Goal: Complete application form: Complete application form

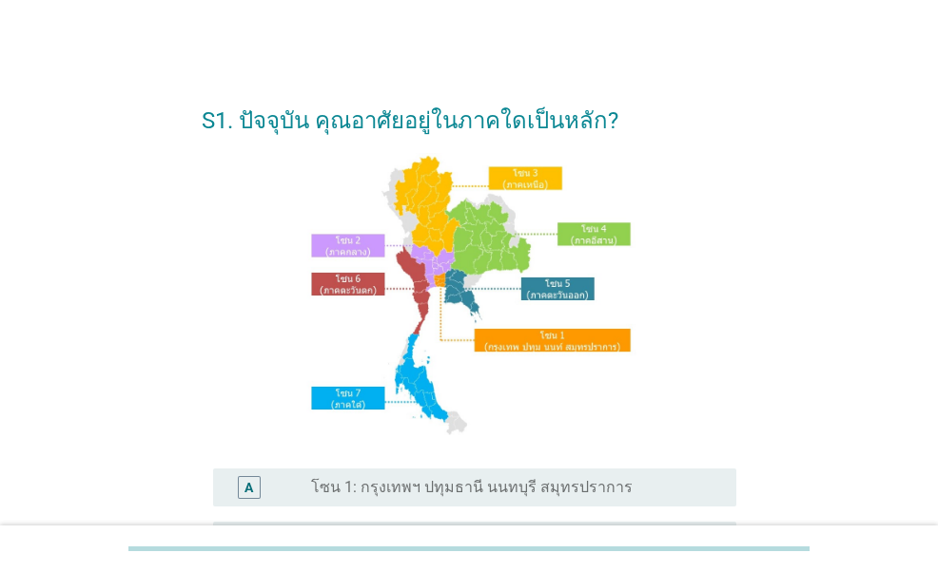
scroll to position [95, 0]
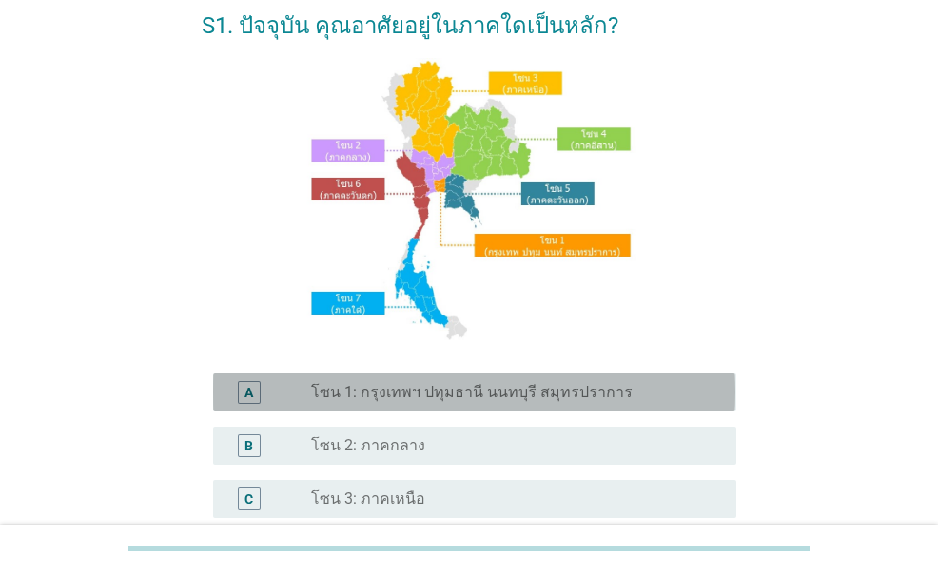
click at [472, 396] on label "โซน 1: กรุงเทพฯ ปทุมธานี นนทบุรี สมุทรปราการ" at bounding box center [471, 392] width 321 height 19
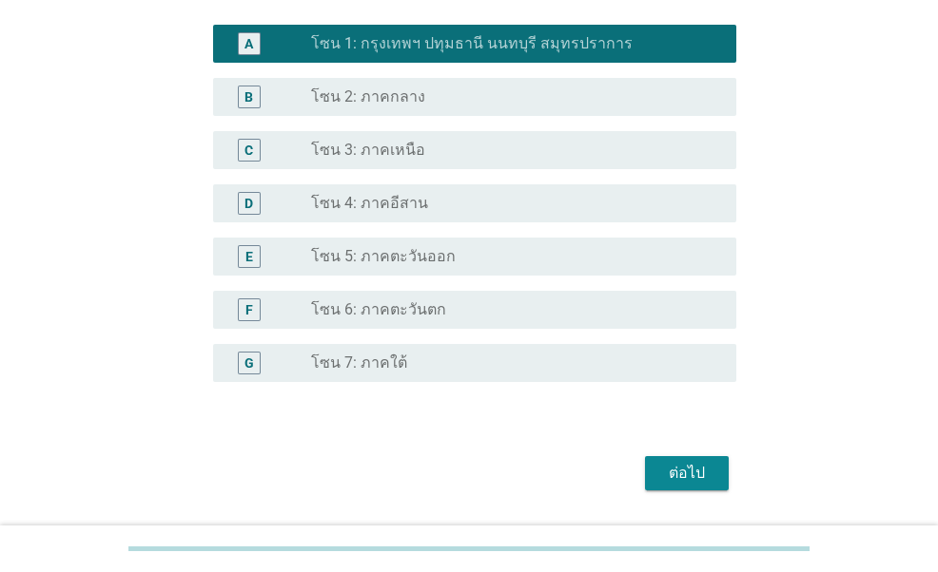
scroll to position [475, 0]
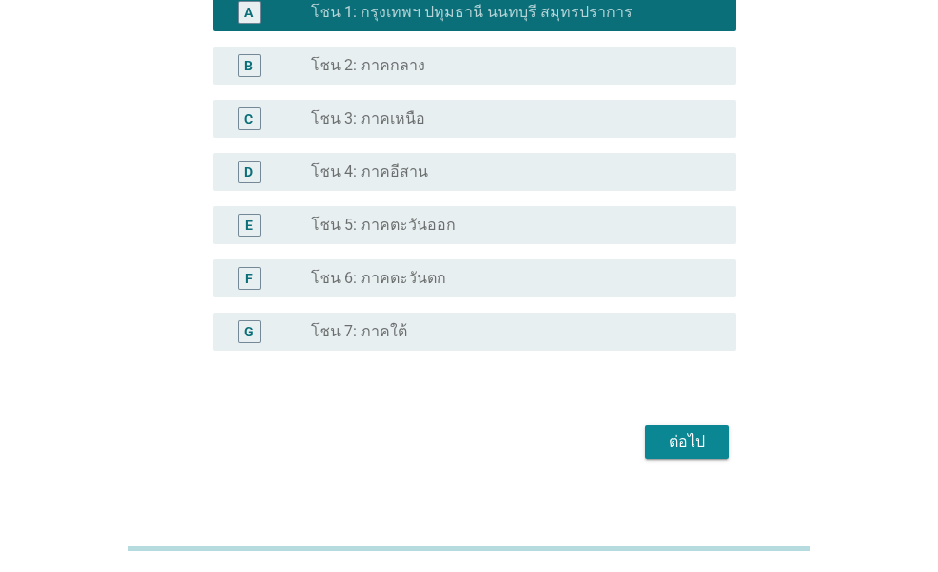
click at [683, 436] on div "ต่อไป" at bounding box center [686, 442] width 53 height 23
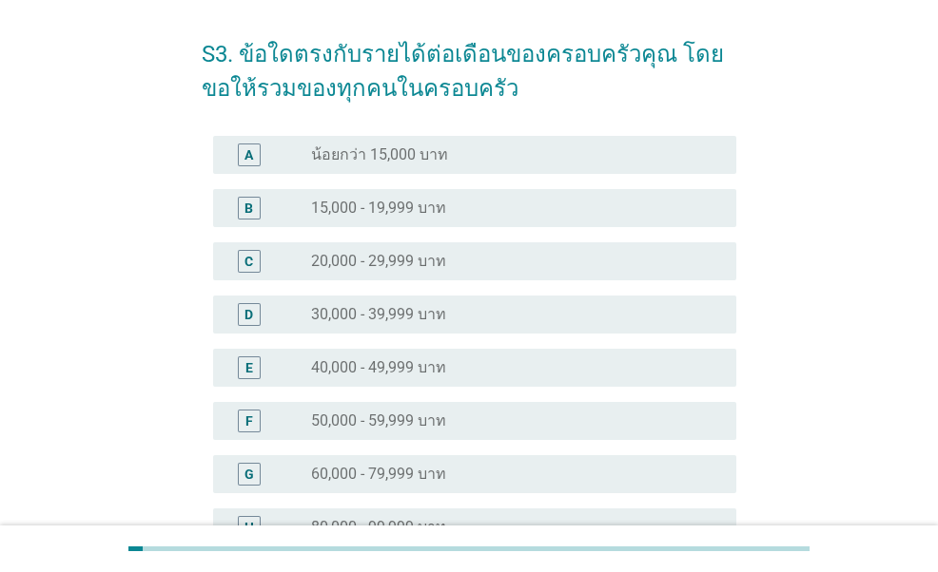
scroll to position [95, 0]
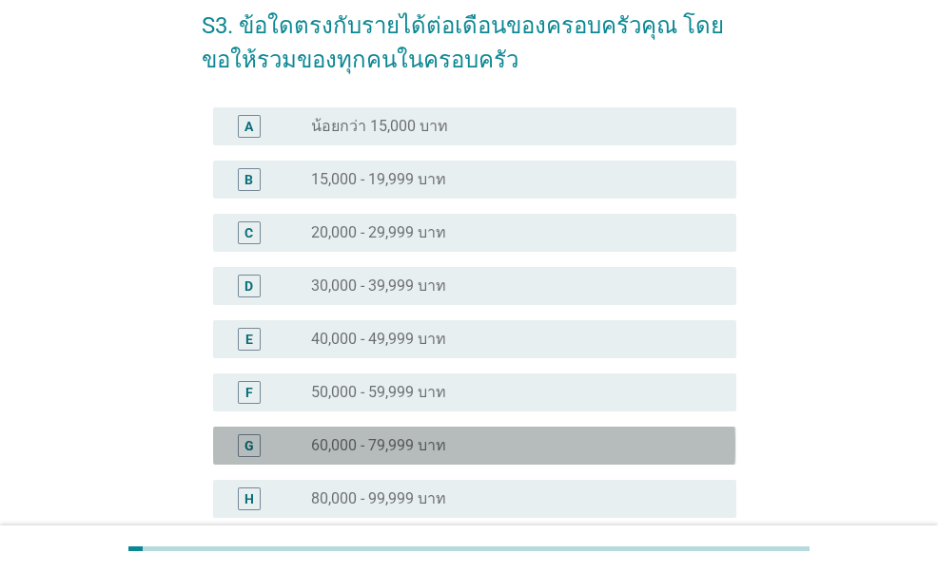
click at [352, 446] on label "60,000 - 79,999 บาท" at bounding box center [378, 445] width 135 height 19
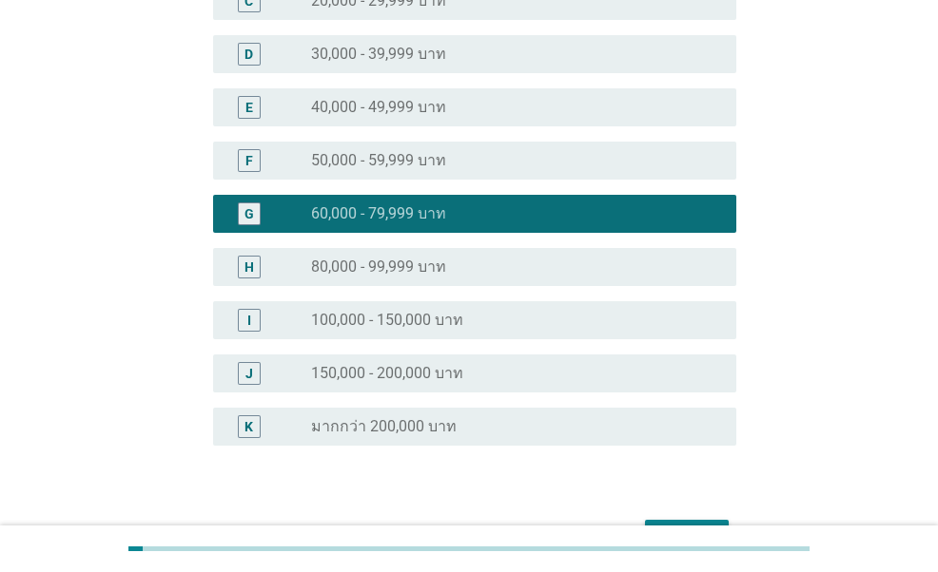
scroll to position [380, 0]
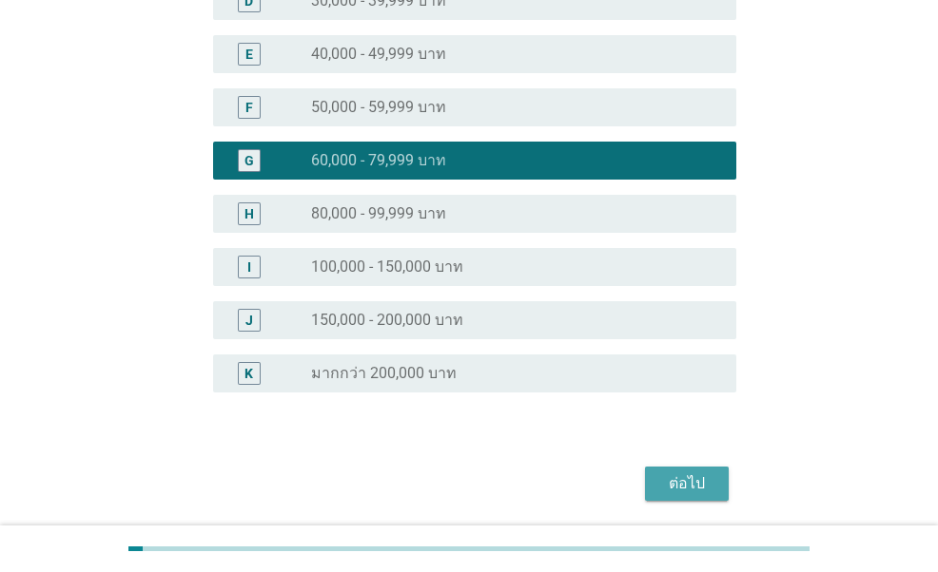
click at [696, 479] on div "ต่อไป" at bounding box center [686, 484] width 53 height 23
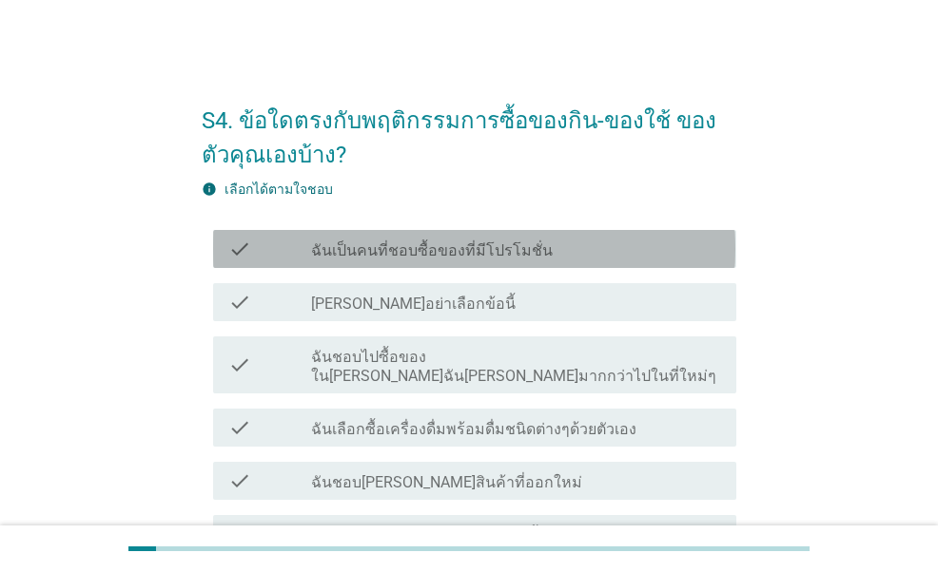
click at [472, 244] on label "ฉันเป็นคนที่ชอบซื้อของที่มีโปรโมชั่น" at bounding box center [432, 251] width 242 height 19
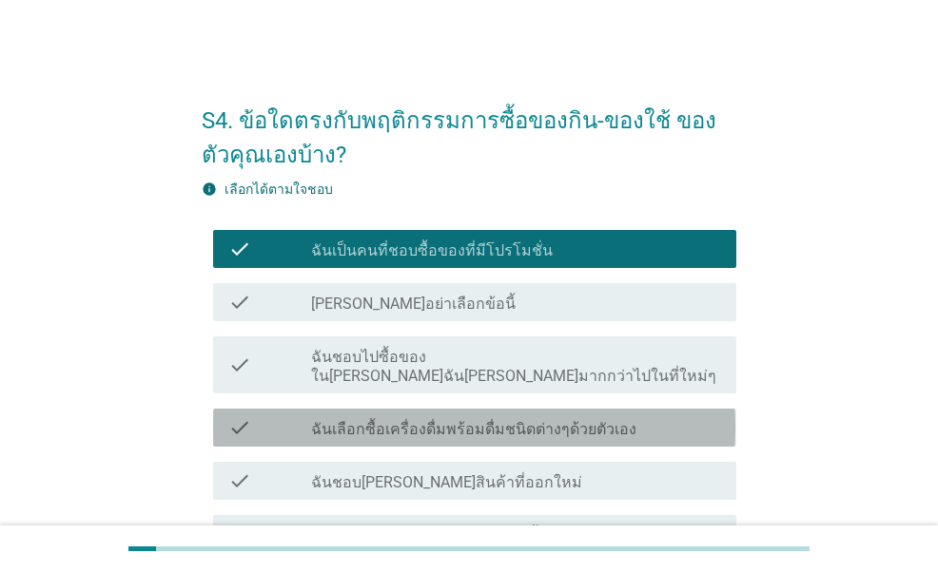
click at [593, 420] on label "ฉันเลือกซื้อเครื่องดื่มพร้อมดื่มชนิดต่างๆด้วยตัวเอง" at bounding box center [473, 429] width 325 height 19
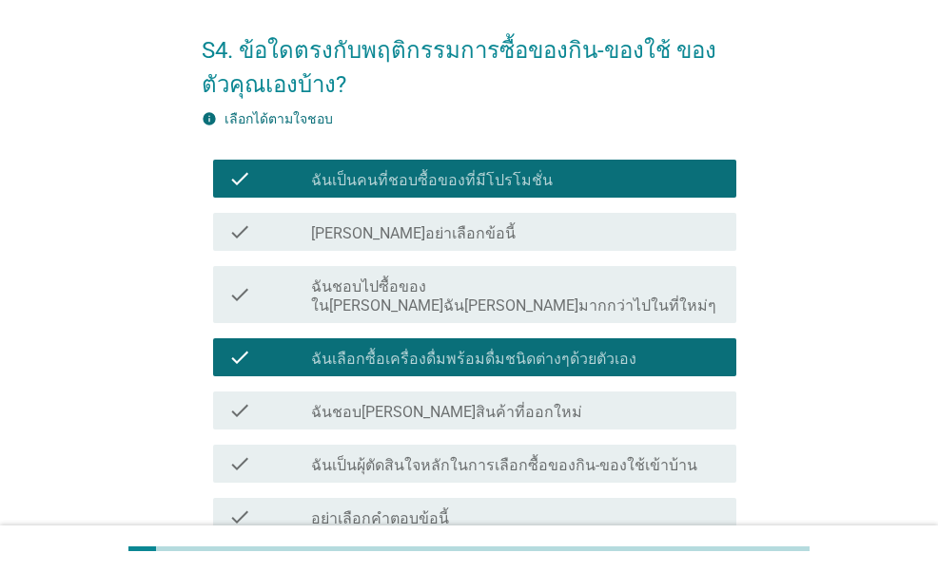
scroll to position [95, 0]
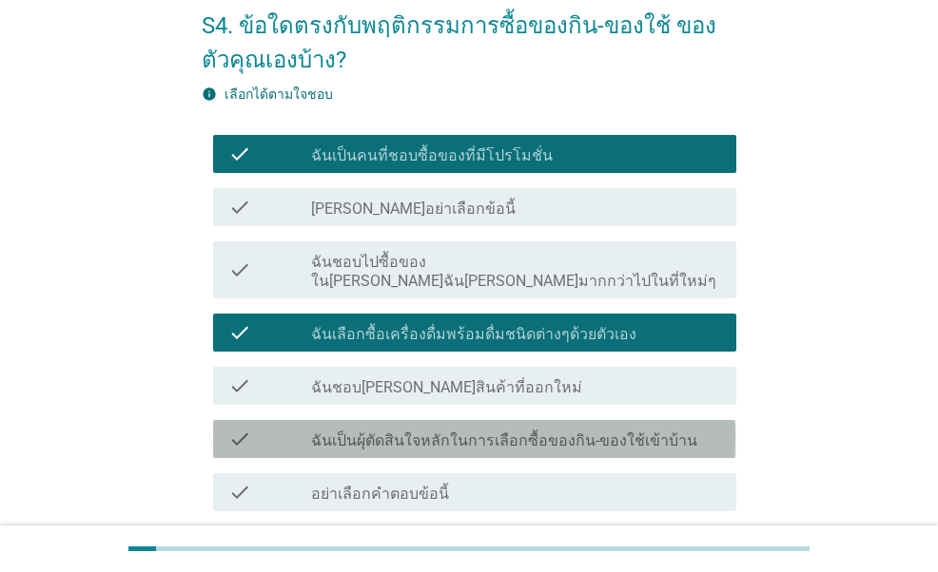
click at [417, 432] on label "ฉันเป็นผุ้ตัดสินใจหลักในการเลือกซื้อของกิน-ของใช้เข้าบ้าน" at bounding box center [504, 441] width 386 height 19
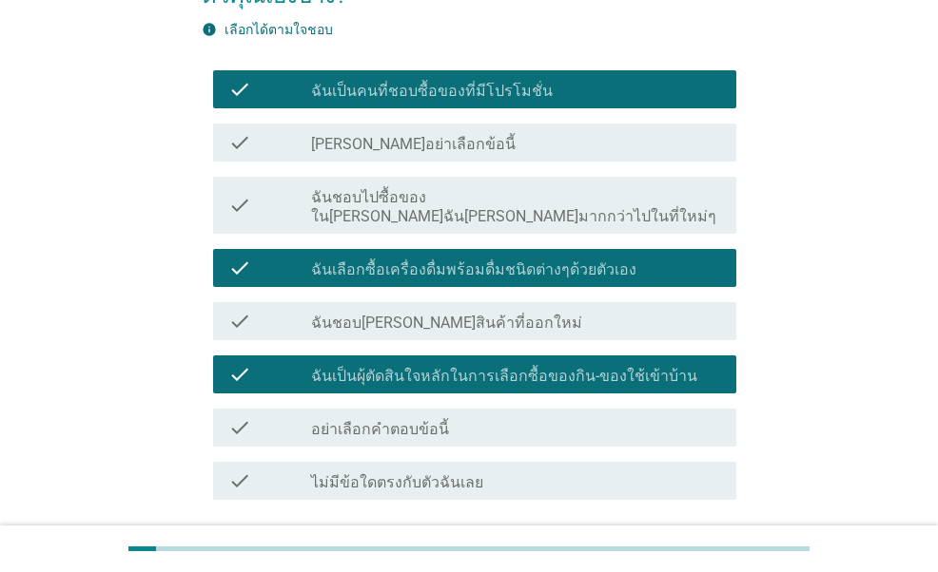
scroll to position [190, 0]
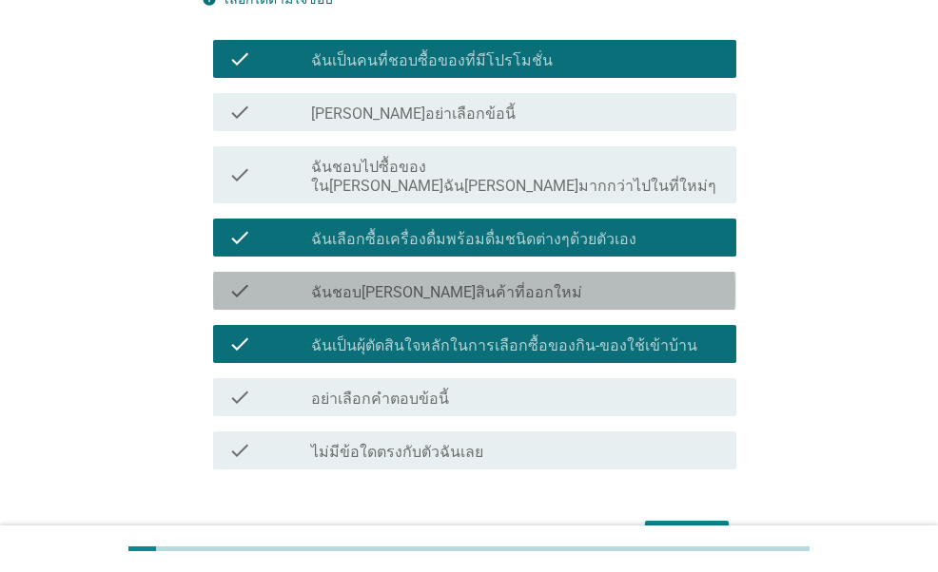
click at [609, 280] on div "check_box_outline_blank ฉันชอบ[PERSON_NAME]สินค้าที่ออกใหม่" at bounding box center [516, 291] width 410 height 23
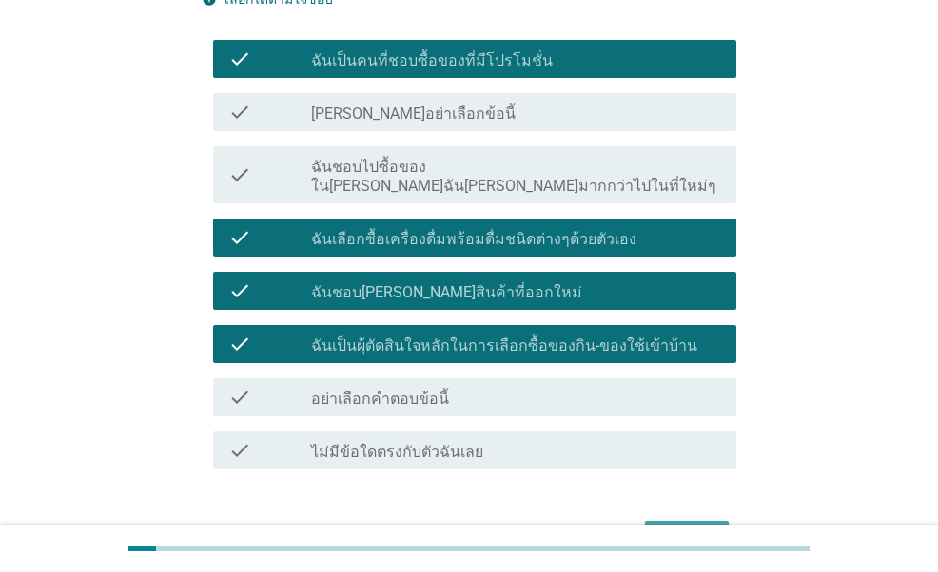
click at [679, 527] on div "ต่อไป" at bounding box center [686, 538] width 53 height 23
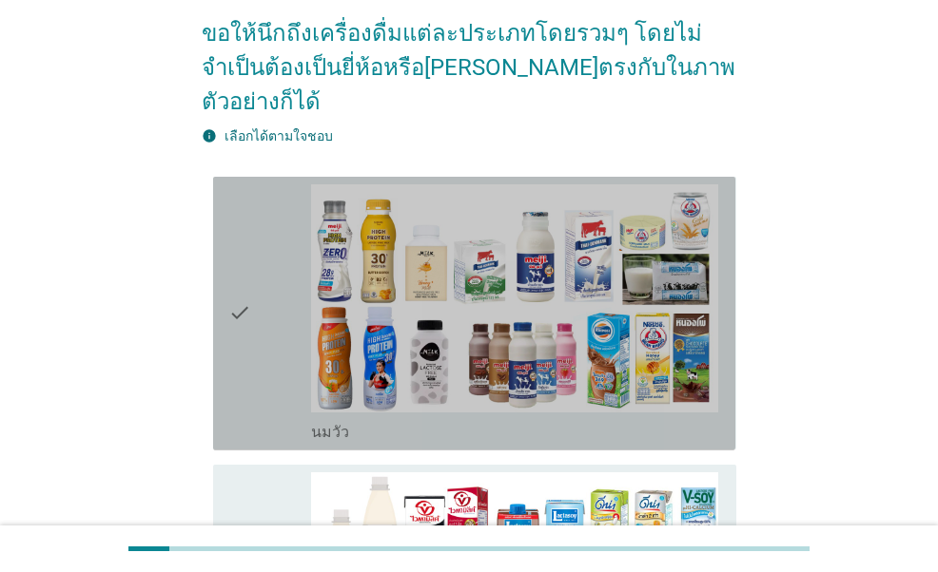
click at [261, 267] on div "check" at bounding box center [269, 313] width 82 height 259
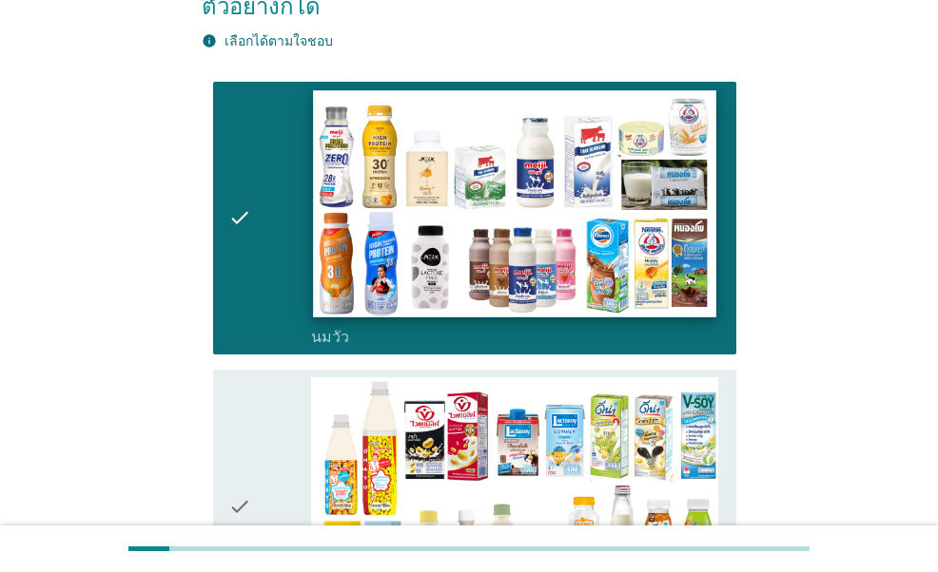
scroll to position [380, 0]
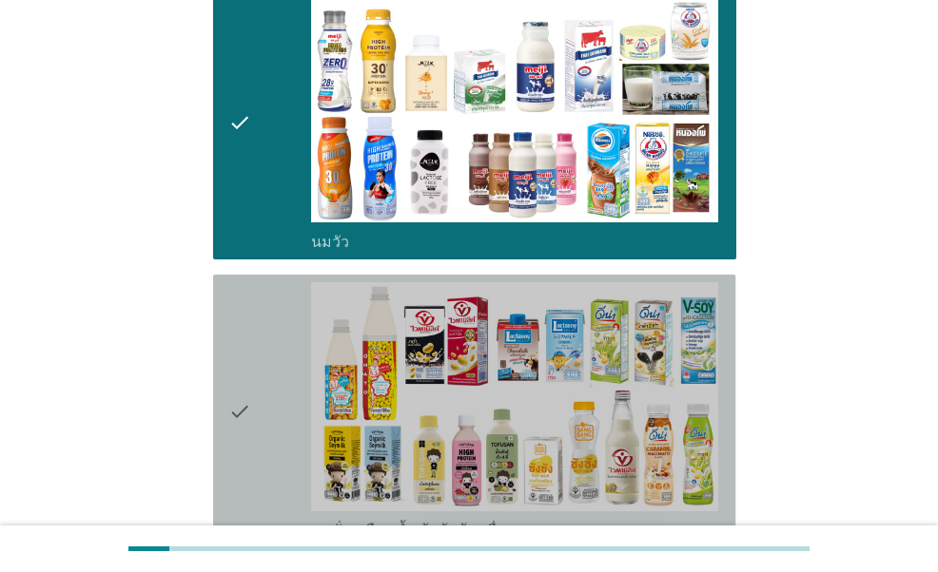
click at [275, 337] on div "check" at bounding box center [269, 411] width 82 height 259
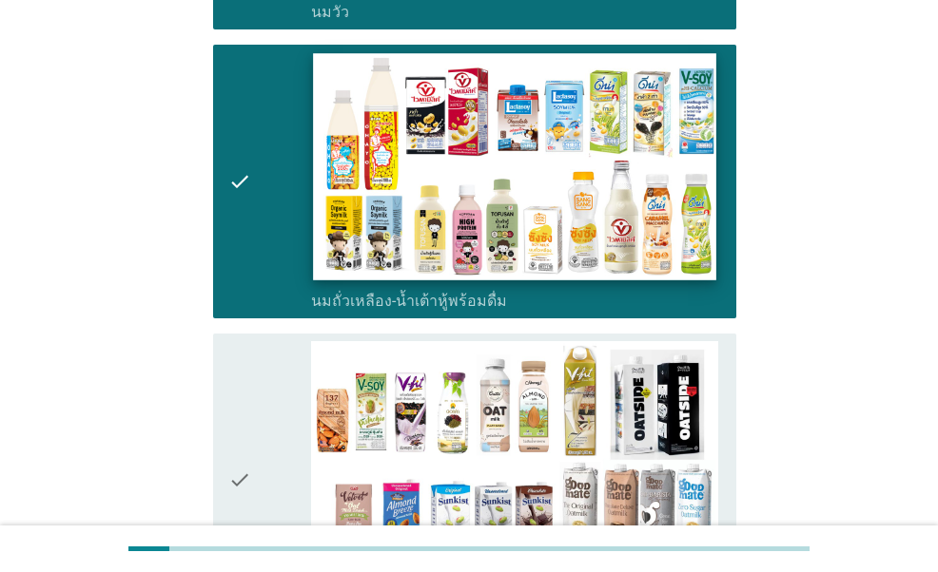
scroll to position [666, 0]
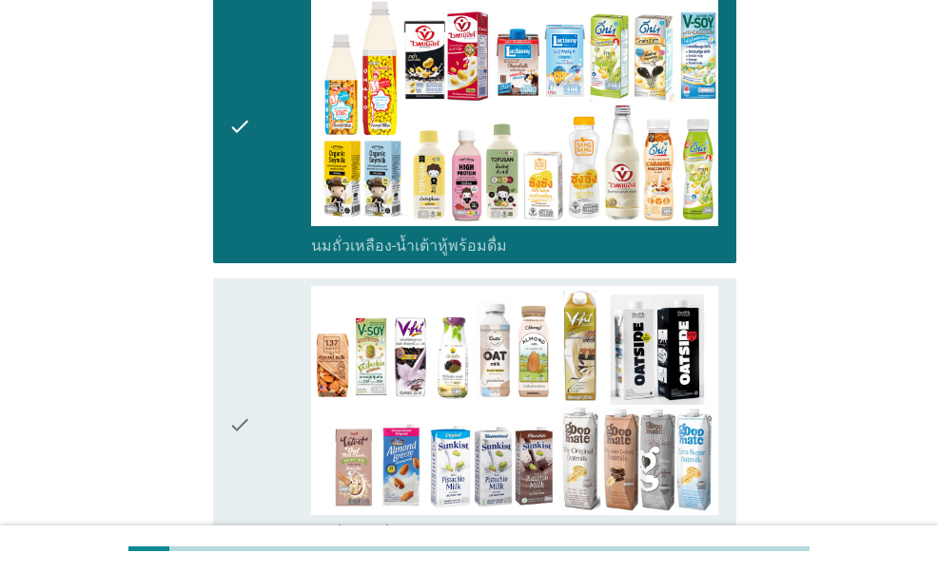
click at [283, 327] on div "check" at bounding box center [269, 425] width 82 height 278
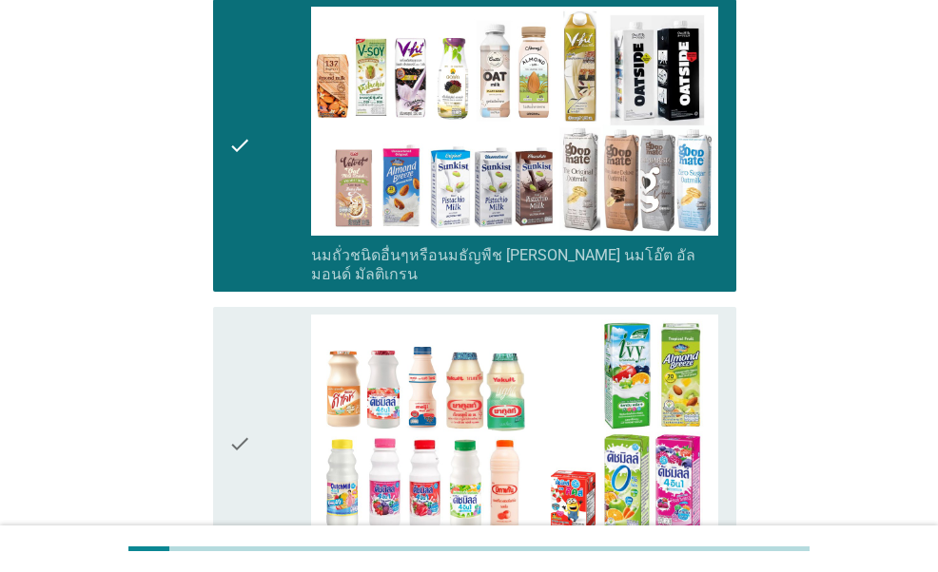
scroll to position [951, 0]
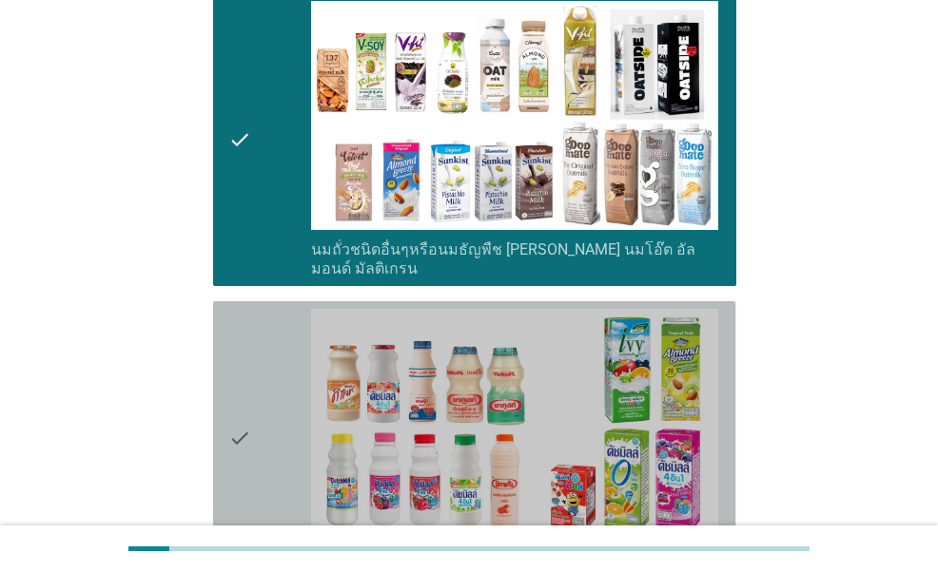
click at [283, 324] on div "check" at bounding box center [269, 438] width 82 height 259
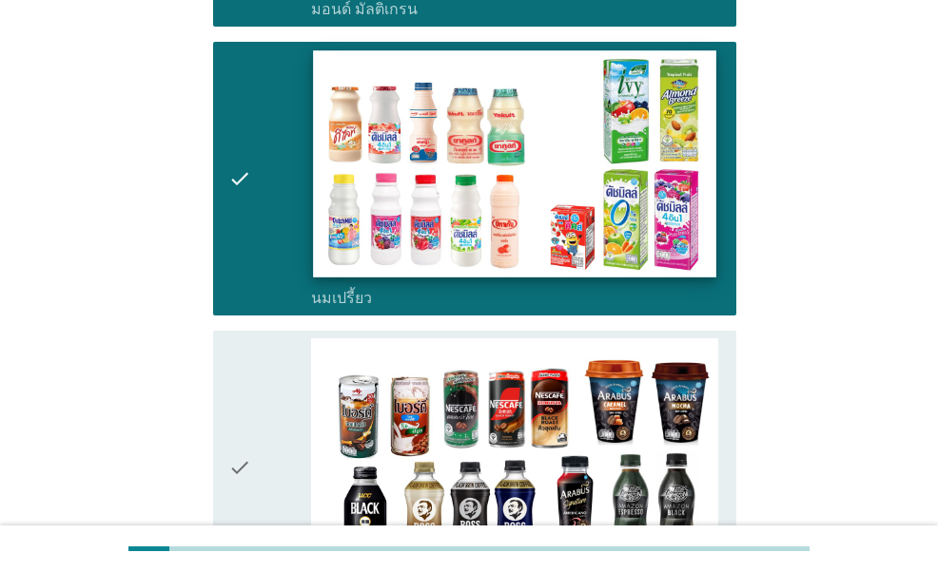
scroll to position [1236, 0]
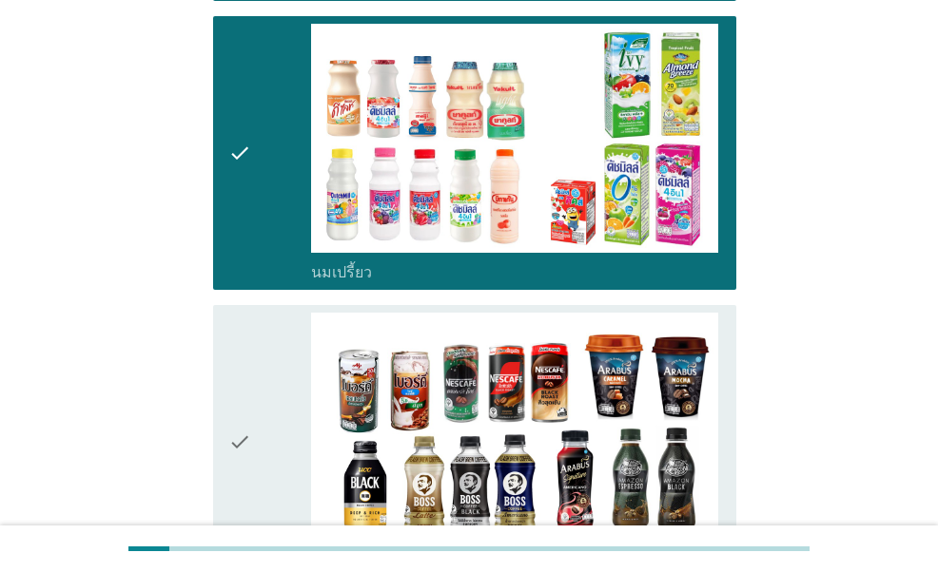
click at [255, 313] on div "check" at bounding box center [269, 442] width 82 height 259
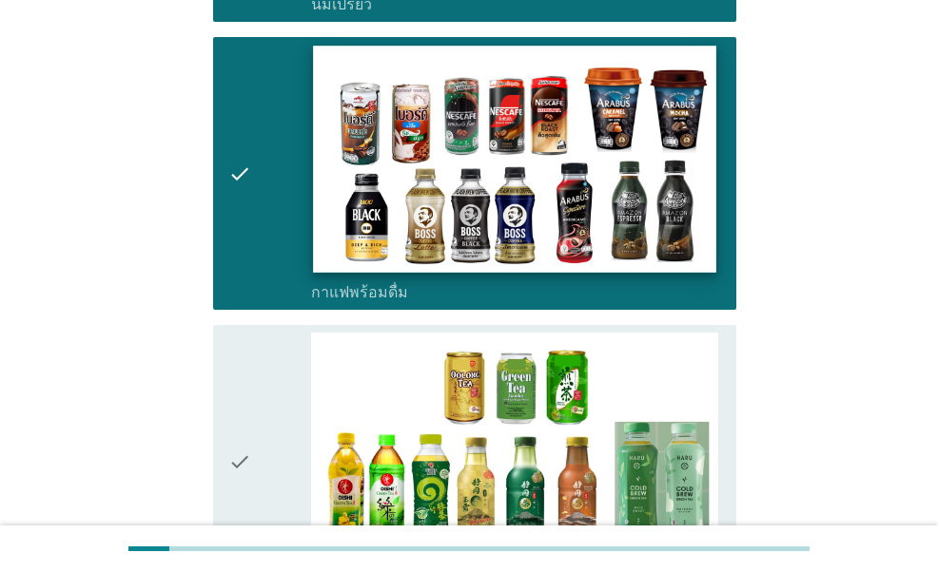
scroll to position [1521, 0]
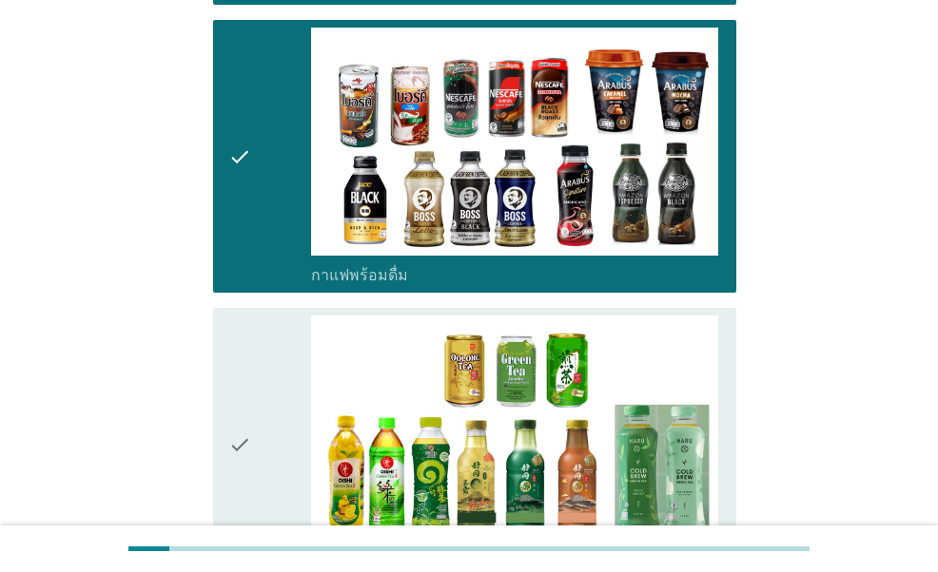
click at [267, 316] on div "check" at bounding box center [269, 445] width 82 height 259
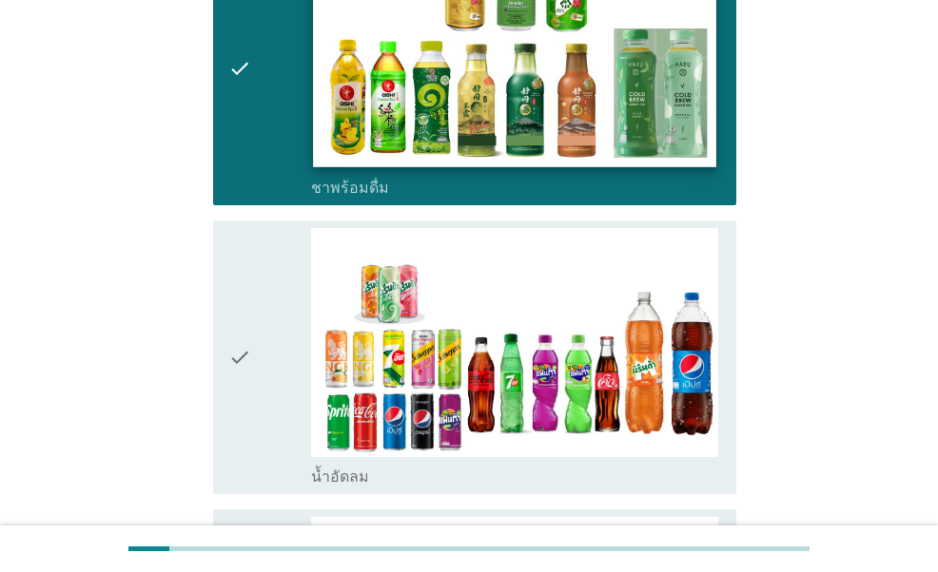
scroll to position [1902, 0]
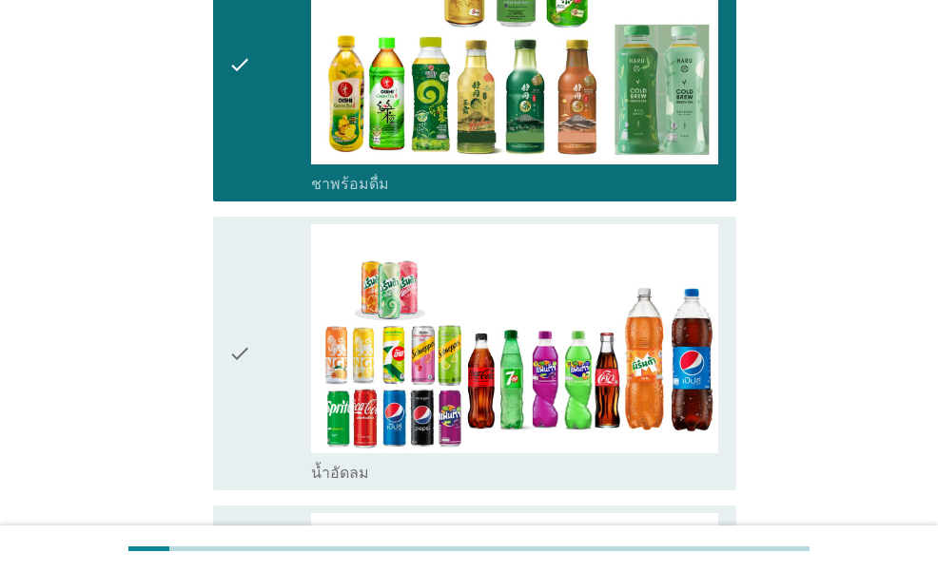
click at [275, 343] on div "check" at bounding box center [269, 353] width 82 height 259
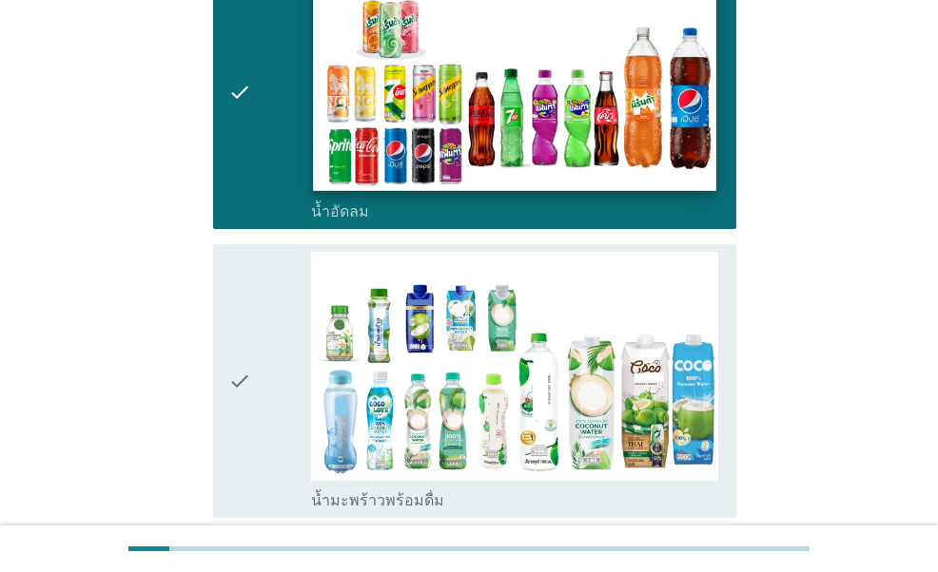
scroll to position [2187, 0]
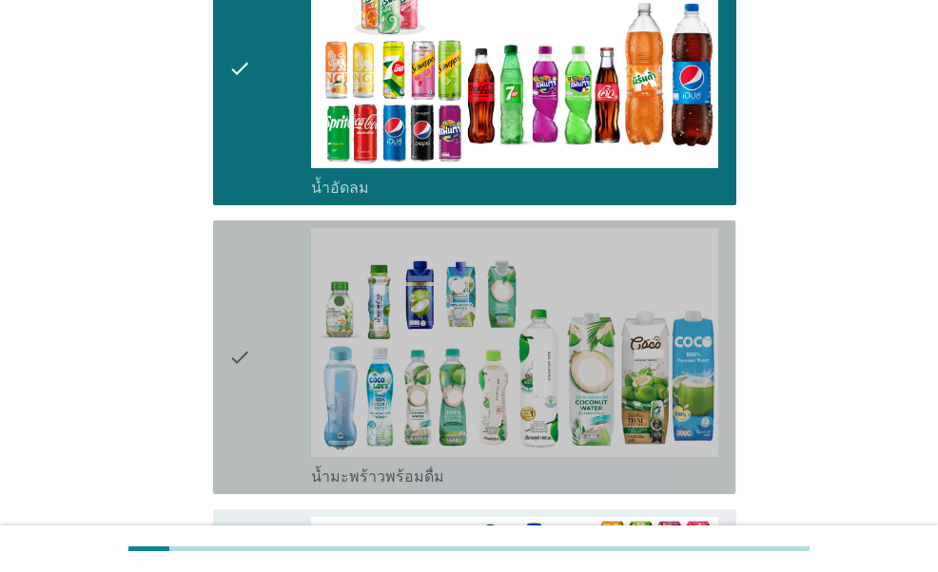
click at [255, 345] on div "check" at bounding box center [269, 357] width 82 height 259
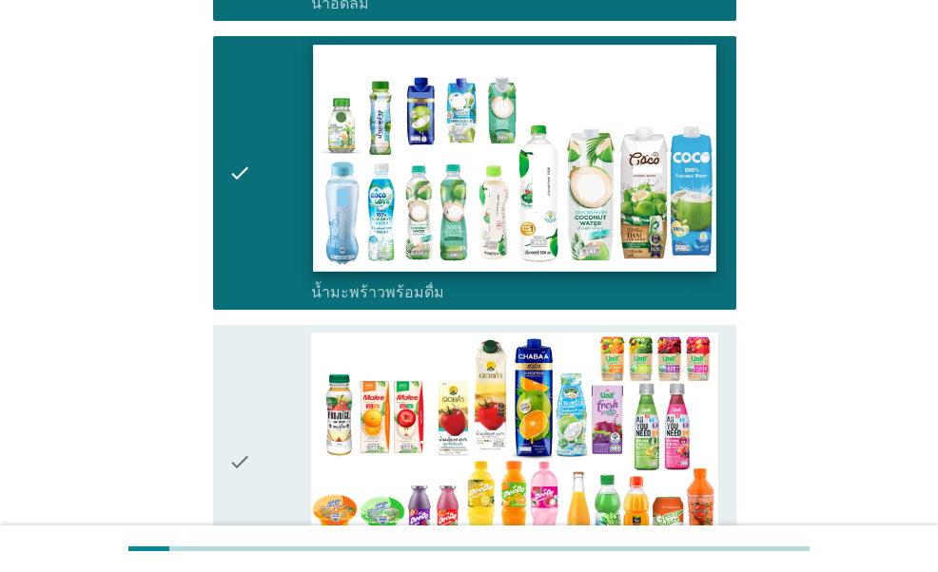
scroll to position [2472, 0]
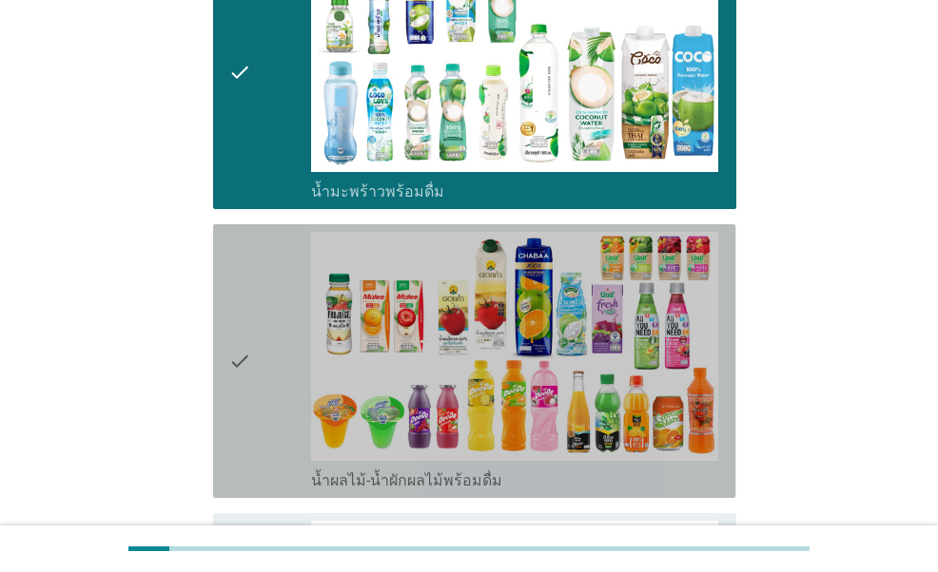
click at [248, 361] on icon "check" at bounding box center [239, 361] width 23 height 259
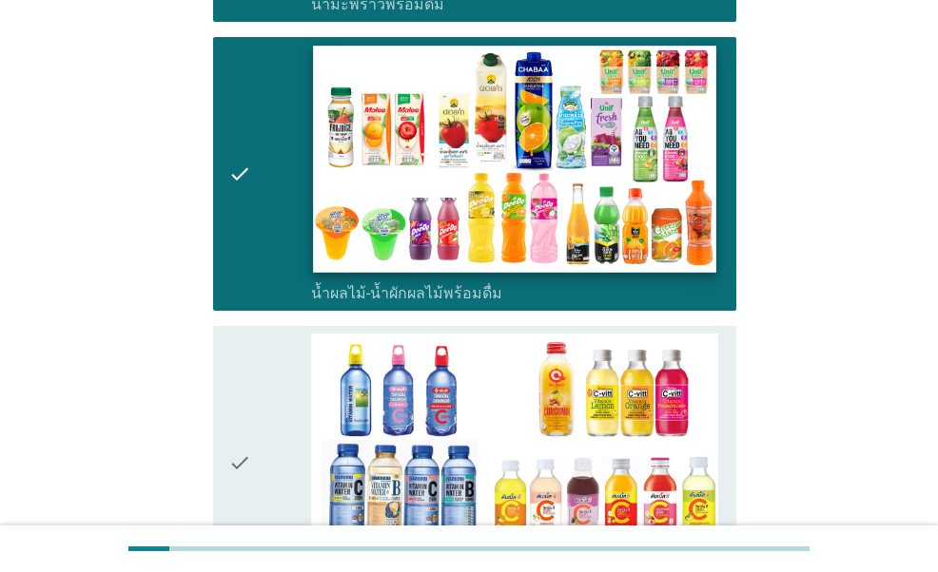
scroll to position [2663, 0]
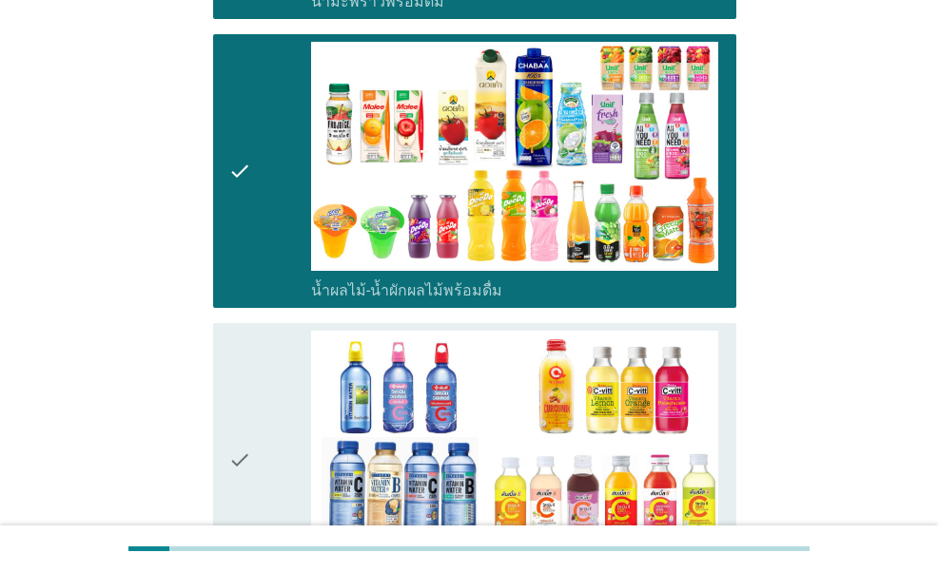
click at [268, 454] on div "check" at bounding box center [269, 460] width 82 height 259
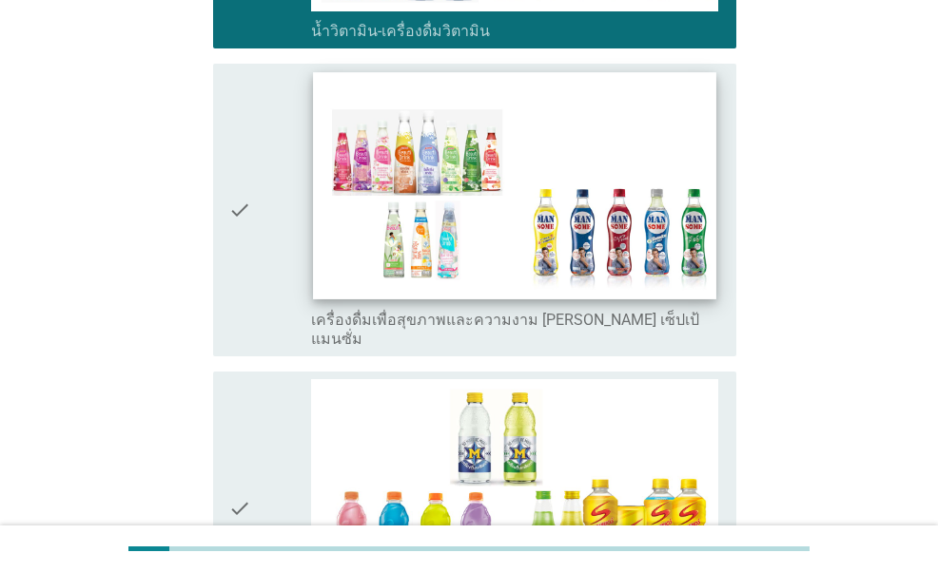
scroll to position [3233, 0]
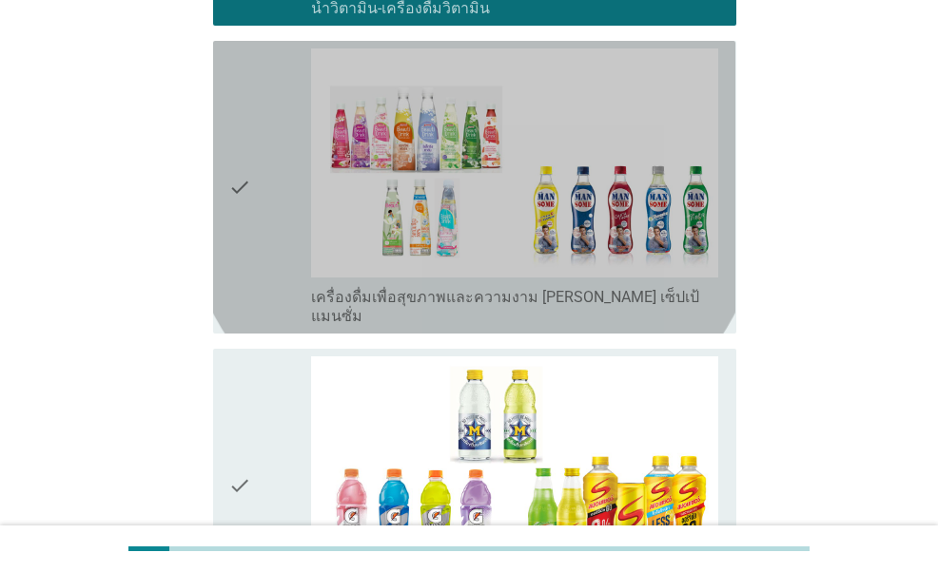
click at [247, 168] on icon "check" at bounding box center [239, 187] width 23 height 278
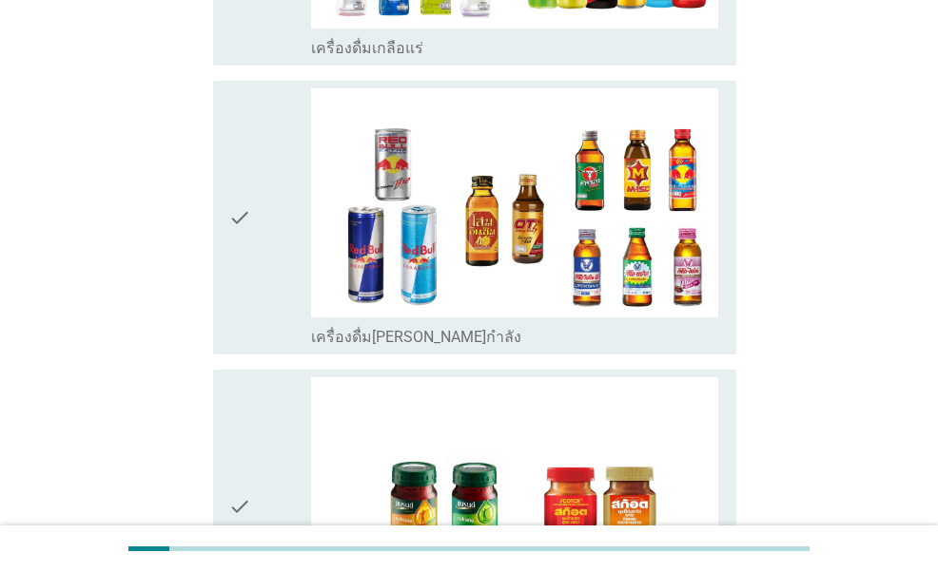
scroll to position [3804, 0]
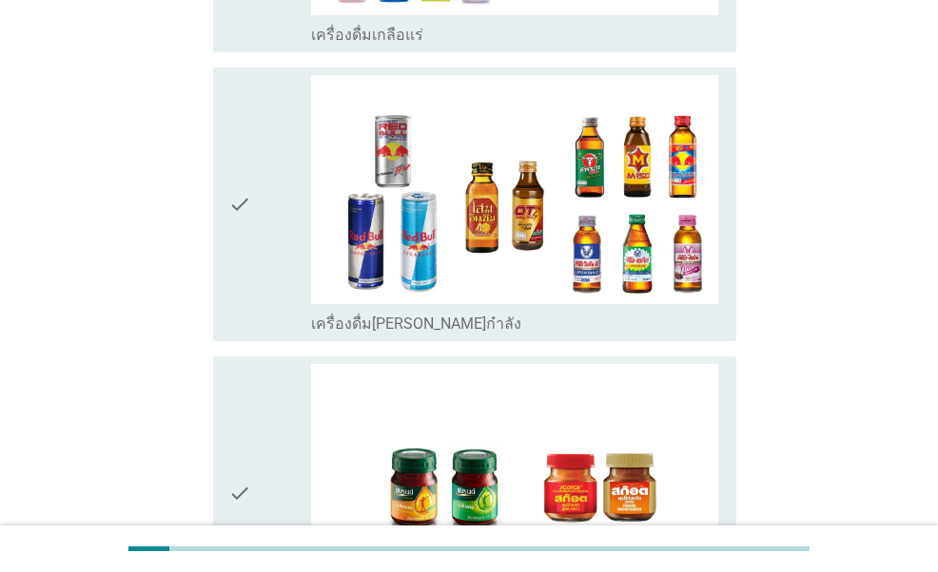
click at [255, 364] on div "check" at bounding box center [269, 493] width 82 height 259
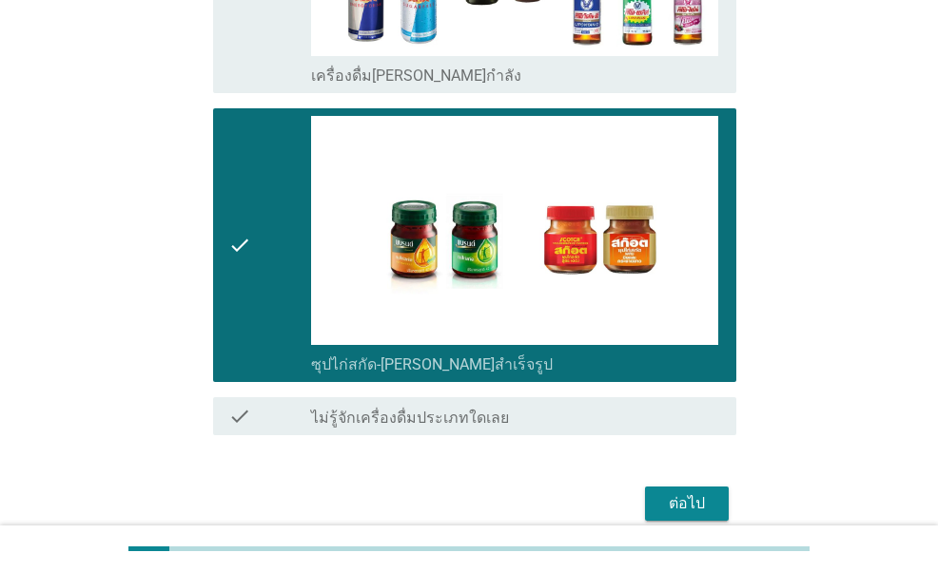
scroll to position [4059, 0]
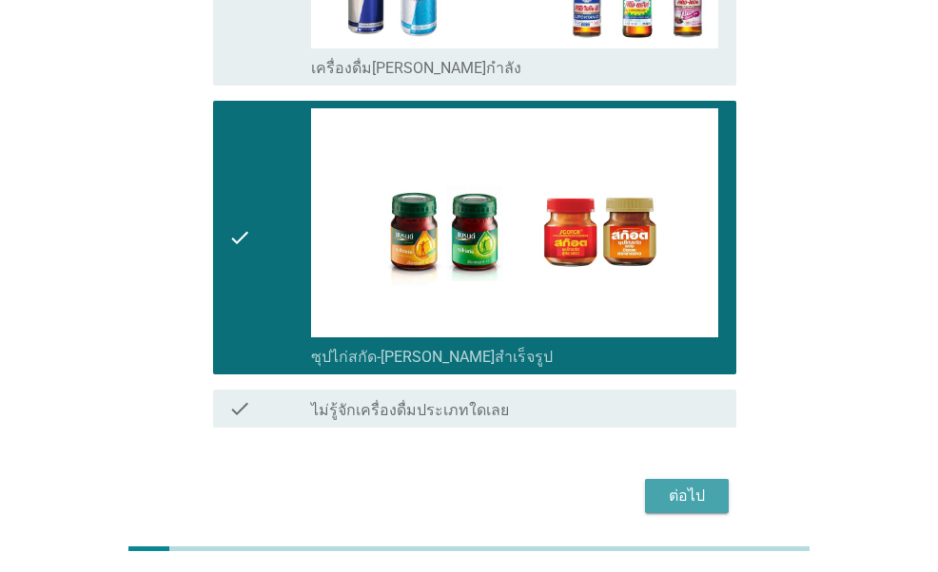
click at [713, 479] on button "ต่อไป" at bounding box center [687, 496] width 84 height 34
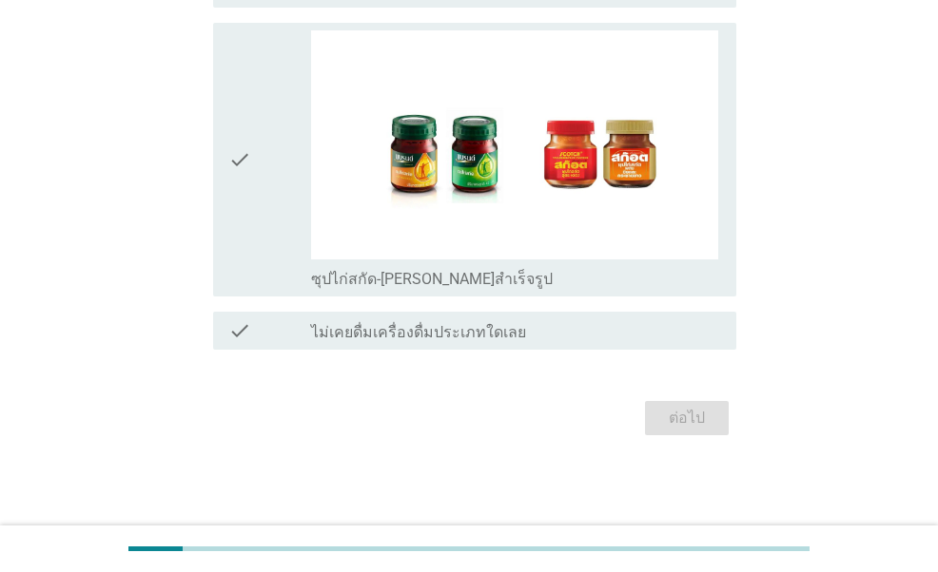
scroll to position [0, 0]
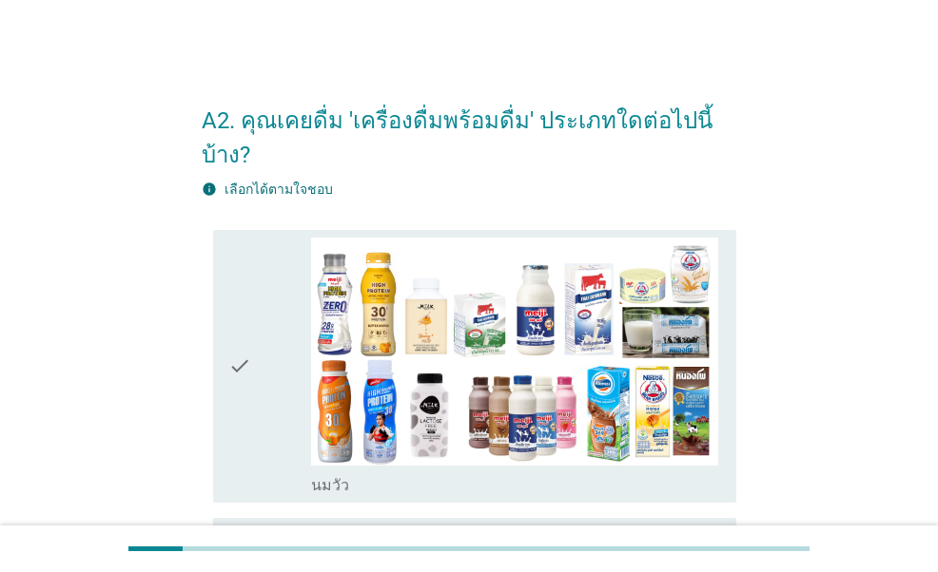
click at [282, 362] on div "check" at bounding box center [269, 367] width 82 height 259
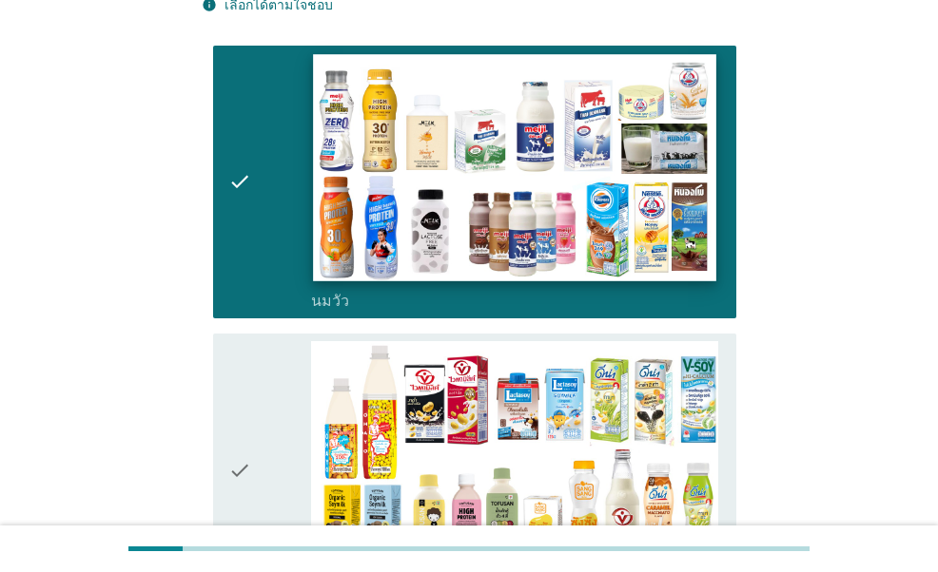
scroll to position [190, 0]
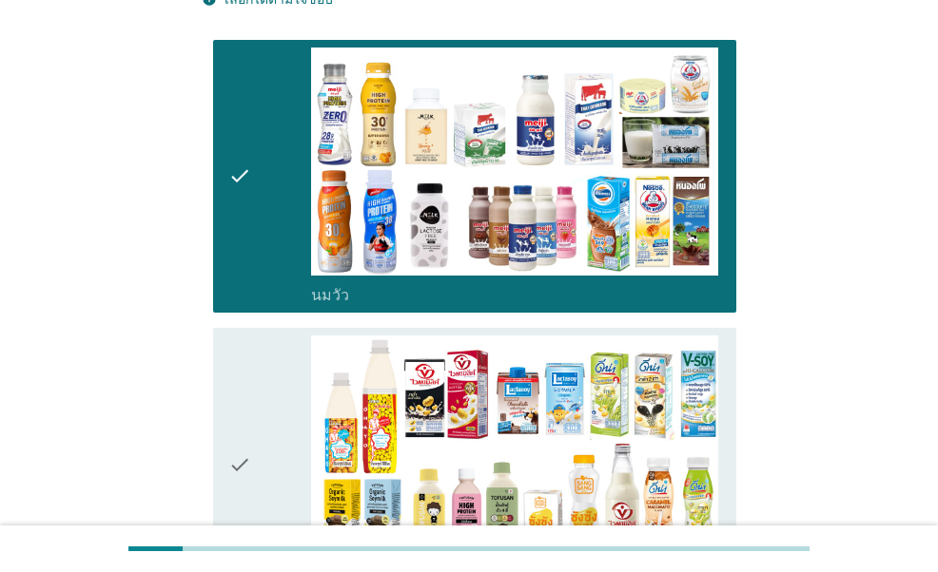
click at [261, 390] on div "check" at bounding box center [269, 465] width 82 height 259
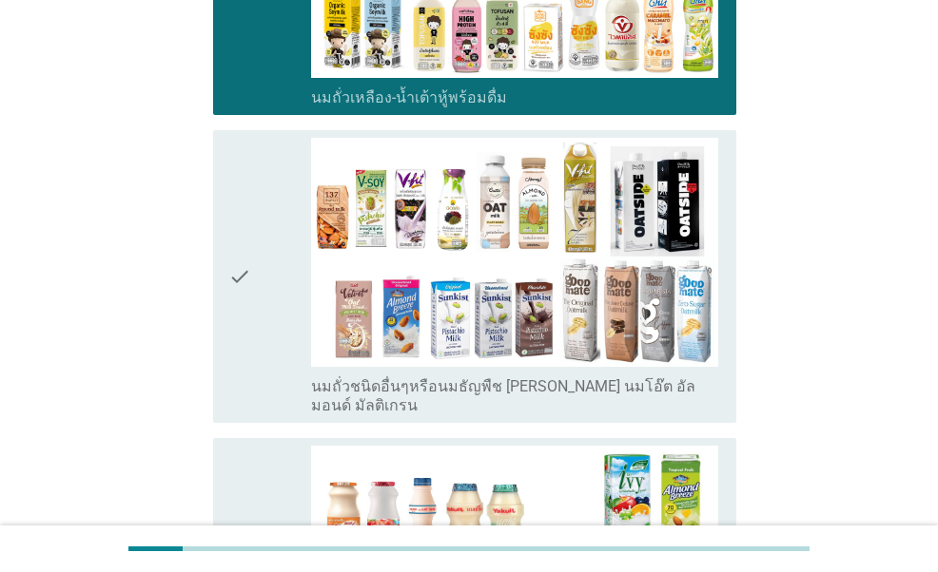
scroll to position [761, 0]
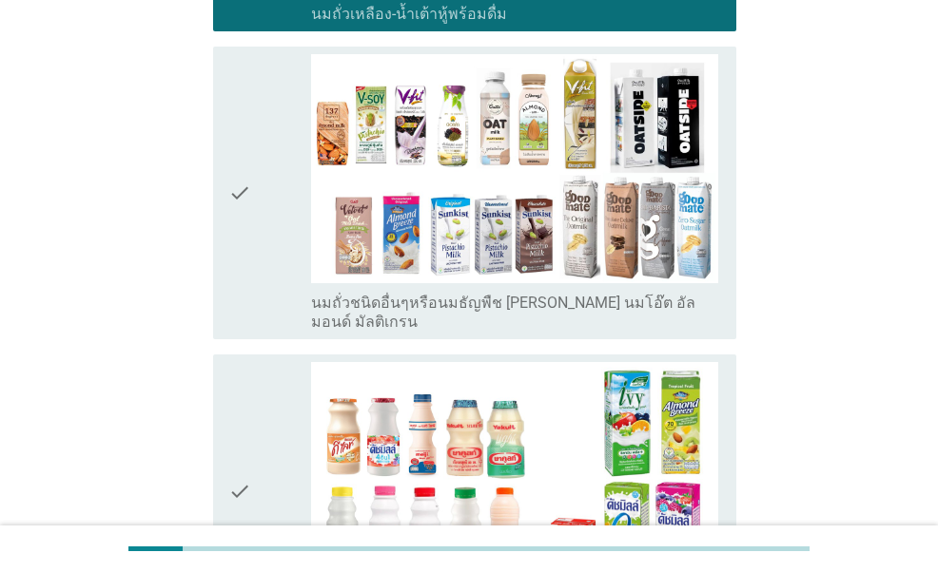
click at [291, 379] on div "check" at bounding box center [269, 491] width 82 height 259
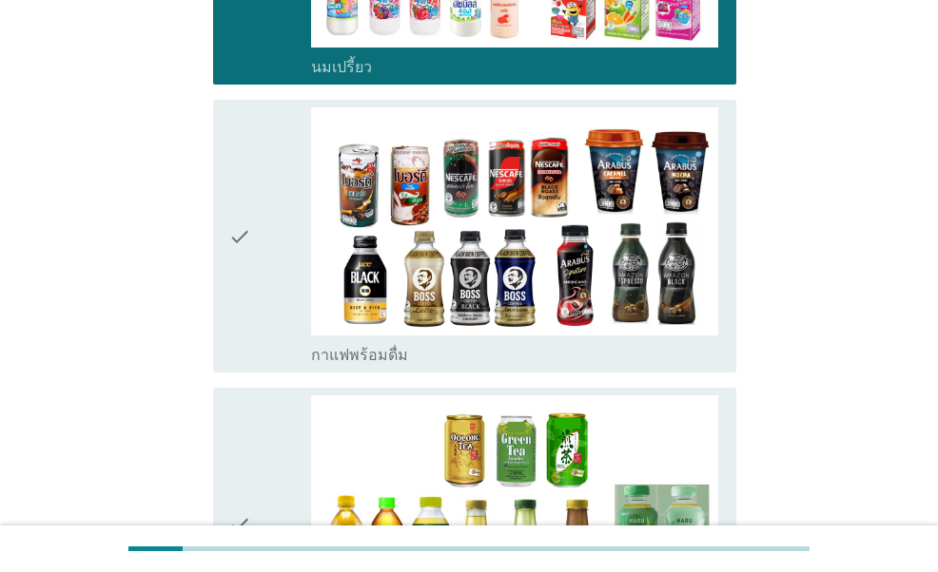
scroll to position [1331, 0]
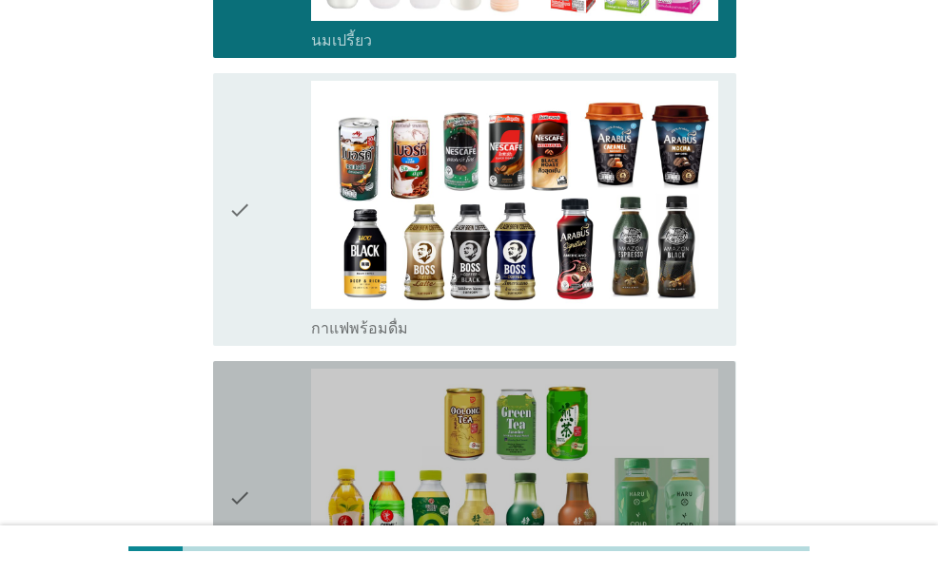
click at [268, 412] on div "check" at bounding box center [269, 498] width 82 height 259
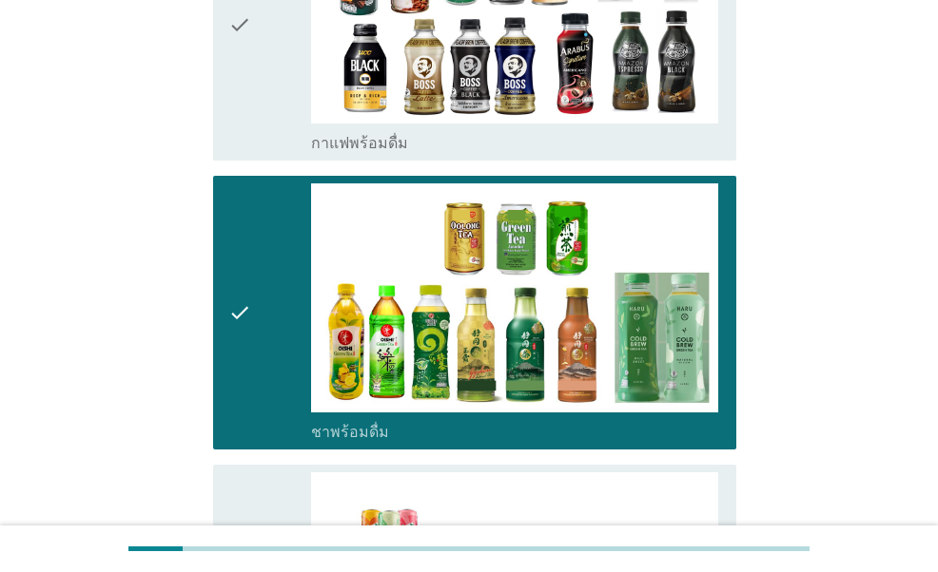
scroll to position [1617, 0]
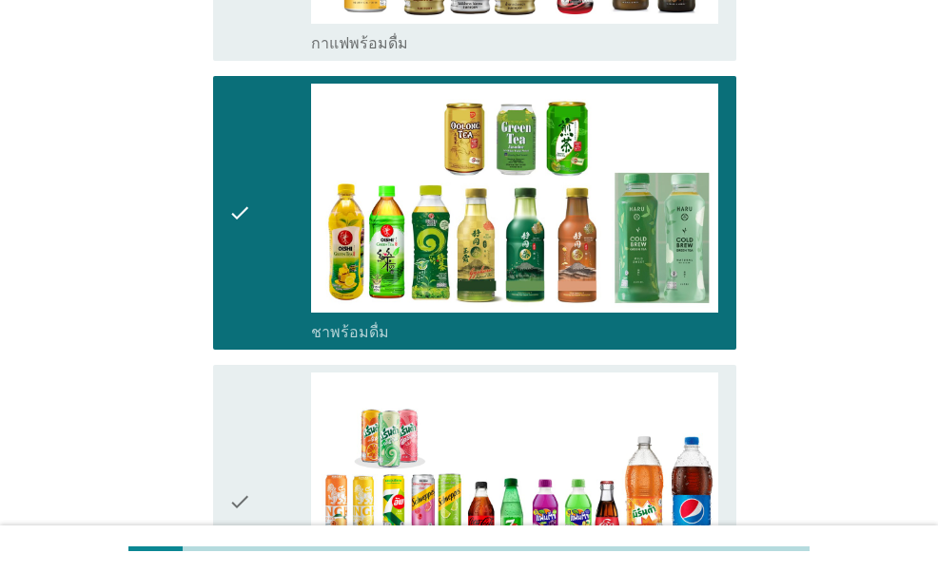
click at [255, 379] on div "check" at bounding box center [269, 502] width 82 height 259
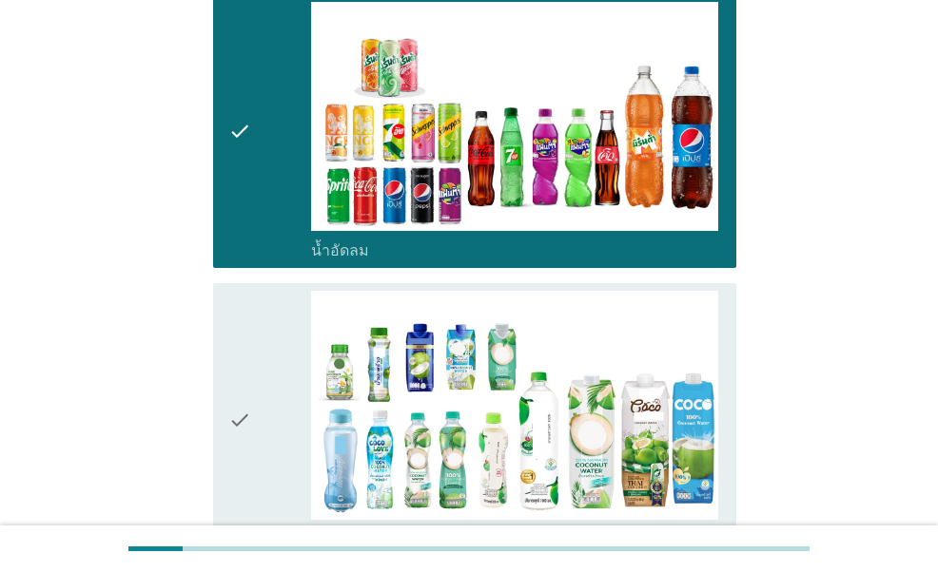
scroll to position [1997, 0]
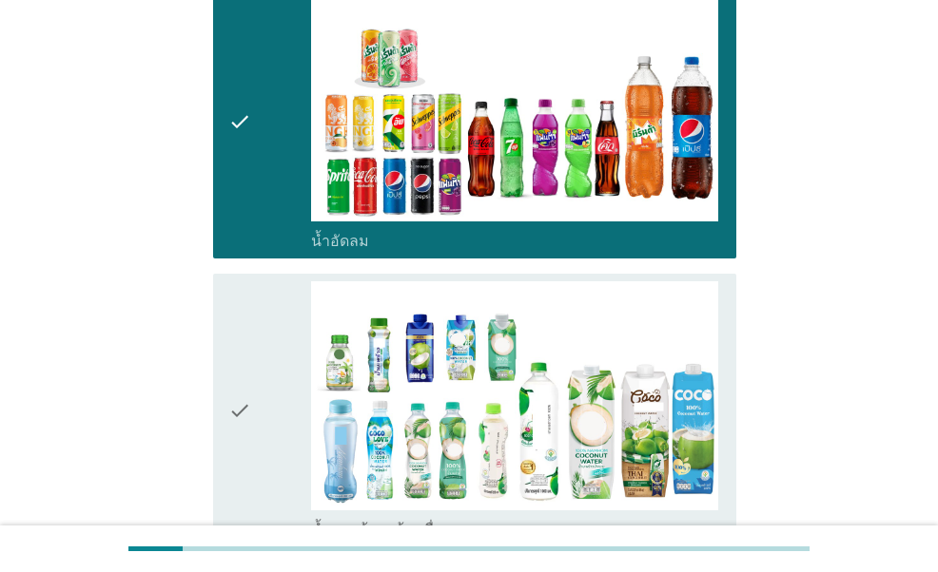
click at [245, 378] on icon "check" at bounding box center [239, 410] width 23 height 259
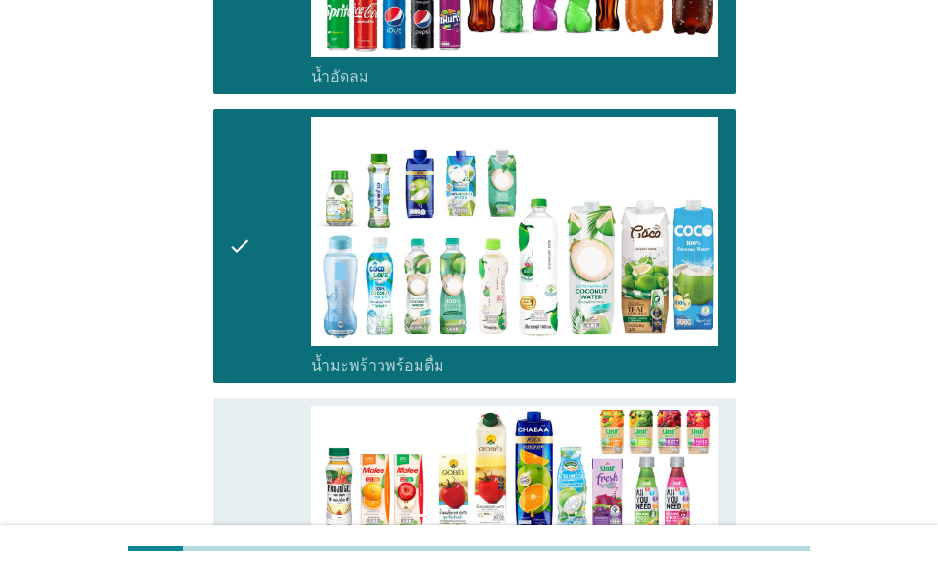
scroll to position [2377, 0]
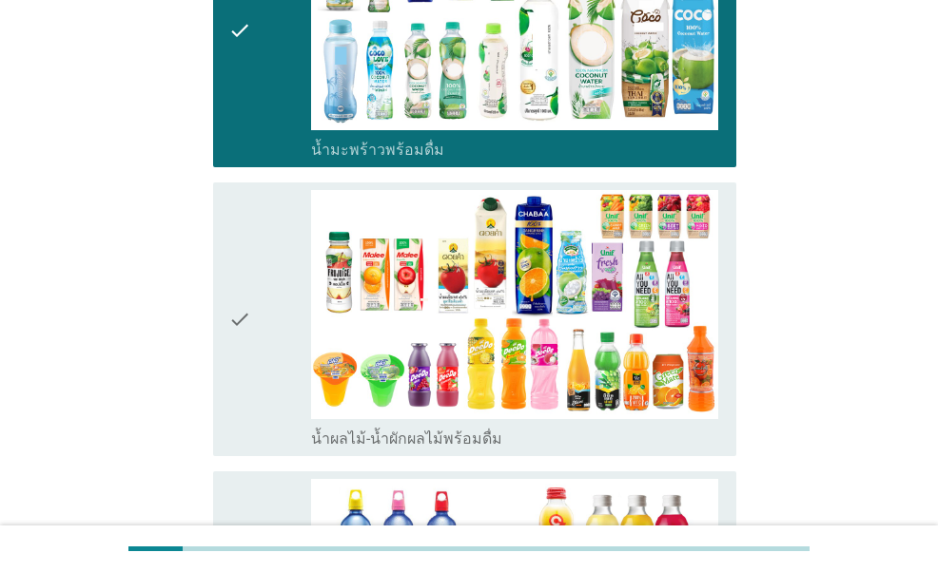
click at [244, 319] on icon "check" at bounding box center [239, 319] width 23 height 259
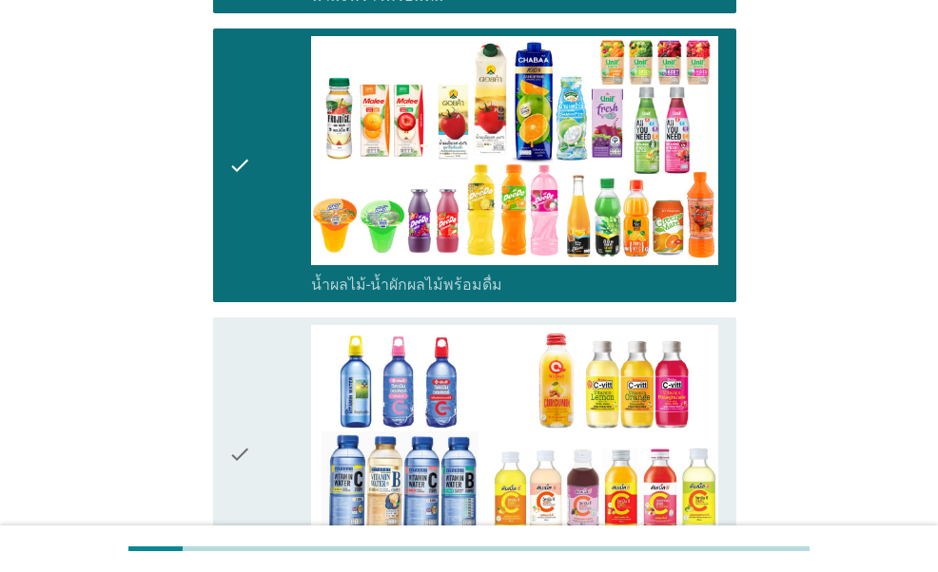
scroll to position [2758, 0]
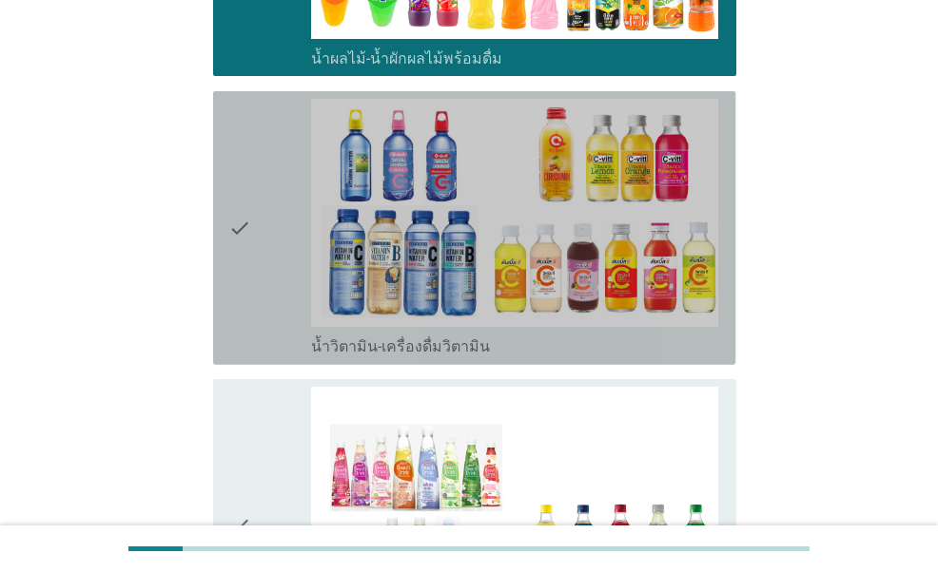
click at [261, 234] on div "check" at bounding box center [269, 228] width 82 height 259
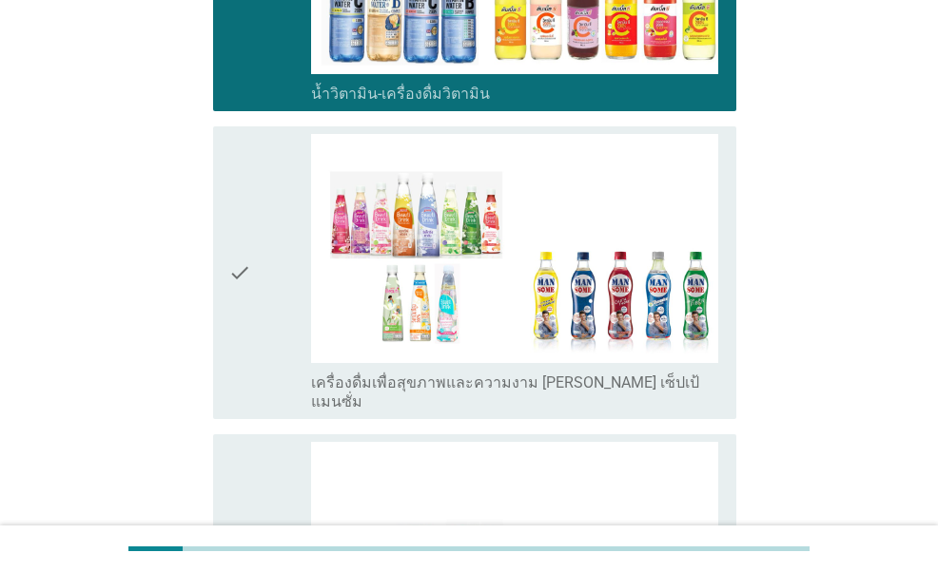
scroll to position [3043, 0]
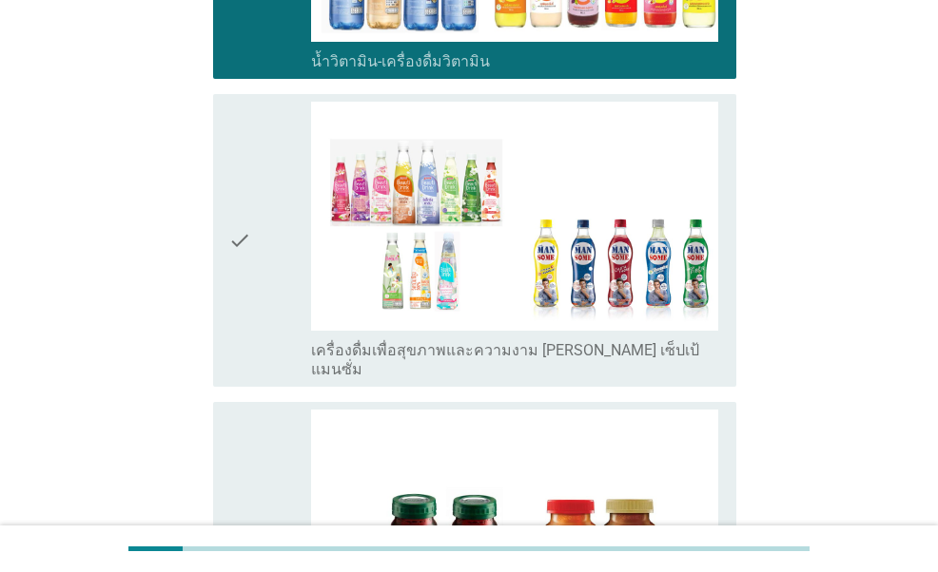
click at [245, 410] on icon "check" at bounding box center [239, 539] width 23 height 259
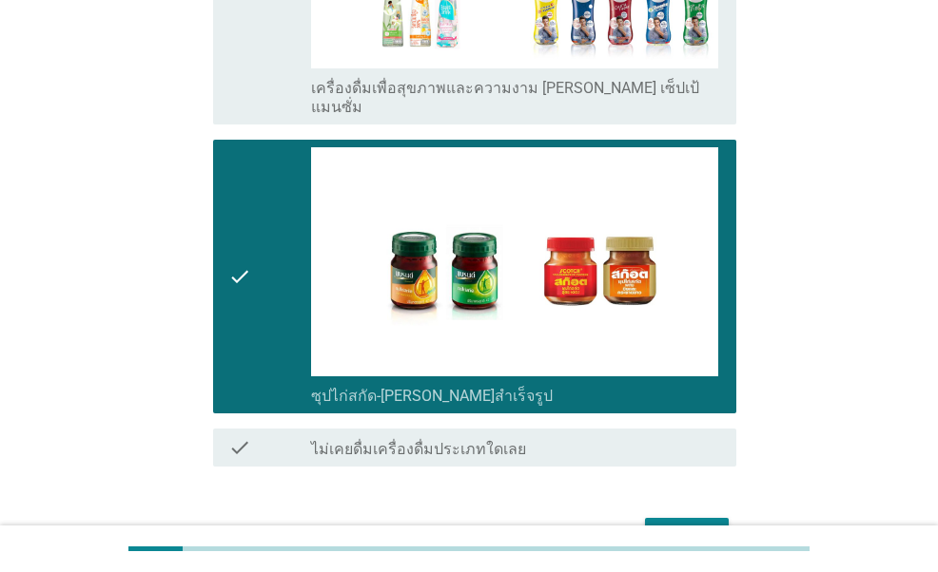
scroll to position [3345, 0]
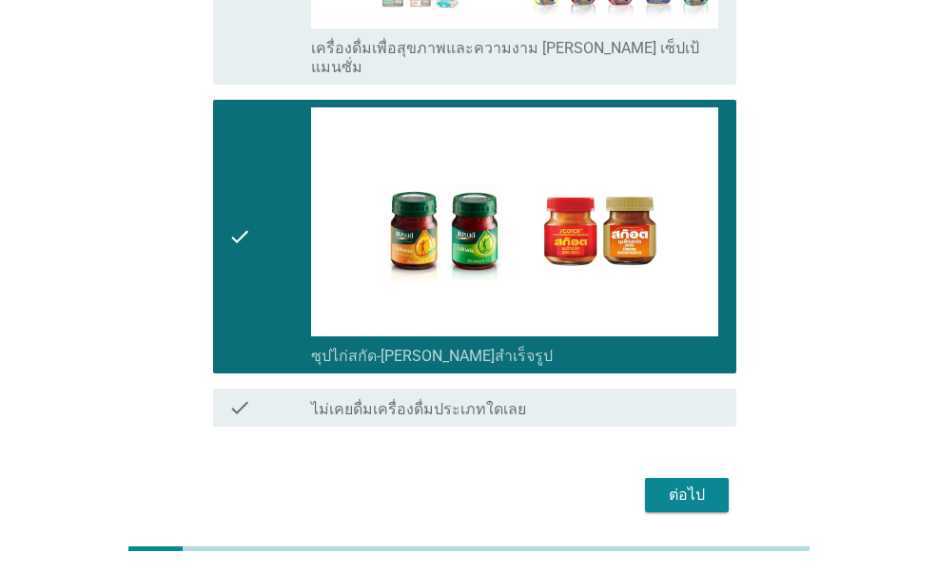
click at [662, 478] on button "ต่อไป" at bounding box center [687, 495] width 84 height 34
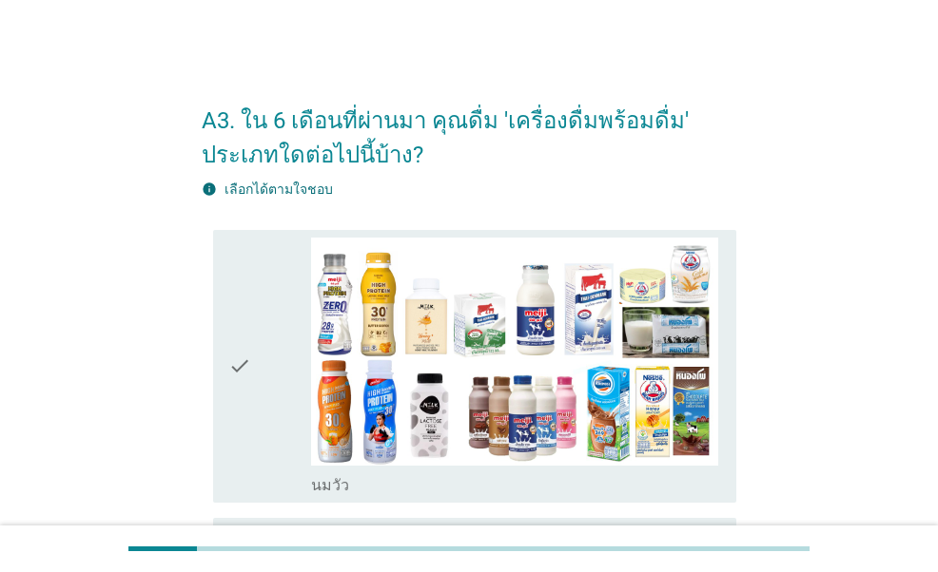
click at [251, 407] on div "check" at bounding box center [269, 367] width 82 height 259
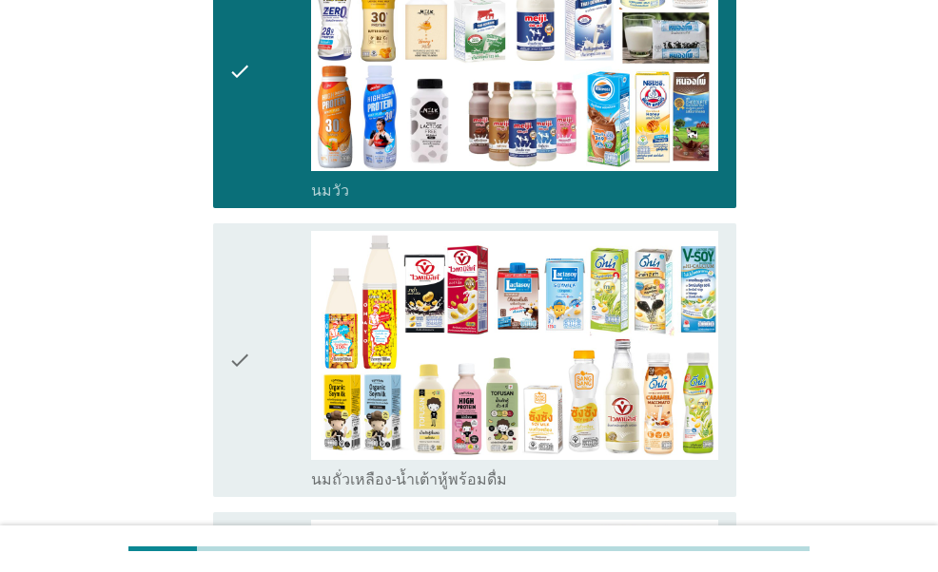
scroll to position [380, 0]
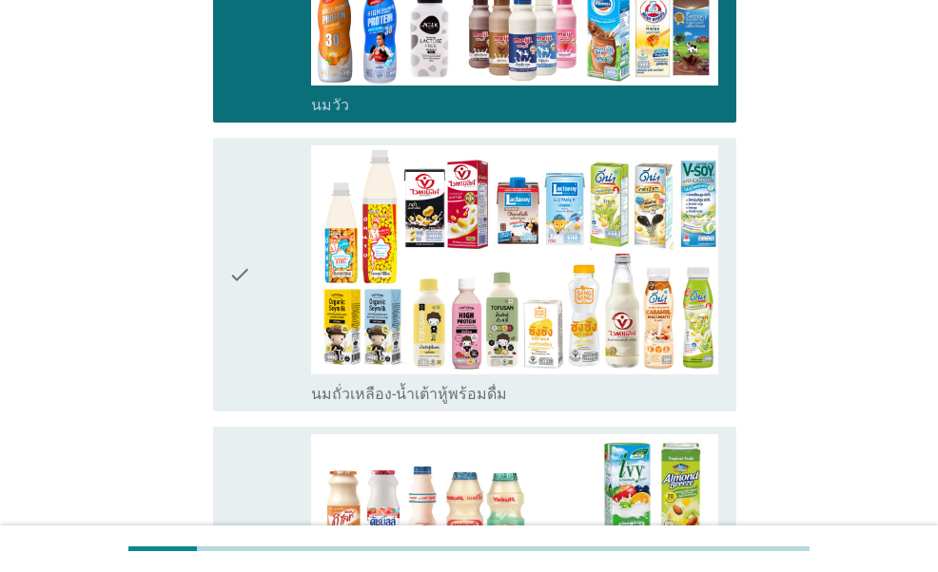
click at [244, 369] on icon "check" at bounding box center [239, 274] width 23 height 259
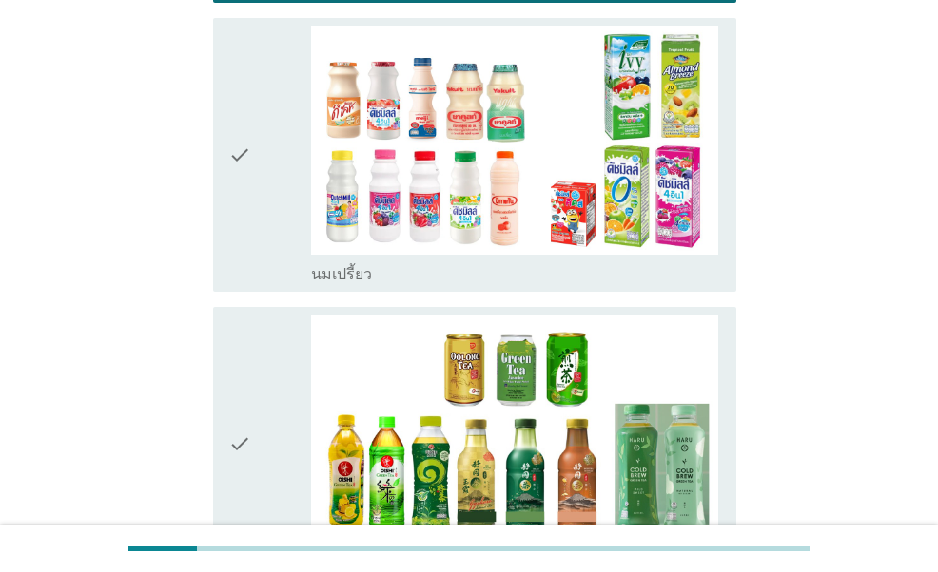
scroll to position [856, 0]
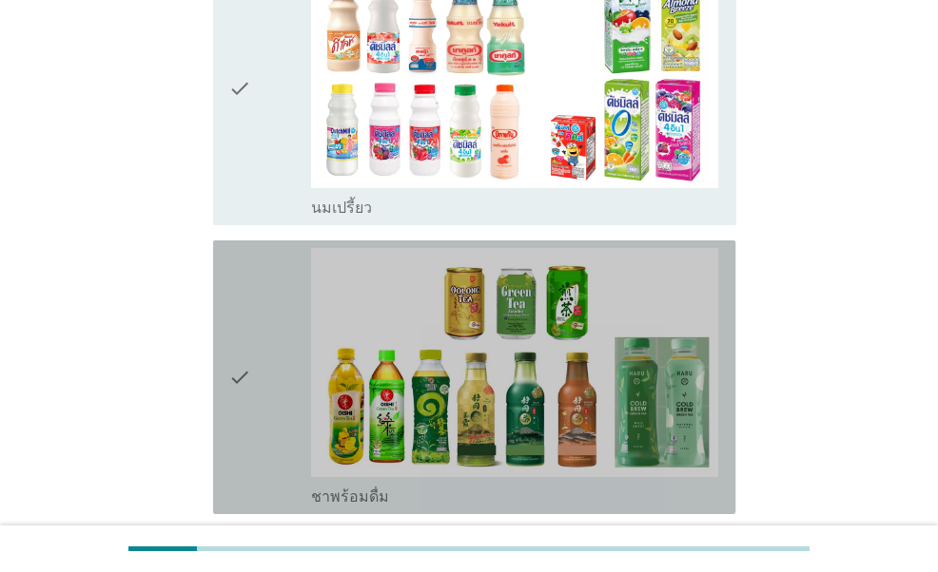
click at [239, 395] on icon "check" at bounding box center [239, 377] width 23 height 259
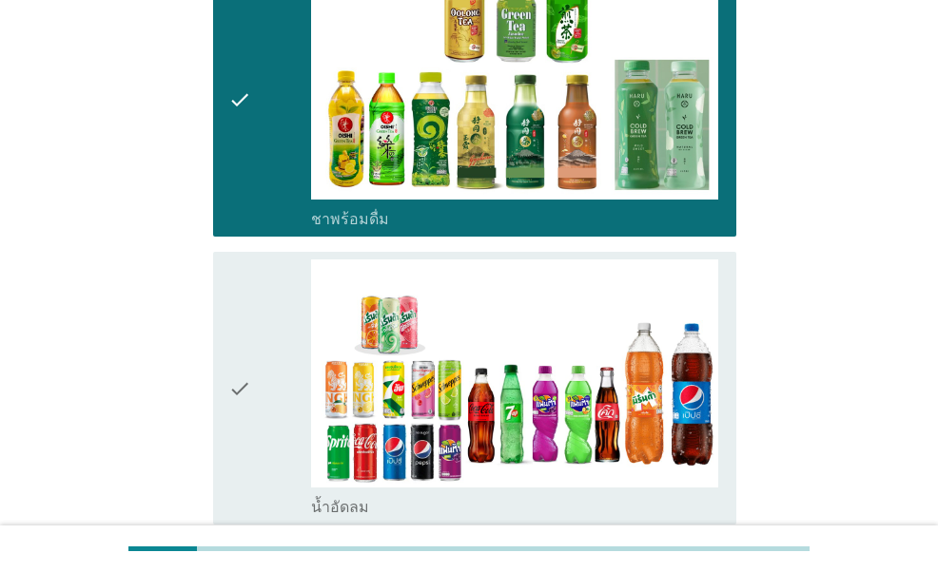
scroll to position [1141, 0]
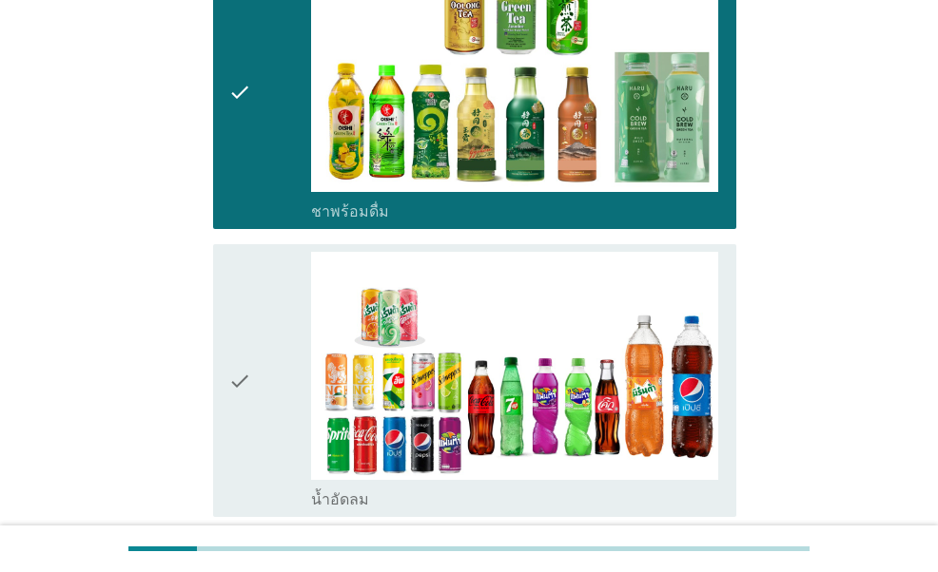
click at [247, 401] on icon "check" at bounding box center [239, 381] width 23 height 259
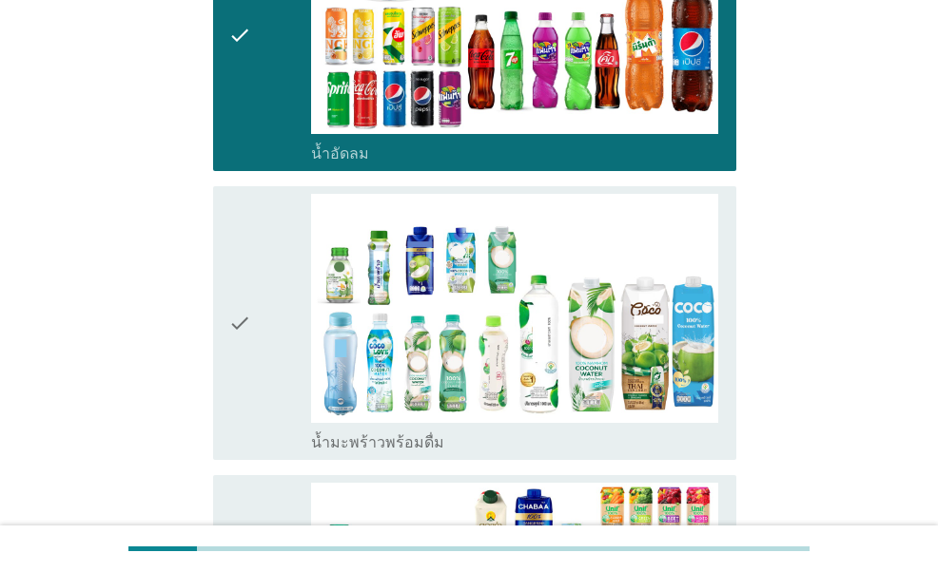
scroll to position [1521, 0]
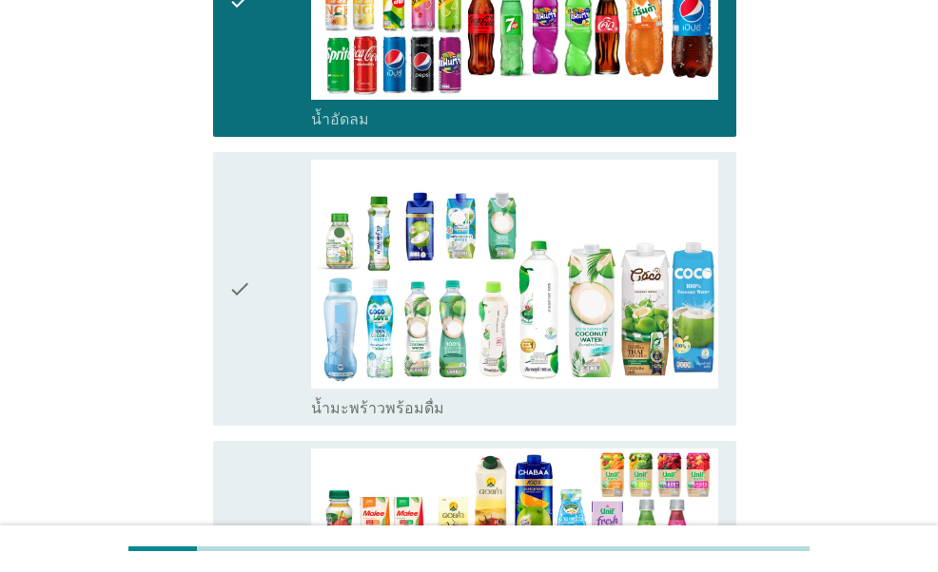
click at [244, 375] on icon "check" at bounding box center [239, 289] width 23 height 259
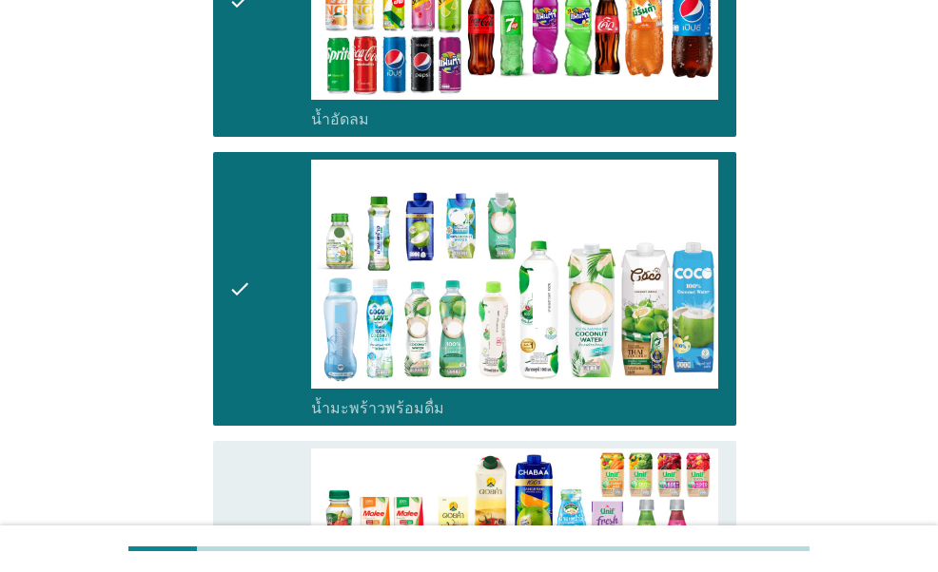
scroll to position [1712, 0]
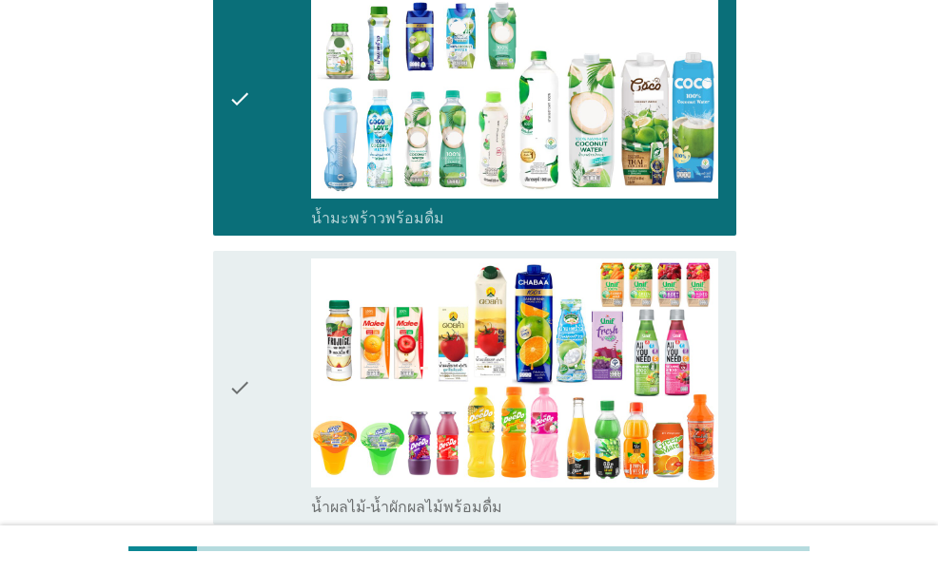
click at [244, 375] on icon "check" at bounding box center [239, 388] width 23 height 259
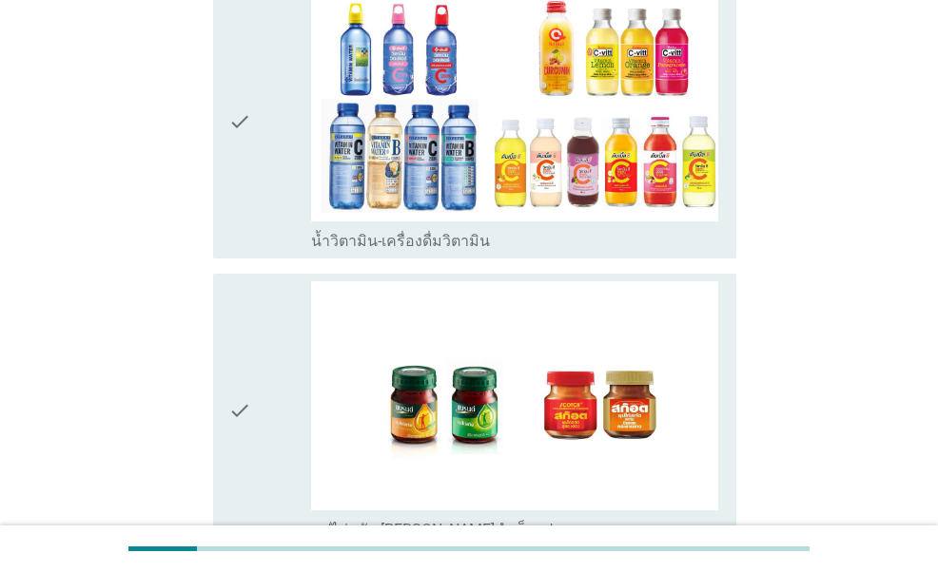
scroll to position [2282, 0]
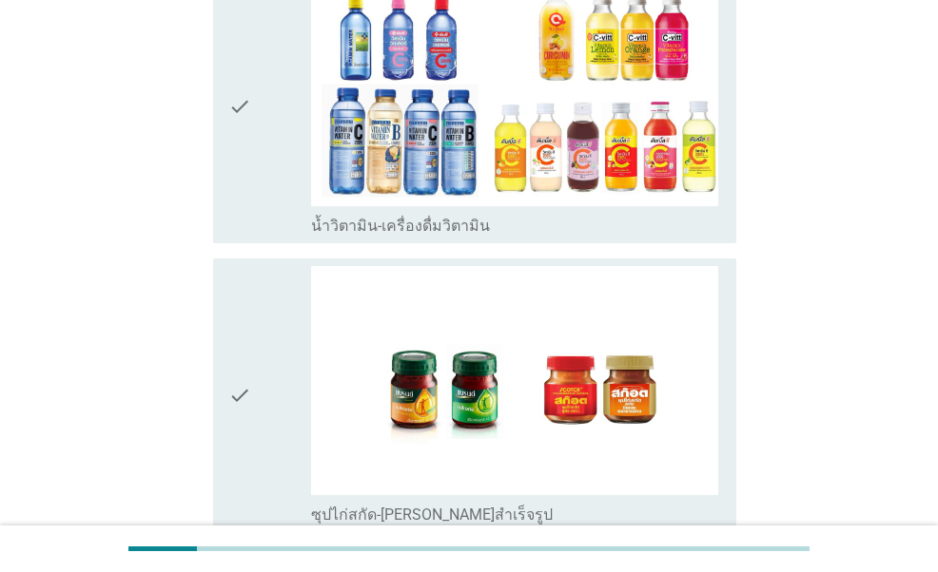
click at [243, 421] on icon "check" at bounding box center [239, 395] width 23 height 259
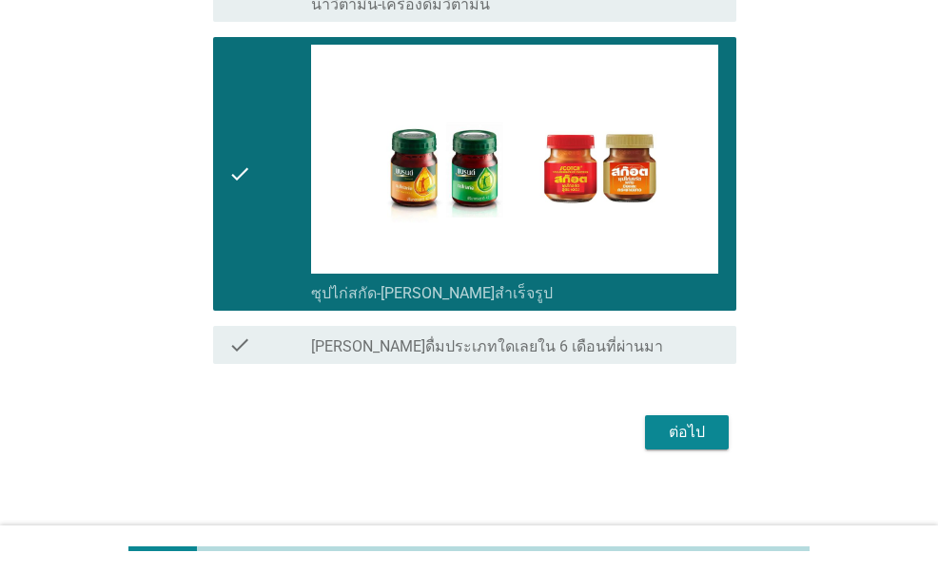
scroll to position [2514, 0]
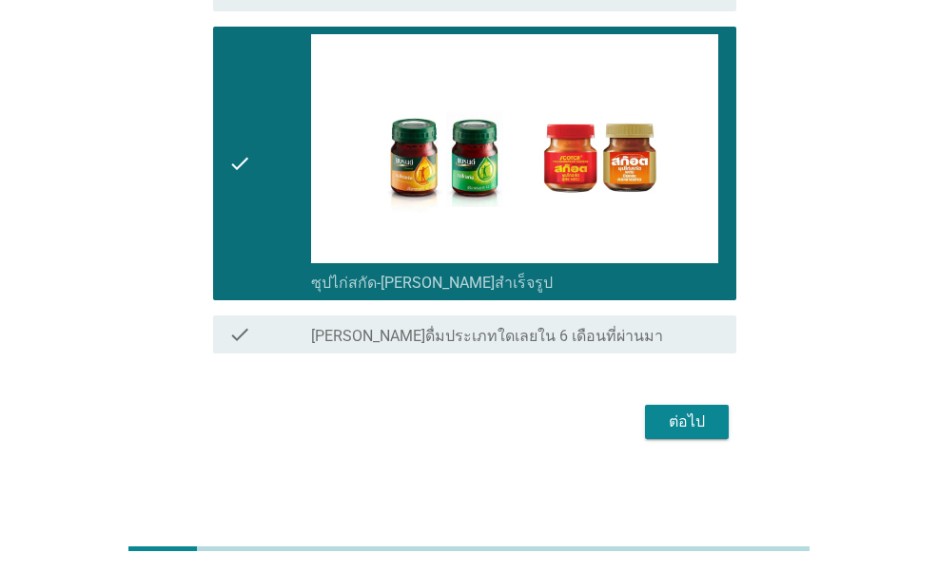
click at [707, 417] on div "ต่อไป" at bounding box center [686, 422] width 53 height 23
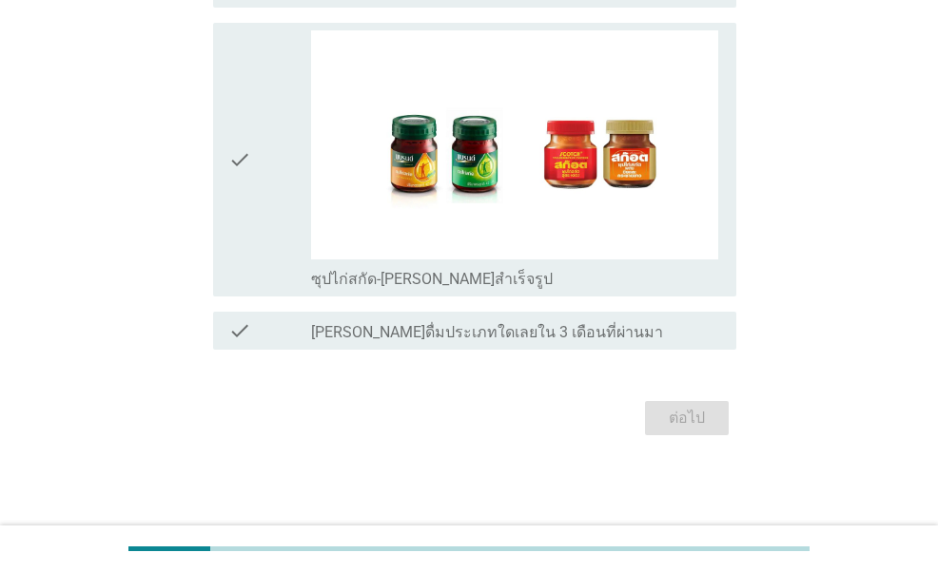
scroll to position [0, 0]
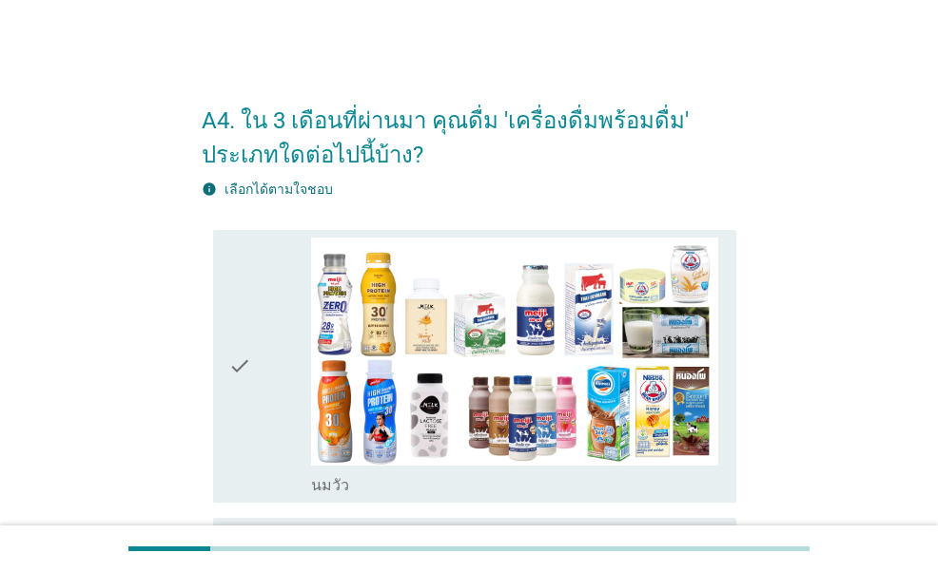
click at [243, 382] on icon "check" at bounding box center [239, 367] width 23 height 259
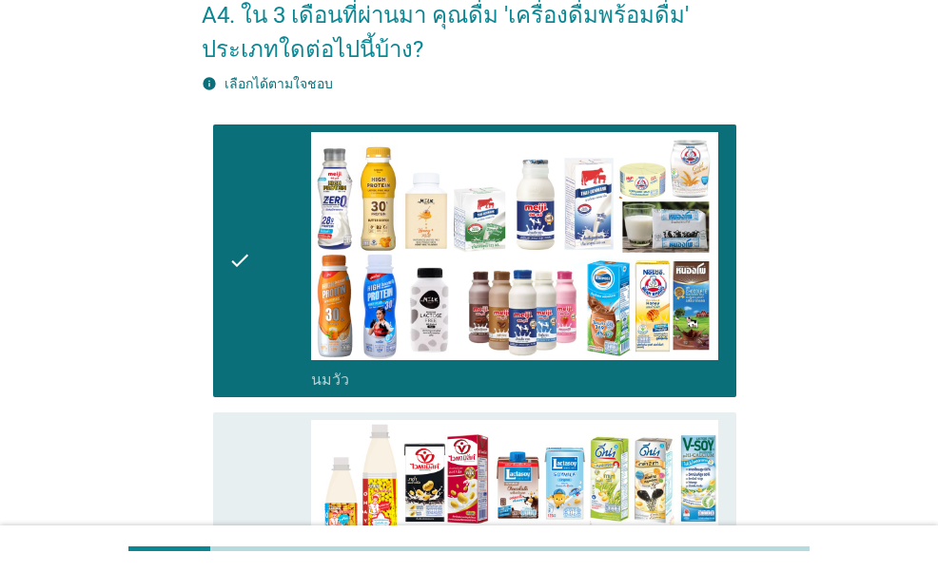
scroll to position [380, 0]
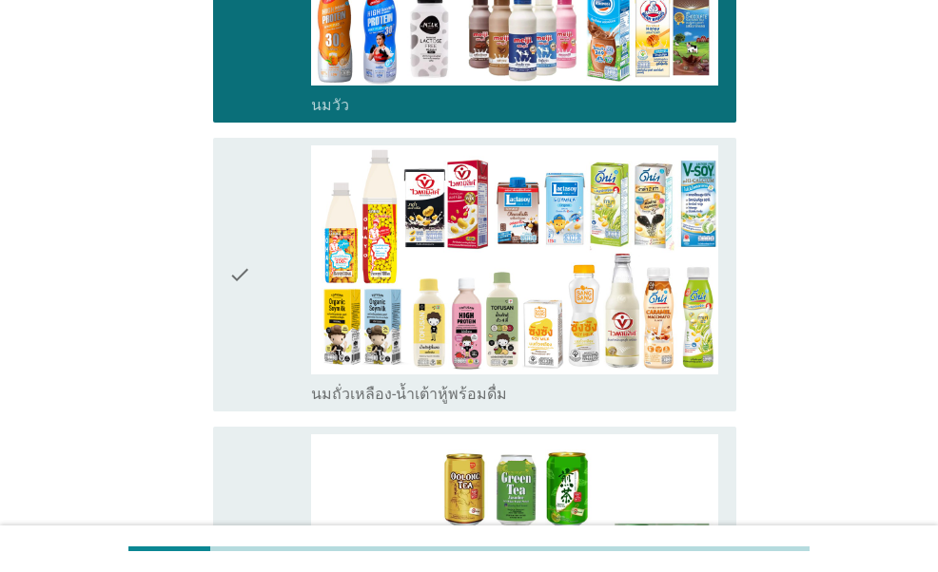
click at [243, 318] on icon "check" at bounding box center [239, 274] width 23 height 259
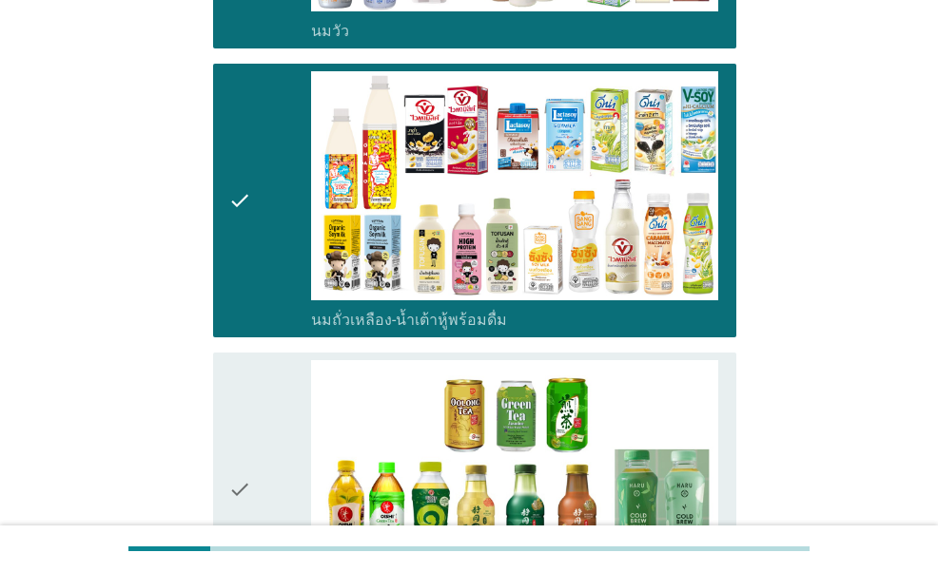
scroll to position [571, 0]
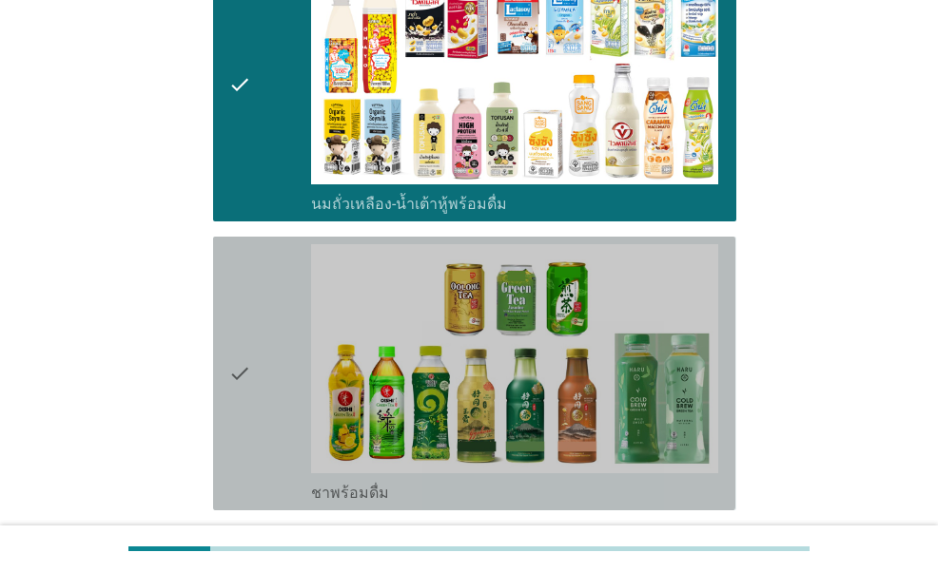
click at [241, 322] on icon "check" at bounding box center [239, 373] width 23 height 259
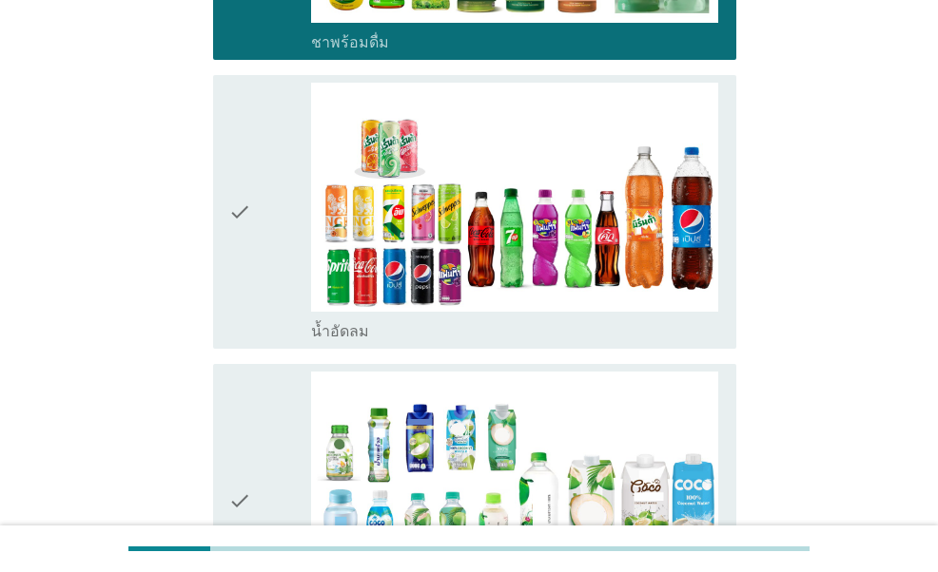
scroll to position [1046, 0]
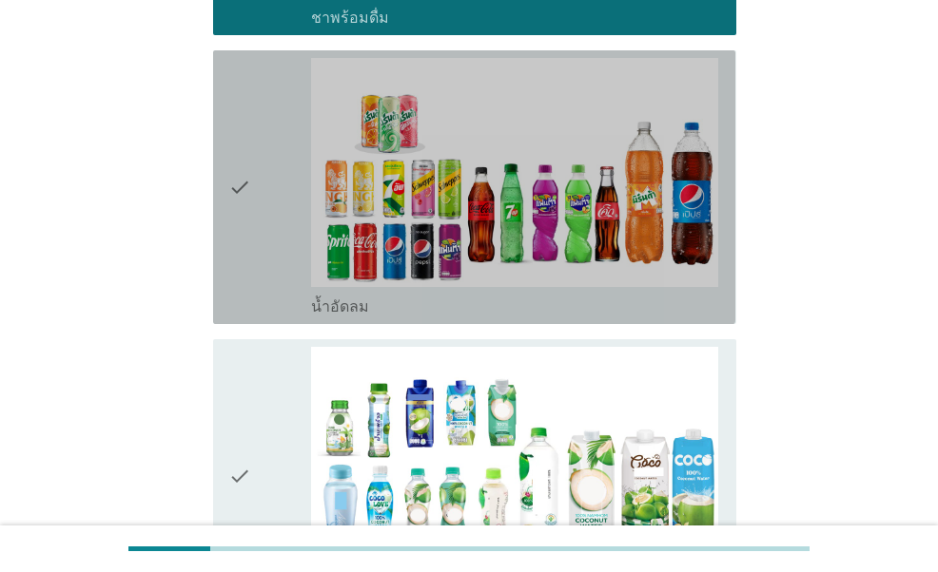
click at [250, 289] on icon "check" at bounding box center [239, 187] width 23 height 259
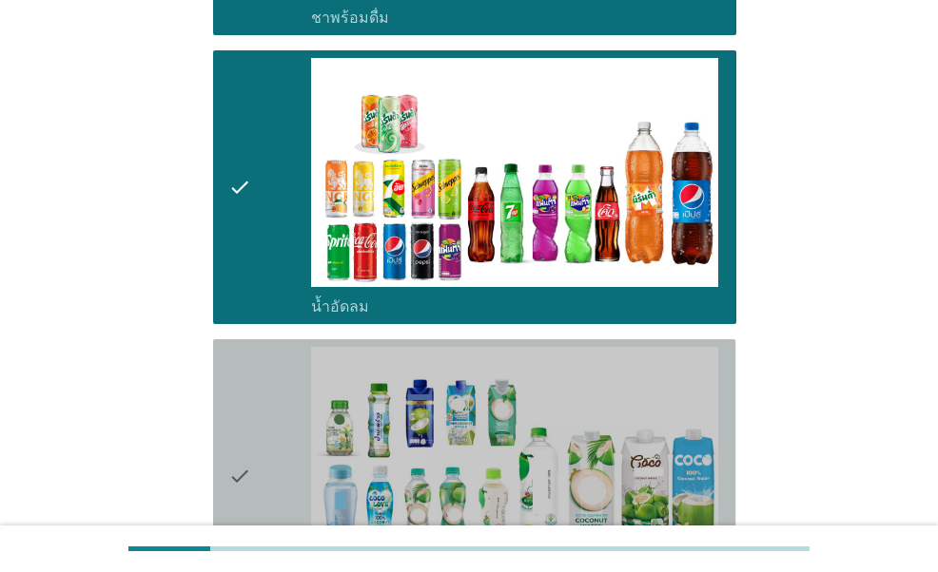
click at [262, 421] on div "check" at bounding box center [269, 476] width 82 height 259
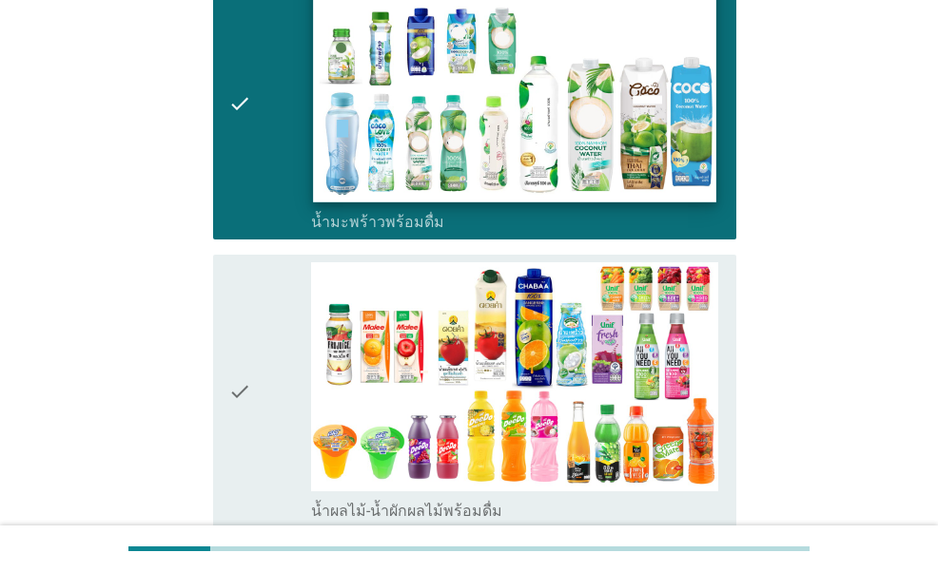
scroll to position [1426, 0]
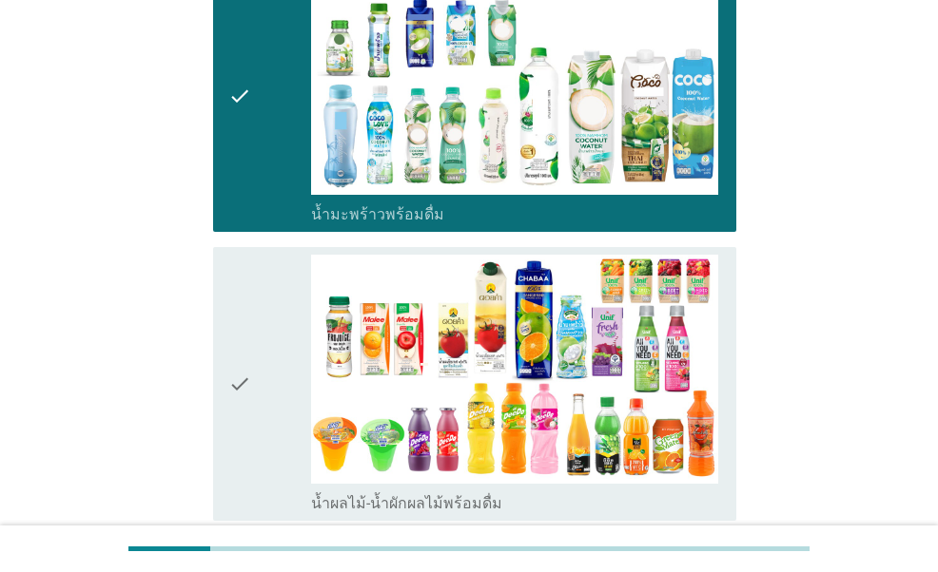
click at [242, 409] on icon "check" at bounding box center [239, 384] width 23 height 259
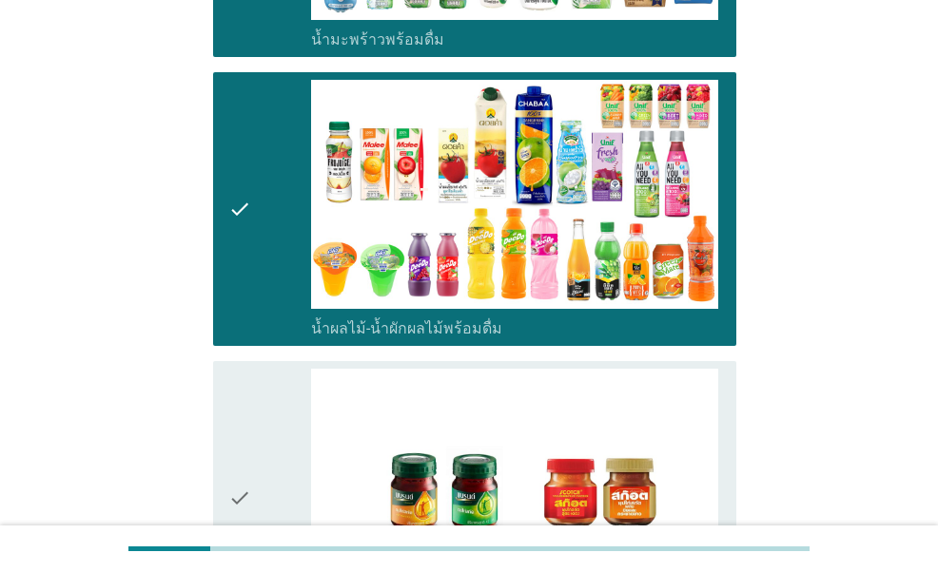
scroll to position [1807, 0]
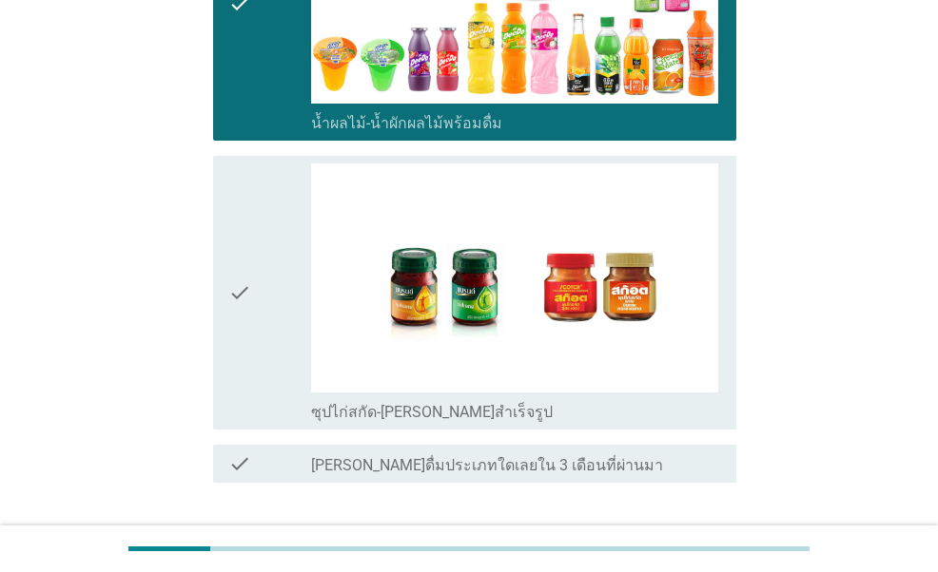
click at [243, 364] on icon "check" at bounding box center [239, 293] width 23 height 259
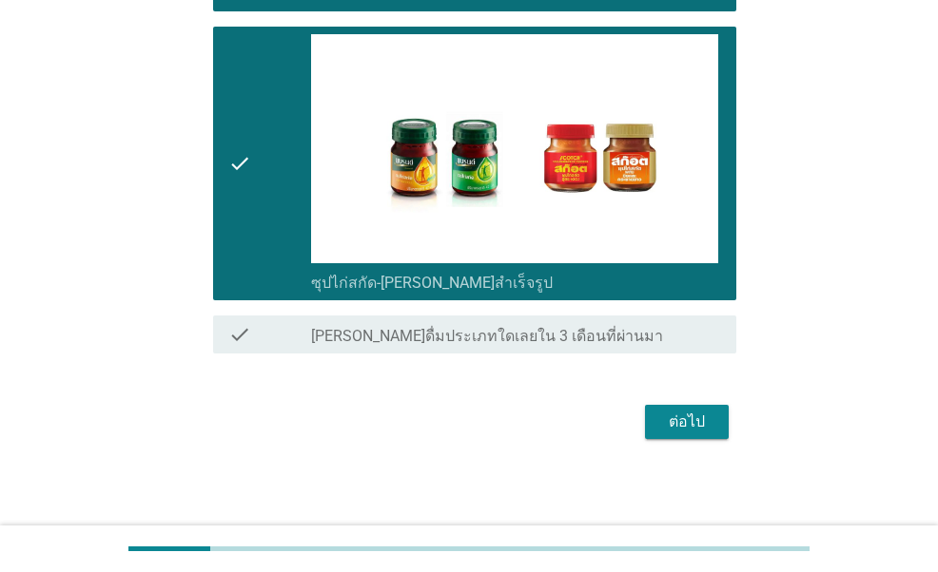
scroll to position [1937, 0]
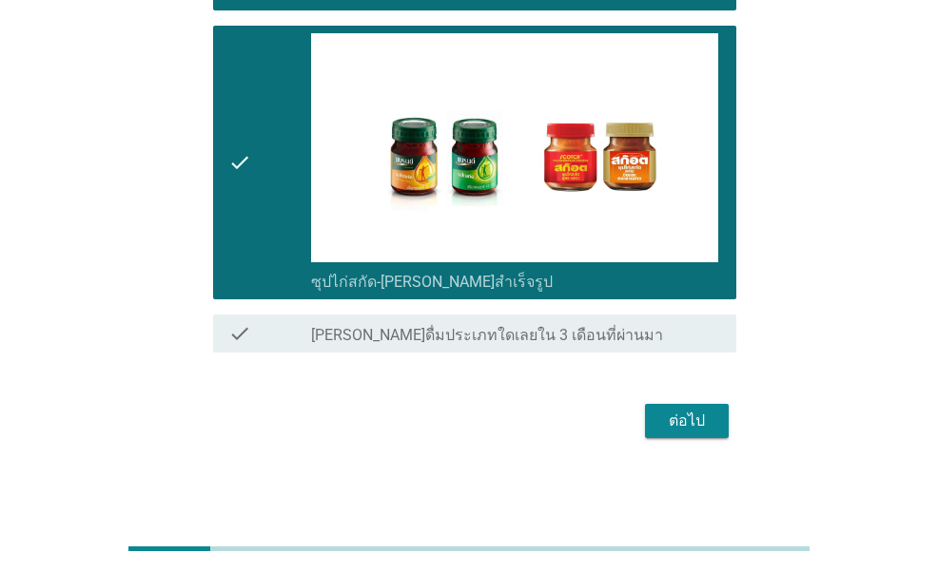
click at [663, 423] on div "ต่อไป" at bounding box center [686, 421] width 53 height 23
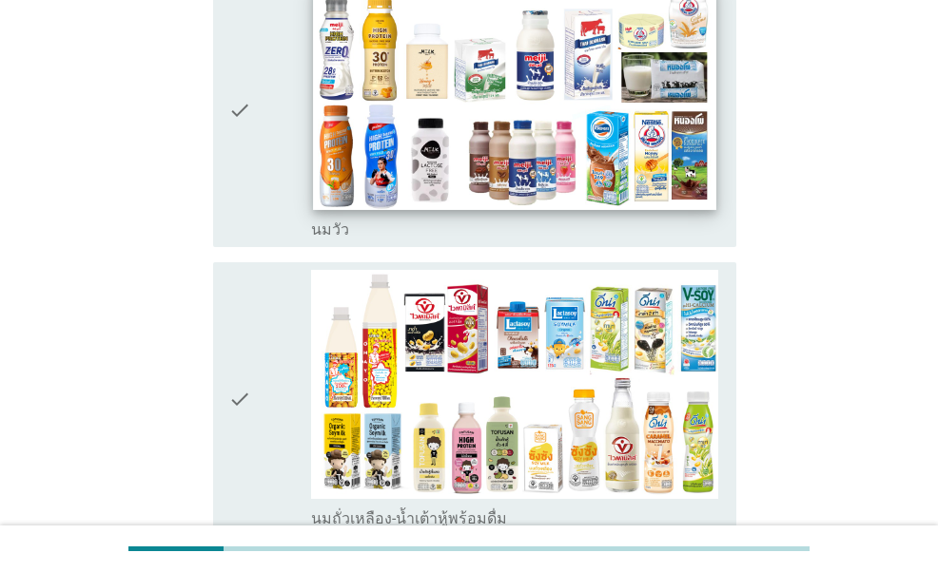
scroll to position [285, 0]
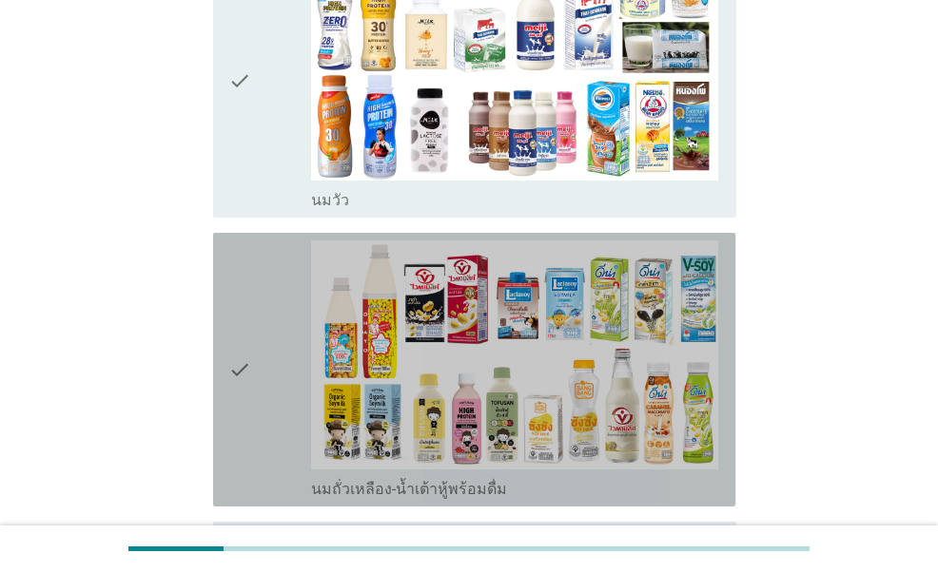
click at [254, 410] on div "check" at bounding box center [269, 370] width 82 height 259
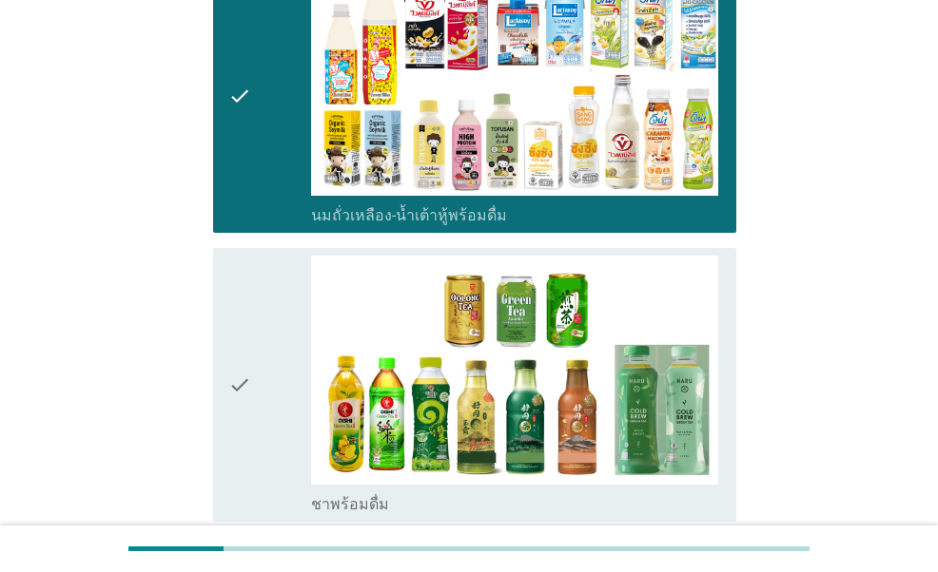
scroll to position [571, 0]
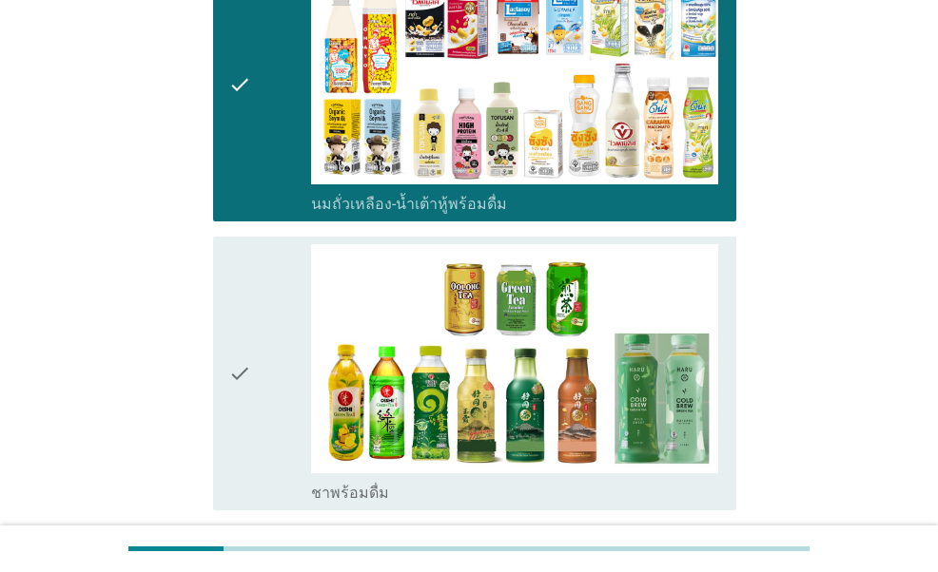
click at [261, 410] on div "check" at bounding box center [269, 373] width 82 height 259
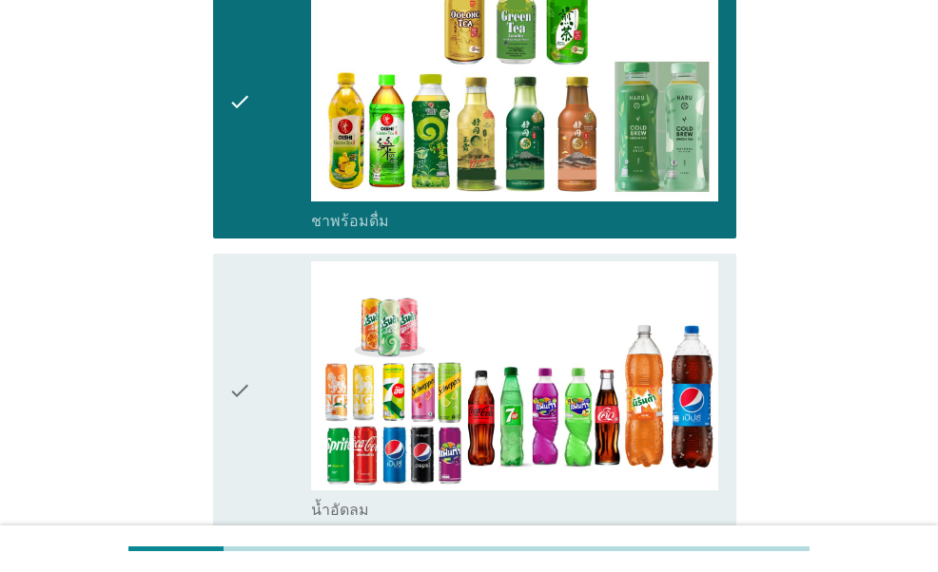
scroll to position [856, 0]
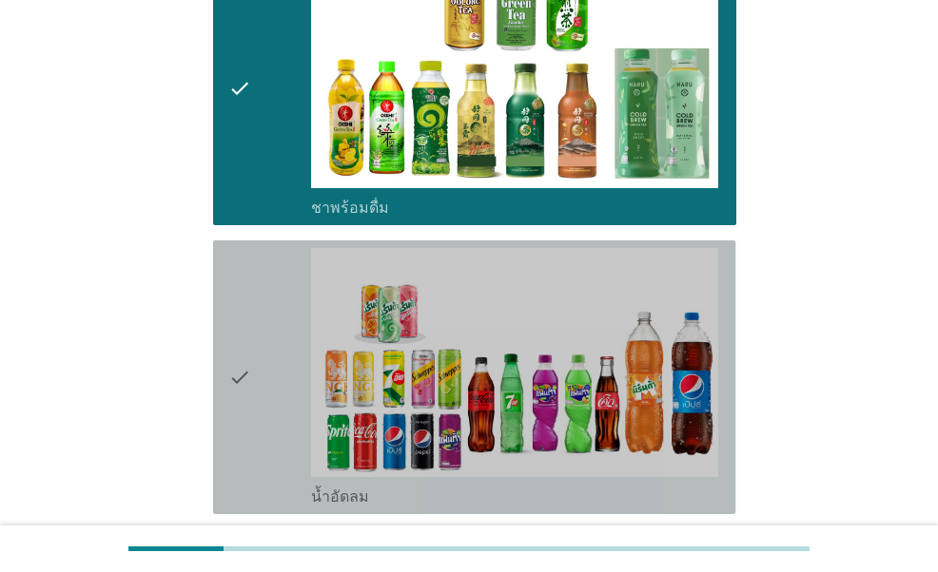
click at [251, 395] on icon "check" at bounding box center [239, 377] width 23 height 259
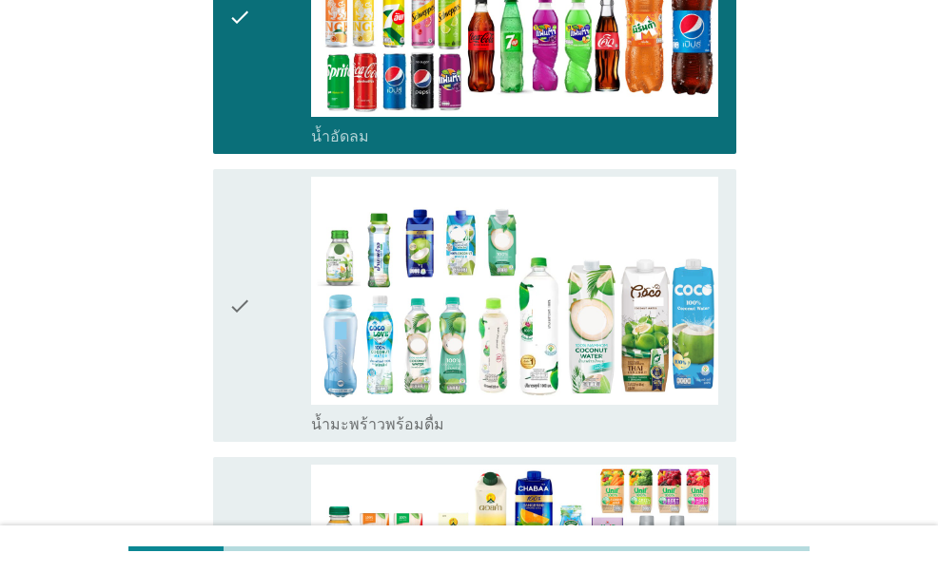
scroll to position [1236, 0]
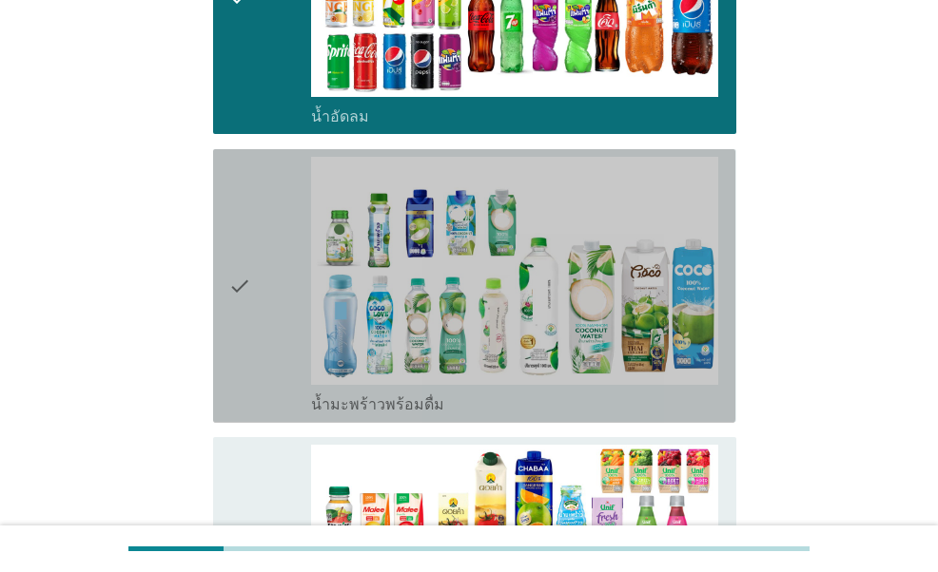
click at [280, 328] on div "check" at bounding box center [269, 286] width 82 height 259
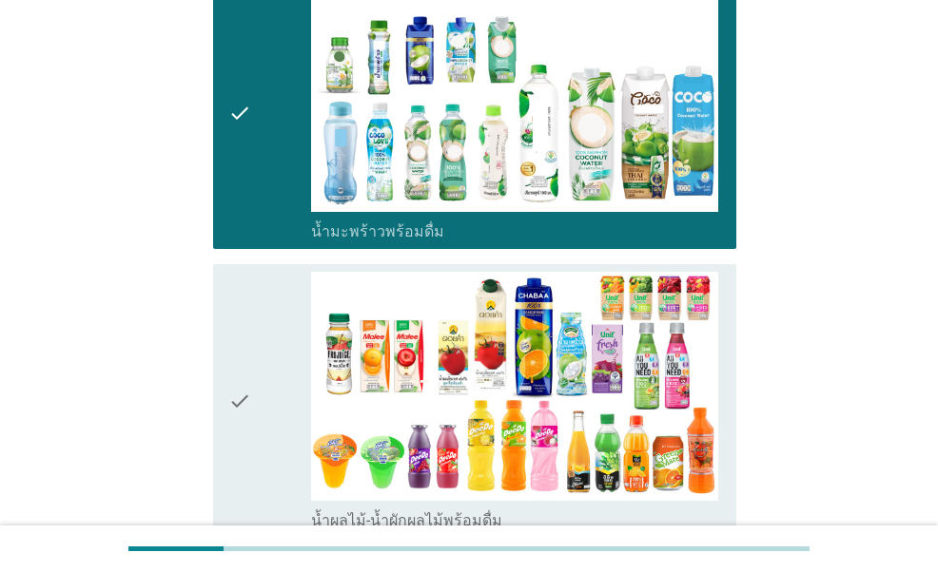
scroll to position [1426, 0]
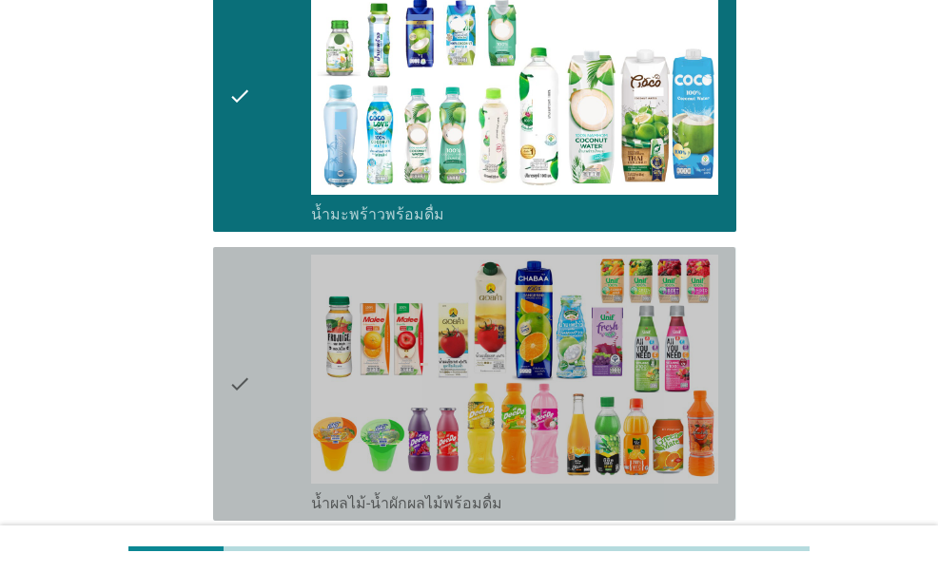
click at [280, 328] on div "check" at bounding box center [269, 384] width 82 height 259
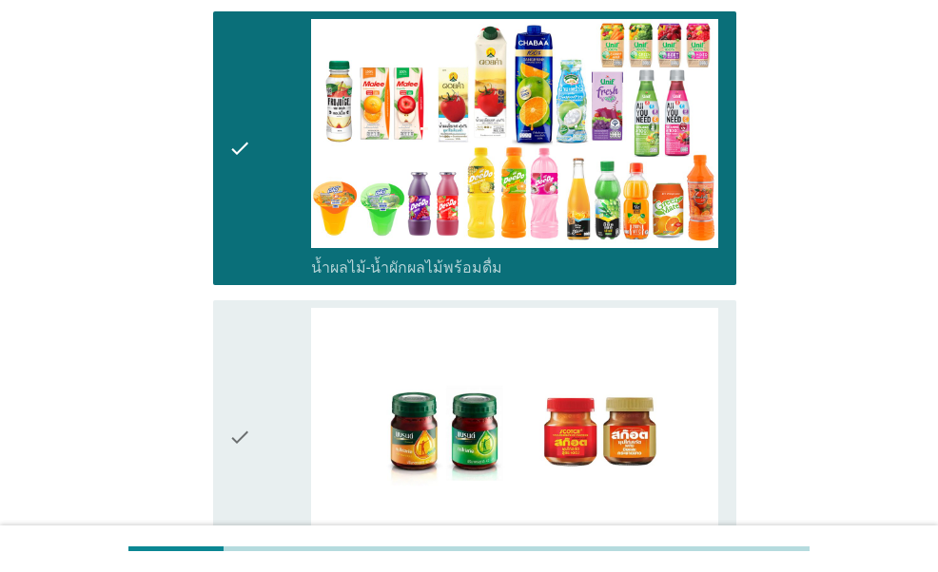
scroll to position [1712, 0]
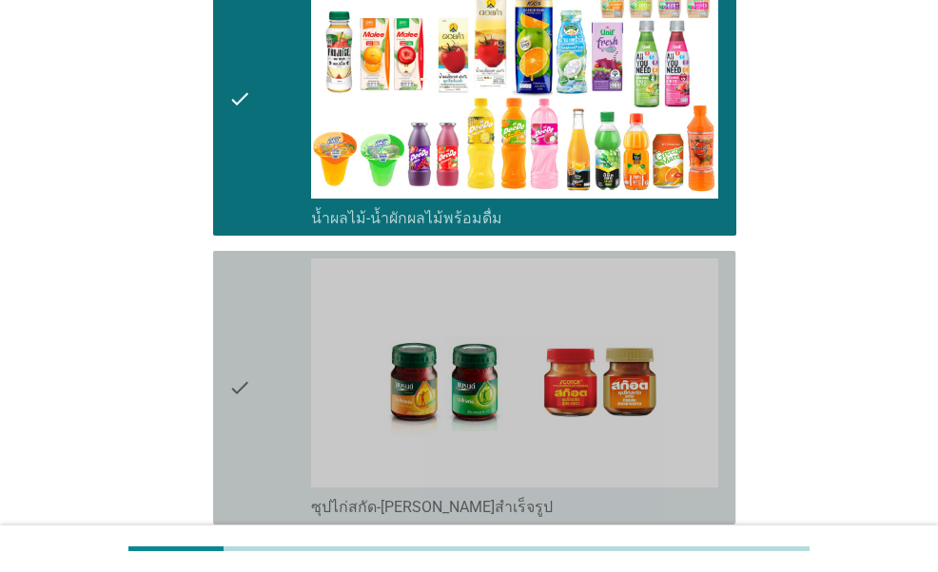
click at [278, 333] on div "check" at bounding box center [269, 388] width 82 height 259
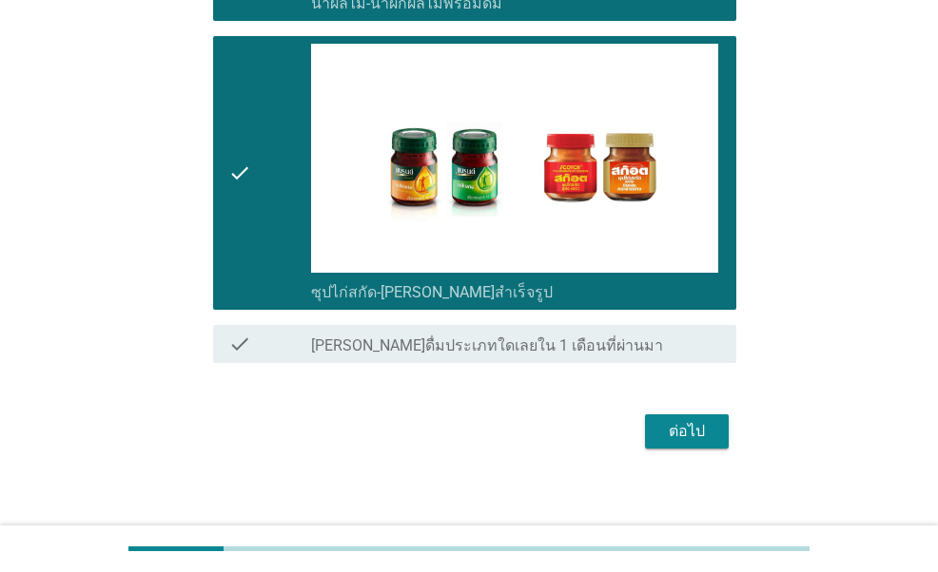
scroll to position [1937, 0]
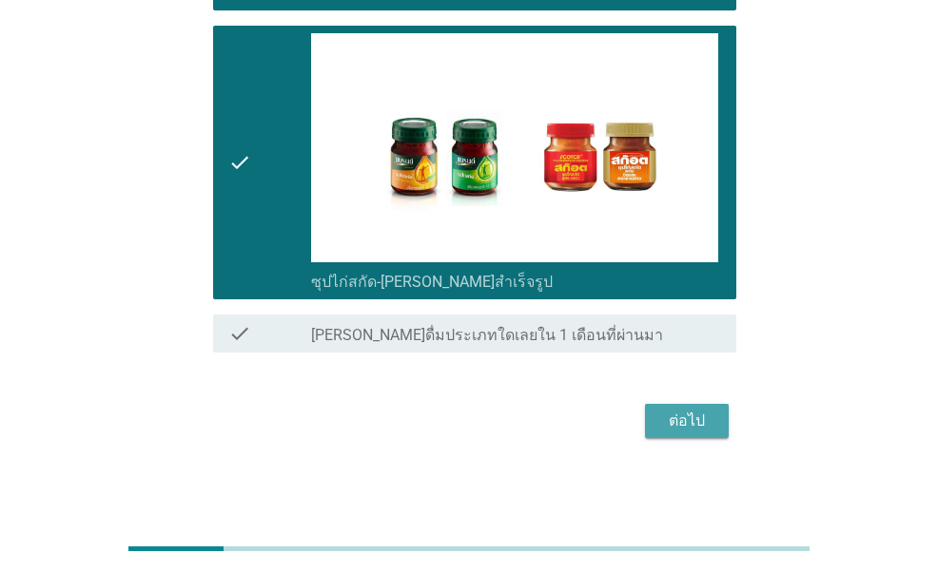
click at [688, 420] on div "ต่อไป" at bounding box center [686, 421] width 53 height 23
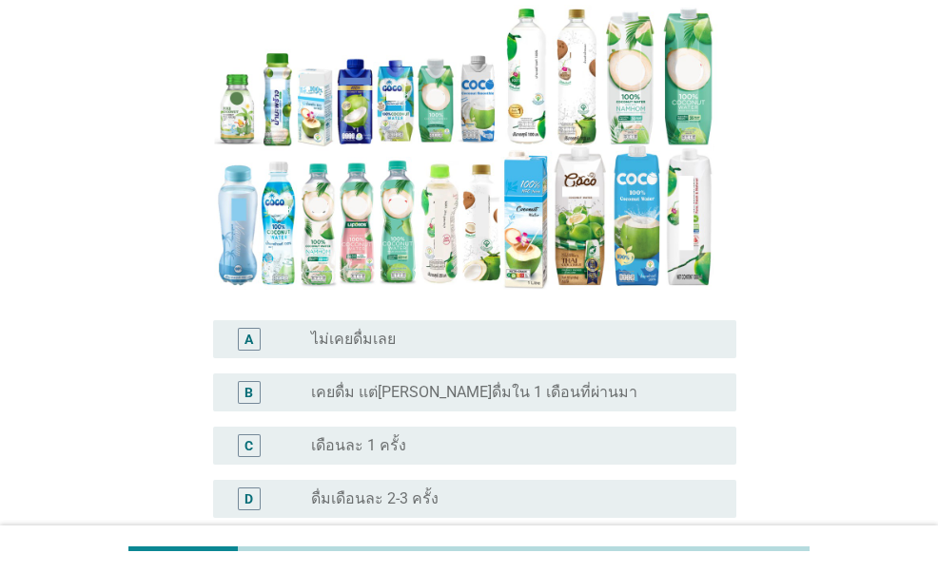
scroll to position [380, 0]
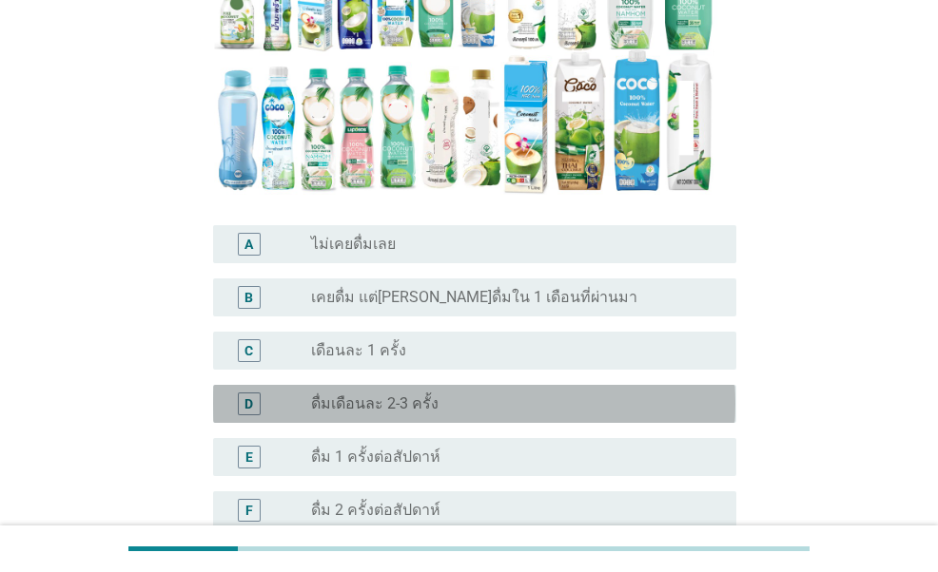
click at [439, 395] on div "radio_button_unchecked ดื่มเดือนละ 2-3 ครั้ง" at bounding box center [508, 404] width 395 height 19
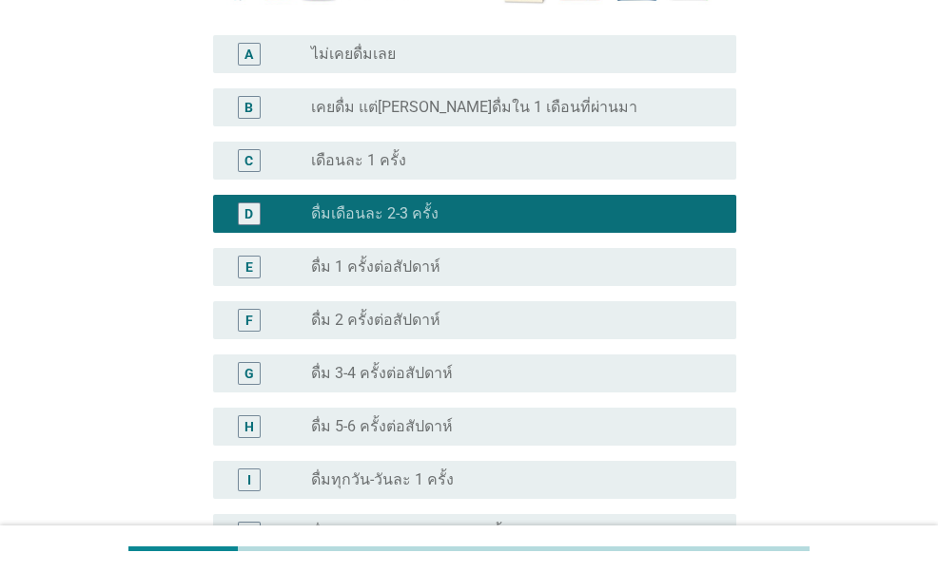
scroll to position [666, 0]
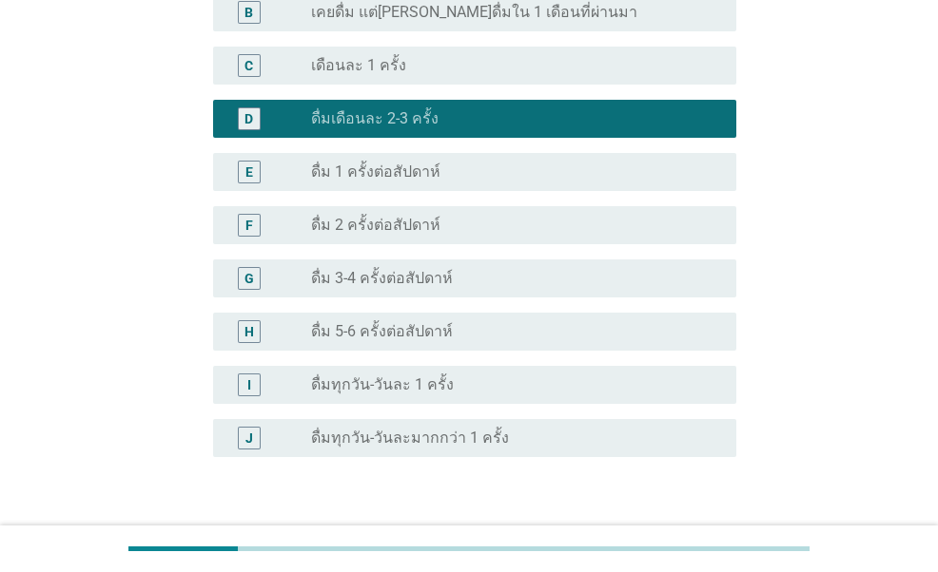
click at [677, 537] on div "ต่อไป" at bounding box center [686, 548] width 53 height 23
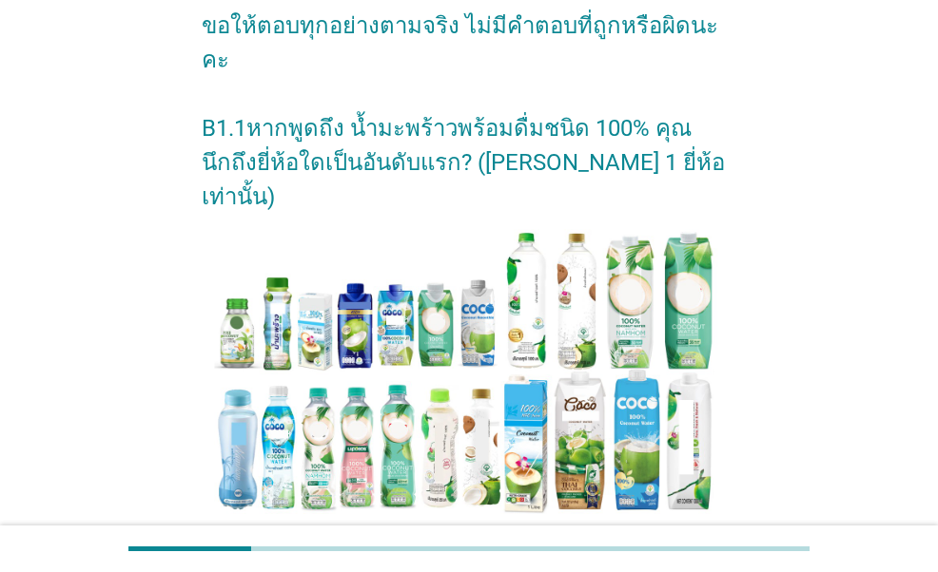
scroll to position [285, 0]
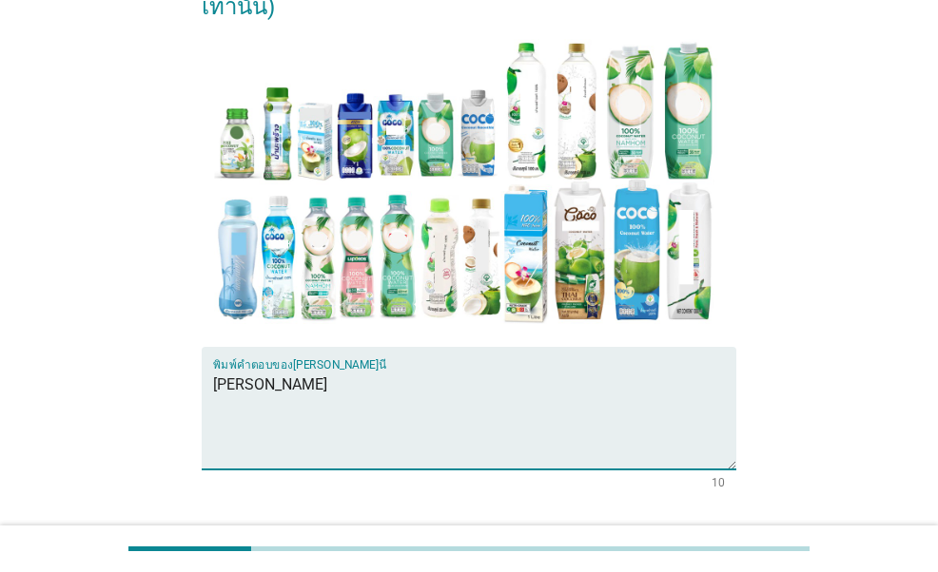
scroll to position [475, 0]
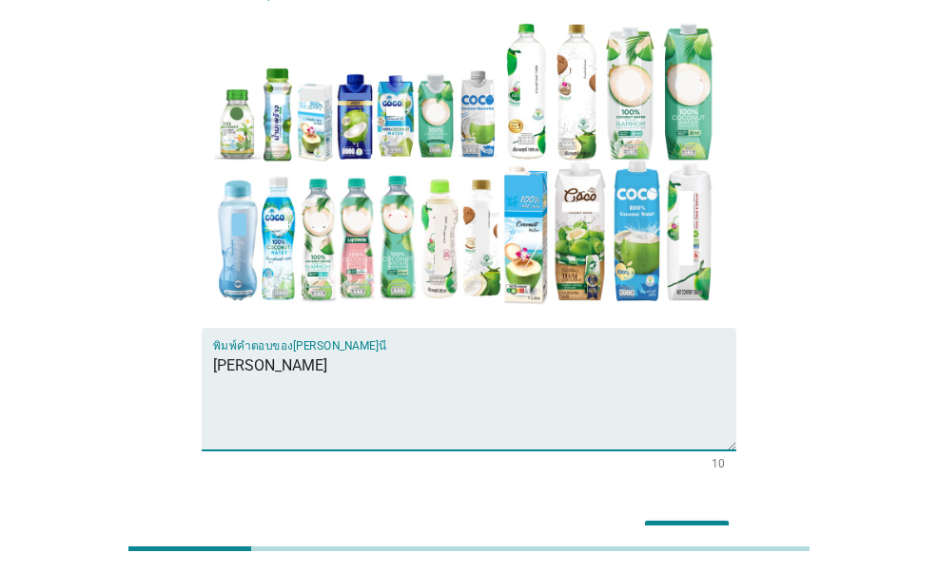
type textarea "[PERSON_NAME]"
click at [676, 527] on div "ต่อไป" at bounding box center [686, 538] width 53 height 23
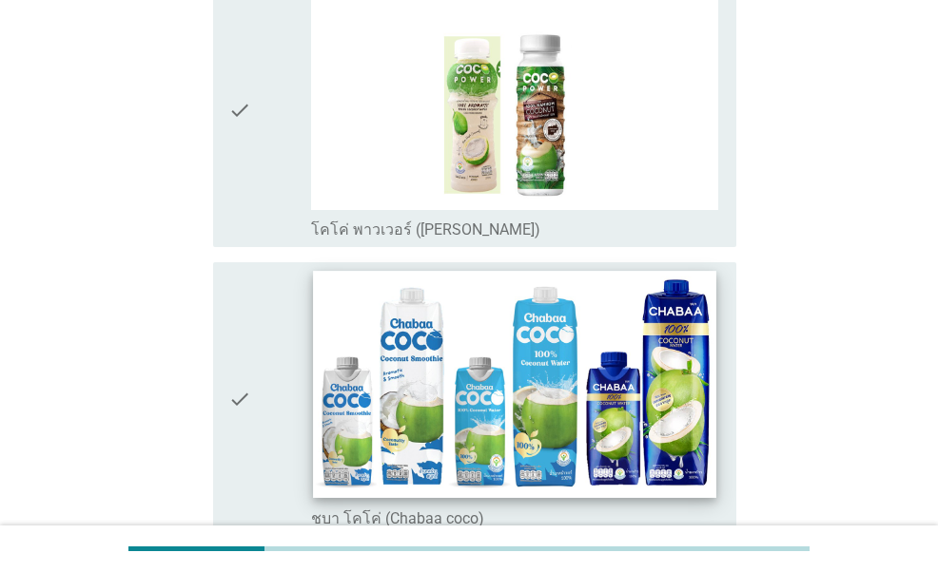
scroll to position [285, 0]
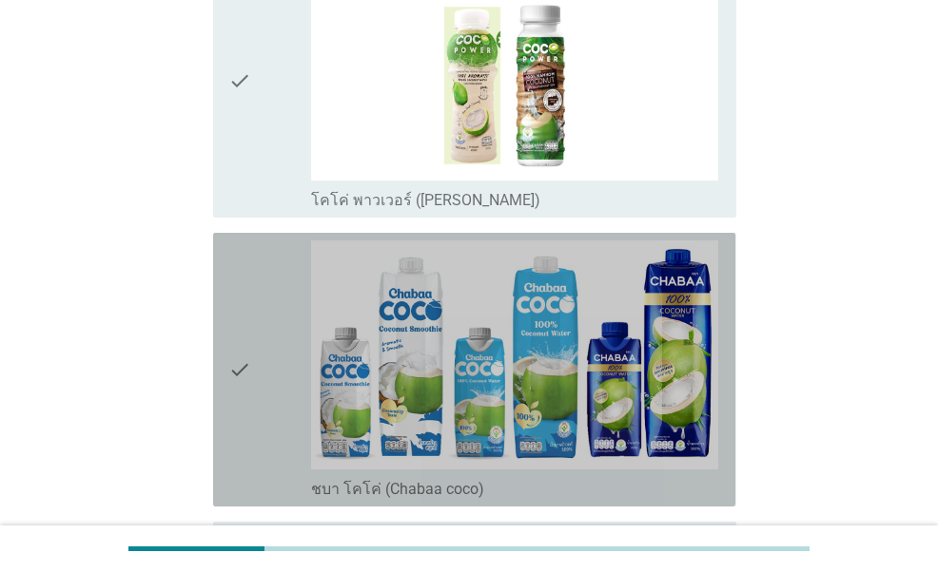
click at [274, 399] on div "check" at bounding box center [269, 370] width 82 height 259
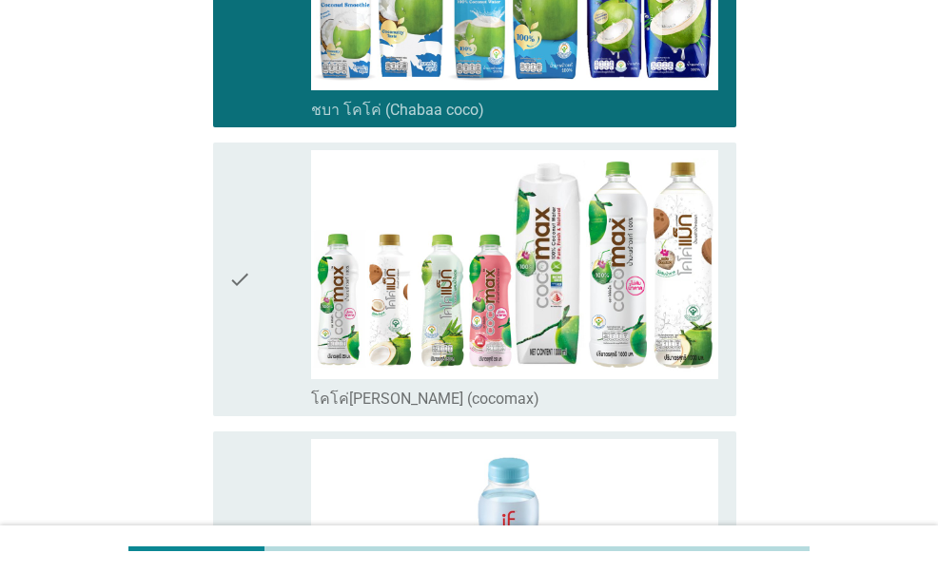
scroll to position [666, 0]
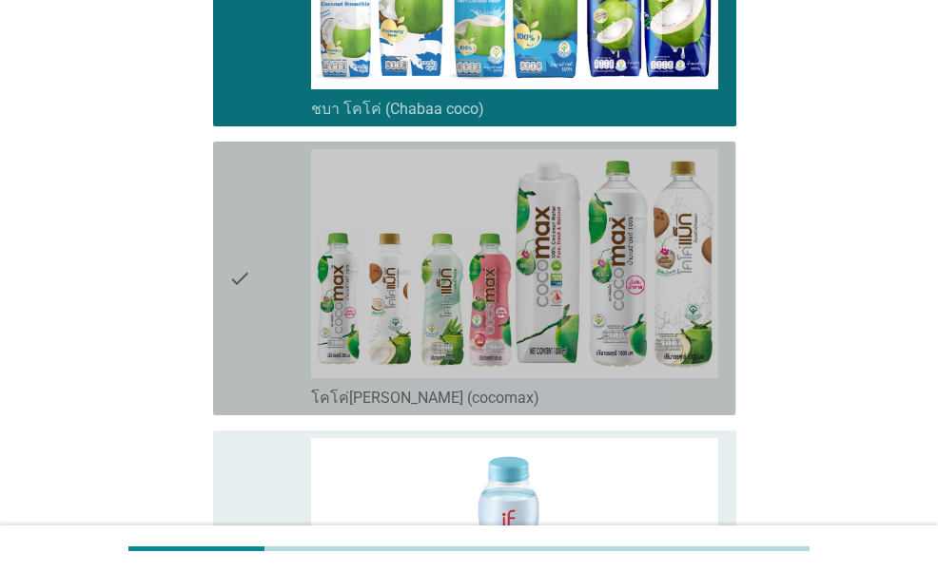
click at [262, 335] on div "check" at bounding box center [269, 278] width 82 height 259
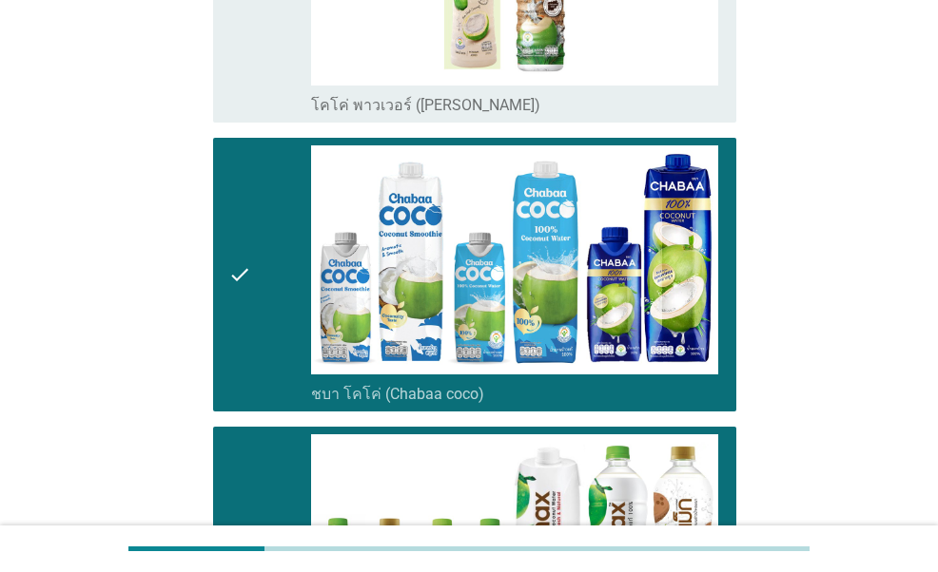
scroll to position [856, 0]
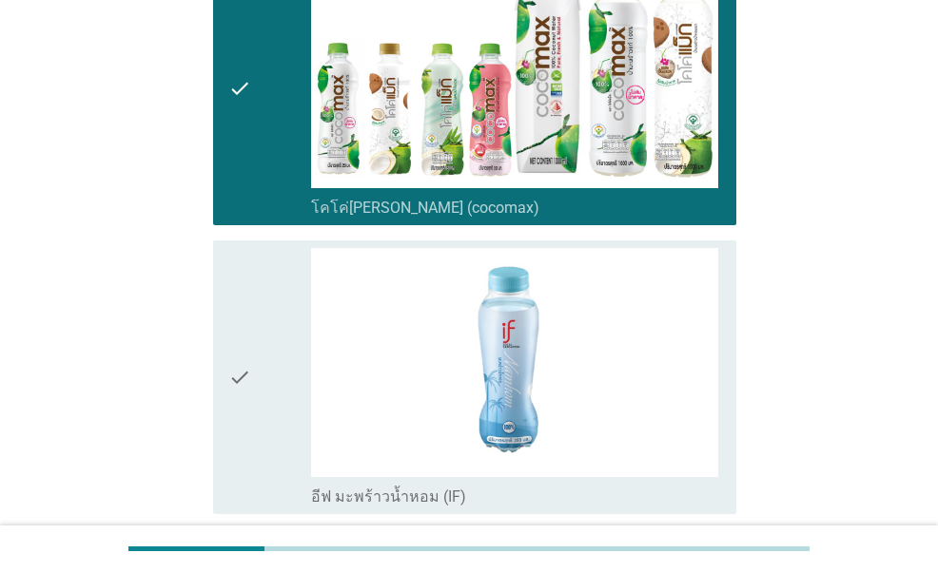
click at [278, 408] on div "check" at bounding box center [269, 377] width 82 height 259
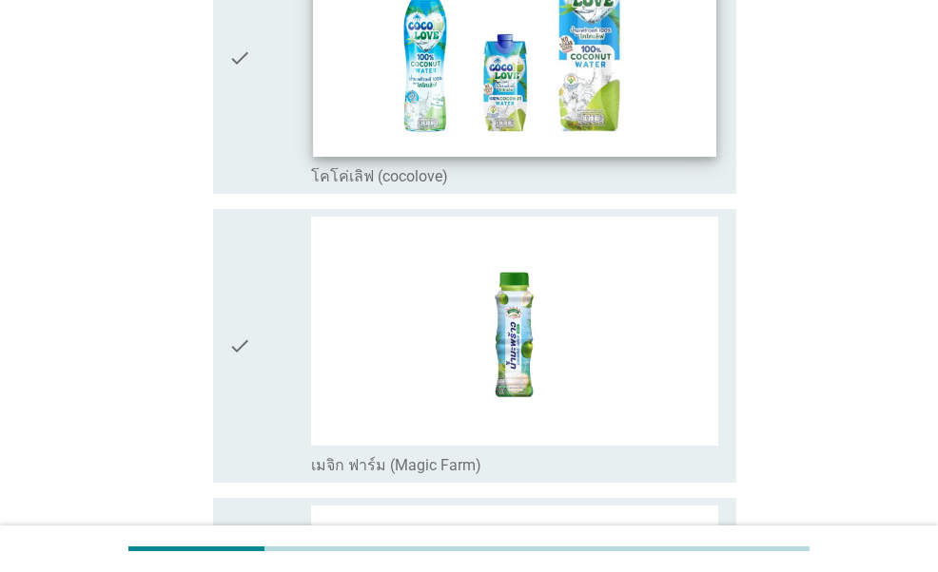
scroll to position [2948, 0]
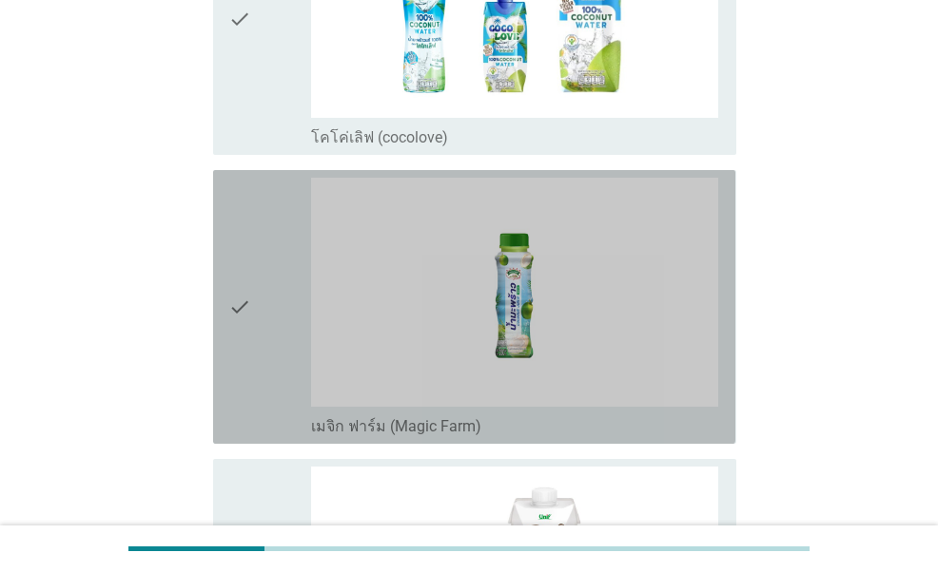
click at [265, 366] on div "check" at bounding box center [269, 307] width 82 height 259
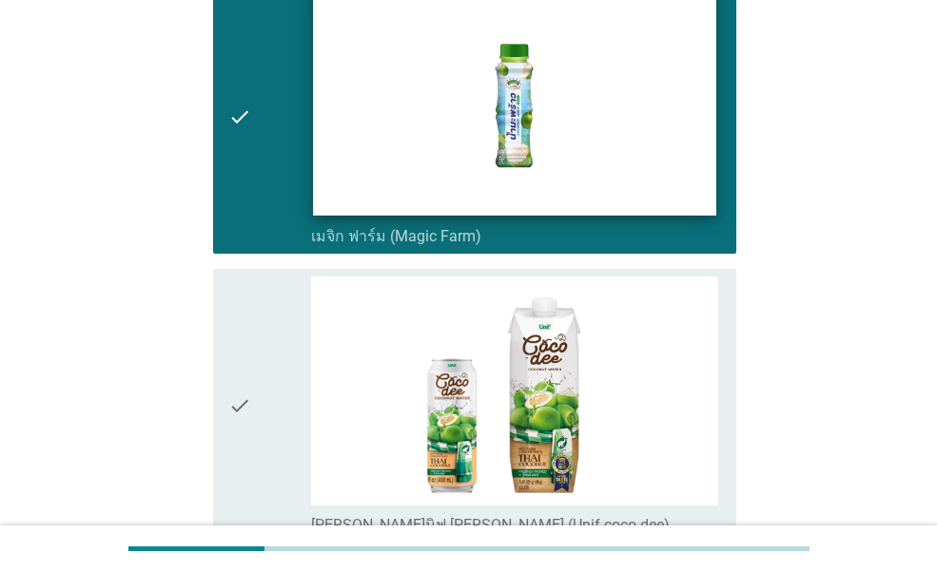
scroll to position [3233, 0]
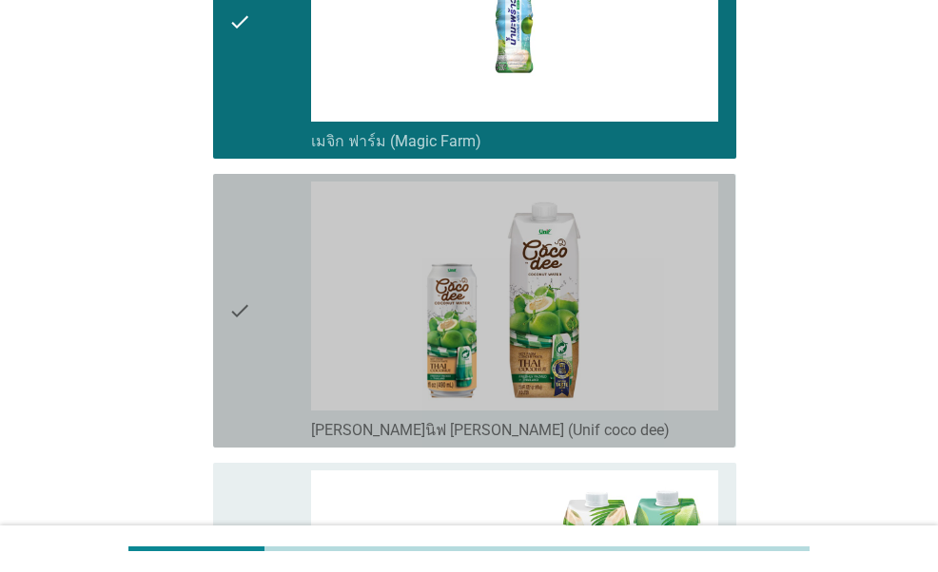
click at [274, 362] on div "check" at bounding box center [269, 311] width 82 height 259
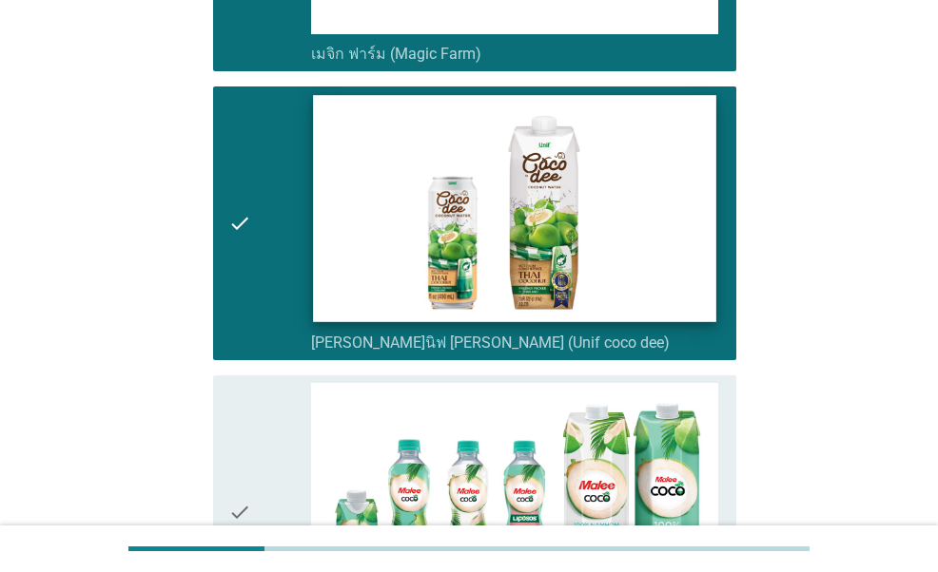
scroll to position [3518, 0]
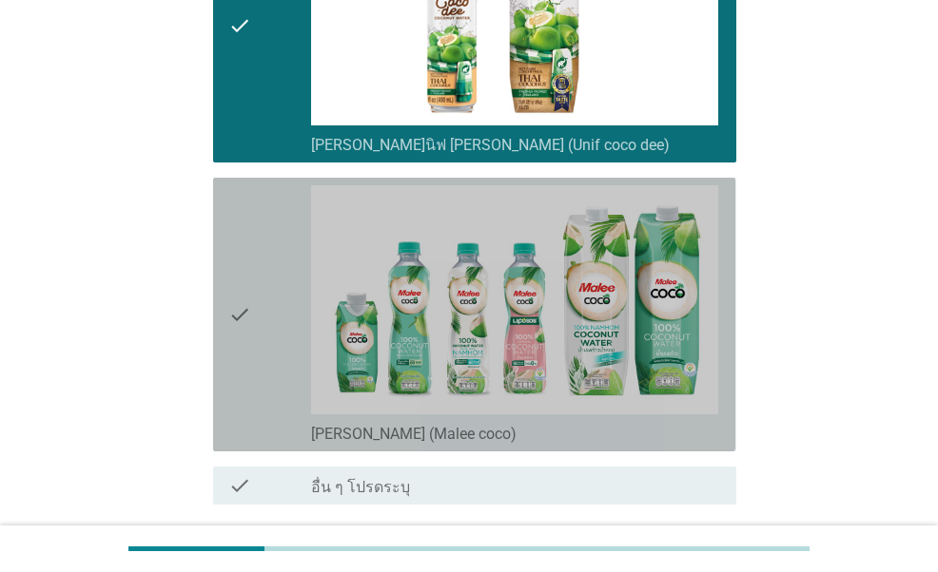
click at [264, 368] on div "check" at bounding box center [269, 314] width 82 height 259
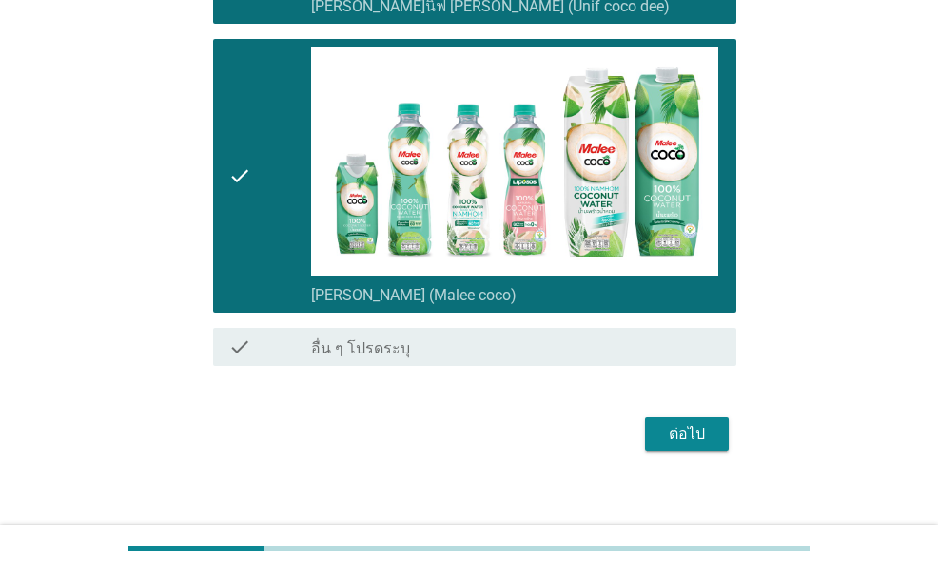
scroll to position [3669, 0]
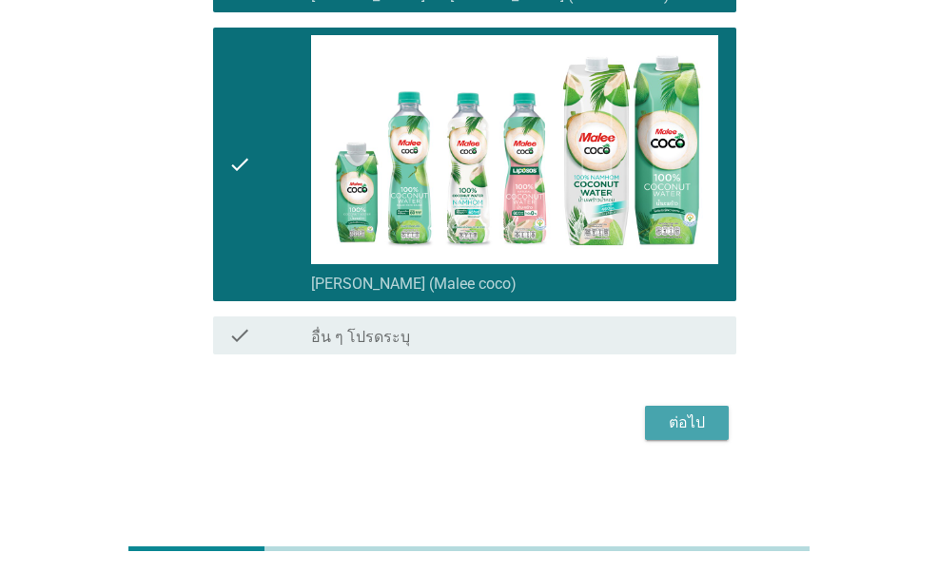
click at [687, 417] on div "ต่อไป" at bounding box center [686, 423] width 53 height 23
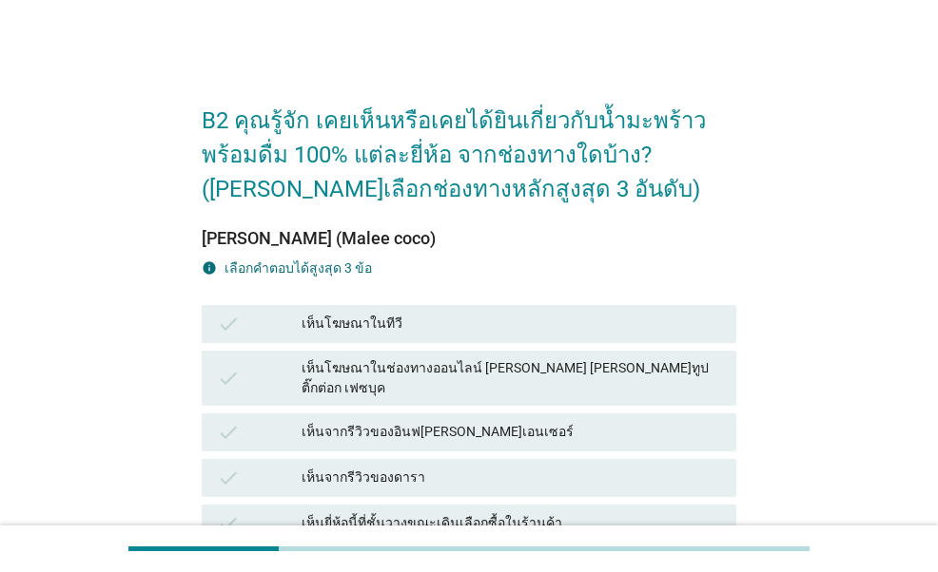
click at [350, 326] on div "เห็นโฆษณาในทีวี" at bounding box center [510, 324] width 419 height 23
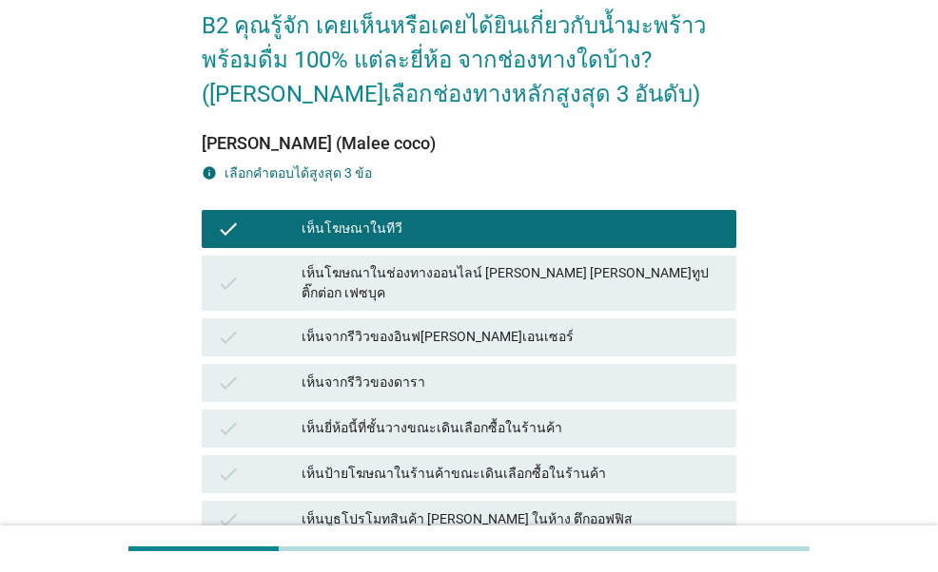
scroll to position [190, 0]
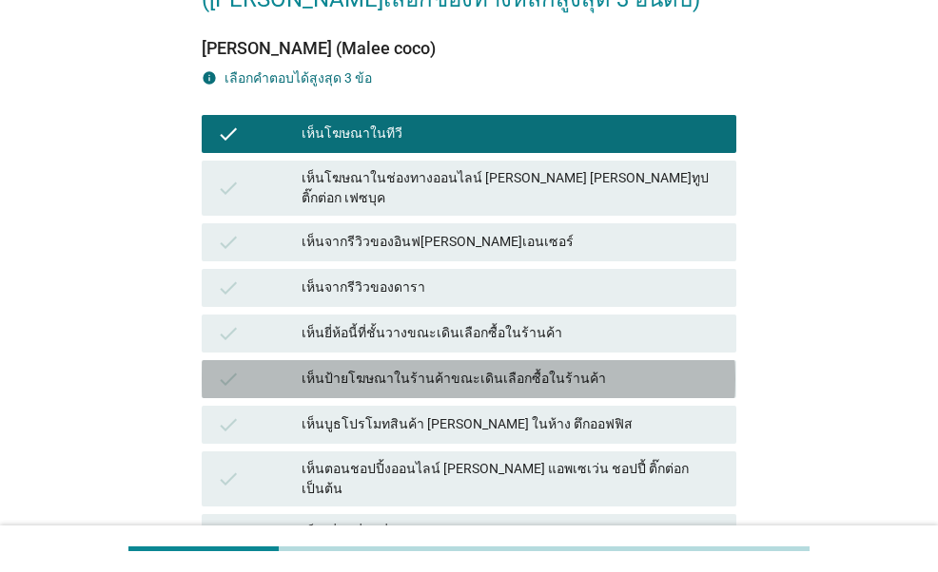
click at [355, 368] on div "เห็นป้ายโฆษณาในร้านค้าขณะเดินเลือกซื้อในร้านค้า" at bounding box center [510, 379] width 419 height 23
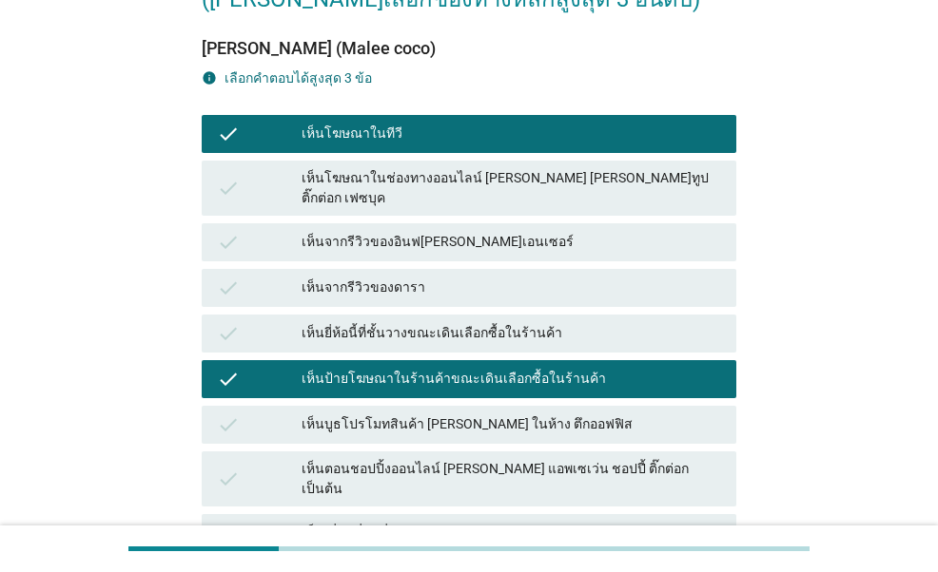
click at [368, 459] on div "เห็นตอนชอปปิ้งออนไลน์ [PERSON_NAME] แอพเซเว่น ชอปปี้ ติ๊กต่อก เป็นต้น" at bounding box center [510, 479] width 419 height 40
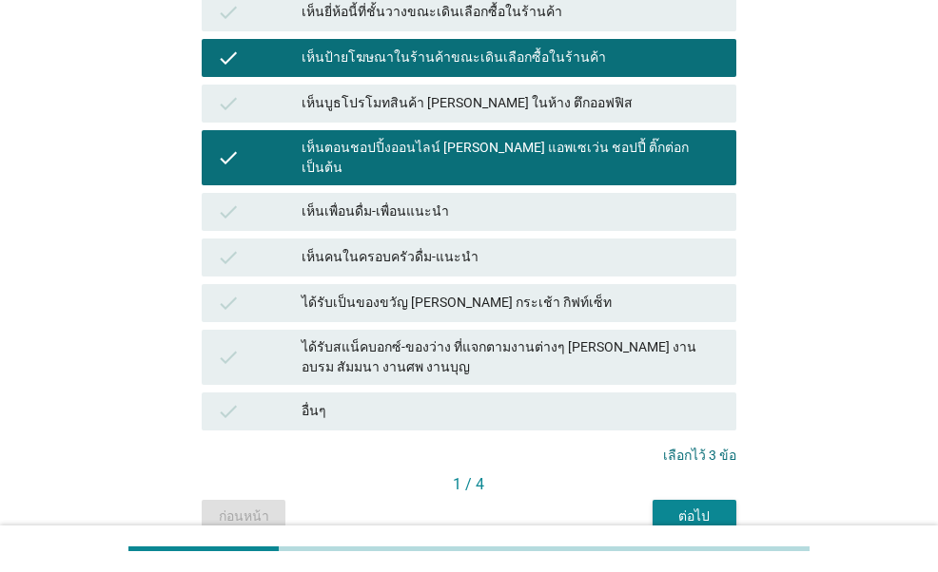
scroll to position [570, 0]
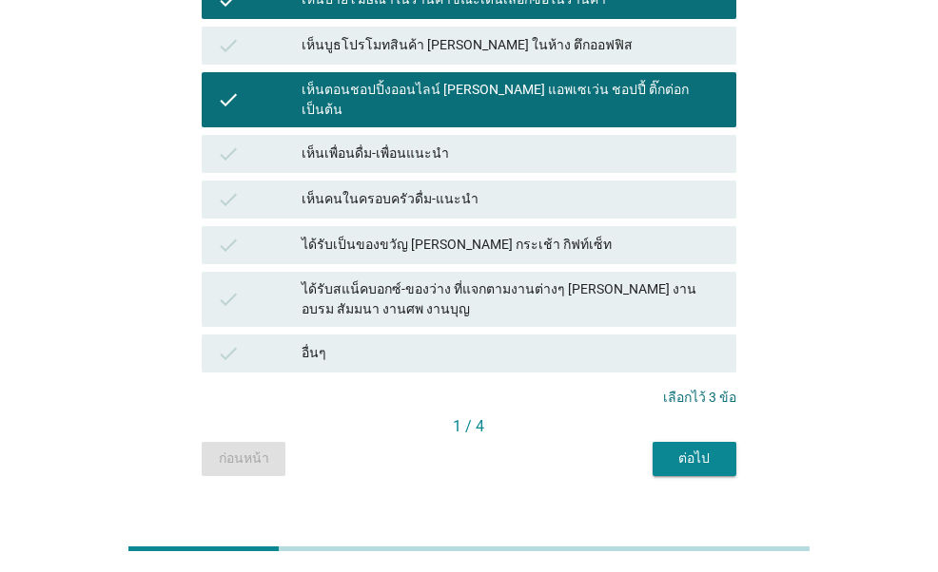
click at [693, 449] on div "ต่อไป" at bounding box center [694, 459] width 53 height 20
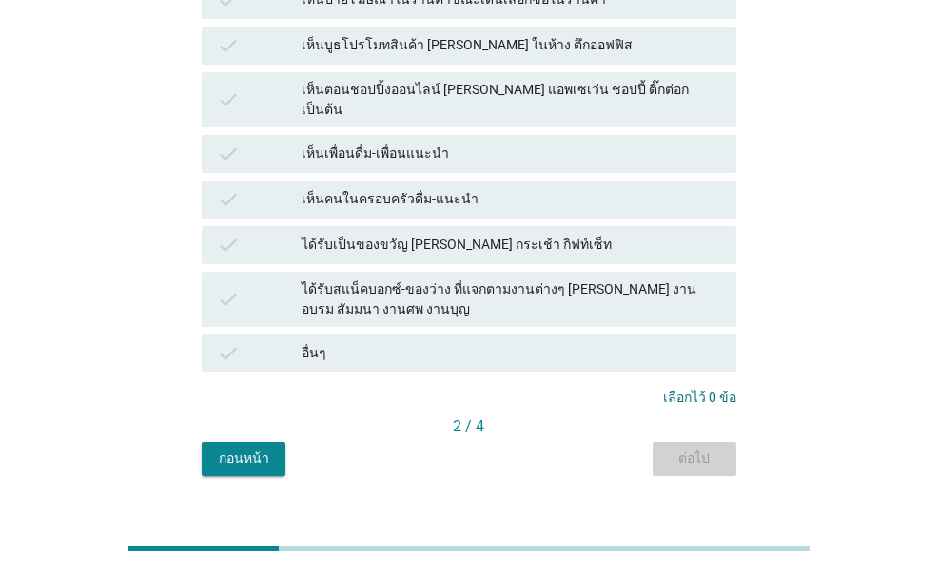
scroll to position [0, 0]
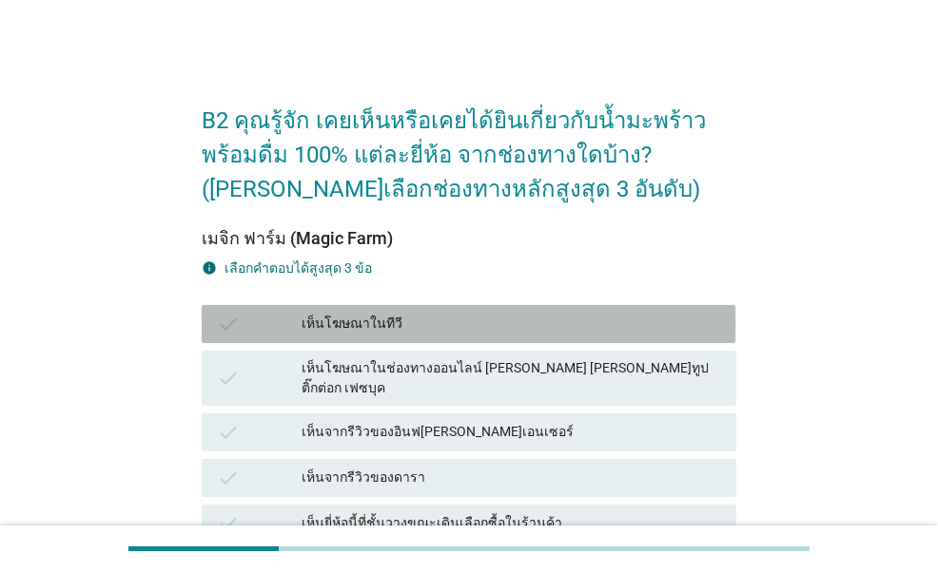
click at [445, 332] on div "เห็นโฆษณาในทีวี" at bounding box center [510, 324] width 419 height 23
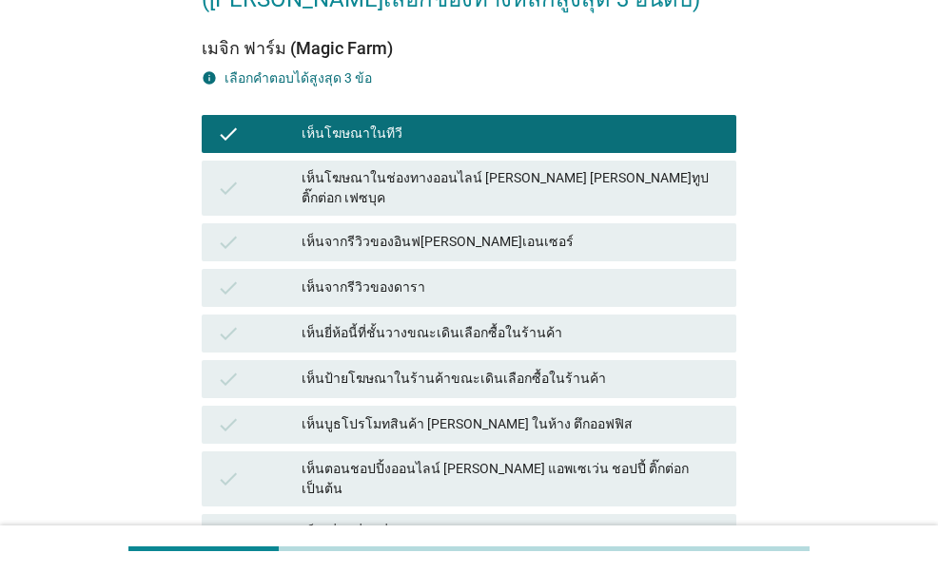
scroll to position [285, 0]
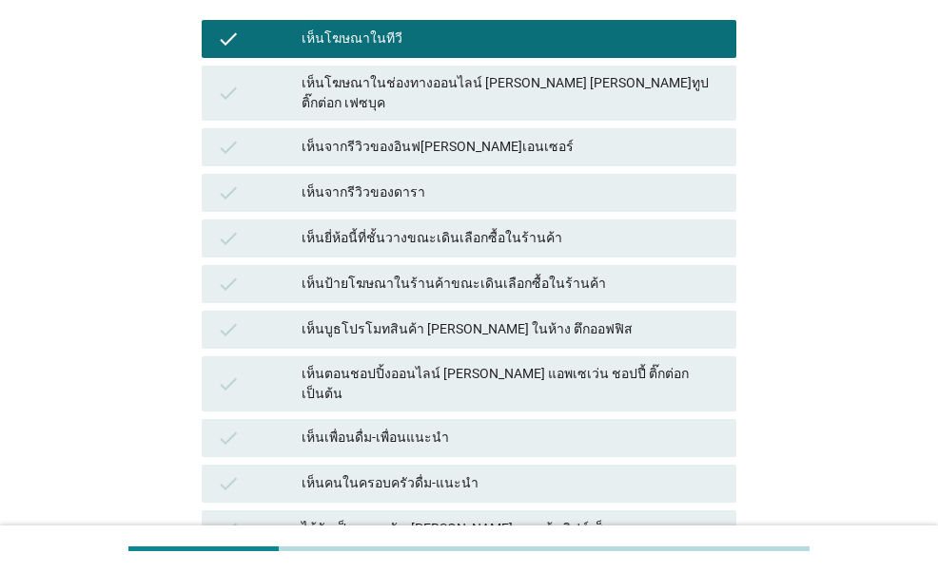
click at [437, 364] on div "เห็นตอนชอปปิ้งออนไลน์ [PERSON_NAME] แอพเซเว่น ชอปปี้ ติ๊กต่อก เป็นต้น" at bounding box center [510, 384] width 419 height 40
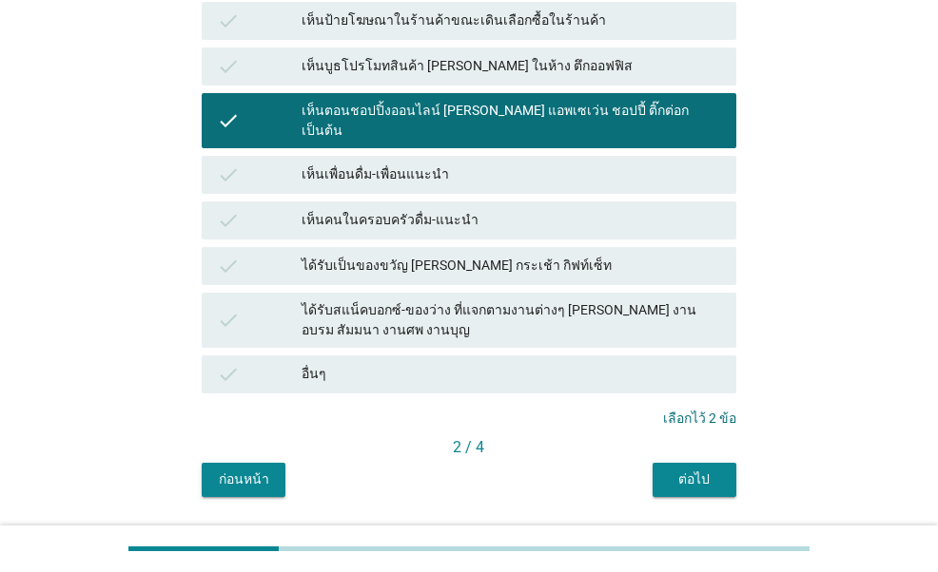
scroll to position [570, 0]
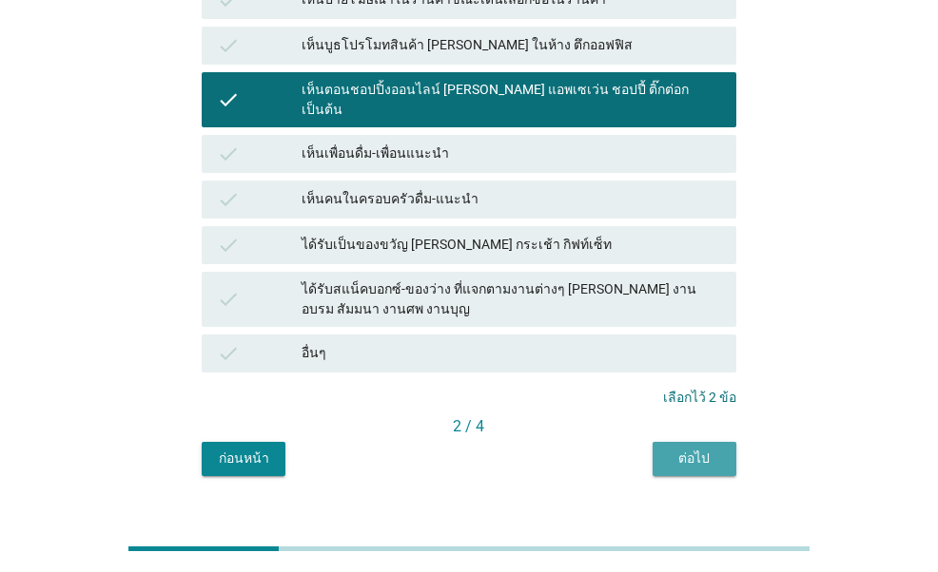
click at [700, 449] on div "ต่อไป" at bounding box center [694, 459] width 53 height 20
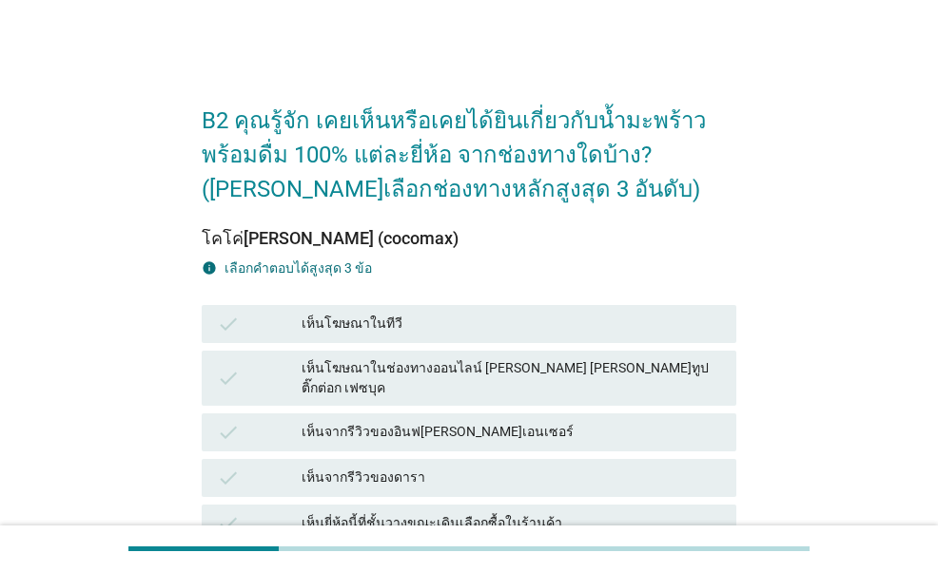
click at [356, 313] on div "เห็นโฆษณาในทีวี" at bounding box center [510, 324] width 419 height 23
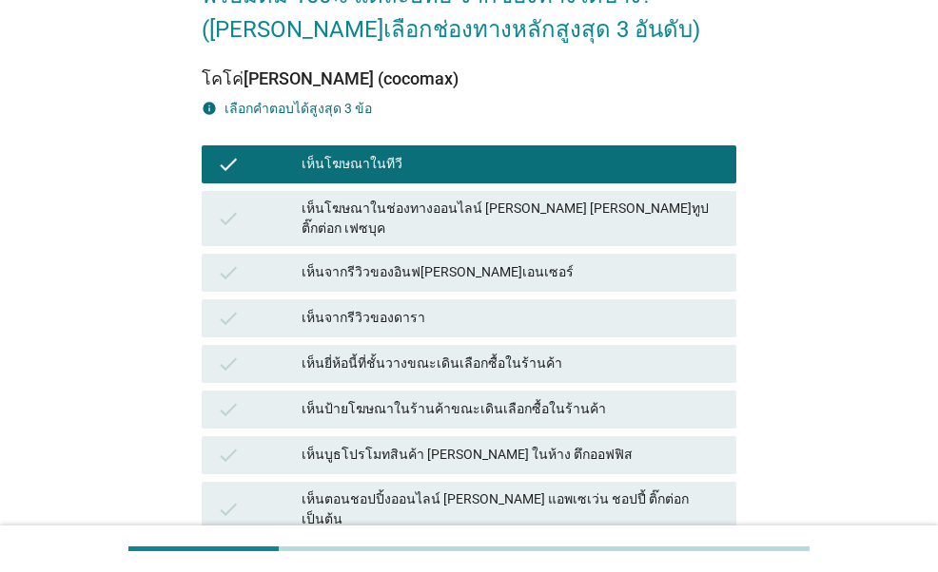
scroll to position [190, 0]
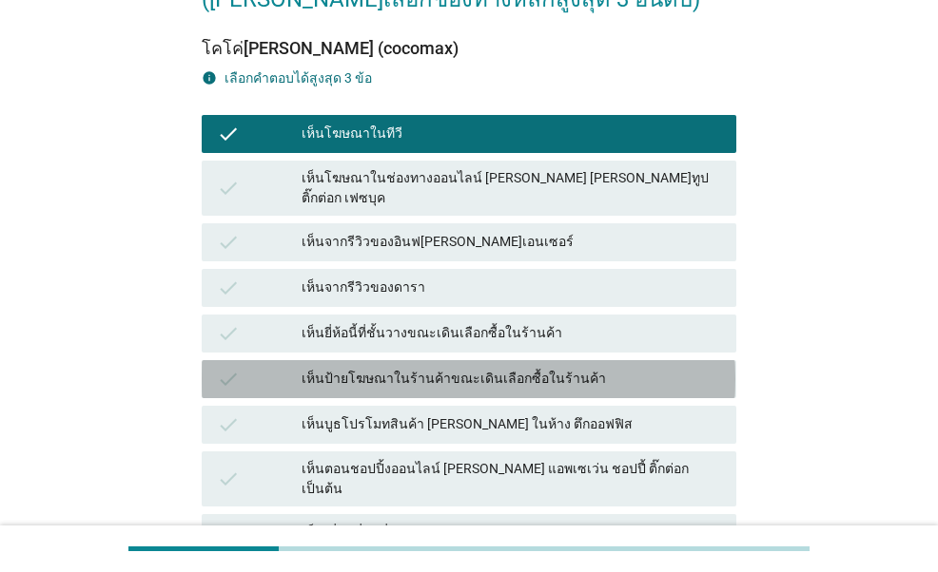
click at [519, 360] on div "check เห็นป้ายโฆษณาในร้านค้าขณะเดินเลือกซื้อในร้านค้า" at bounding box center [468, 379] width 533 height 38
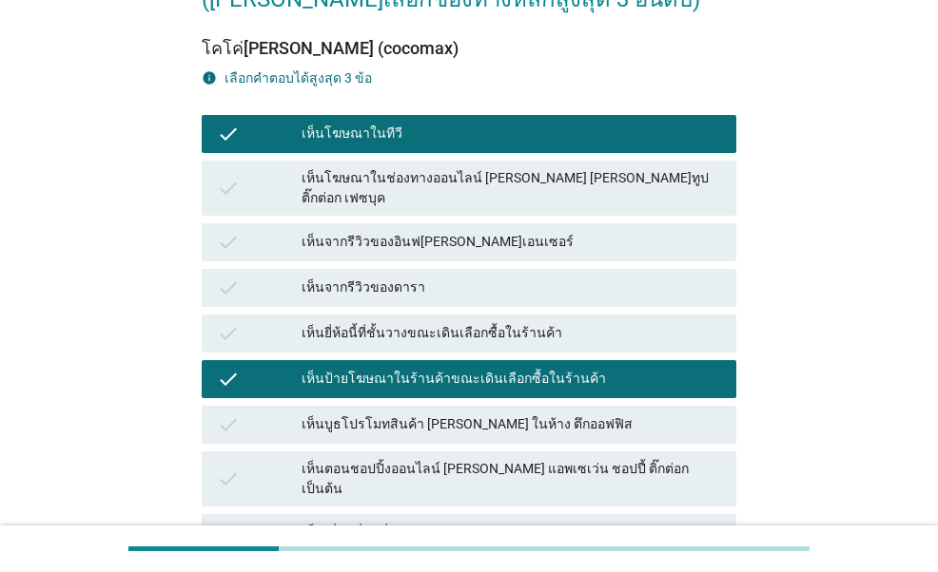
scroll to position [285, 0]
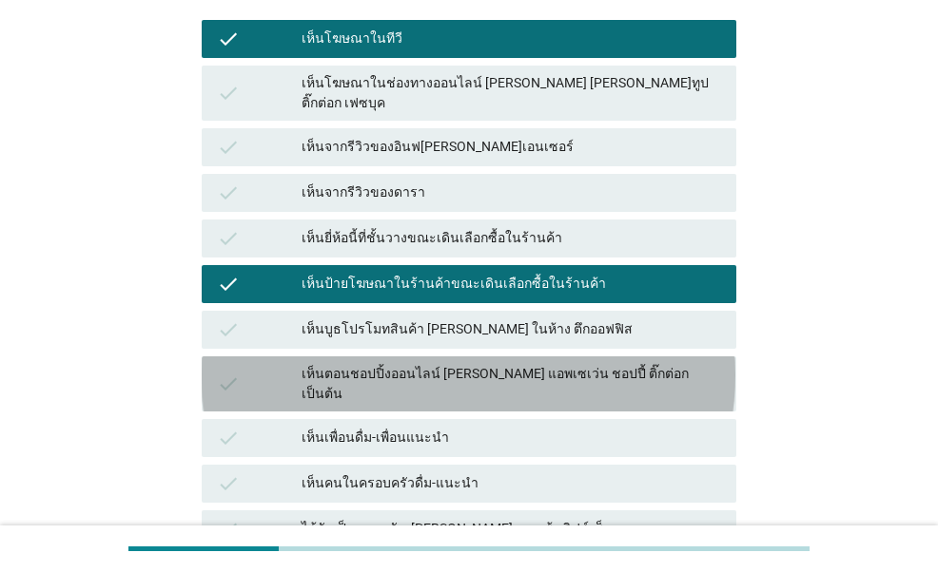
click at [519, 364] on div "เห็นตอนชอปปิ้งออนไลน์ [PERSON_NAME] แอพเซเว่น ชอปปี้ ติ๊กต่อก เป็นต้น" at bounding box center [510, 384] width 419 height 40
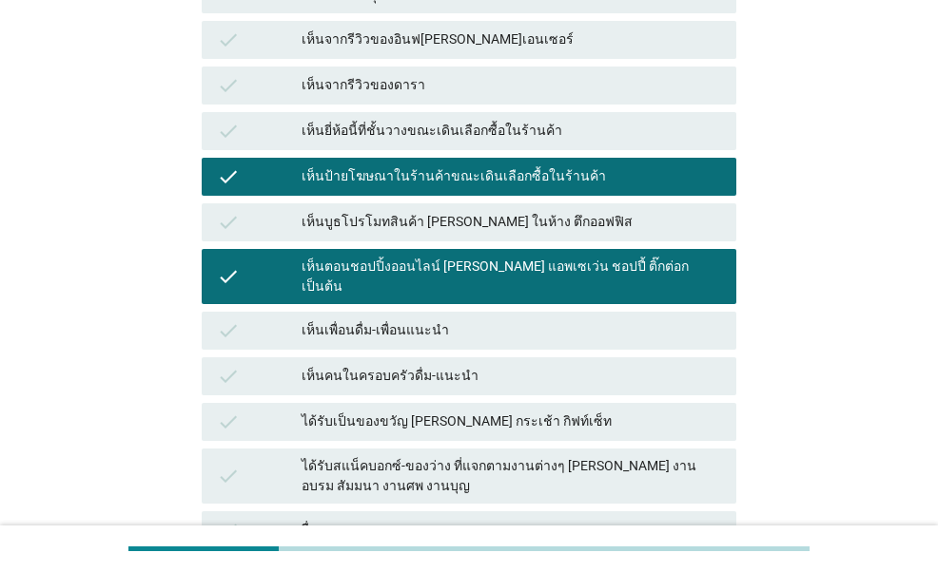
scroll to position [570, 0]
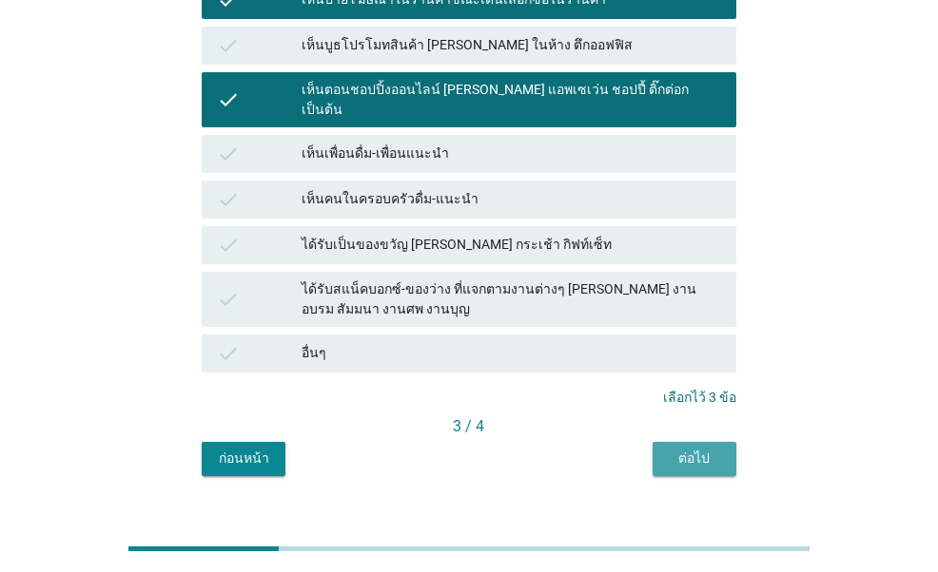
click at [683, 449] on div "ต่อไป" at bounding box center [694, 459] width 53 height 20
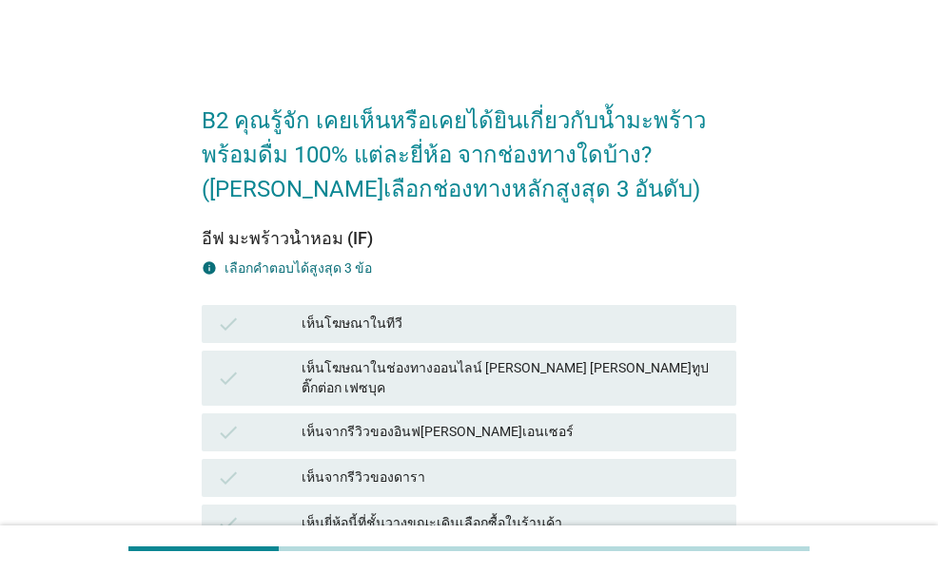
click at [392, 332] on div "เห็นโฆษณาในทีวี" at bounding box center [510, 324] width 419 height 23
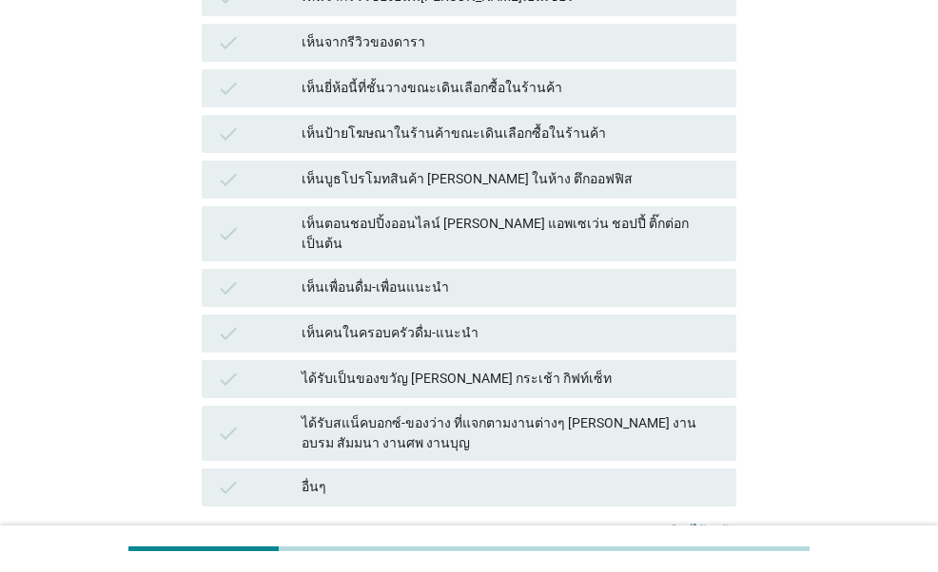
scroll to position [475, 0]
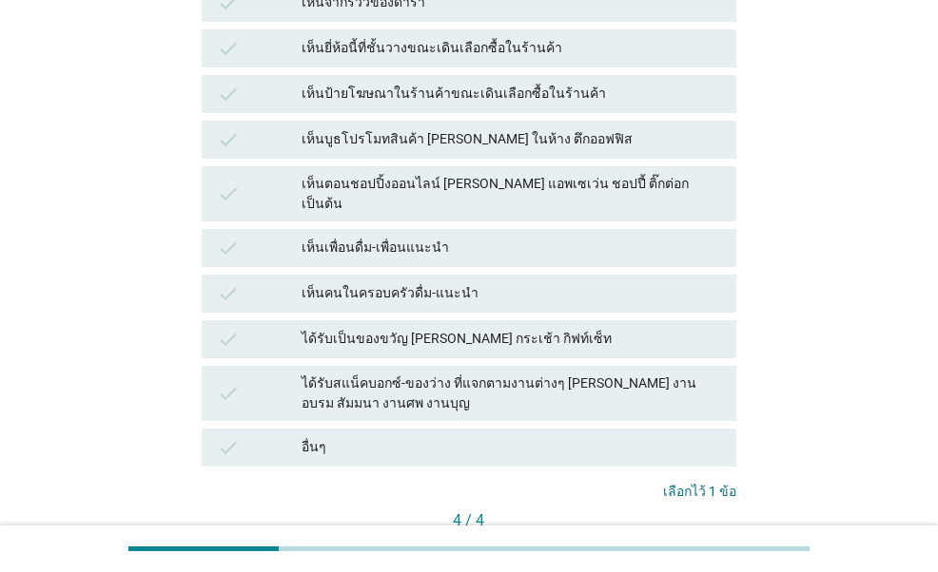
click at [698, 536] on button "คำถามต่อไป" at bounding box center [685, 553] width 102 height 34
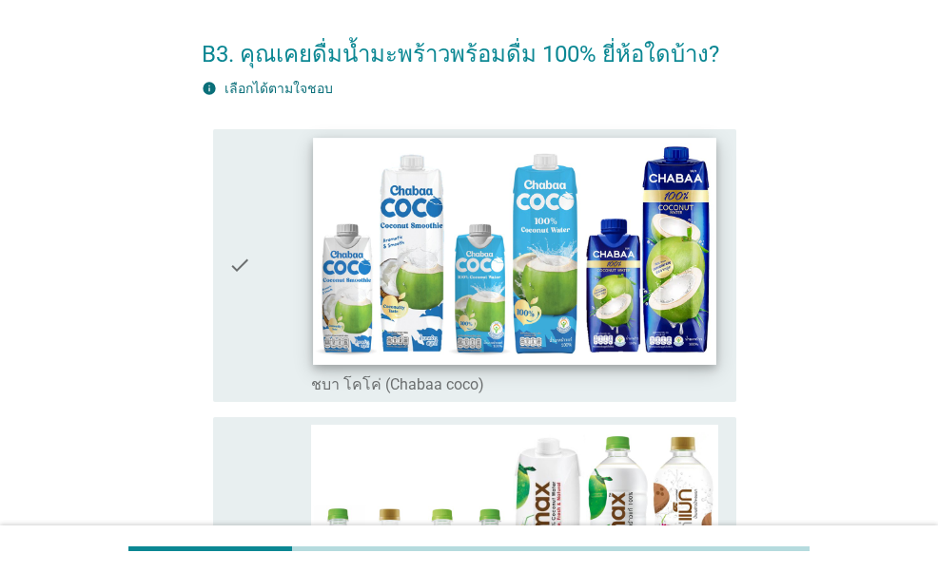
scroll to position [95, 0]
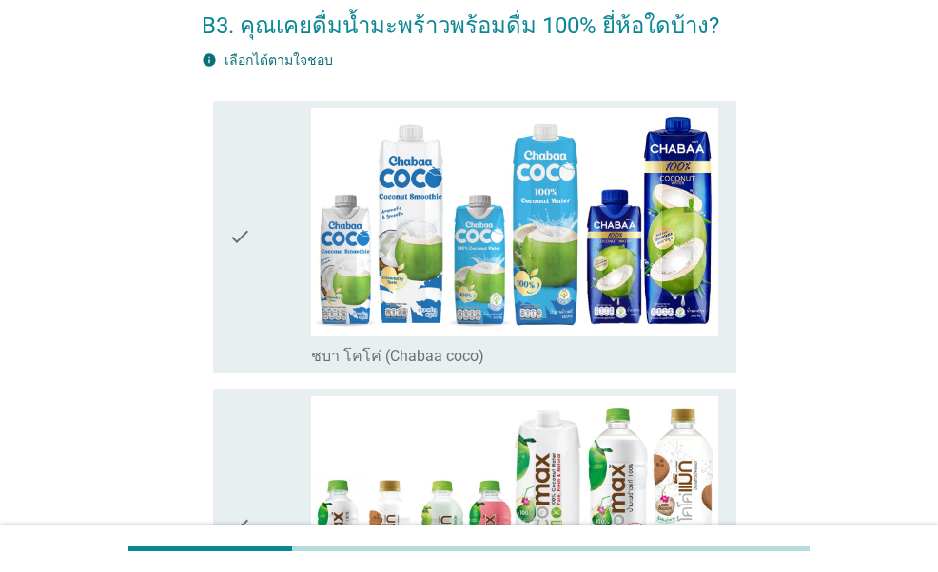
click at [278, 298] on div "check" at bounding box center [269, 237] width 82 height 259
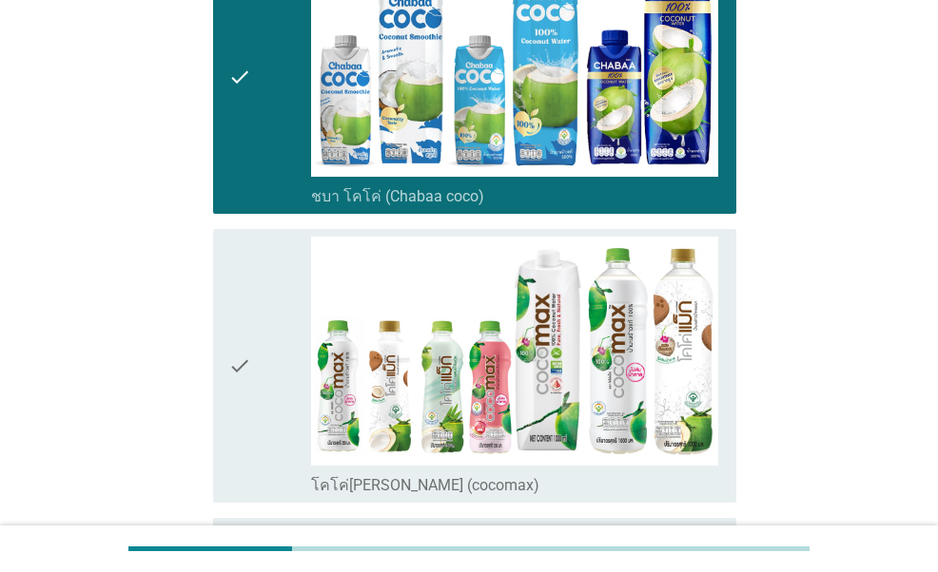
scroll to position [285, 0]
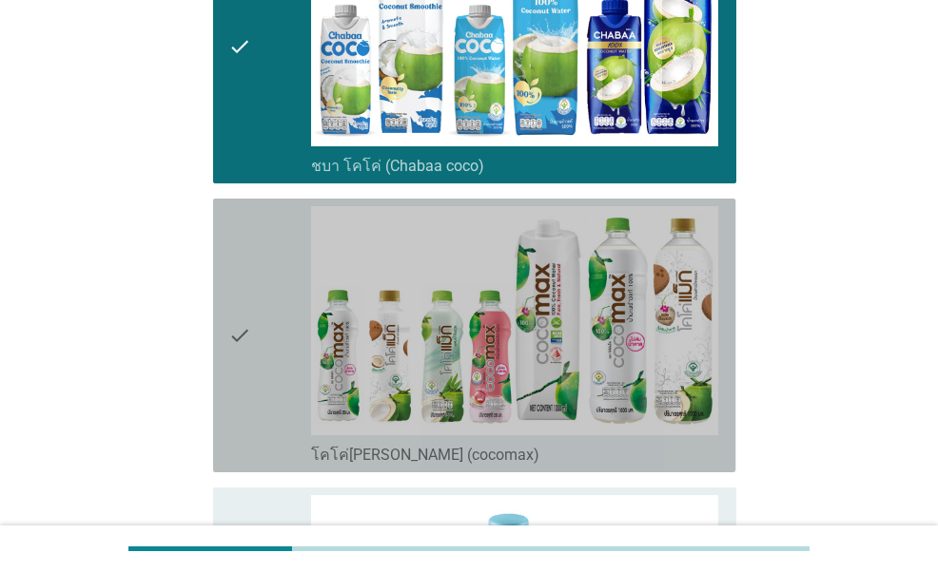
click at [234, 369] on icon "check" at bounding box center [239, 335] width 23 height 259
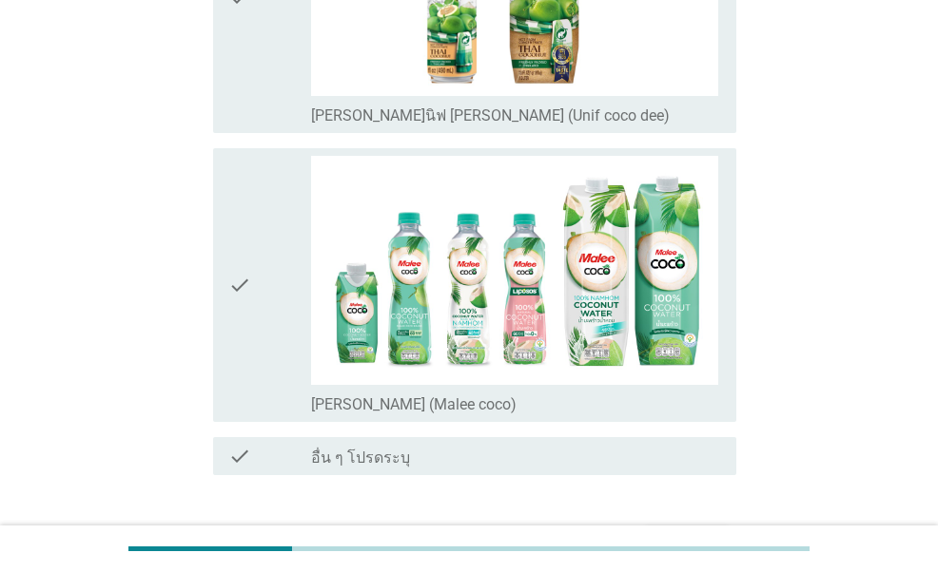
scroll to position [1521, 0]
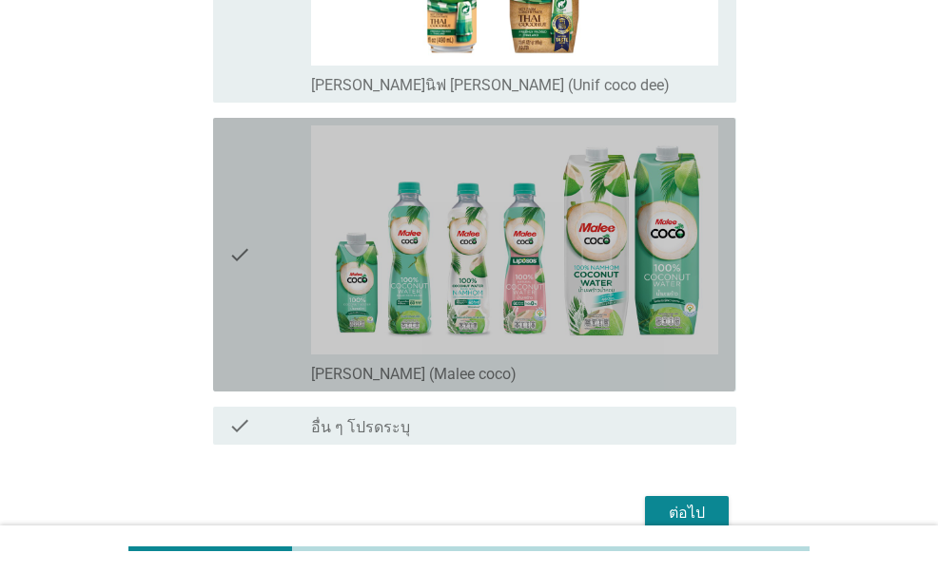
click at [262, 308] on div "check" at bounding box center [269, 255] width 82 height 259
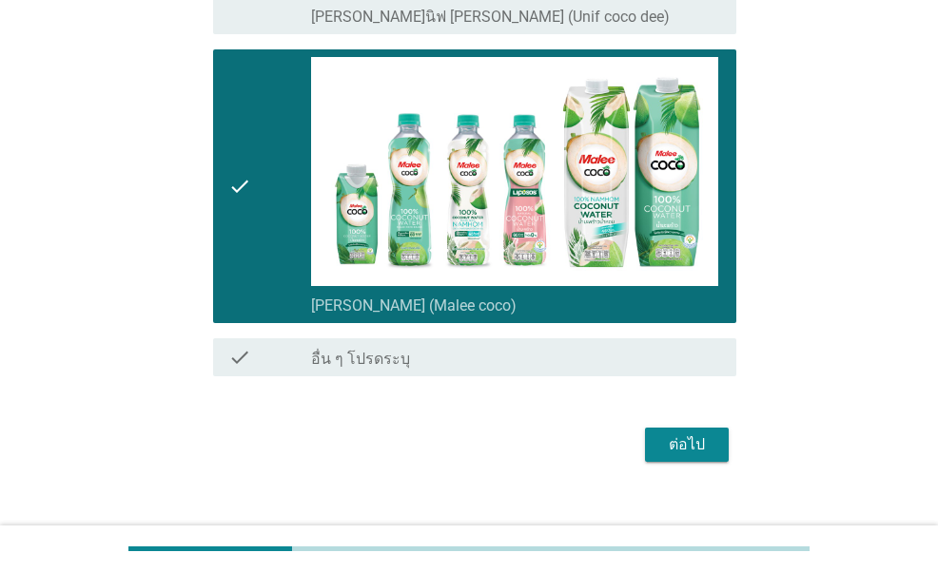
scroll to position [1615, 0]
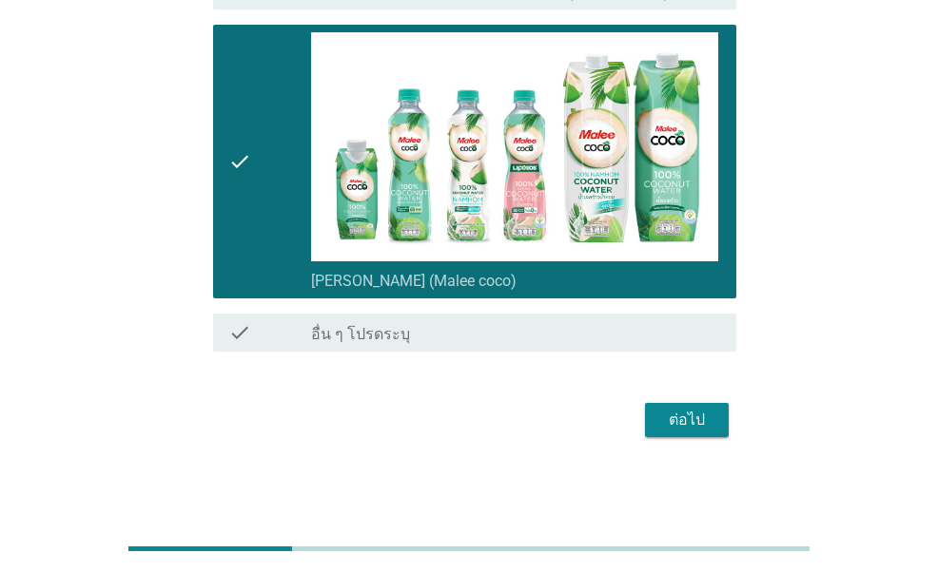
click at [684, 427] on div "ต่อไป" at bounding box center [686, 420] width 53 height 23
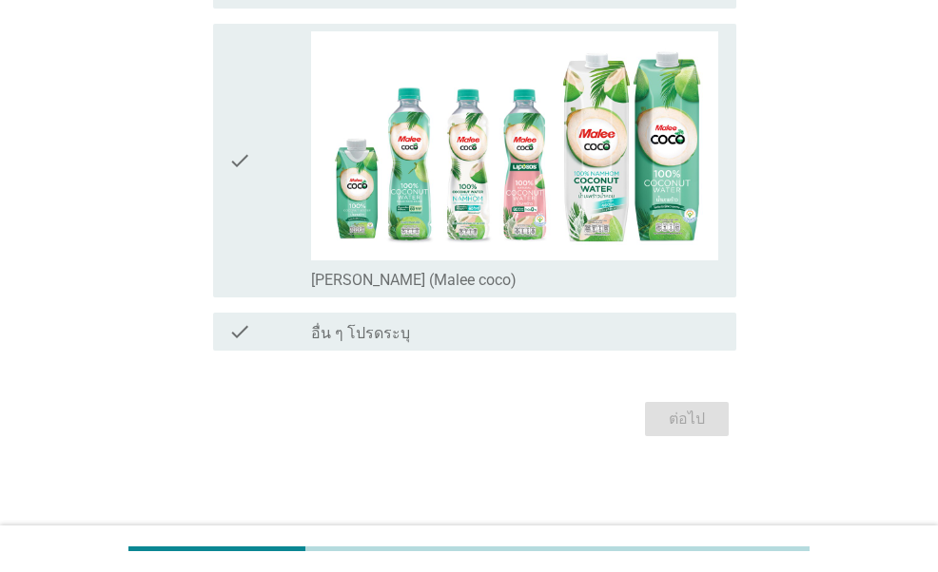
scroll to position [0, 0]
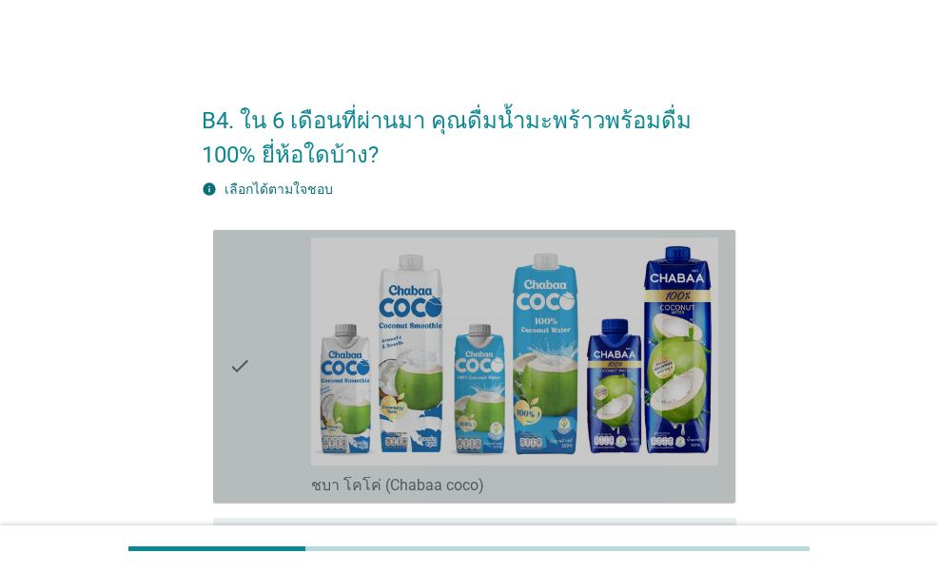
click at [234, 404] on icon "check" at bounding box center [239, 367] width 23 height 259
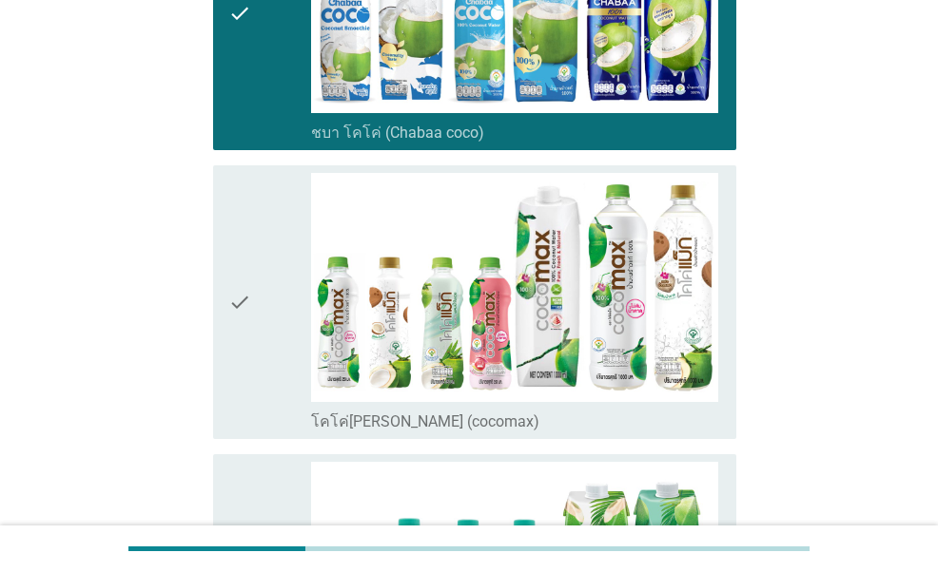
scroll to position [380, 0]
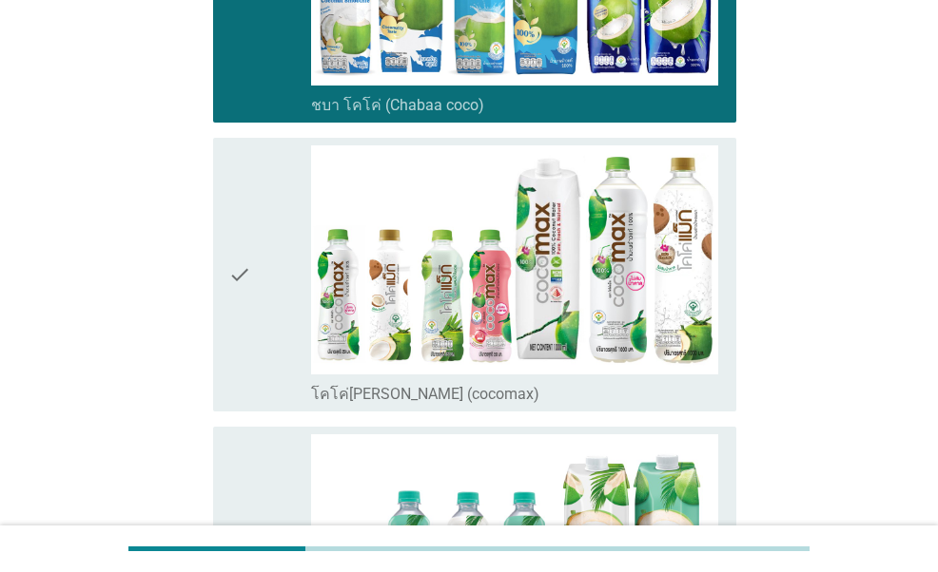
click at [233, 359] on icon "check" at bounding box center [239, 274] width 23 height 259
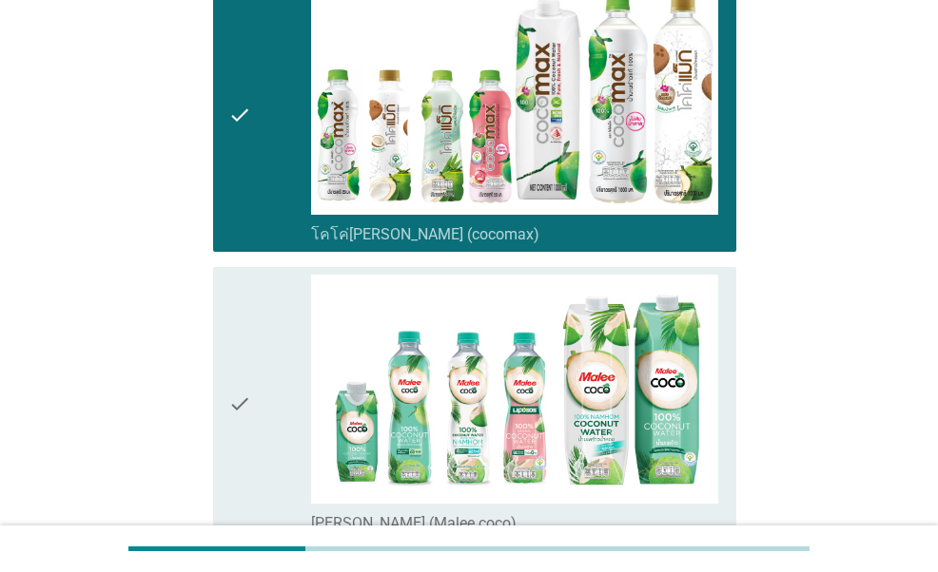
scroll to position [571, 0]
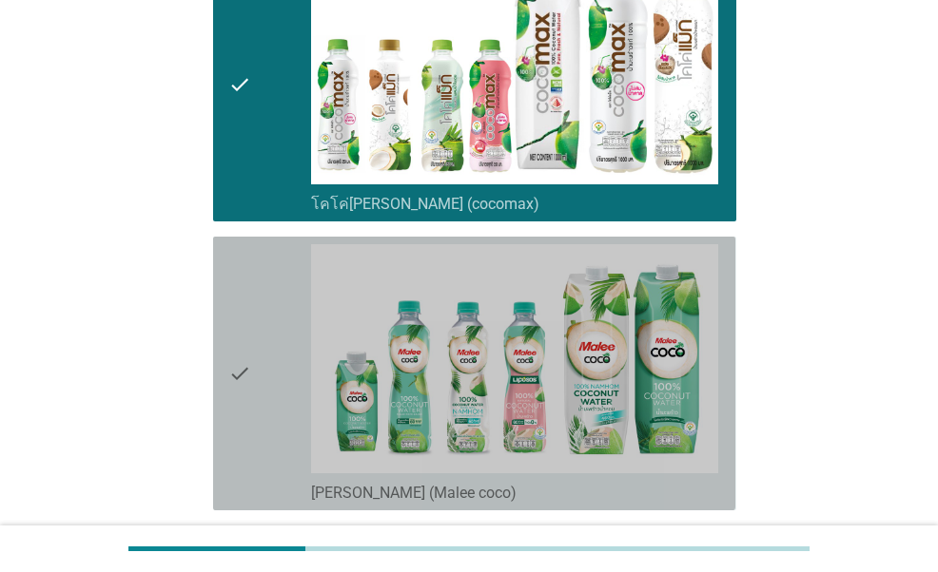
click at [238, 404] on icon "check" at bounding box center [239, 373] width 23 height 259
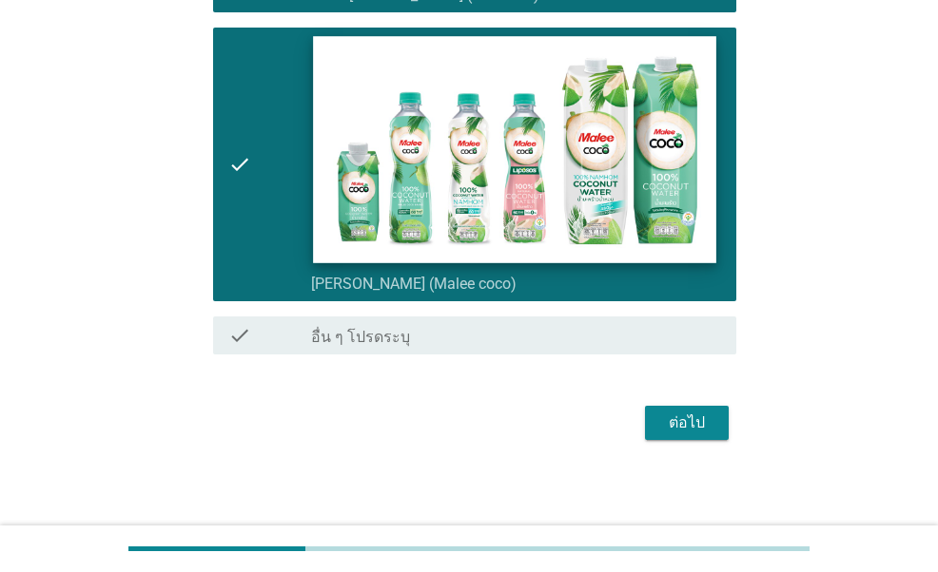
scroll to position [783, 0]
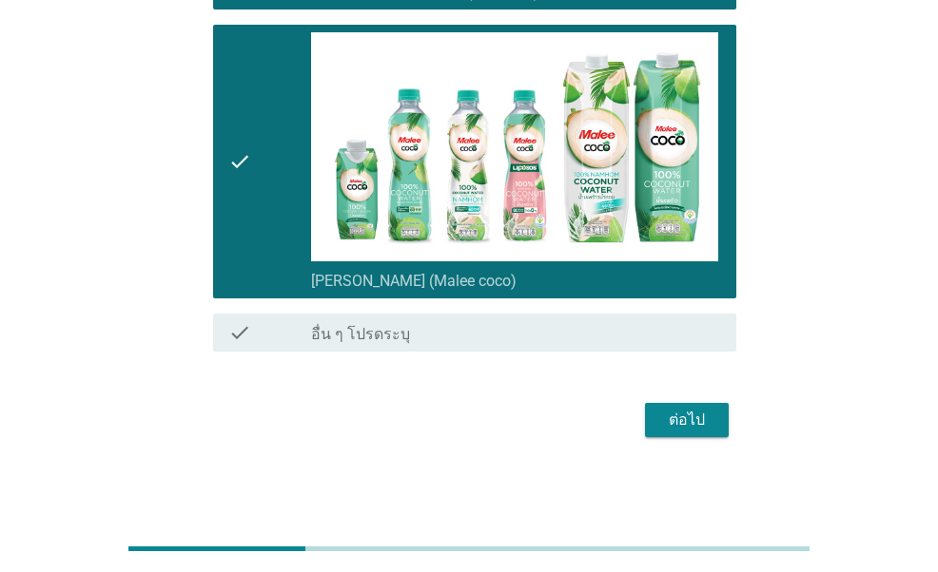
click at [680, 411] on div "ต่อไป" at bounding box center [686, 420] width 53 height 23
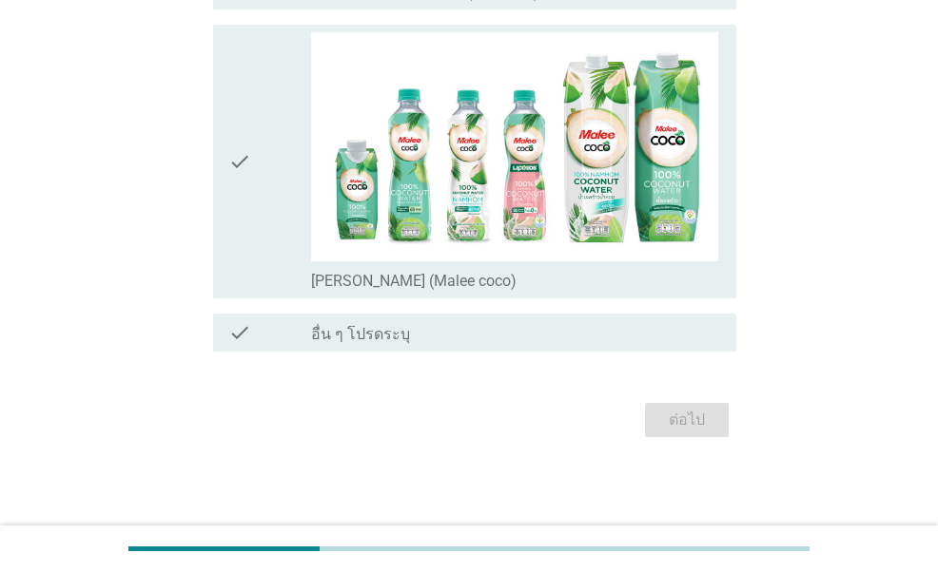
scroll to position [0, 0]
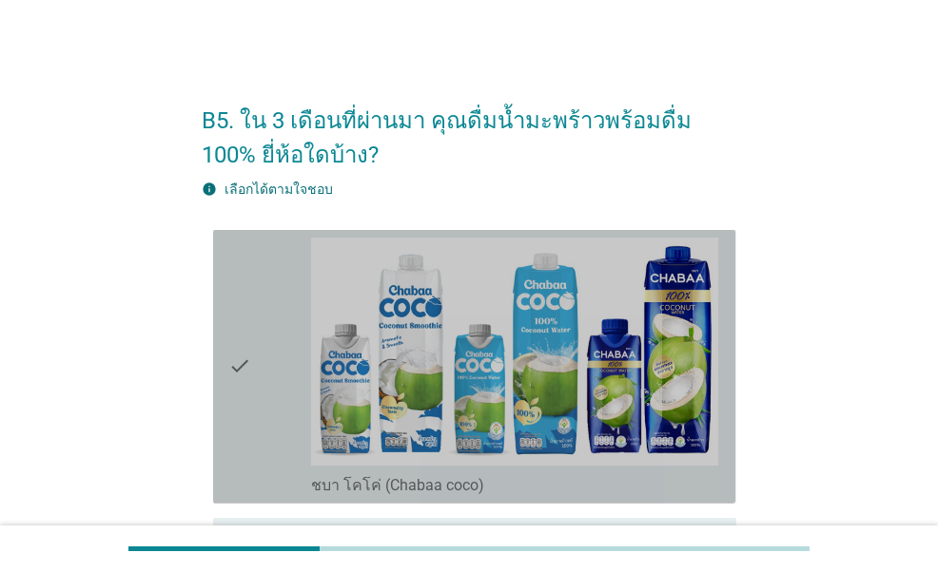
click at [254, 414] on div "check" at bounding box center [269, 367] width 82 height 259
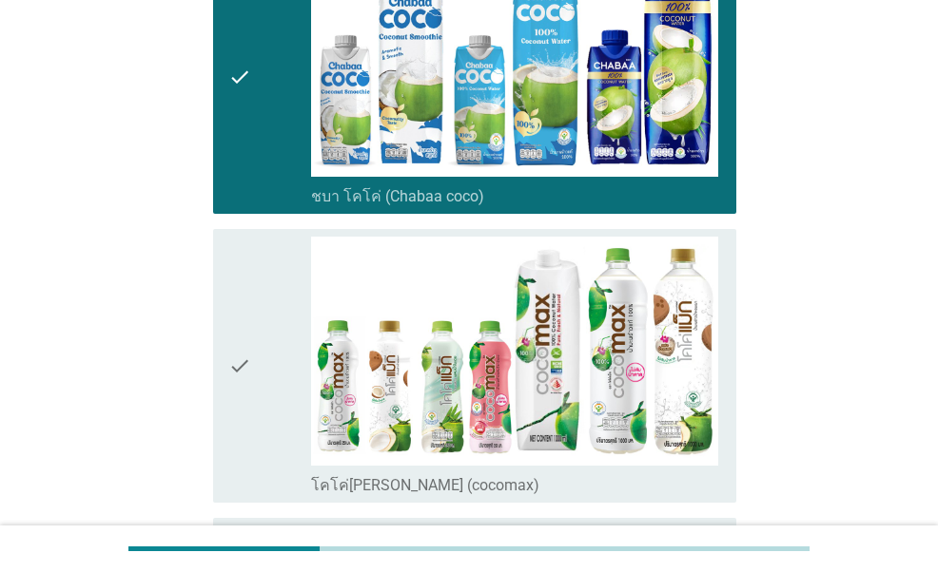
scroll to position [380, 0]
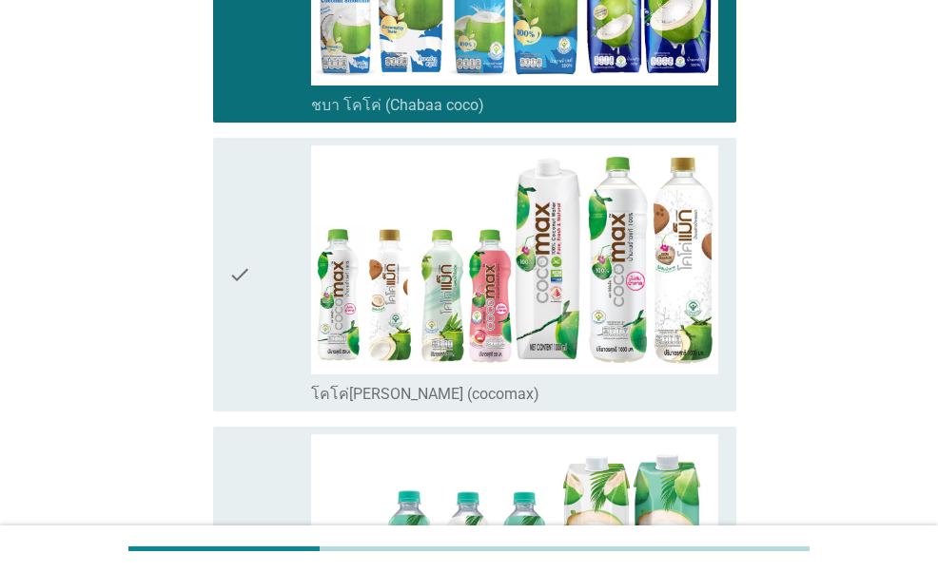
click at [255, 351] on div "check" at bounding box center [269, 274] width 82 height 259
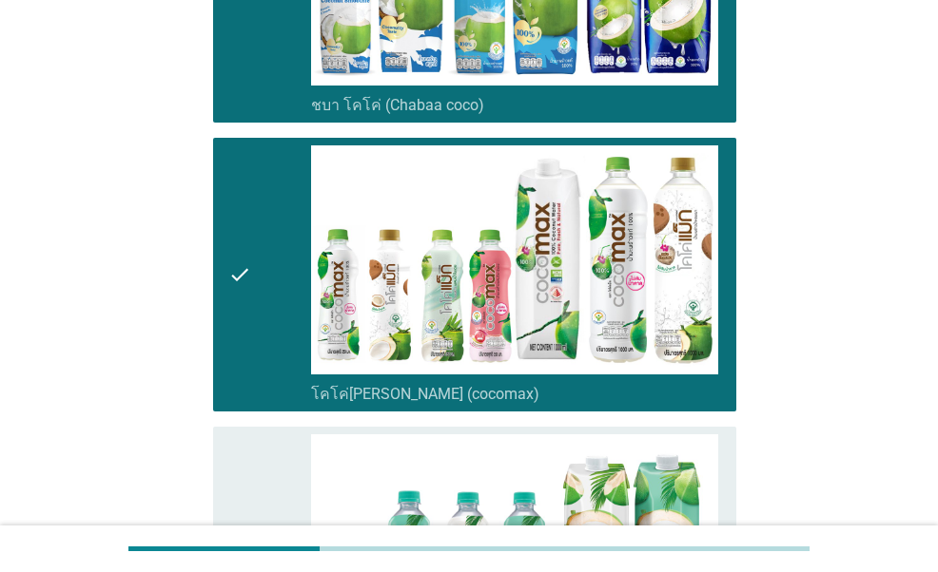
click at [262, 482] on div "check" at bounding box center [269, 564] width 82 height 259
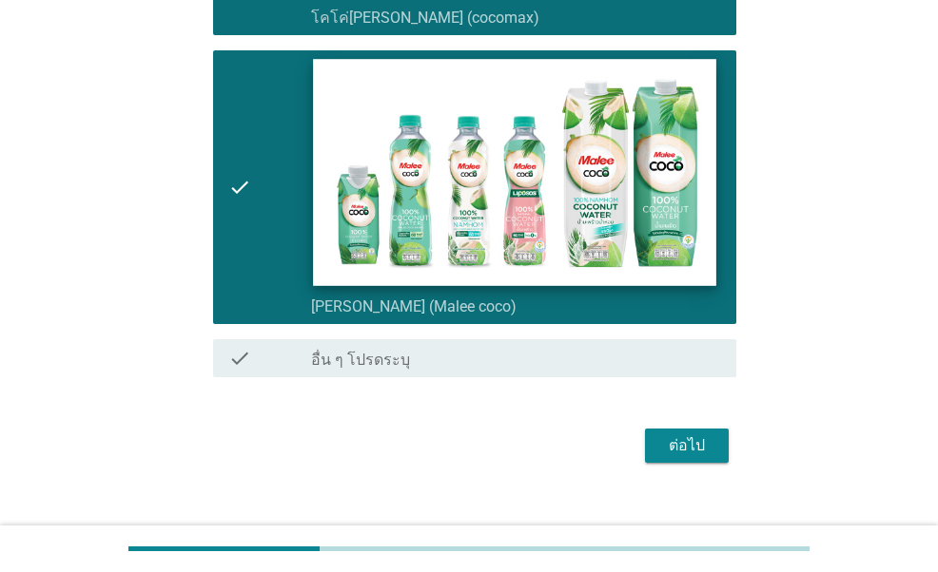
scroll to position [783, 0]
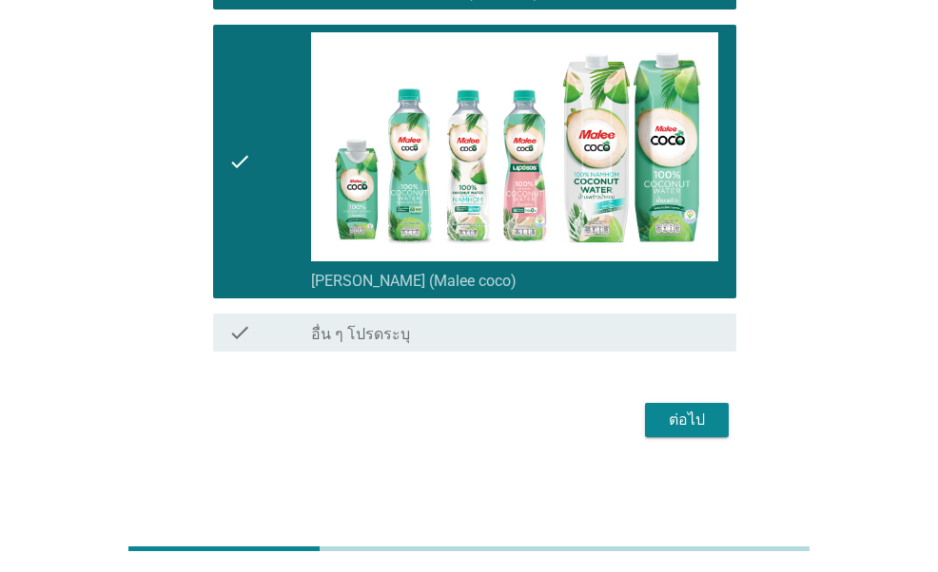
click at [688, 412] on div "ต่อไป" at bounding box center [686, 420] width 53 height 23
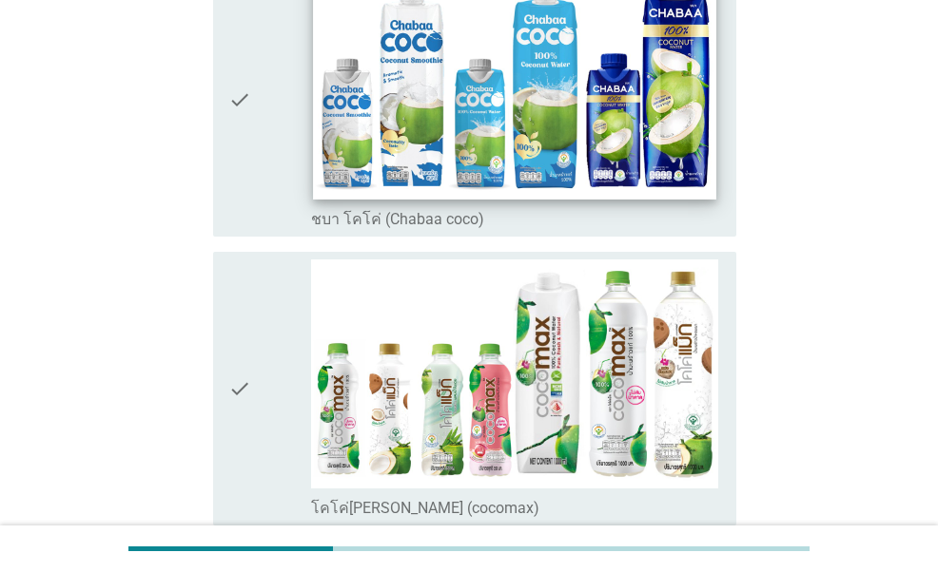
scroll to position [285, 0]
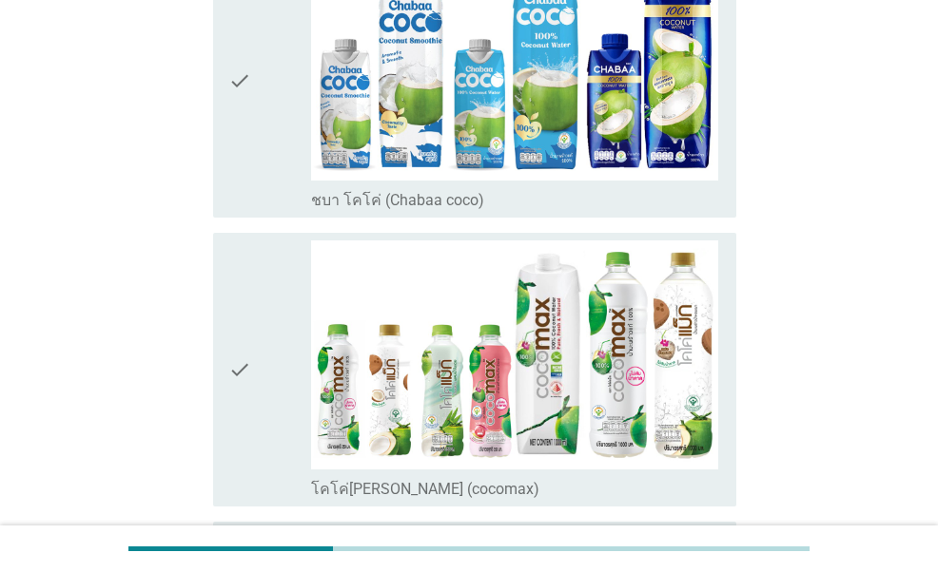
click at [249, 425] on icon "check" at bounding box center [239, 370] width 23 height 259
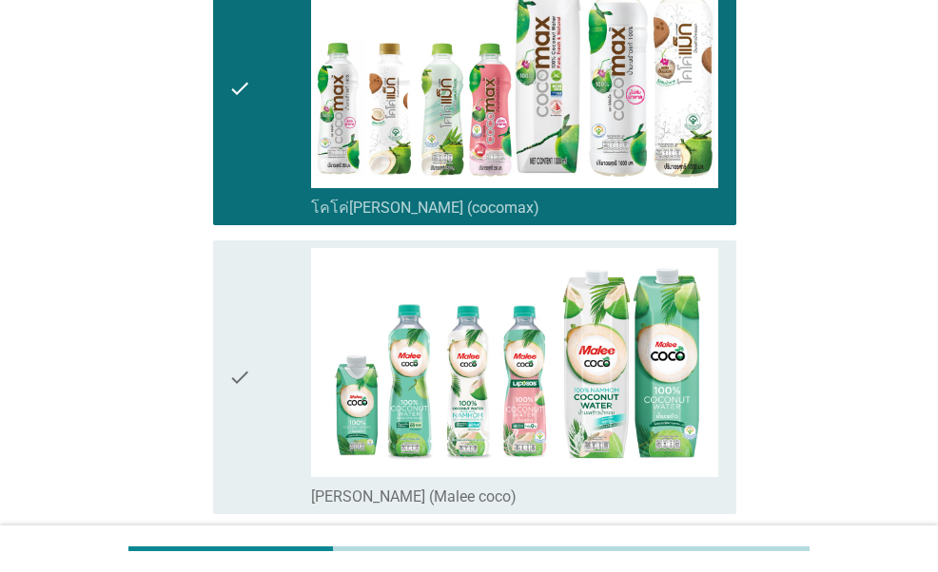
scroll to position [571, 0]
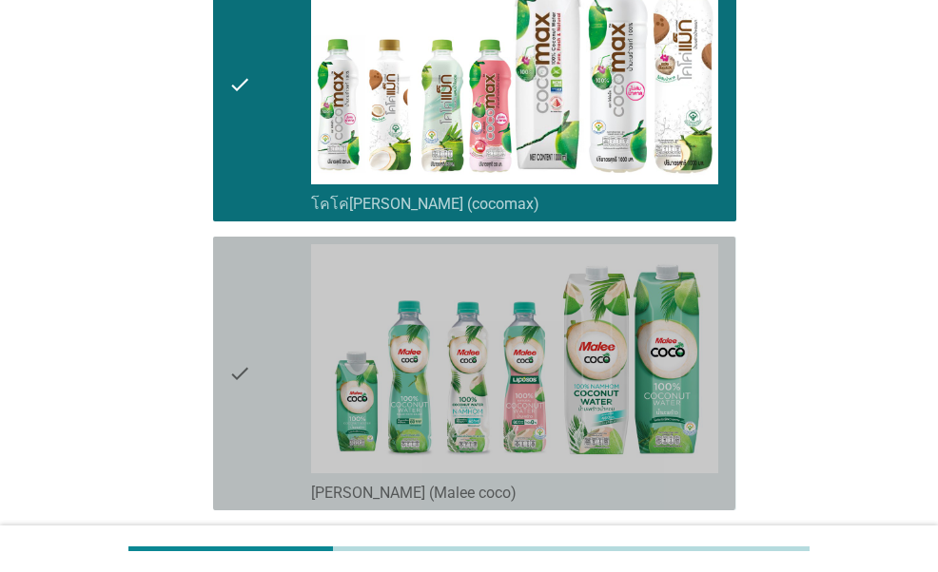
click at [251, 420] on div "check" at bounding box center [269, 373] width 82 height 259
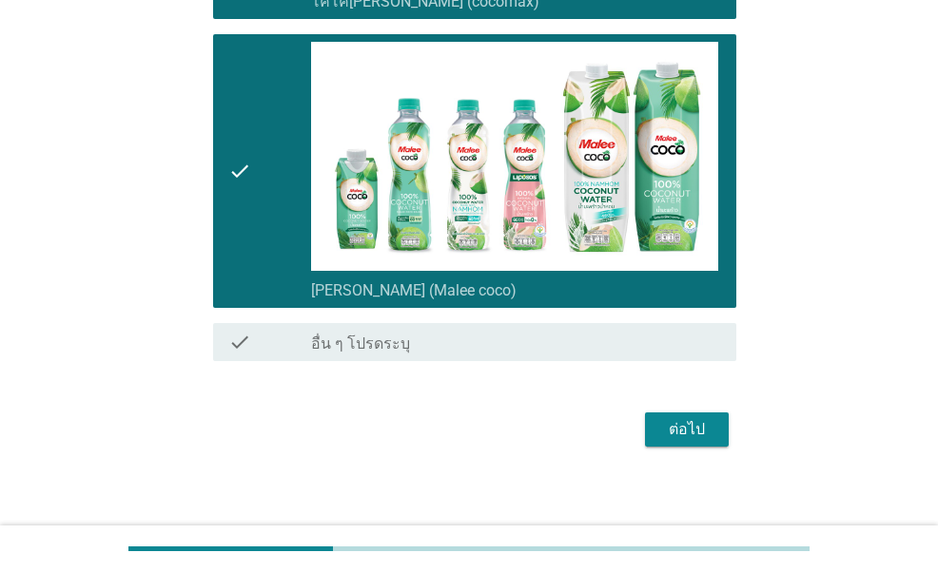
scroll to position [783, 0]
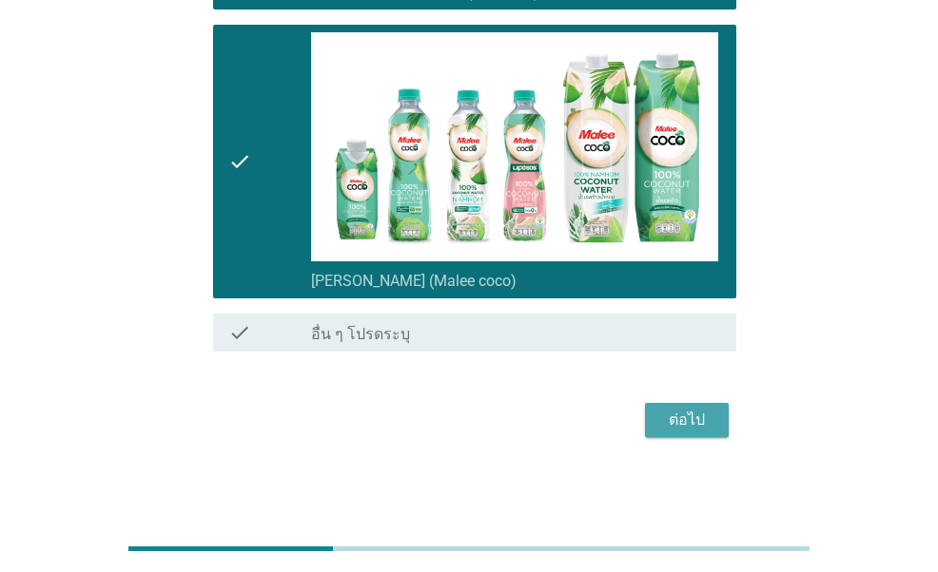
click at [685, 418] on div "ต่อไป" at bounding box center [686, 420] width 53 height 23
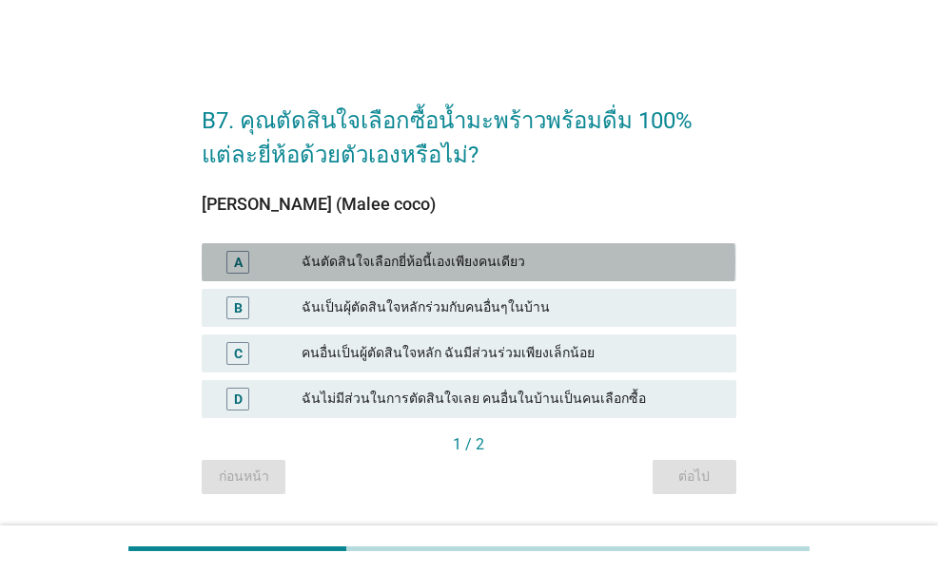
click at [358, 252] on div "ฉันตัดสินใจเลือกยี่ห้อนี้เองเพียงคนเดียว" at bounding box center [510, 262] width 419 height 23
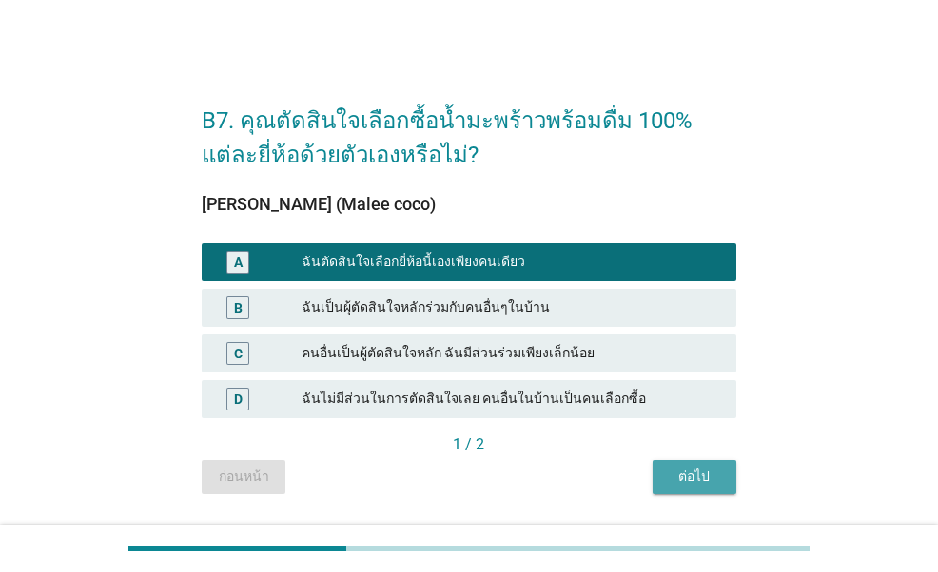
click at [673, 480] on div "ต่อไป" at bounding box center [694, 477] width 53 height 20
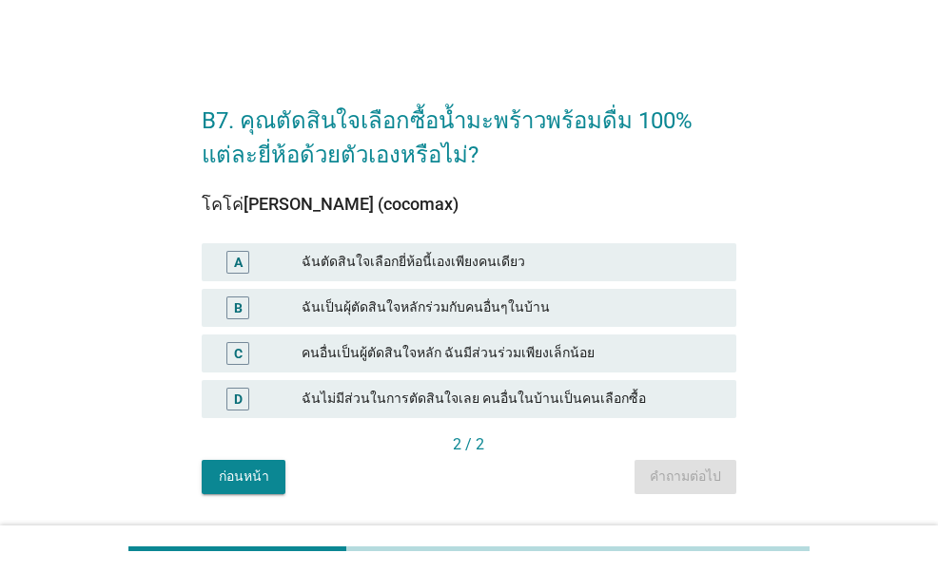
click at [415, 262] on div "ฉันตัดสินใจเลือกยี่ห้อนี้เองเพียงคนเดียว" at bounding box center [510, 262] width 419 height 23
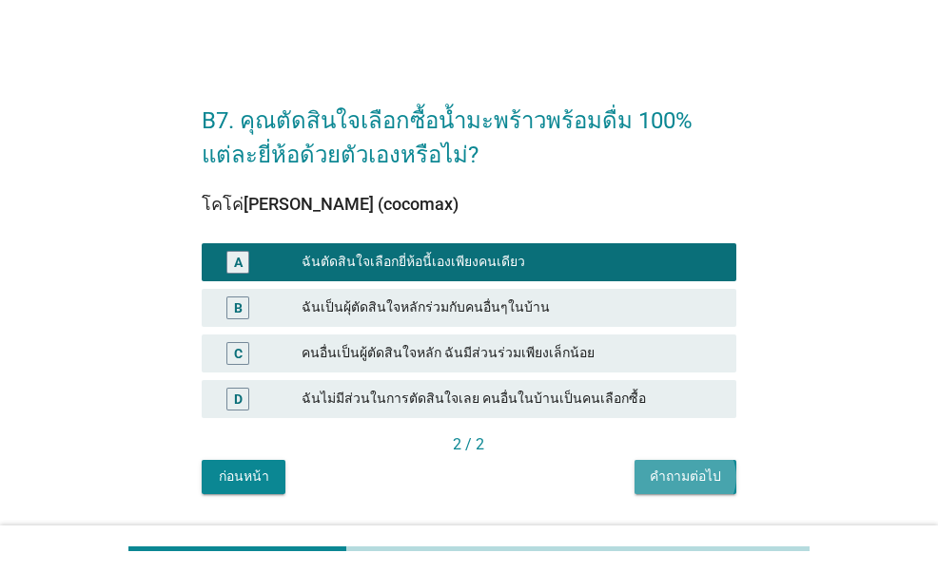
click at [679, 471] on div "คำถามต่อไป" at bounding box center [684, 477] width 71 height 20
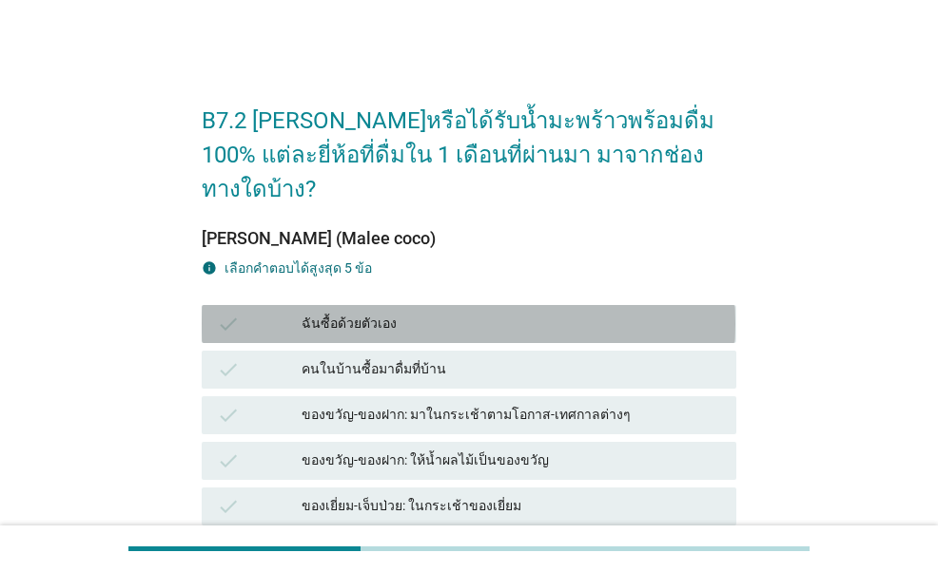
click at [349, 313] on div "ฉันซื้อด้วยตัวเอง" at bounding box center [510, 324] width 419 height 23
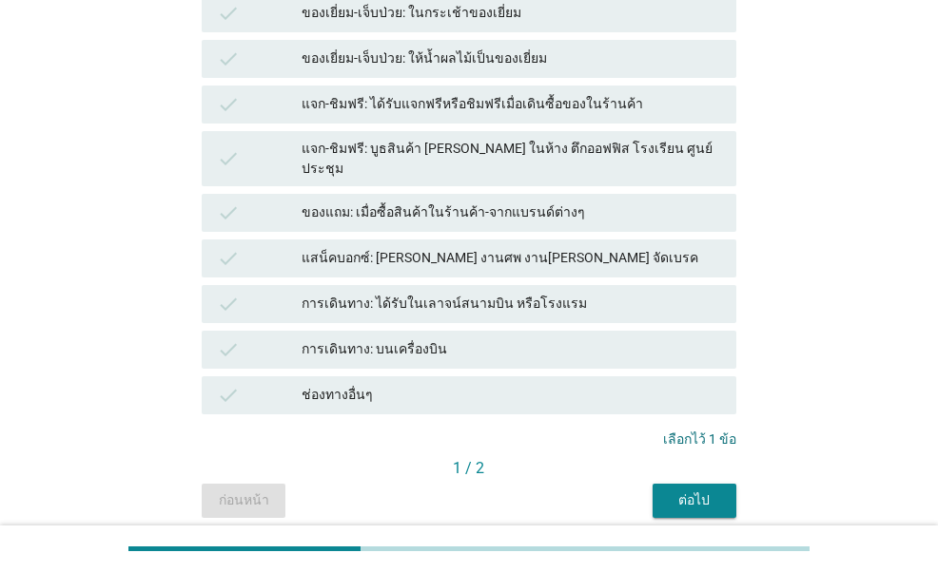
scroll to position [518, 0]
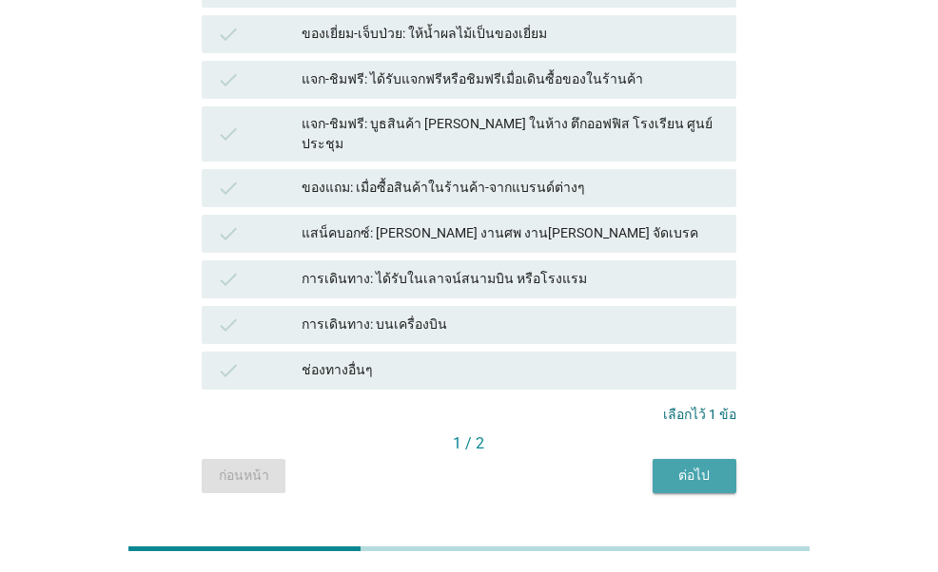
click at [697, 466] on div "ต่อไป" at bounding box center [694, 476] width 53 height 20
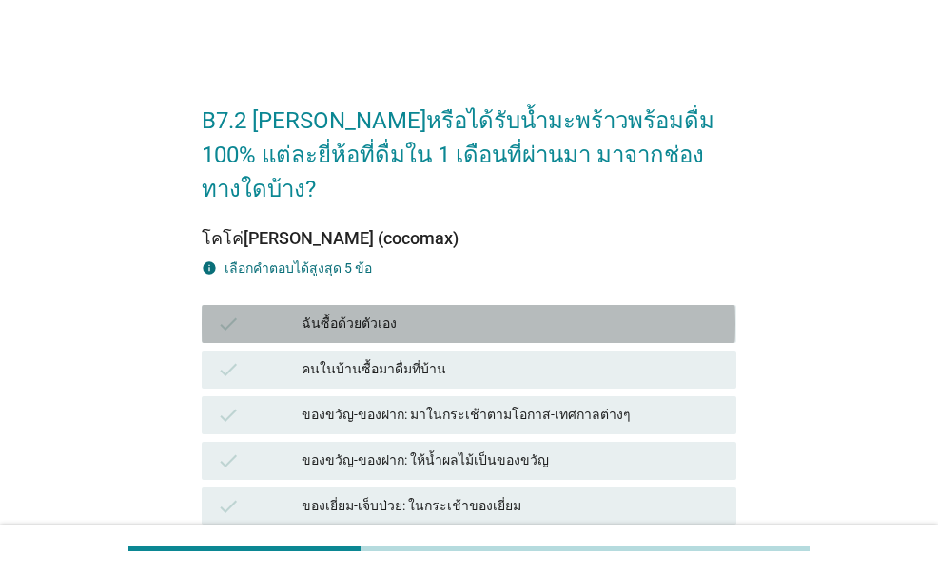
click at [441, 313] on div "ฉันซื้อด้วยตัวเอง" at bounding box center [510, 324] width 419 height 23
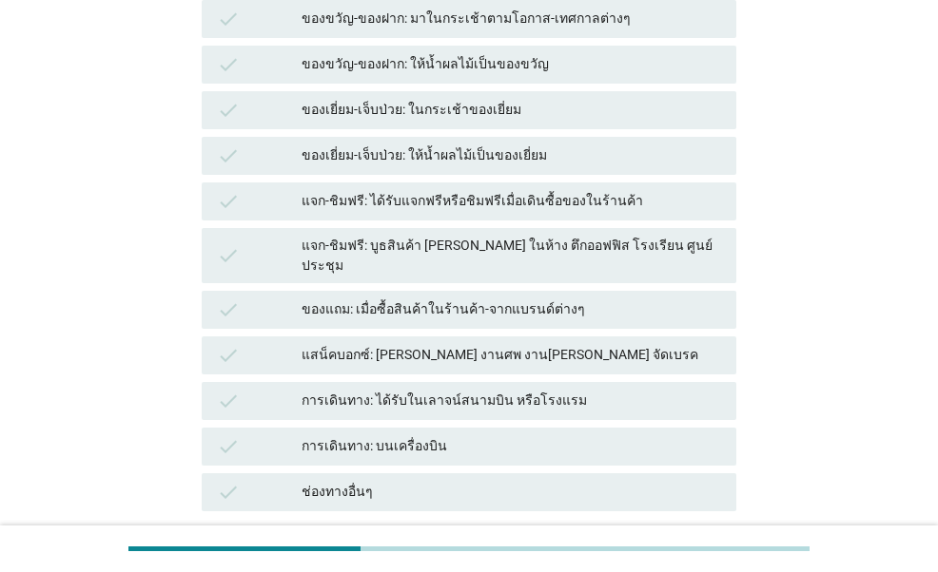
scroll to position [475, 0]
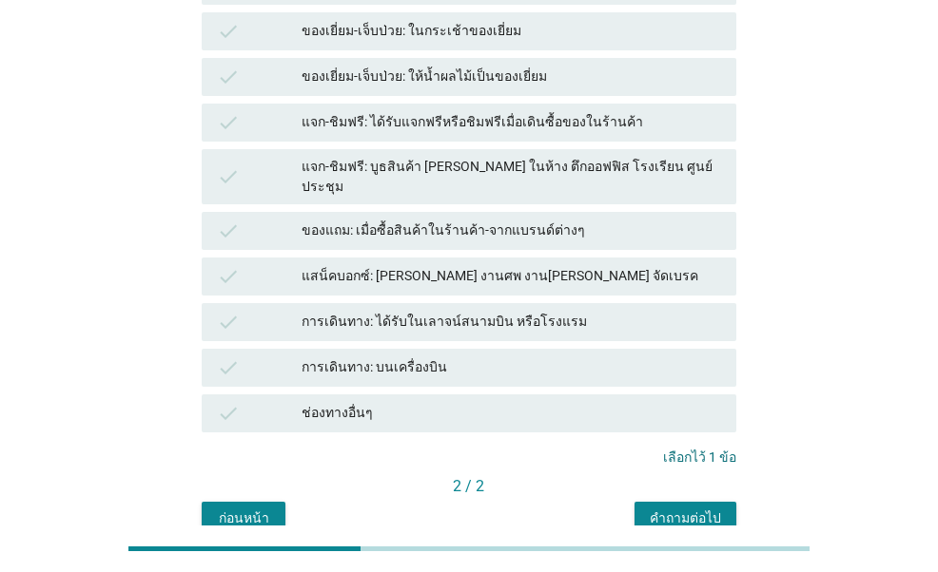
click at [675, 509] on div "คำถามต่อไป" at bounding box center [684, 519] width 71 height 20
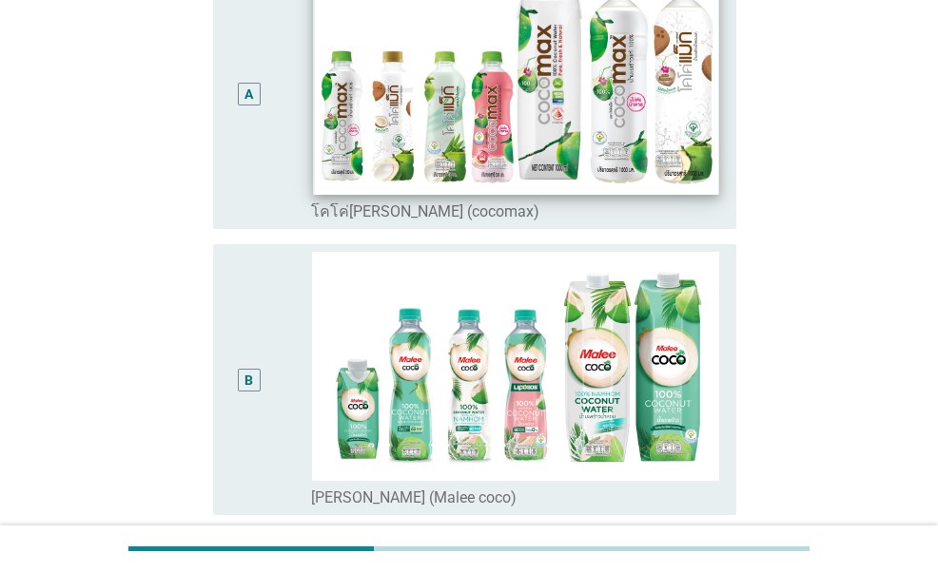
scroll to position [285, 0]
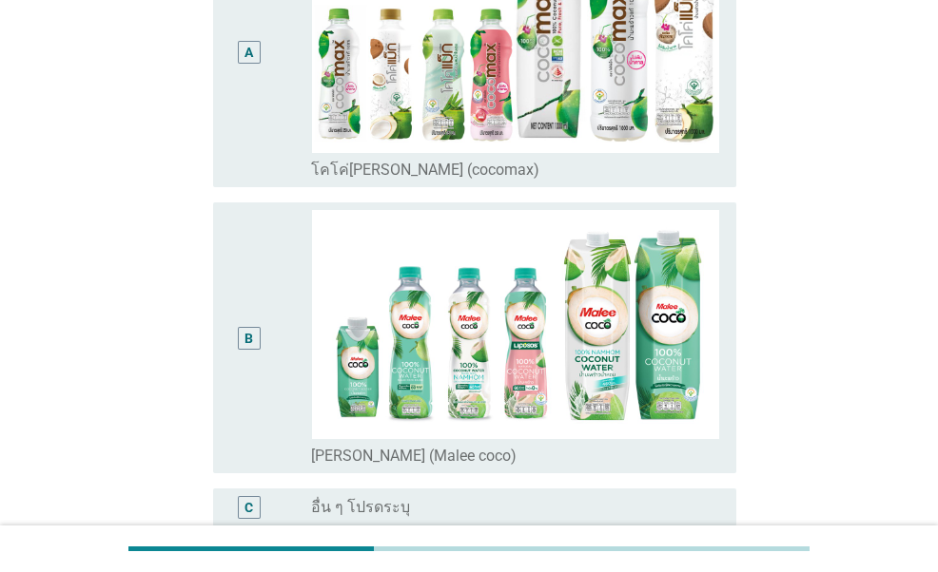
click at [267, 367] on div "B" at bounding box center [248, 338] width 41 height 256
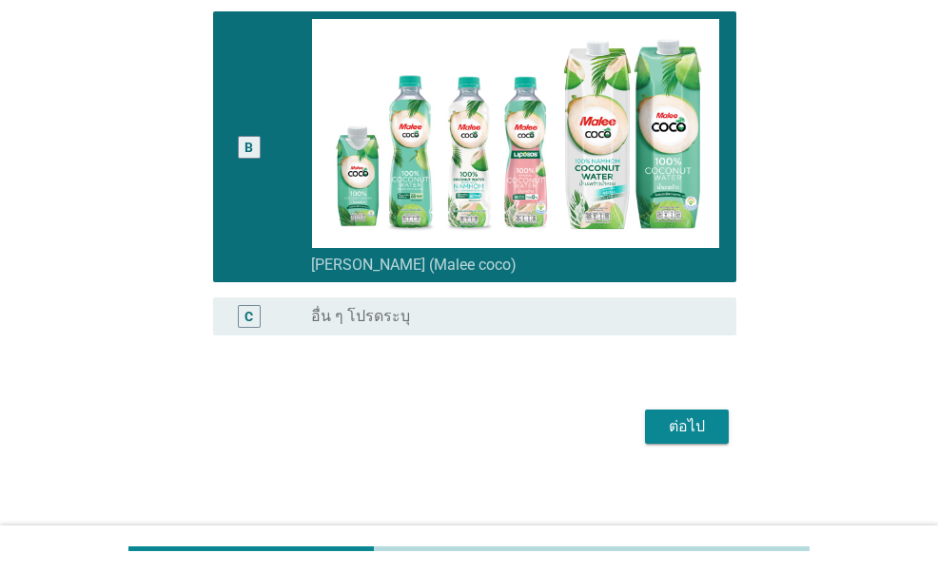
scroll to position [484, 0]
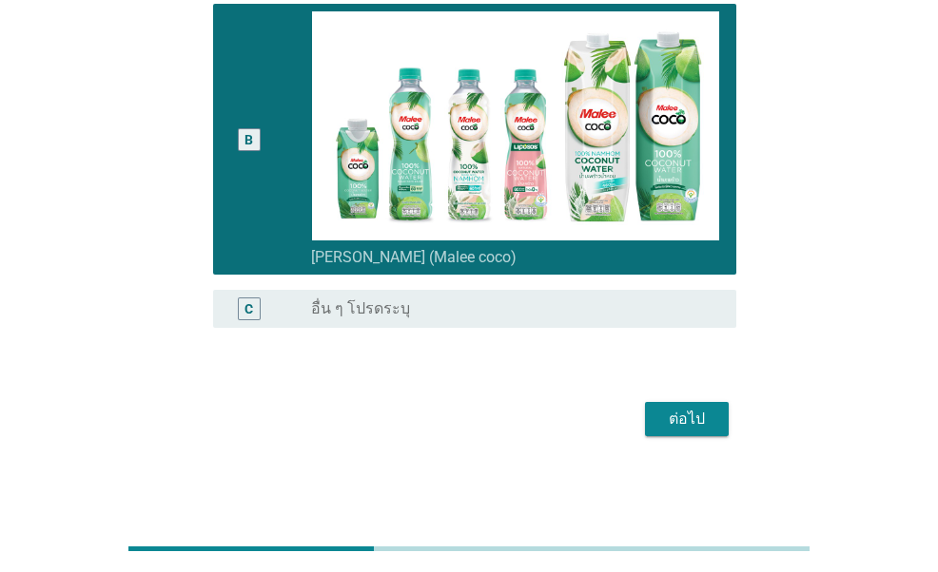
click at [675, 424] on div "ต่อไป" at bounding box center [686, 419] width 53 height 23
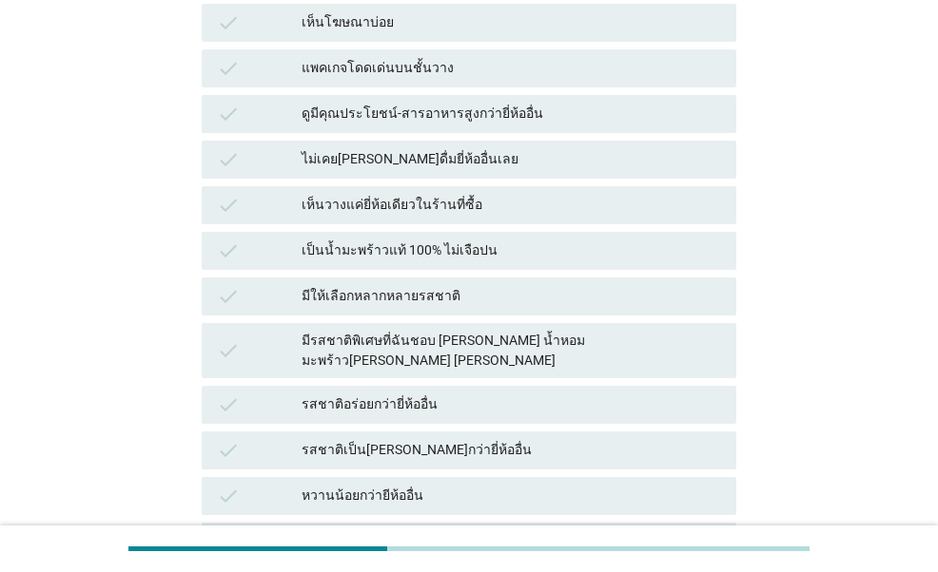
scroll to position [0, 0]
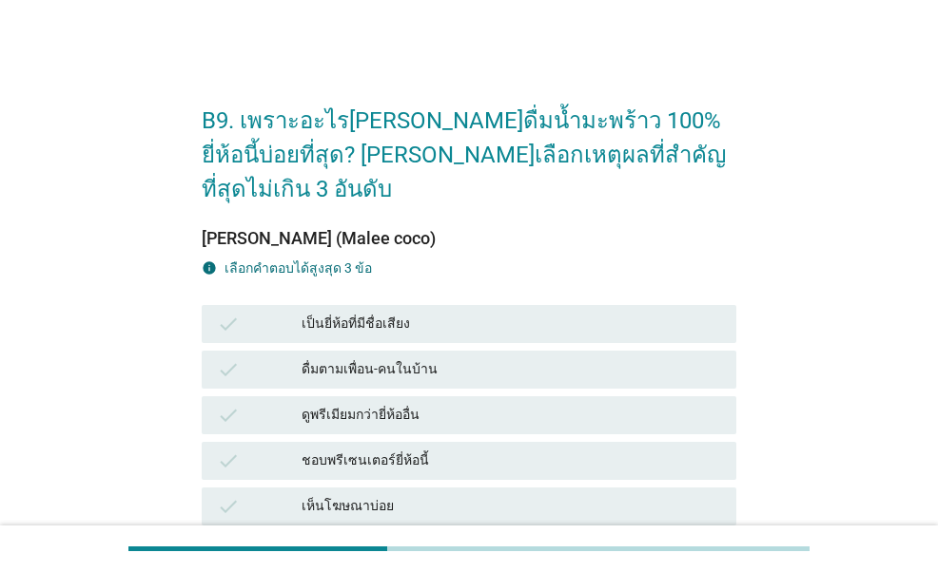
click at [346, 313] on div "เป็นยี่ห้อที่มีชื่อเสียง" at bounding box center [510, 324] width 419 height 23
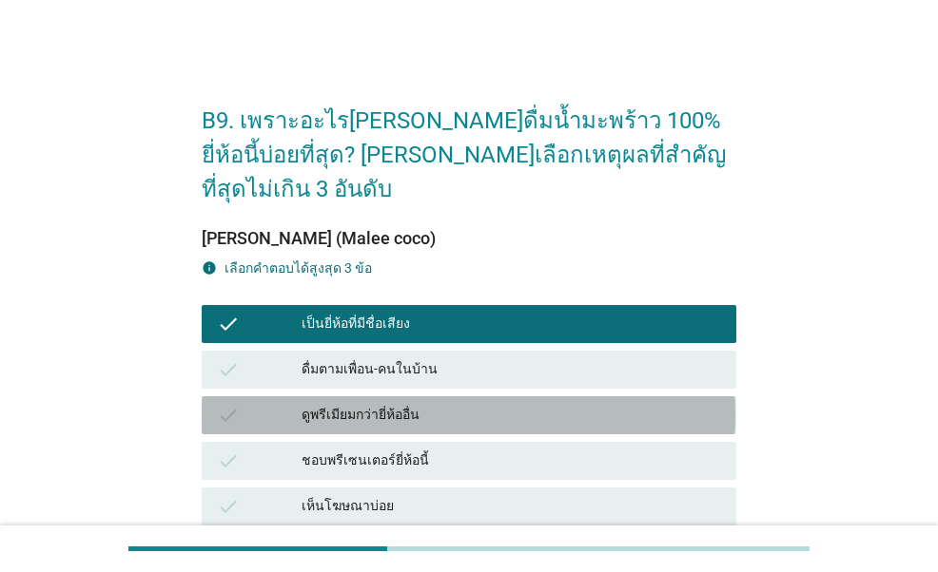
click at [373, 404] on div "ดูพรีเมียมกว่ายี่ห้ออื่น" at bounding box center [510, 415] width 419 height 23
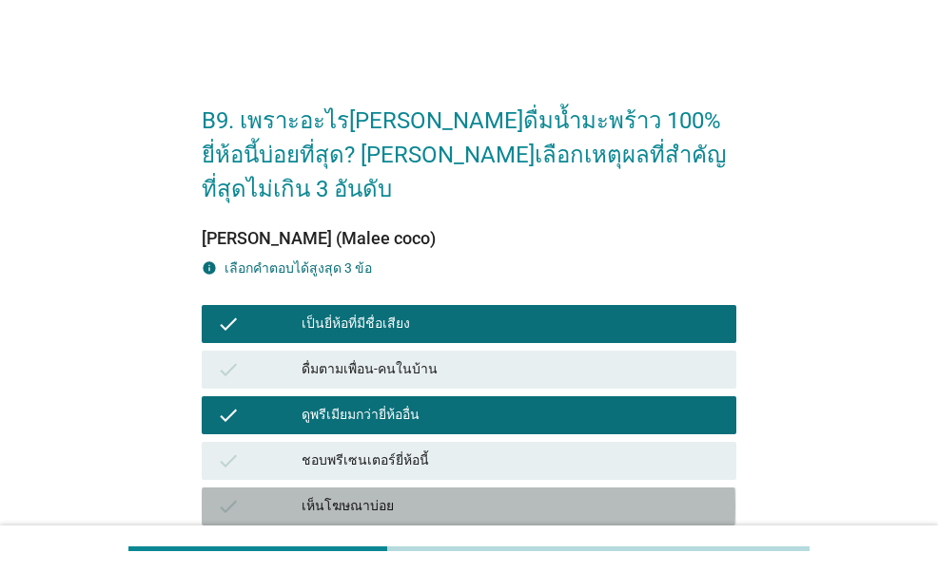
click at [356, 495] on div "เห็นโฆษณาบ่อย" at bounding box center [510, 506] width 419 height 23
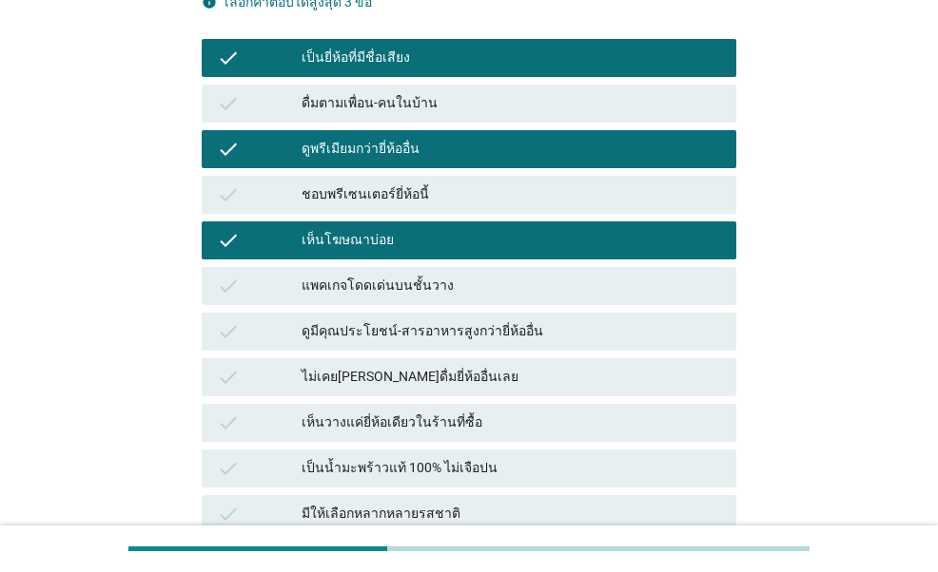
scroll to position [285, 0]
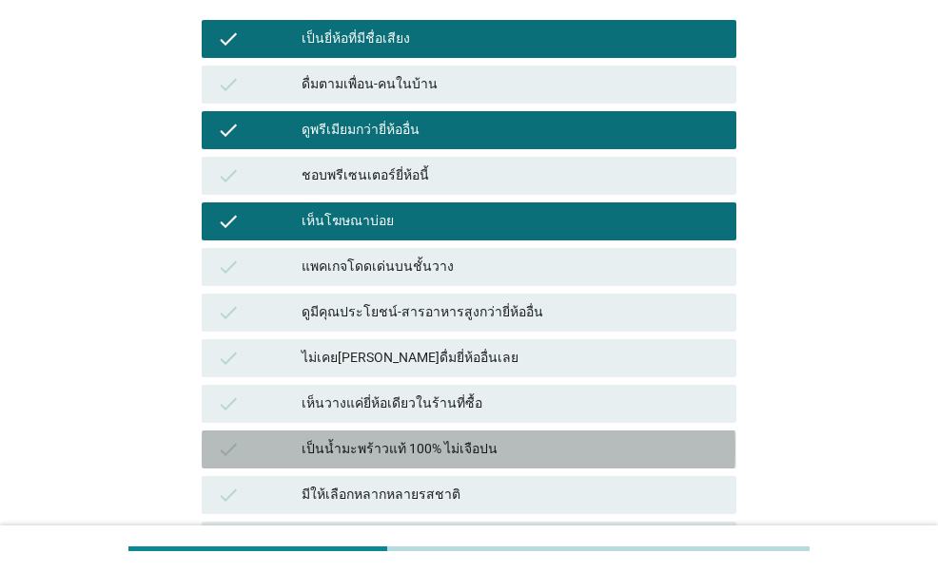
click at [605, 438] on div "เป็นน้ำมะพร้าวแท้ 100% ไม่เจือปน" at bounding box center [510, 449] width 419 height 23
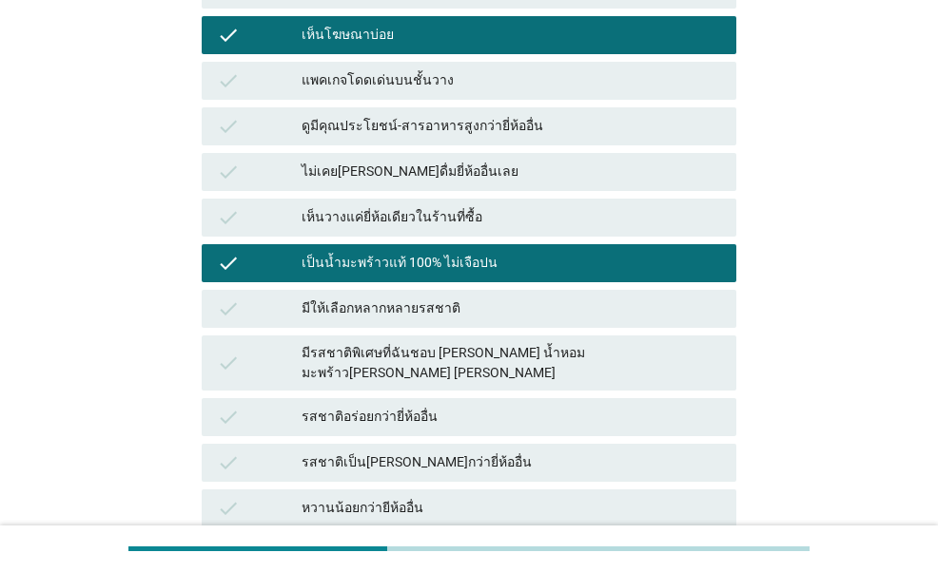
scroll to position [475, 0]
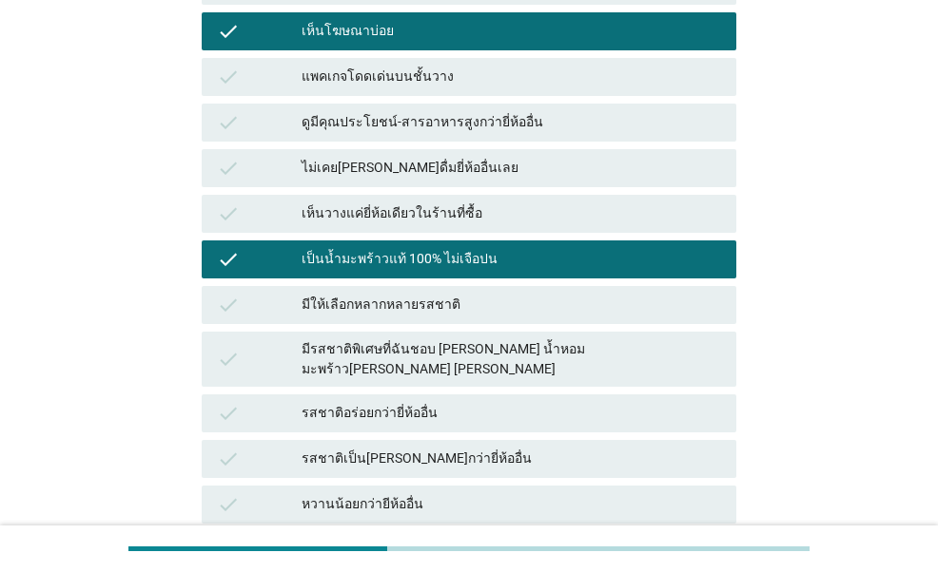
click at [502, 448] on div "รสชาติเป็น[PERSON_NAME]กว่ายี่ห้ออื่น" at bounding box center [510, 459] width 419 height 23
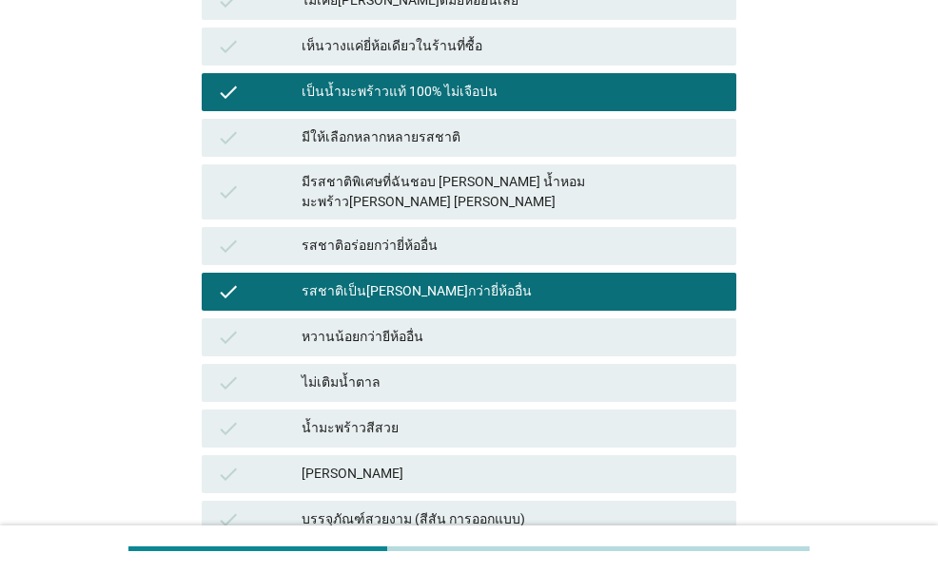
scroll to position [761, 0]
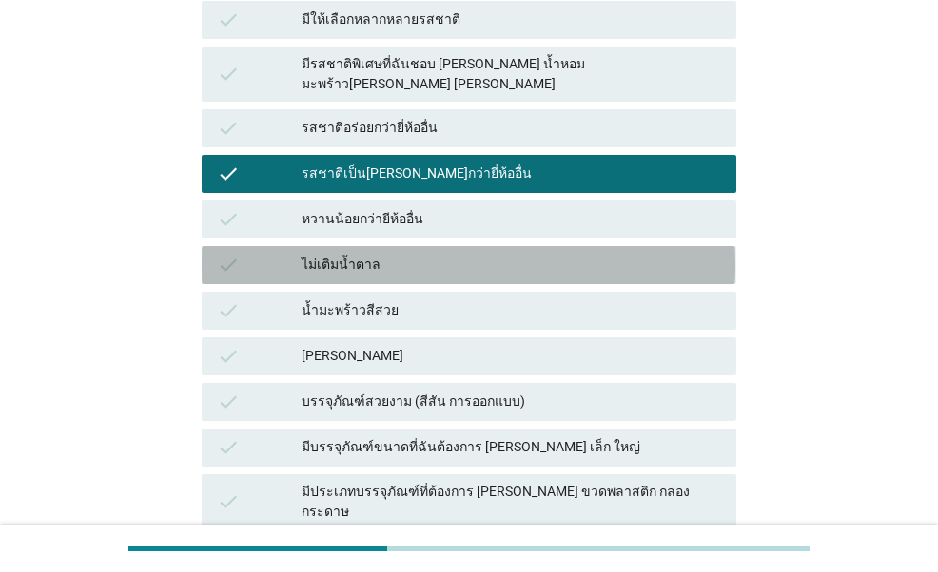
click at [433, 254] on div "ไม่เติมน้ำตาล" at bounding box center [510, 265] width 419 height 23
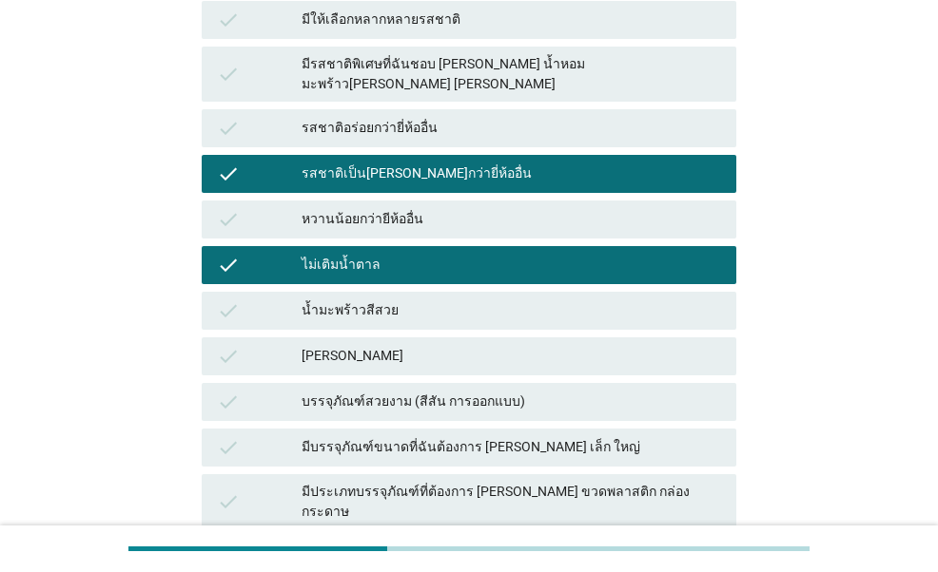
click at [440, 208] on div "หวานน้อยกว่ายีห้ออื่น" at bounding box center [510, 219] width 419 height 23
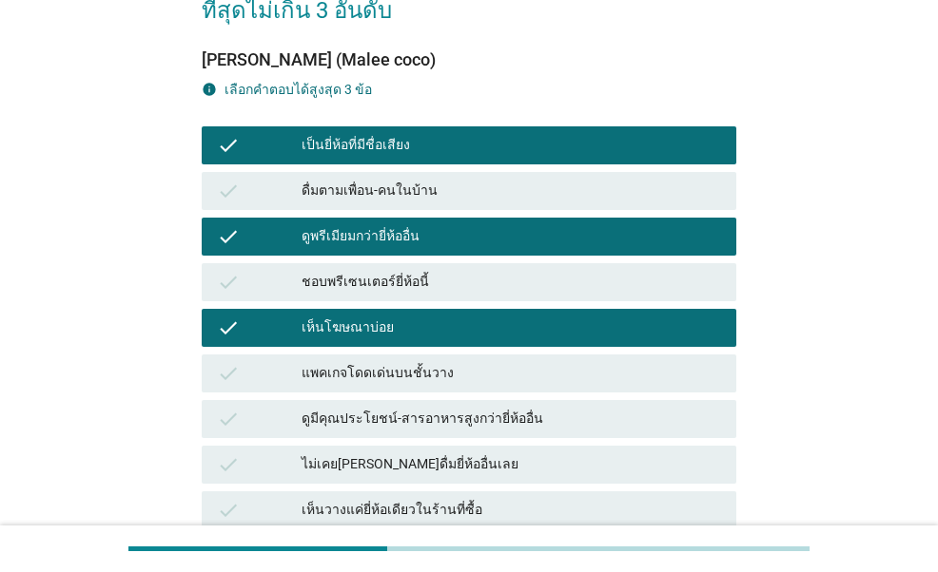
scroll to position [165, 0]
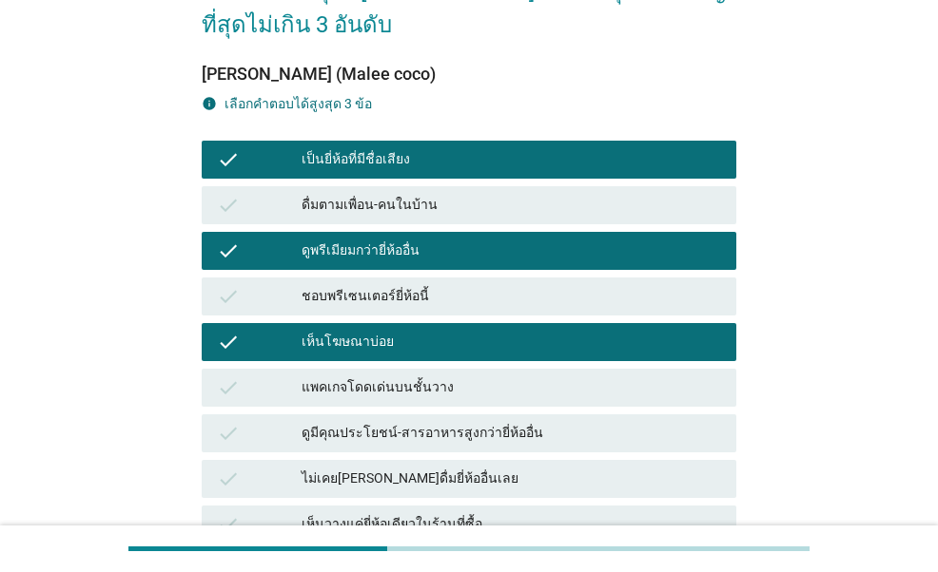
click at [328, 240] on div "ดูพรีเมียมกว่ายี่ห้ออื่น" at bounding box center [510, 251] width 419 height 23
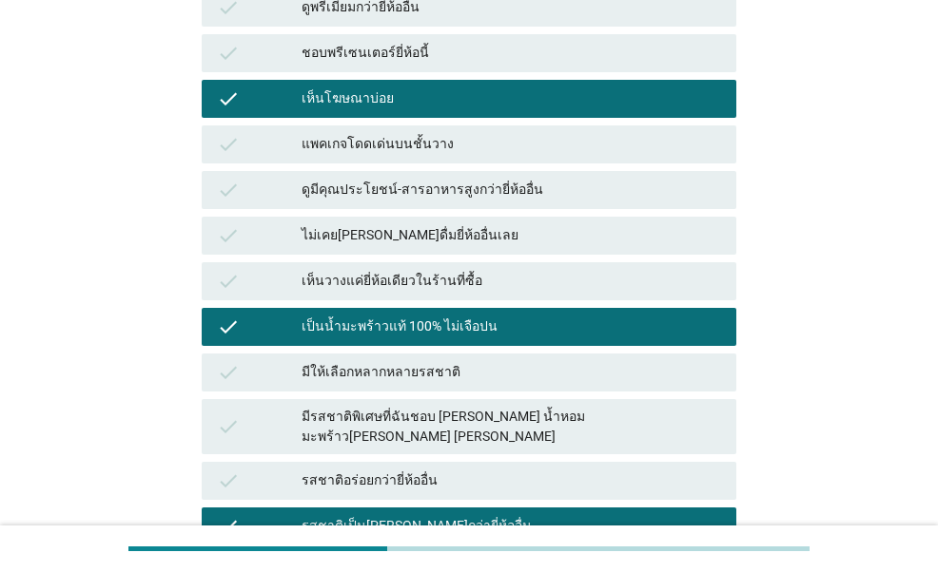
scroll to position [450, 0]
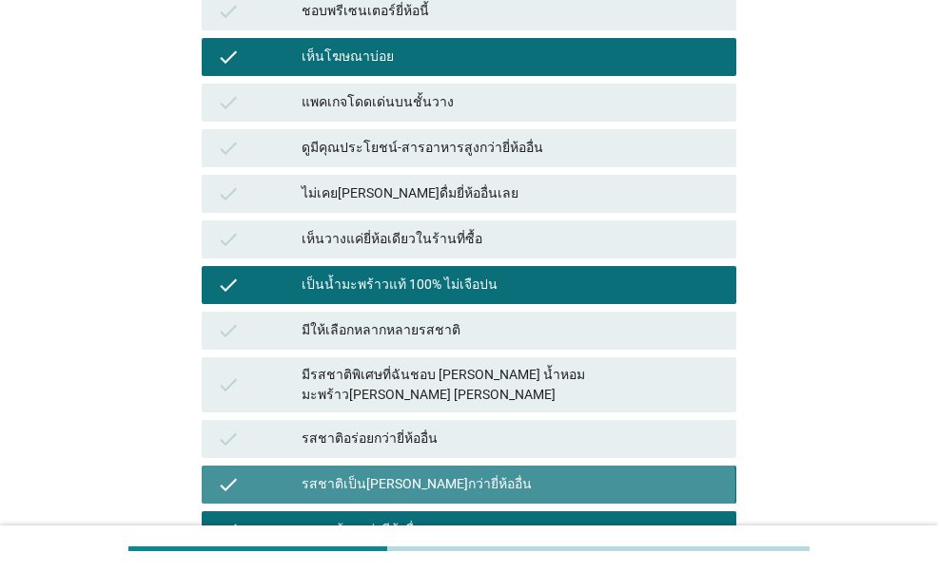
click at [402, 474] on div "รสชาติเป็น[PERSON_NAME]กว่ายี่ห้ออื่น" at bounding box center [510, 485] width 419 height 23
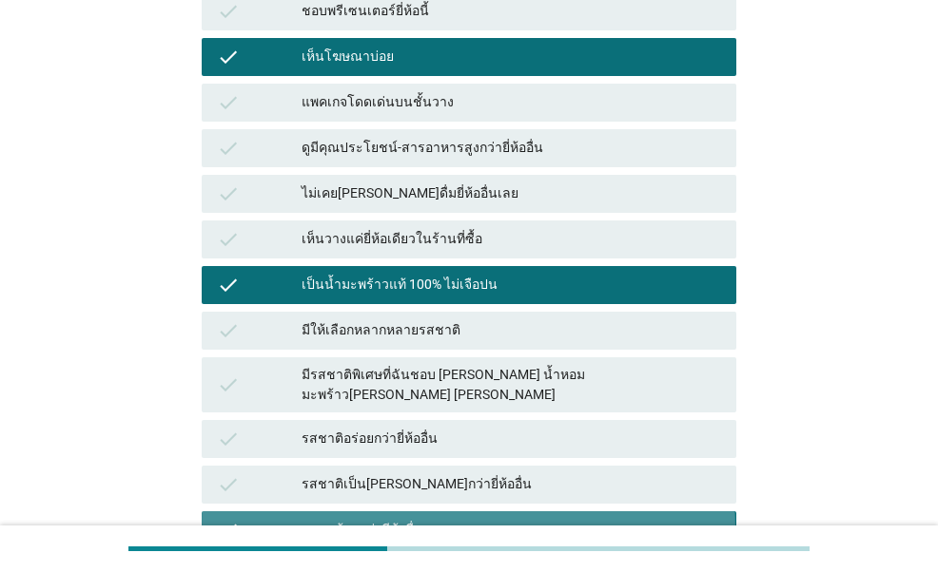
click at [379, 519] on div "หวานน้อยกว่ายีห้ออื่น" at bounding box center [510, 530] width 419 height 23
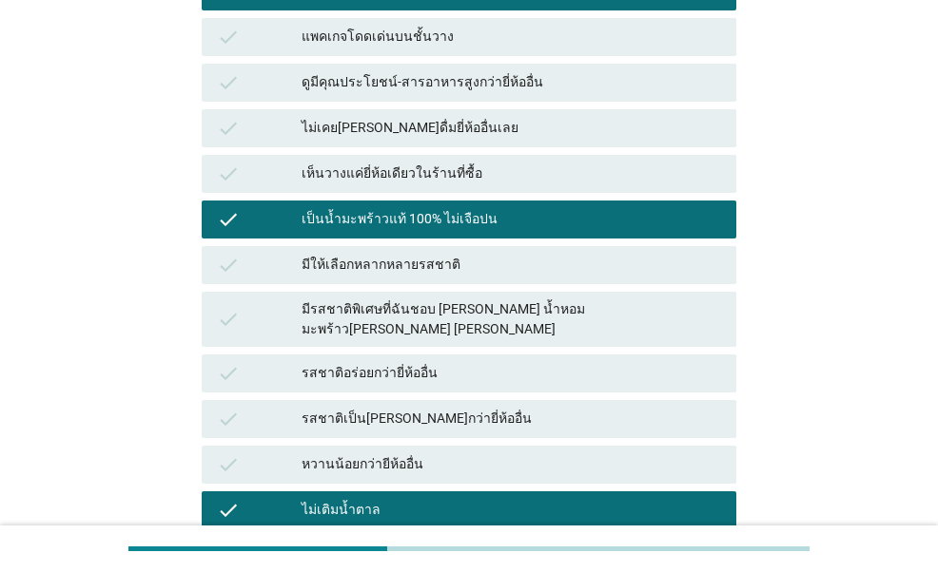
scroll to position [545, 0]
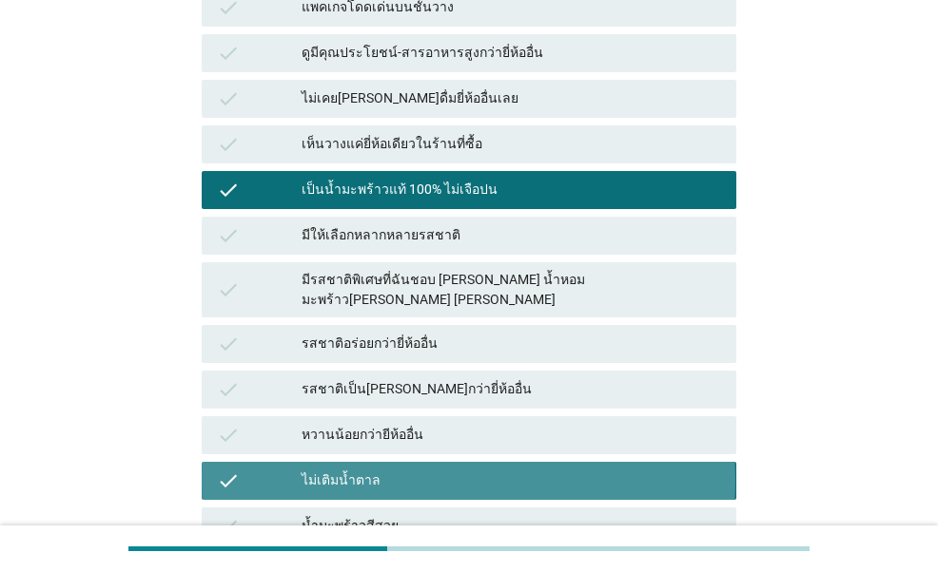
click at [389, 470] on div "ไม่เติมน้ำตาล" at bounding box center [510, 481] width 419 height 23
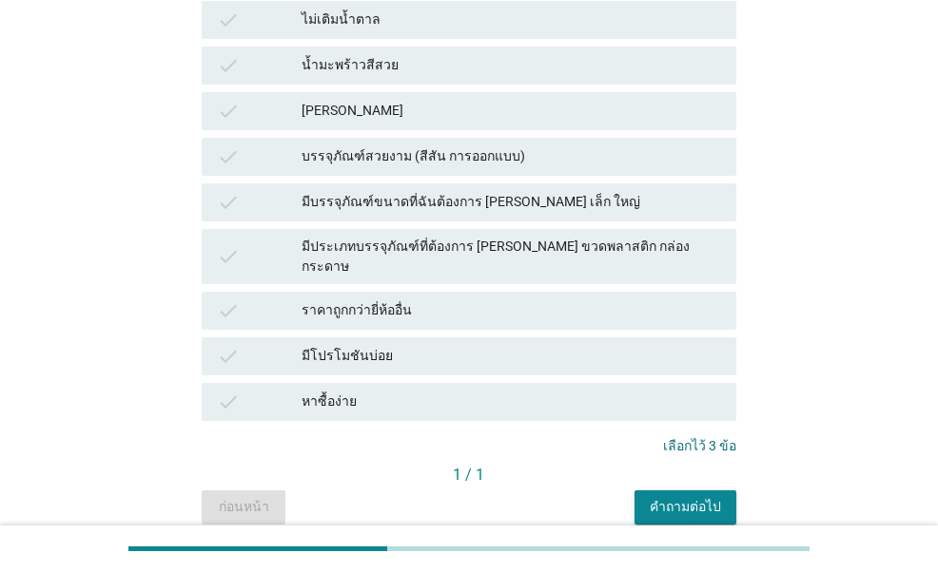
scroll to position [1020, 0]
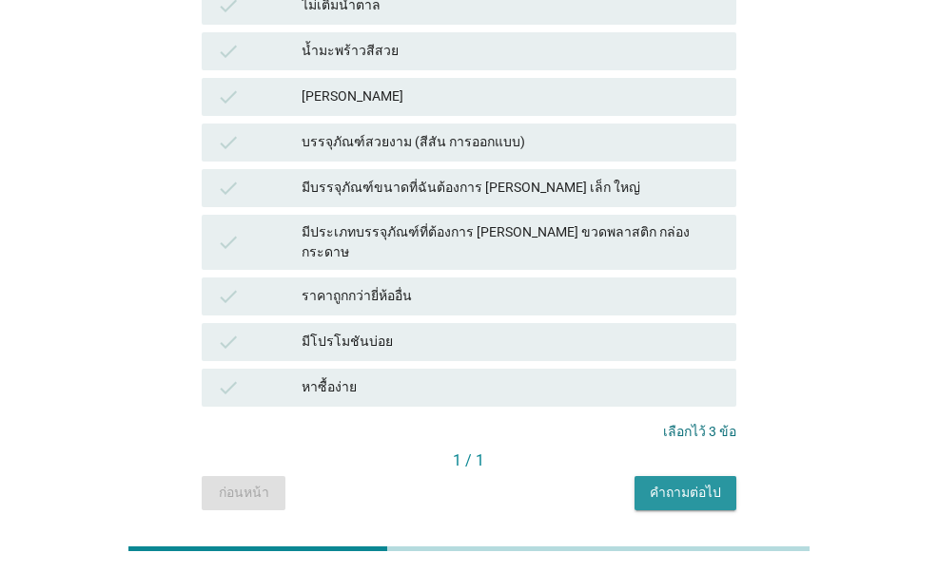
click at [679, 483] on div "คำถามต่อไป" at bounding box center [684, 493] width 71 height 20
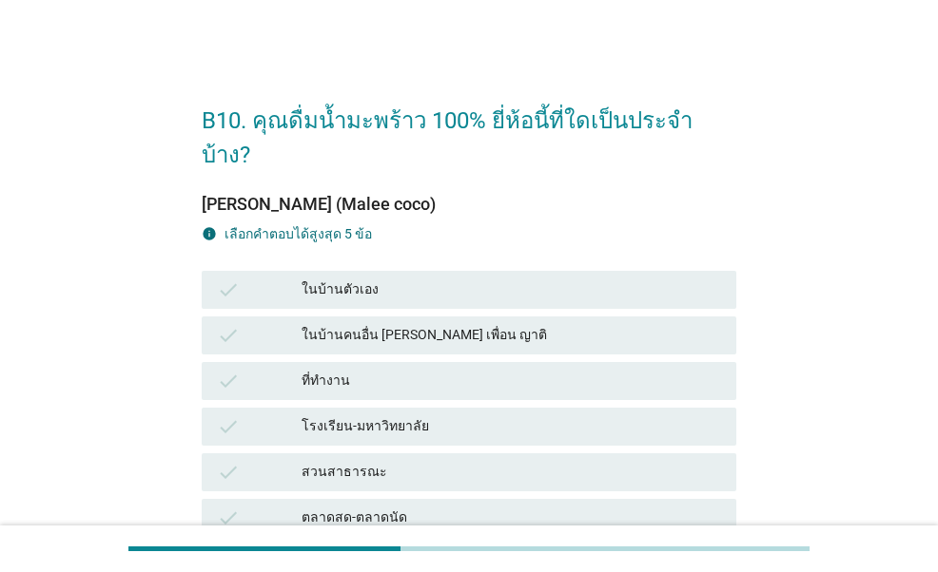
click at [346, 370] on div "ที่ทำงาน" at bounding box center [510, 381] width 419 height 23
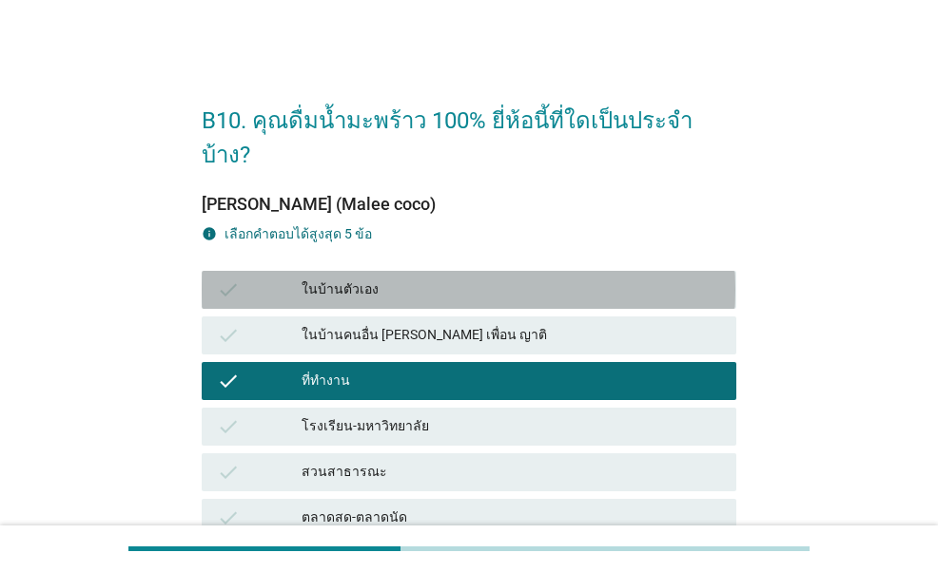
click at [350, 279] on div "ในบ้านตัวเอง" at bounding box center [510, 290] width 419 height 23
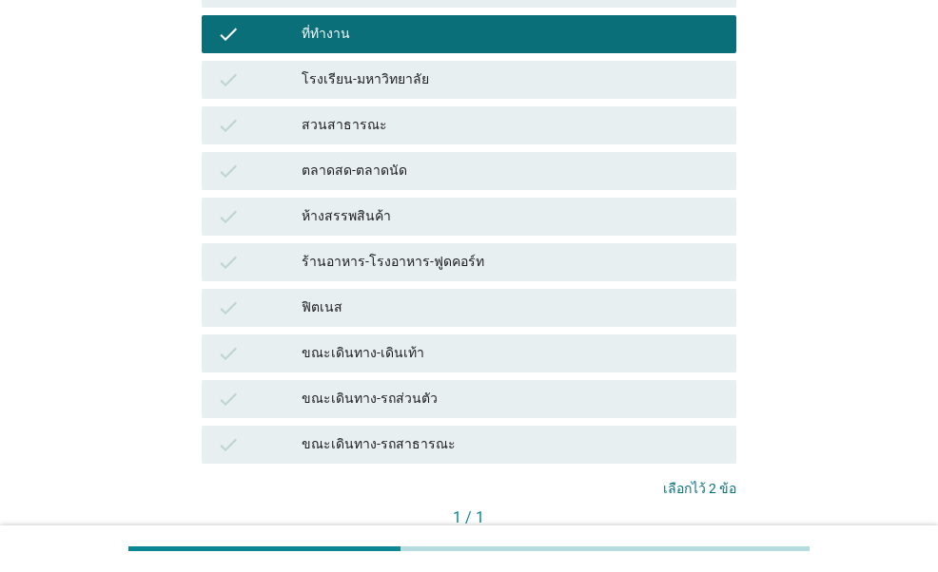
scroll to position [380, 0]
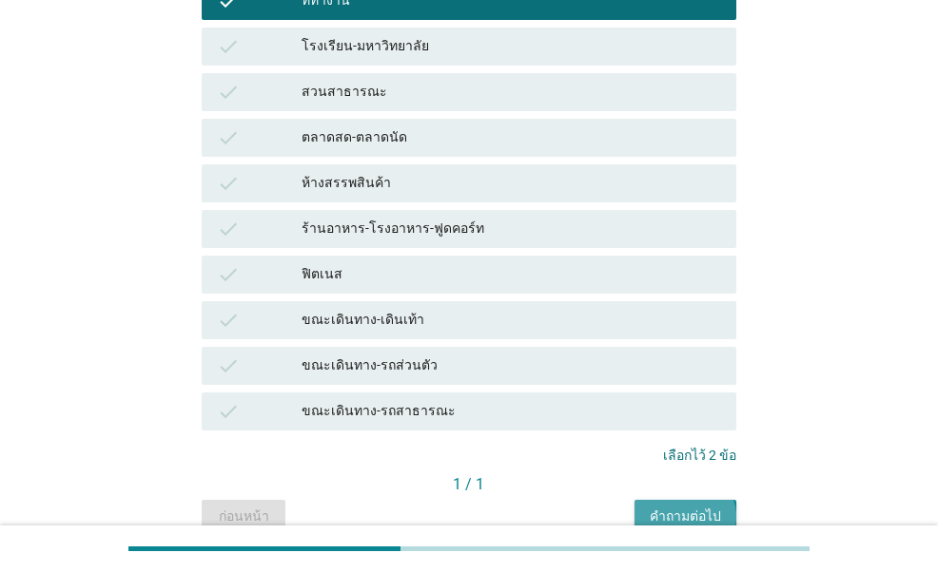
click at [671, 507] on div "คำถามต่อไป" at bounding box center [684, 517] width 71 height 20
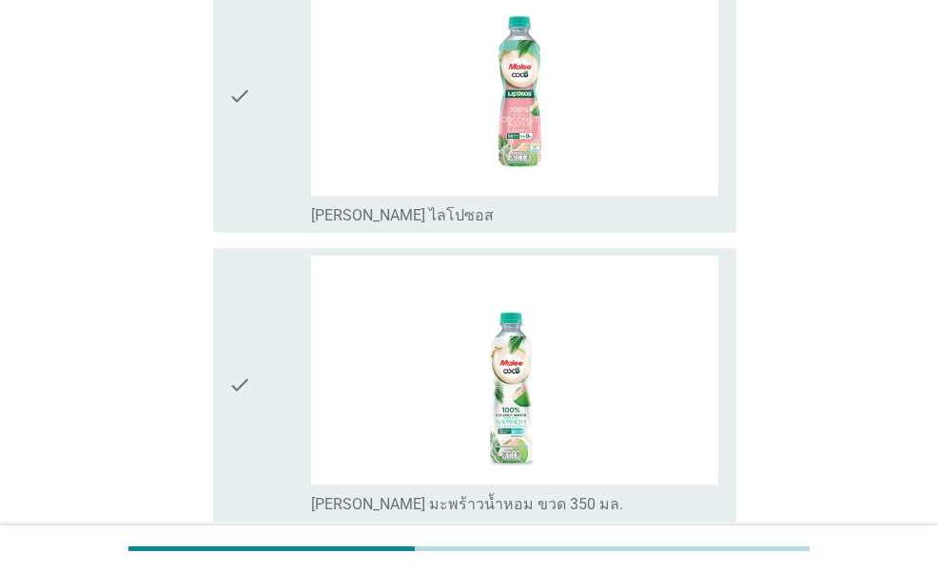
scroll to position [285, 0]
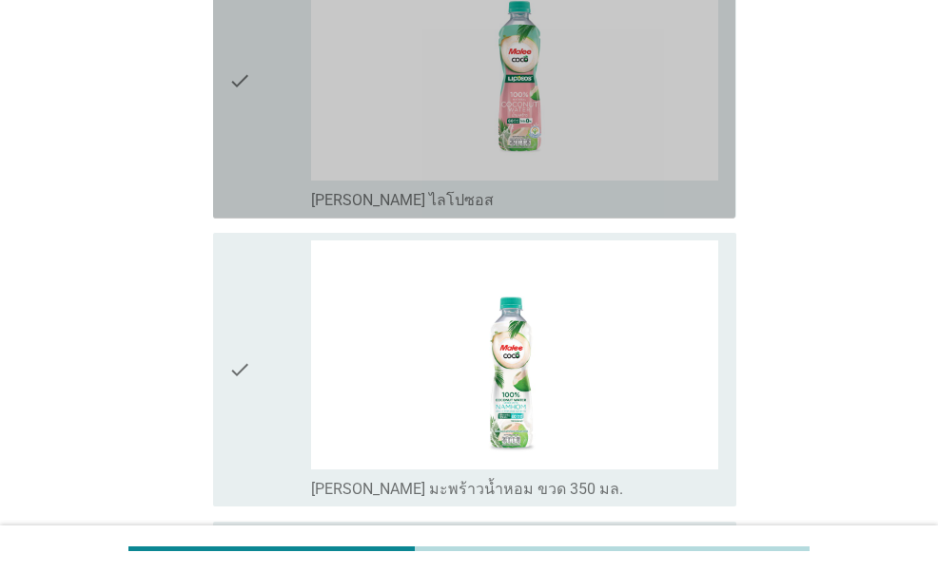
click at [259, 147] on div "check" at bounding box center [269, 81] width 82 height 259
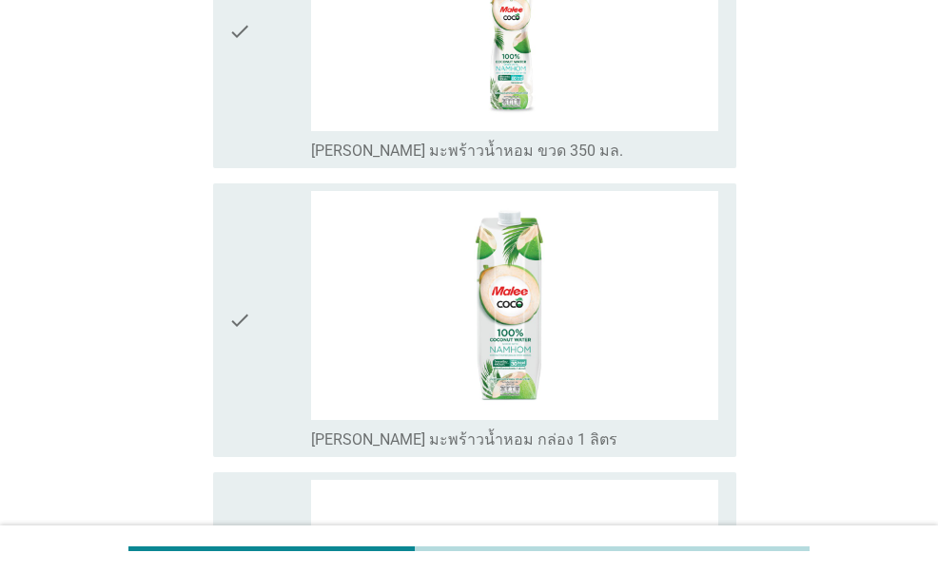
scroll to position [666, 0]
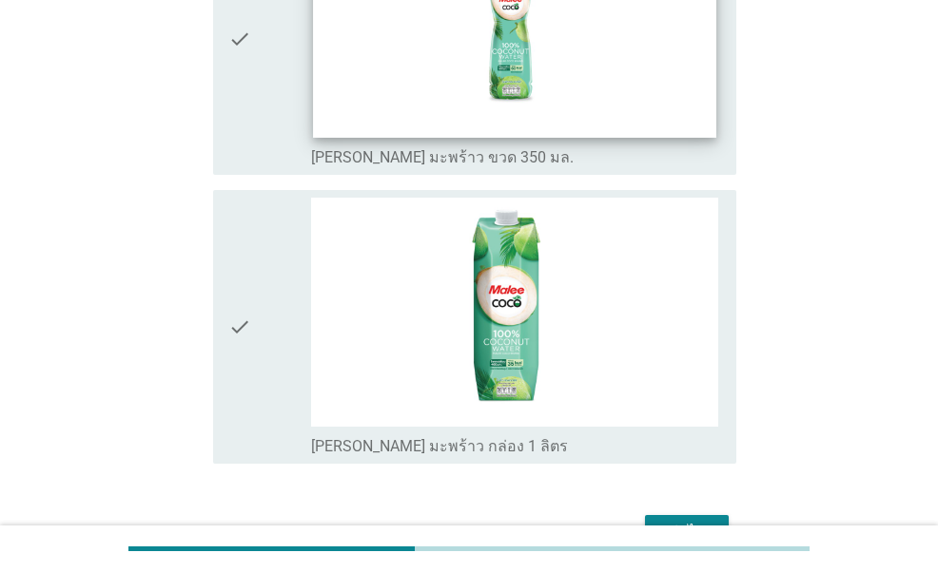
scroll to position [1521, 0]
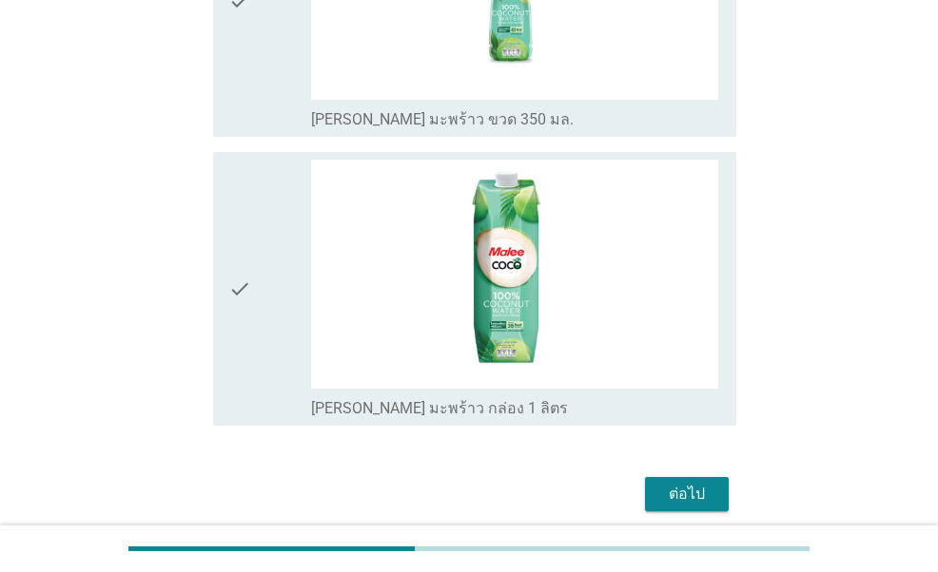
click at [257, 218] on div "check" at bounding box center [269, 289] width 82 height 259
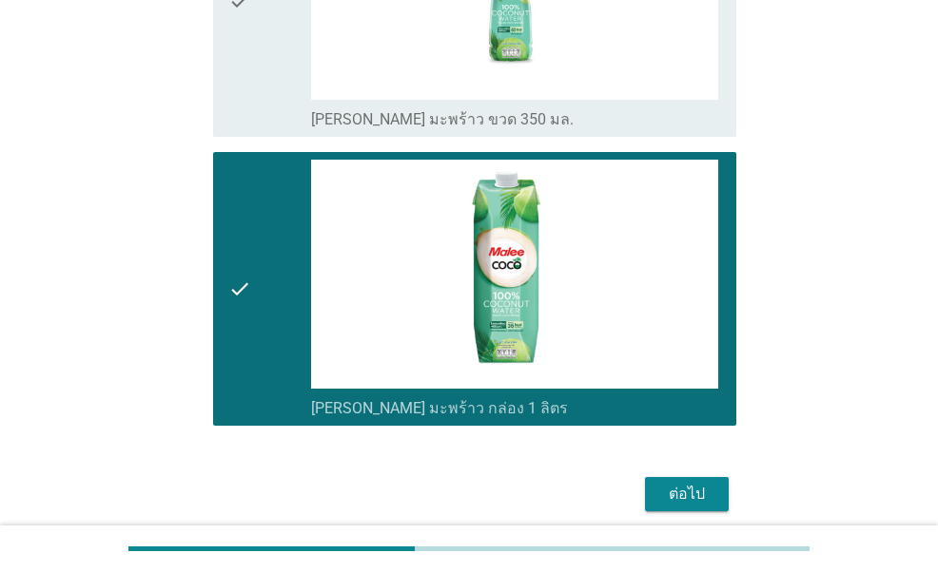
click at [687, 486] on div "ต่อไป" at bounding box center [686, 494] width 53 height 23
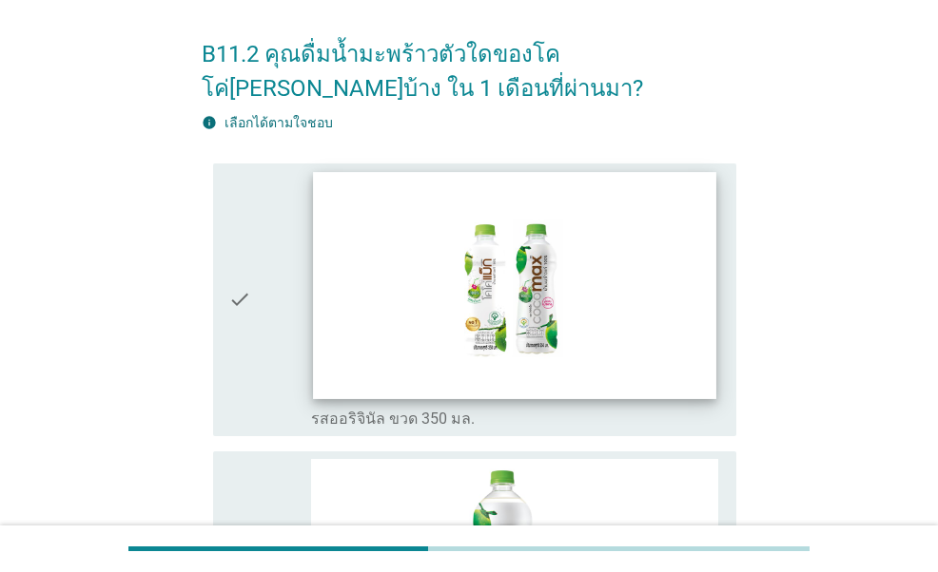
scroll to position [95, 0]
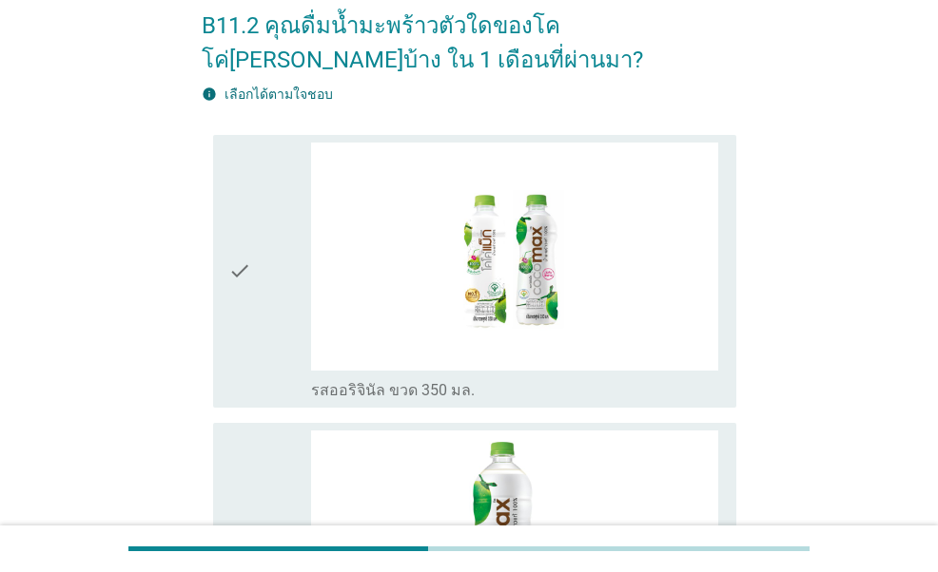
click at [282, 302] on div "check" at bounding box center [269, 272] width 82 height 259
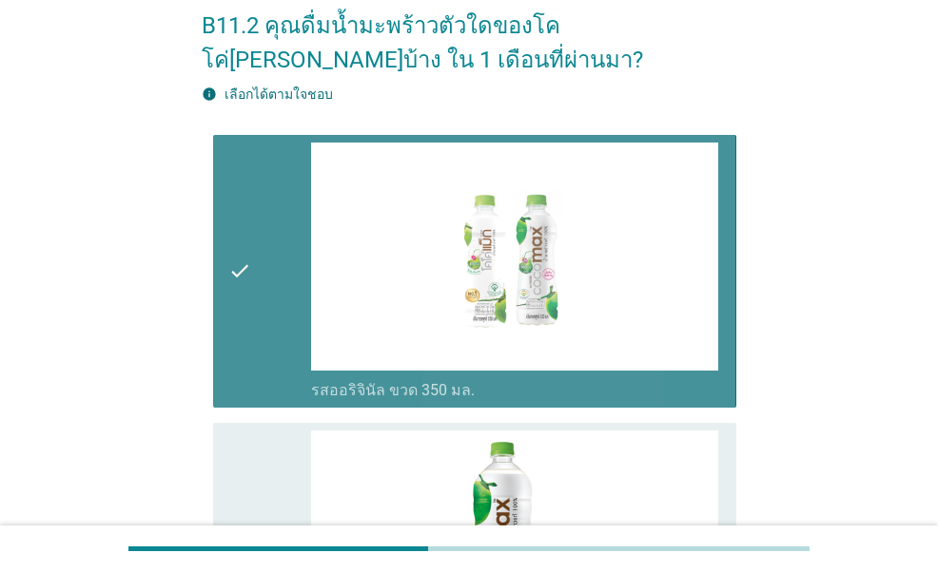
click at [284, 283] on div "check" at bounding box center [269, 272] width 82 height 259
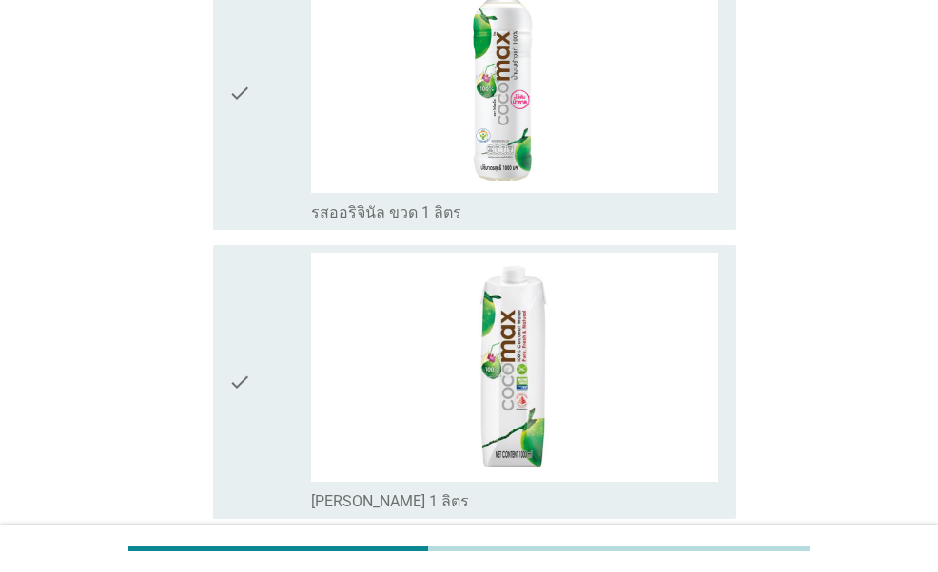
scroll to position [571, 0]
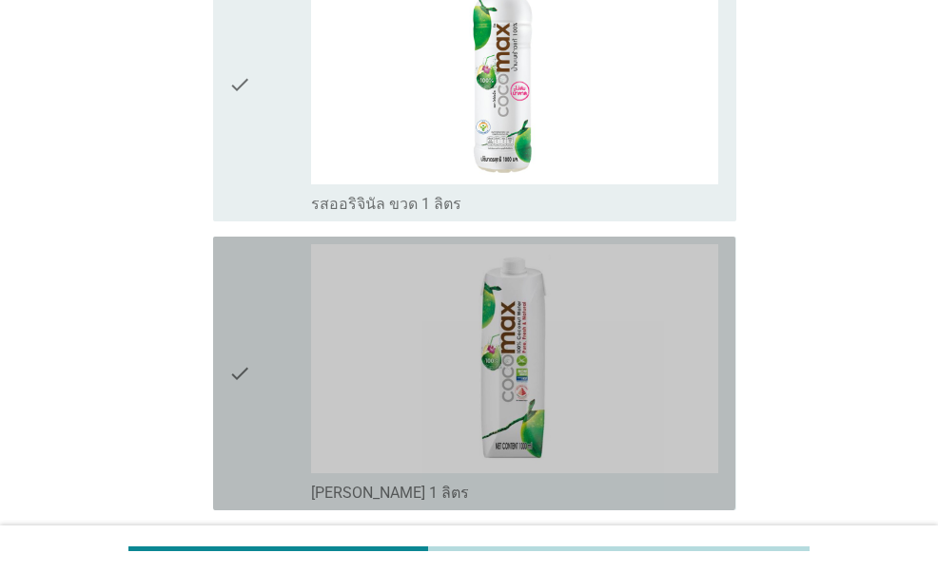
click at [259, 432] on div "check" at bounding box center [269, 373] width 82 height 259
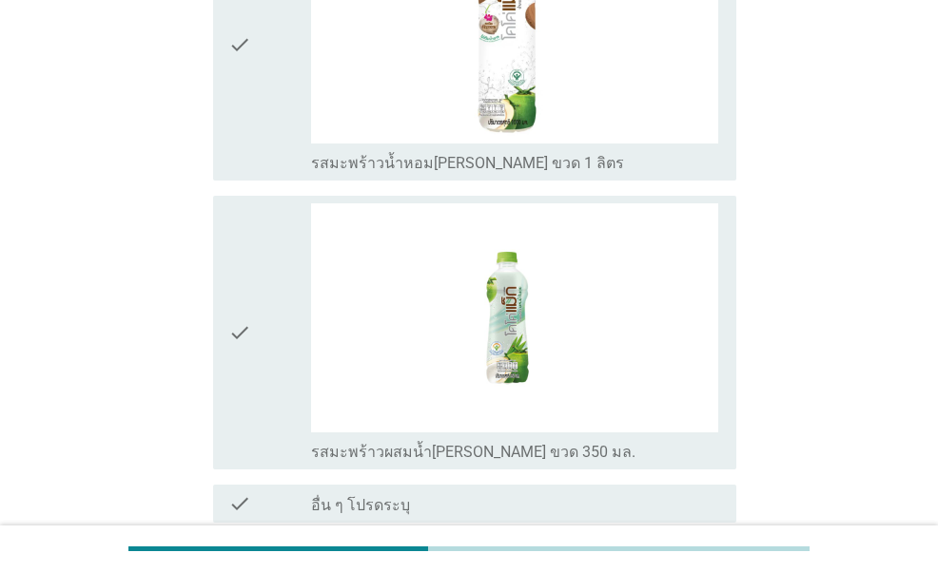
scroll to position [1617, 0]
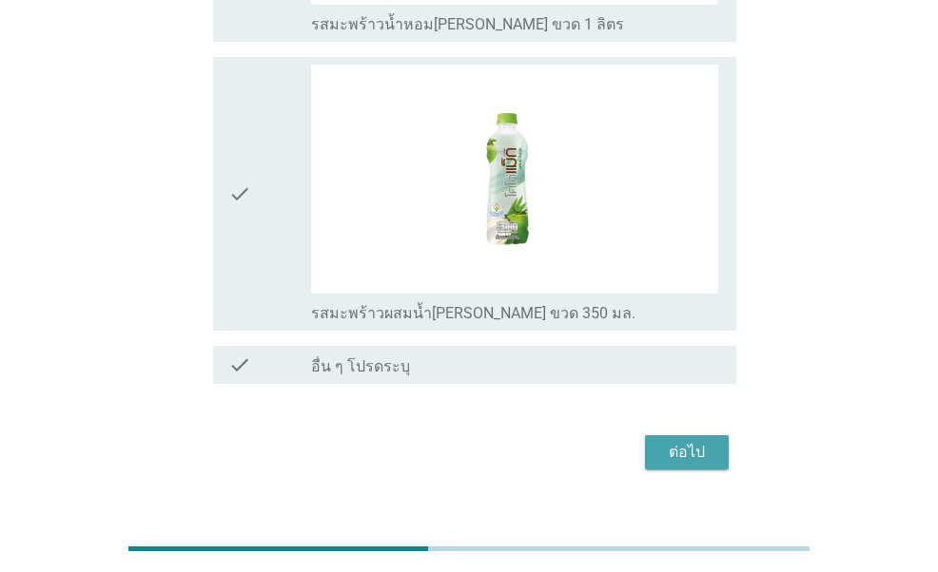
click at [675, 455] on div "ต่อไป" at bounding box center [686, 452] width 53 height 23
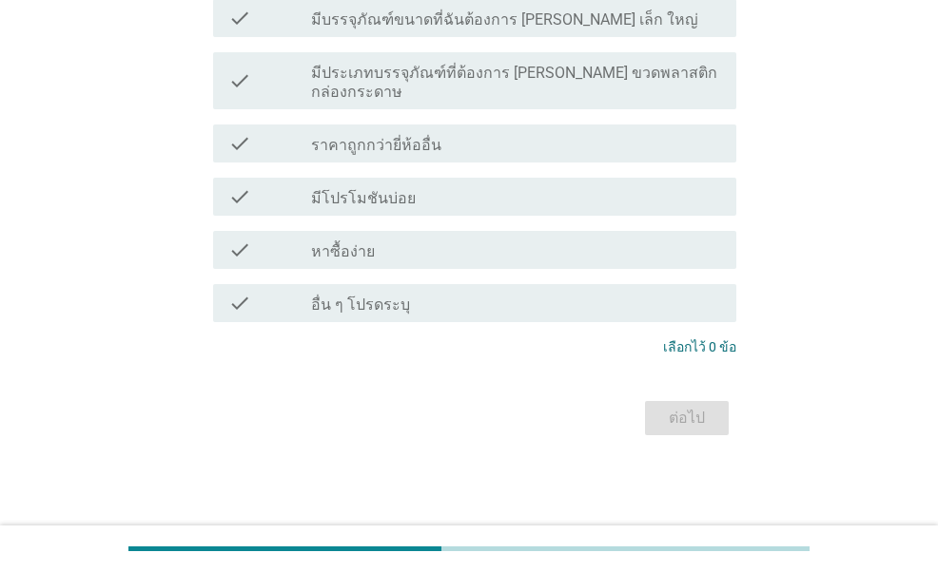
scroll to position [0, 0]
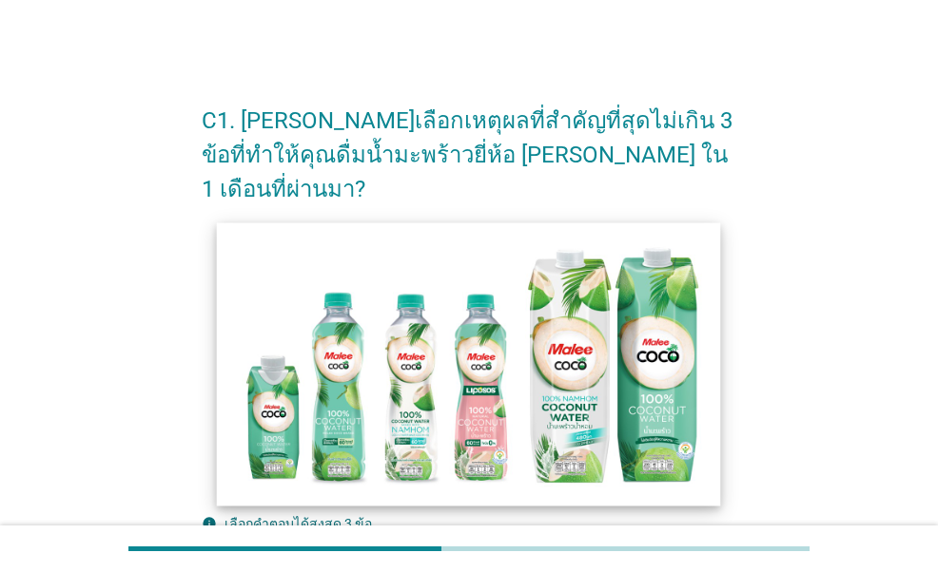
click at [347, 364] on img at bounding box center [469, 364] width 504 height 283
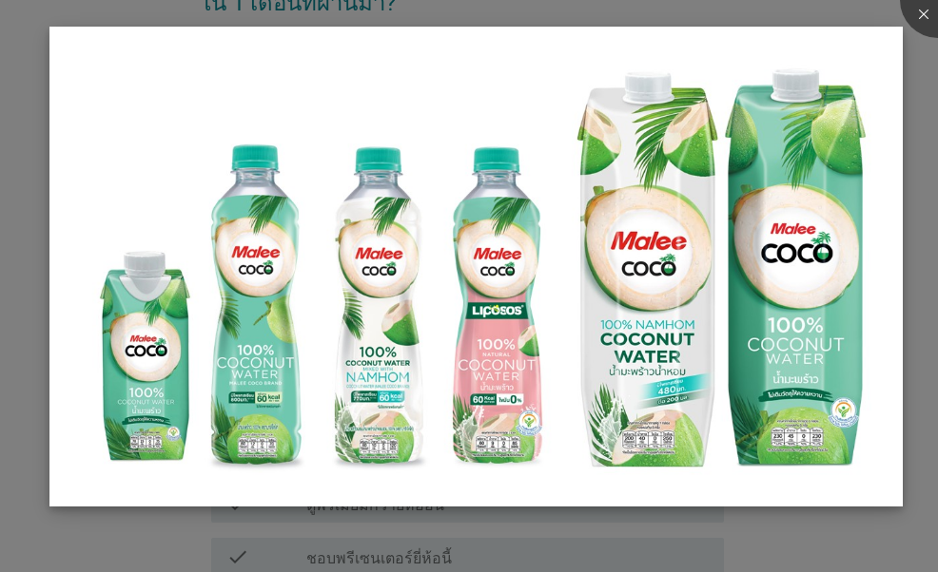
scroll to position [285, 0]
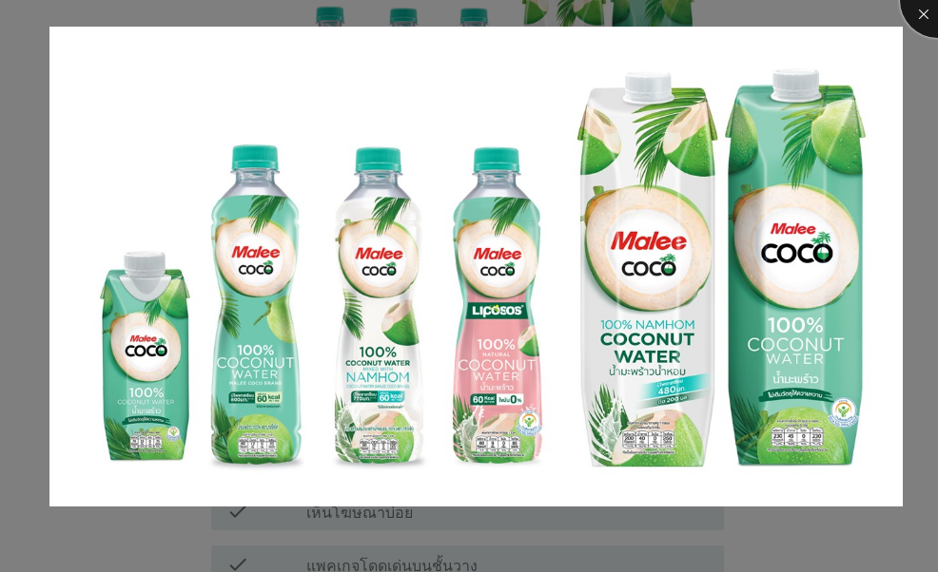
click at [922, 20] on div at bounding box center [938, 0] width 76 height 76
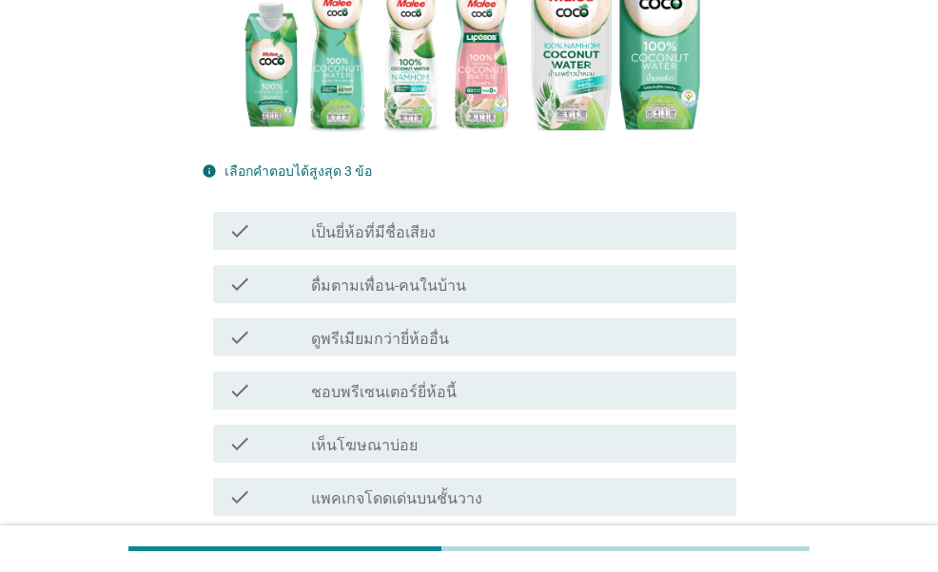
scroll to position [380, 0]
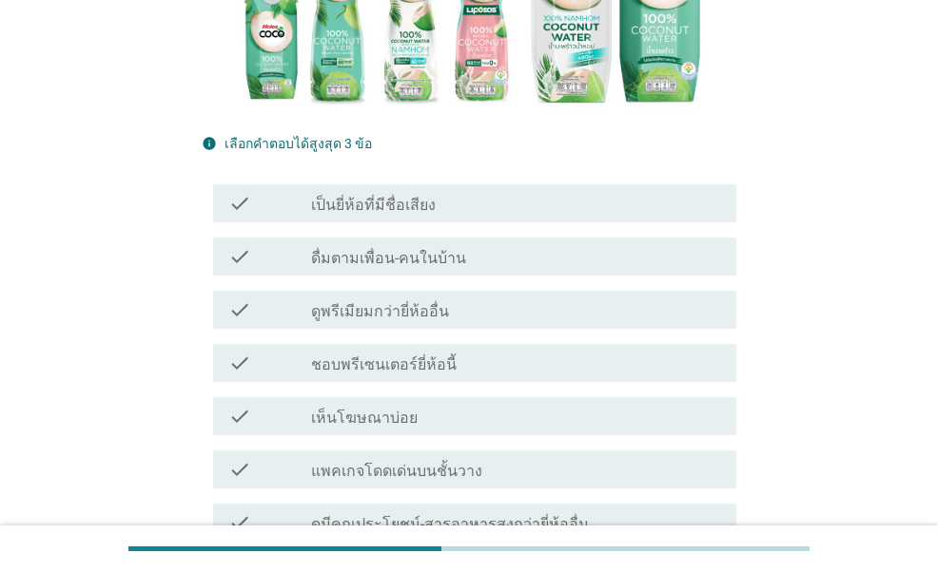
click at [378, 462] on label "แพคเกจโดดเด่นบนชั้นวาง" at bounding box center [396, 471] width 171 height 19
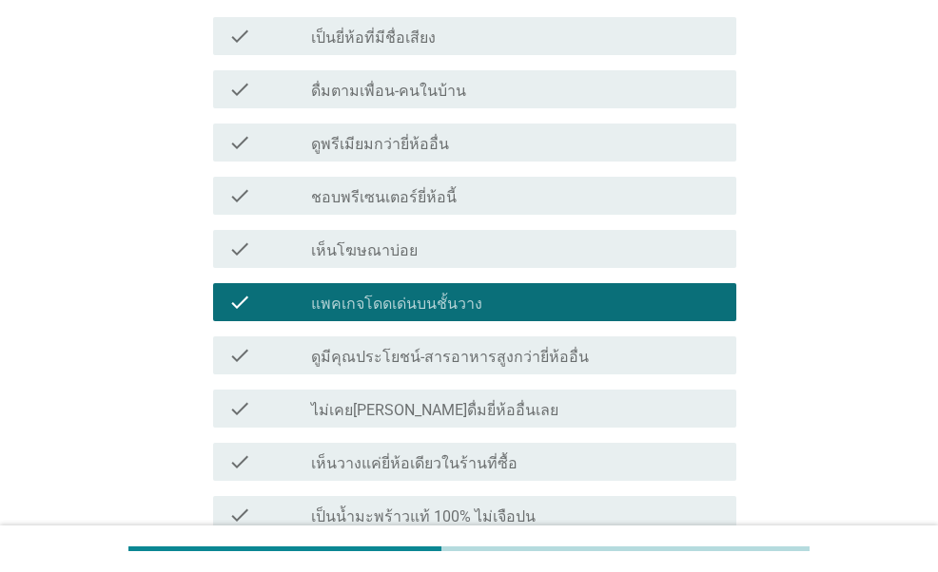
scroll to position [571, 0]
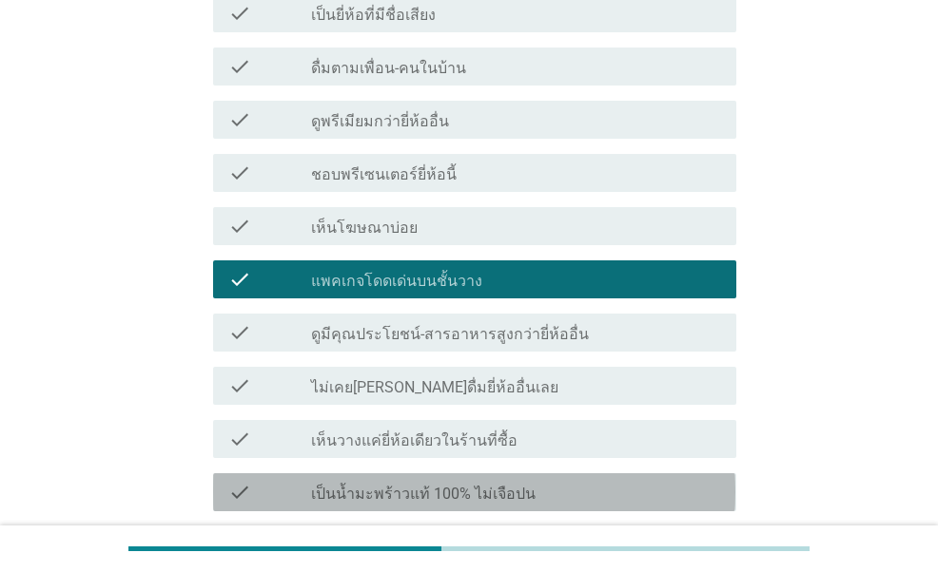
click at [346, 485] on label "เป็นน้ำมะพร้าวแท้ 100% ไม่เจือปน" at bounding box center [423, 494] width 224 height 19
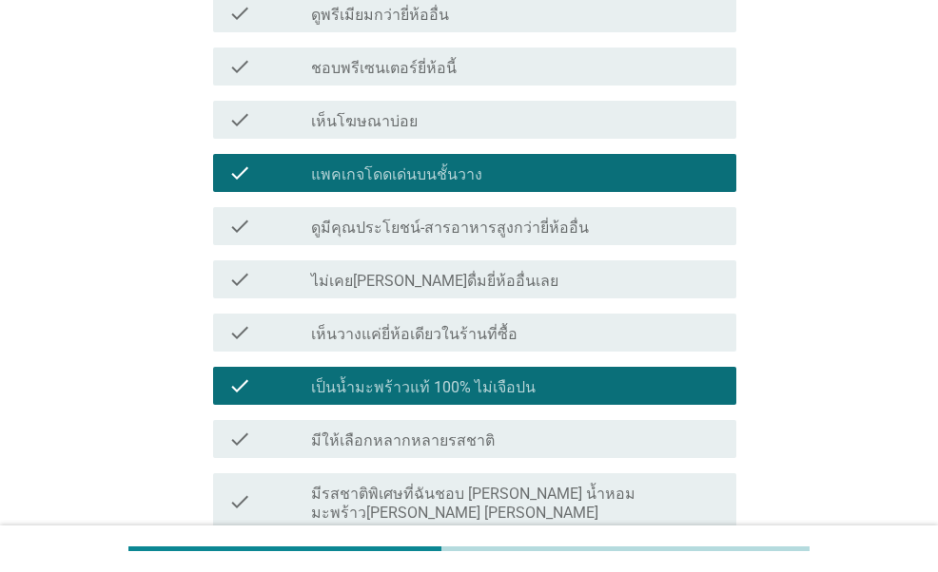
scroll to position [761, 0]
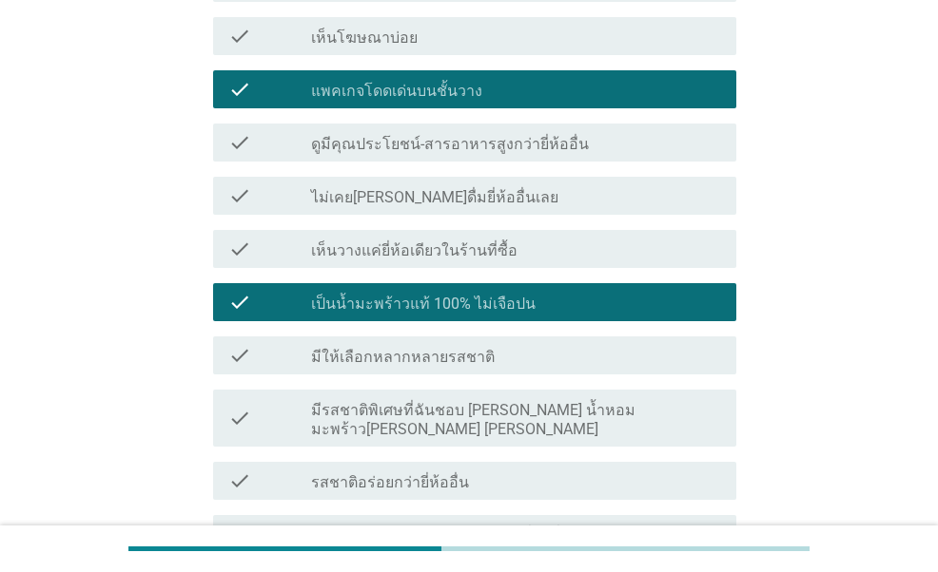
click at [362, 527] on label "รสชาติเป็น[PERSON_NAME]กว่ายี่ห้ออื่น" at bounding box center [441, 536] width 261 height 19
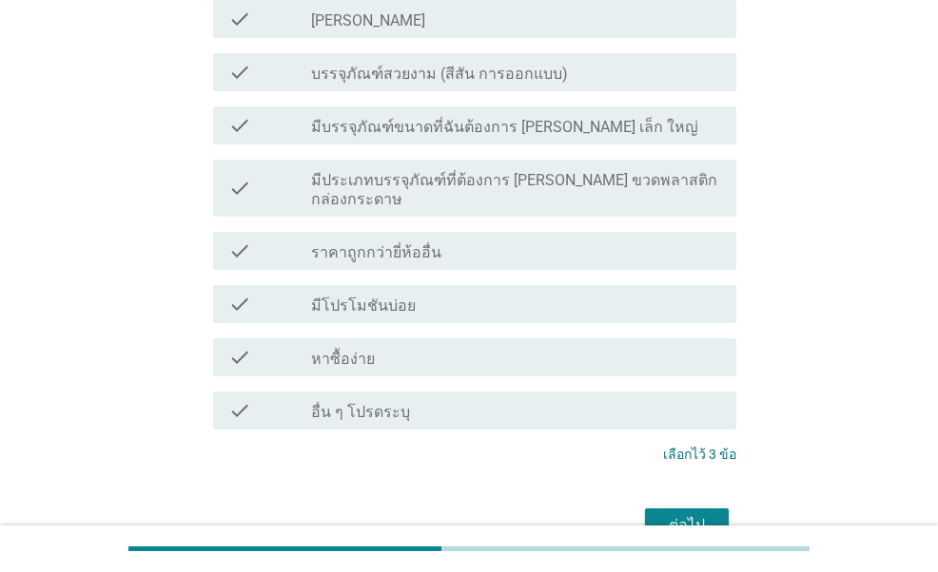
scroll to position [1521, 0]
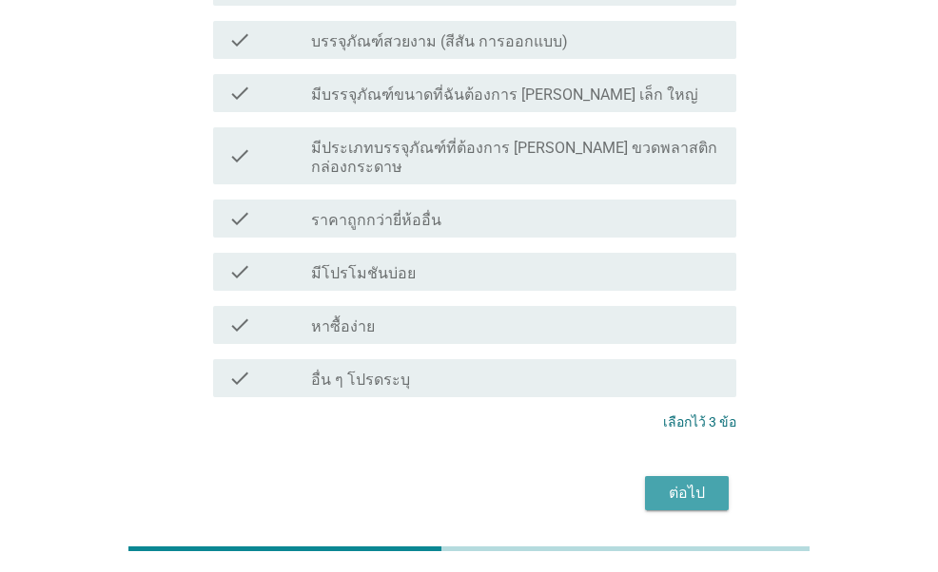
click at [700, 482] on div "ต่อไป" at bounding box center [686, 493] width 53 height 23
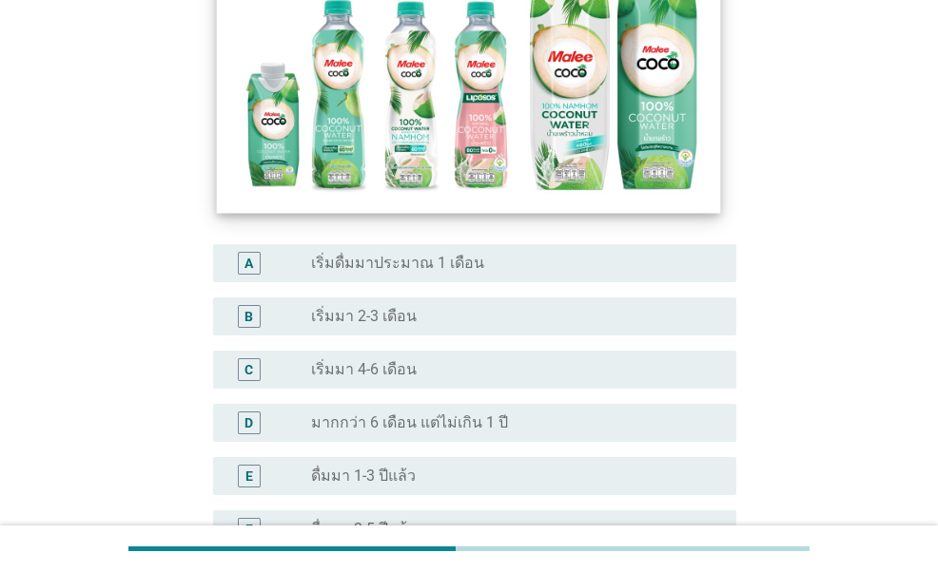
scroll to position [285, 0]
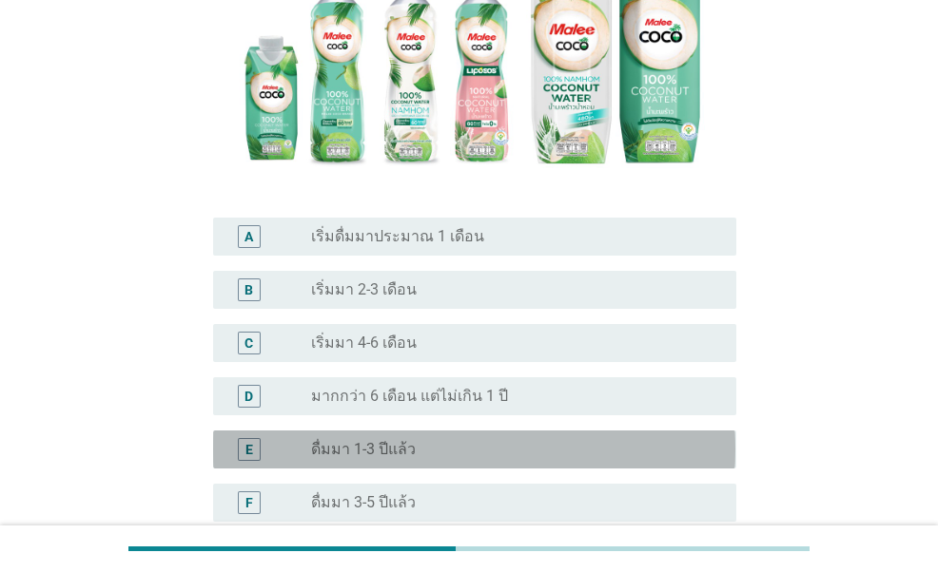
click at [364, 450] on label "ดื่มมา 1-3 ปีแล้ว" at bounding box center [363, 449] width 105 height 19
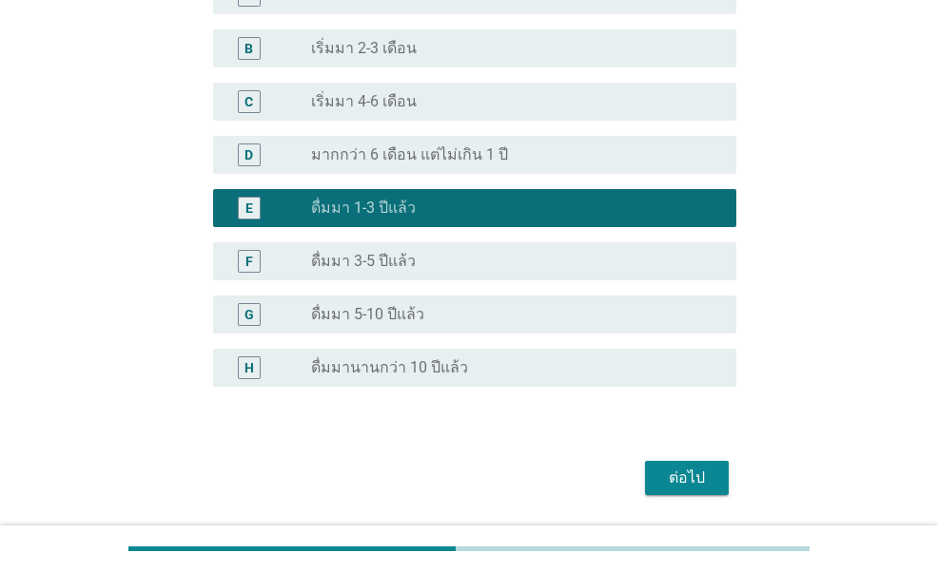
scroll to position [571, 0]
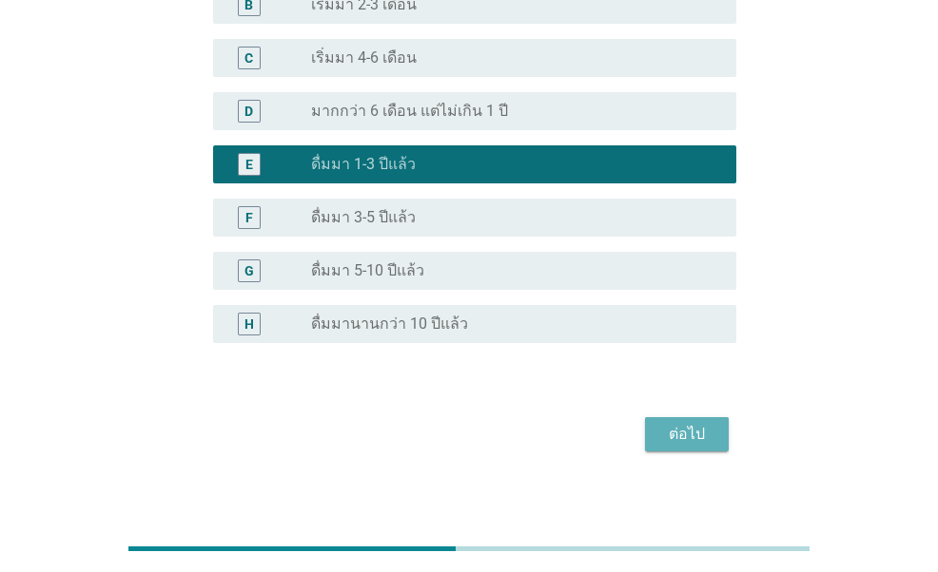
click at [671, 437] on div "ต่อไป" at bounding box center [686, 434] width 53 height 23
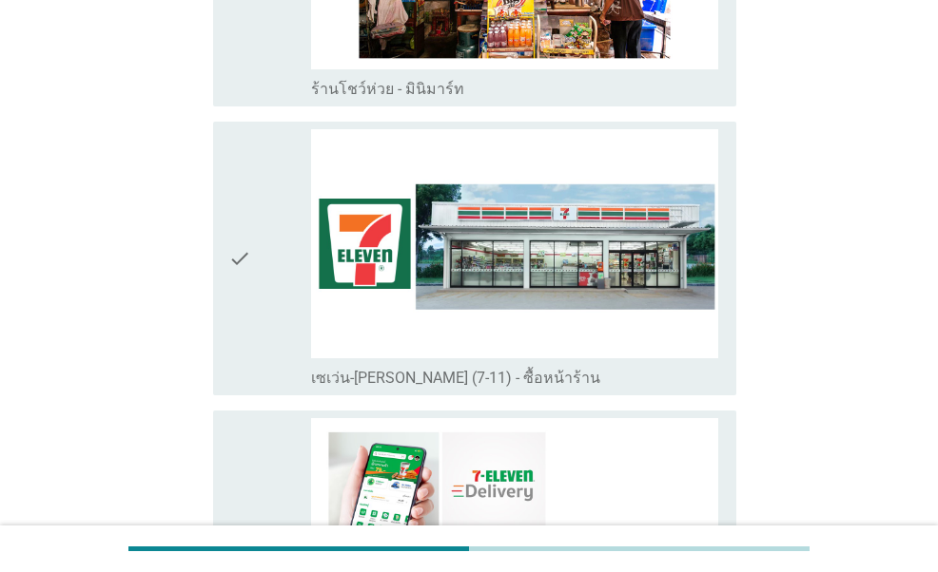
scroll to position [3709, 0]
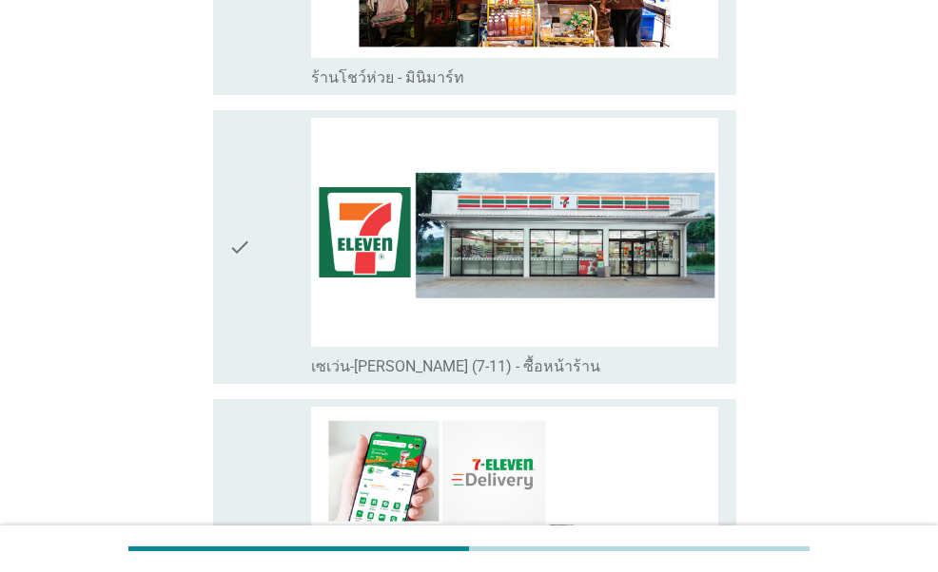
click at [255, 233] on div "check" at bounding box center [269, 247] width 82 height 259
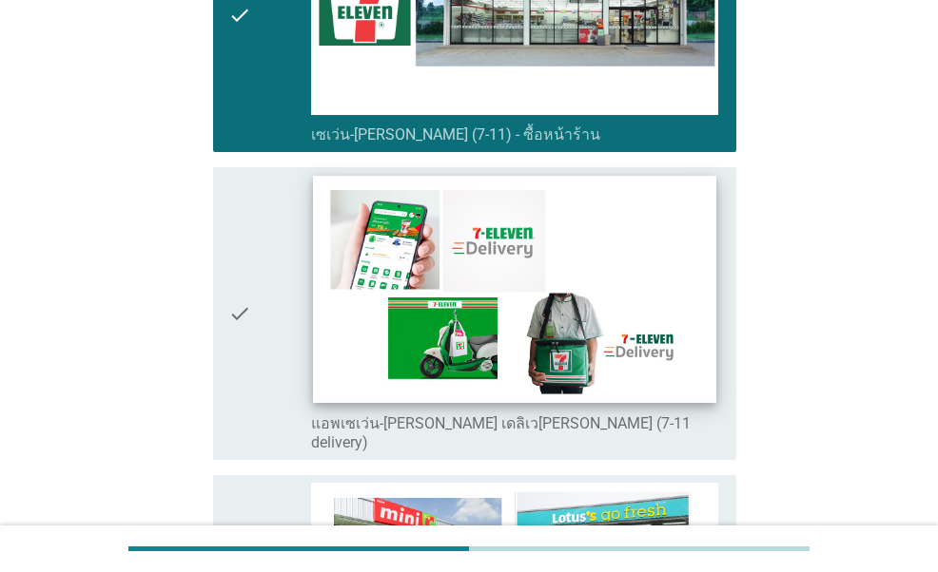
scroll to position [3994, 0]
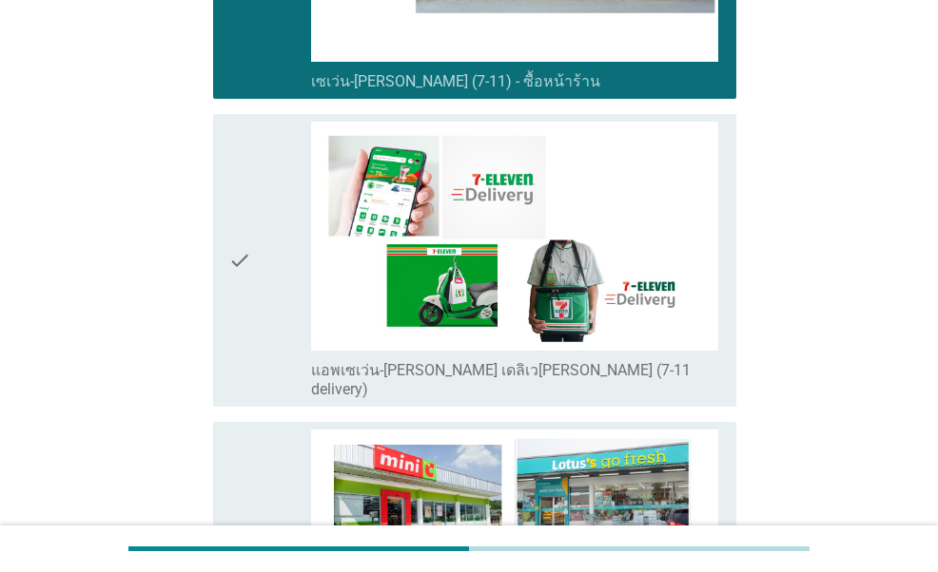
click at [251, 264] on icon "check" at bounding box center [239, 261] width 23 height 278
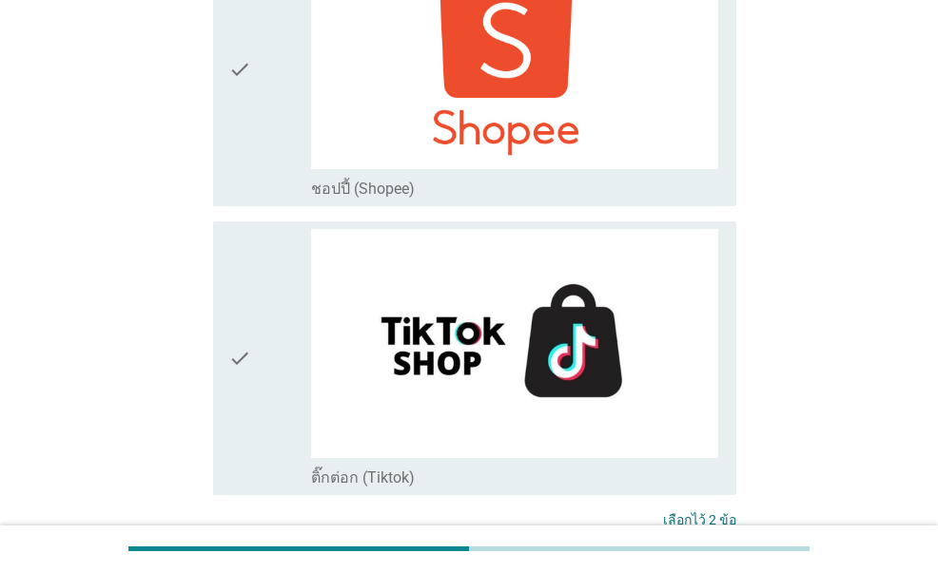
scroll to position [5497, 0]
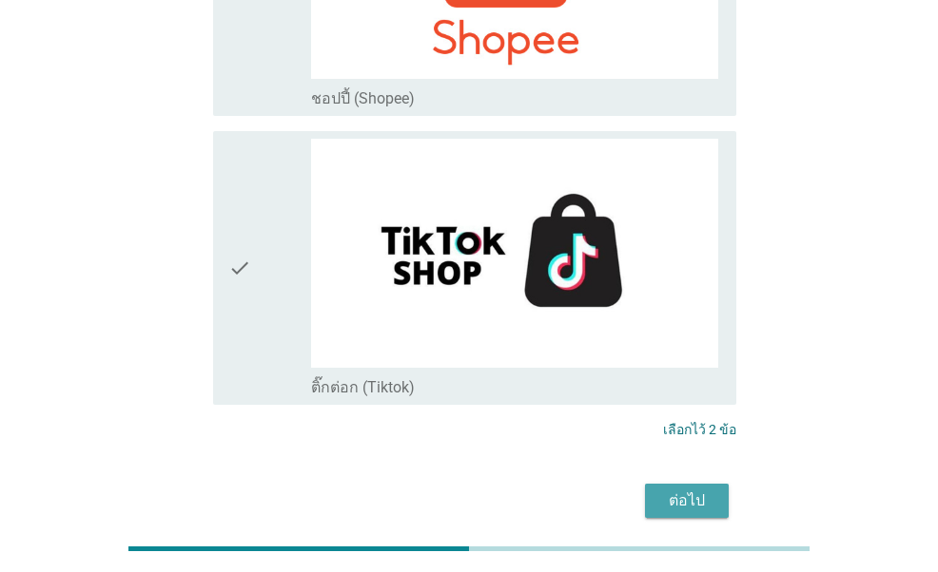
click at [689, 490] on div "ต่อไป" at bounding box center [686, 501] width 53 height 23
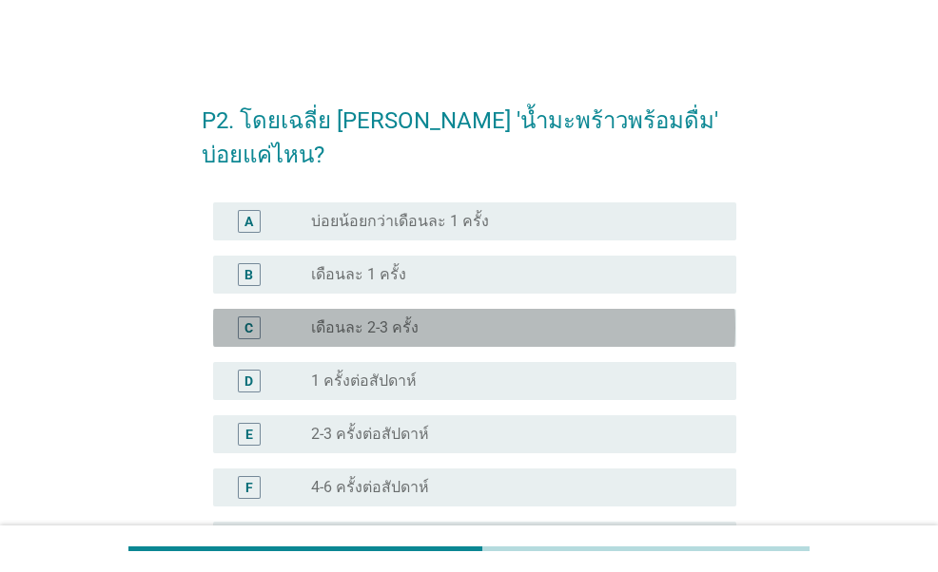
click at [227, 309] on div "C radio_button_unchecked เดือนละ 2-3 ครั้ง" at bounding box center [474, 328] width 522 height 38
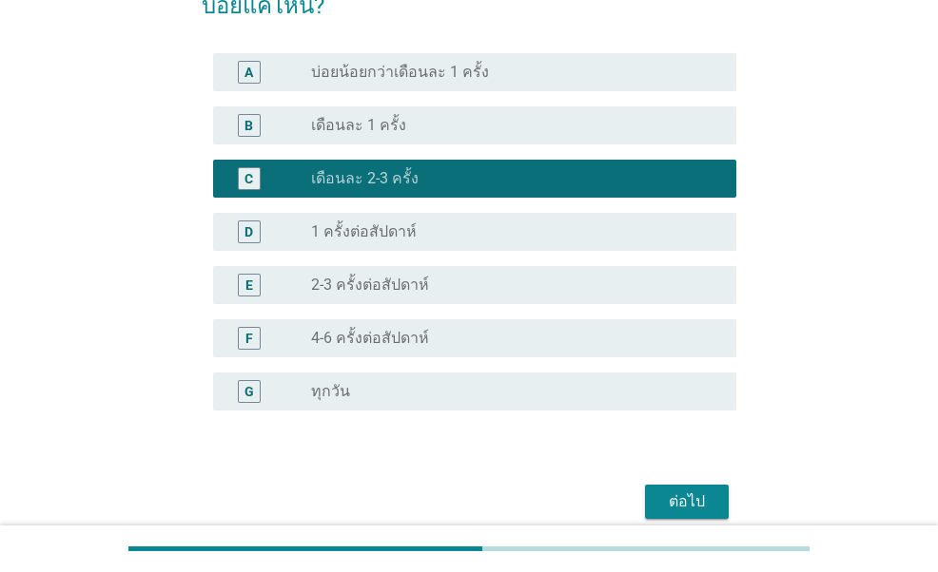
scroll to position [198, 0]
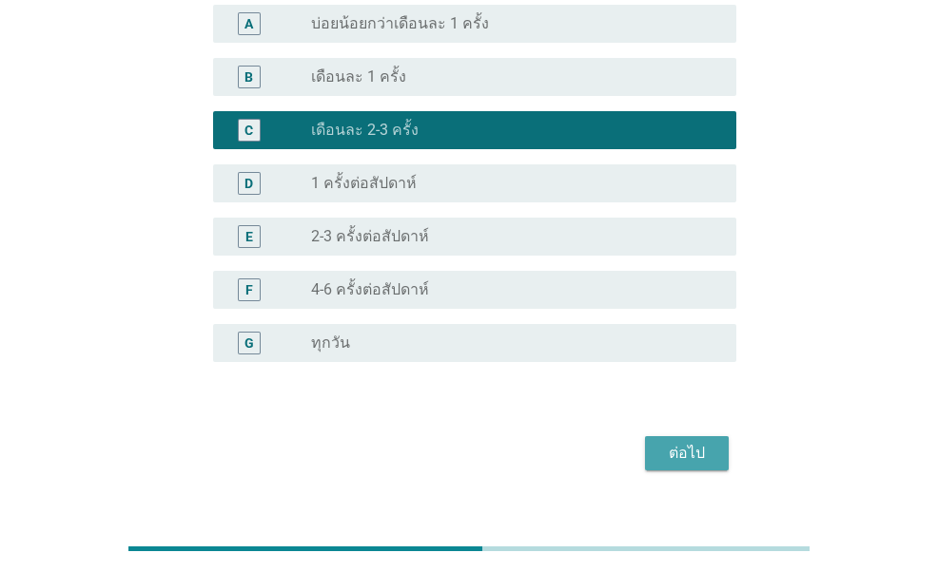
click at [699, 442] on div "ต่อไป" at bounding box center [686, 453] width 53 height 23
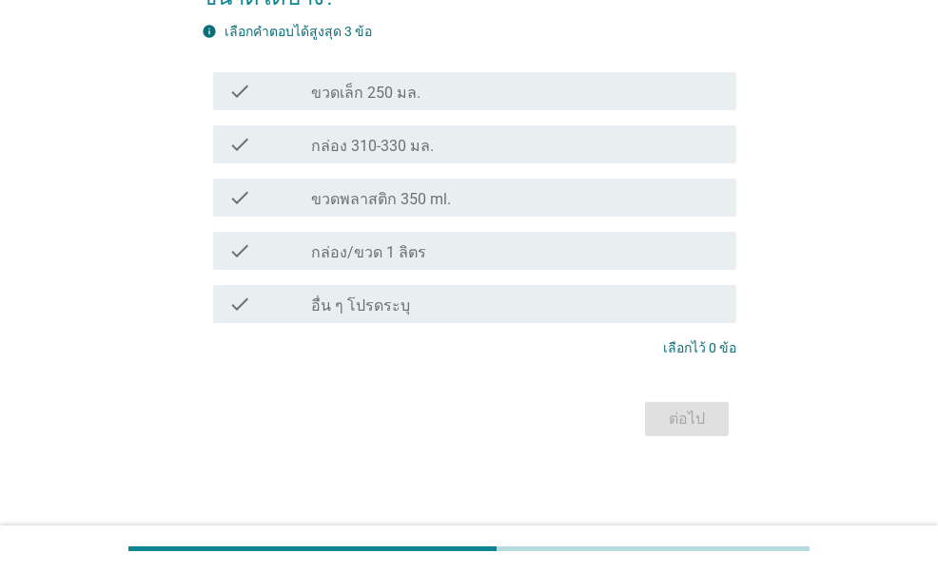
scroll to position [0, 0]
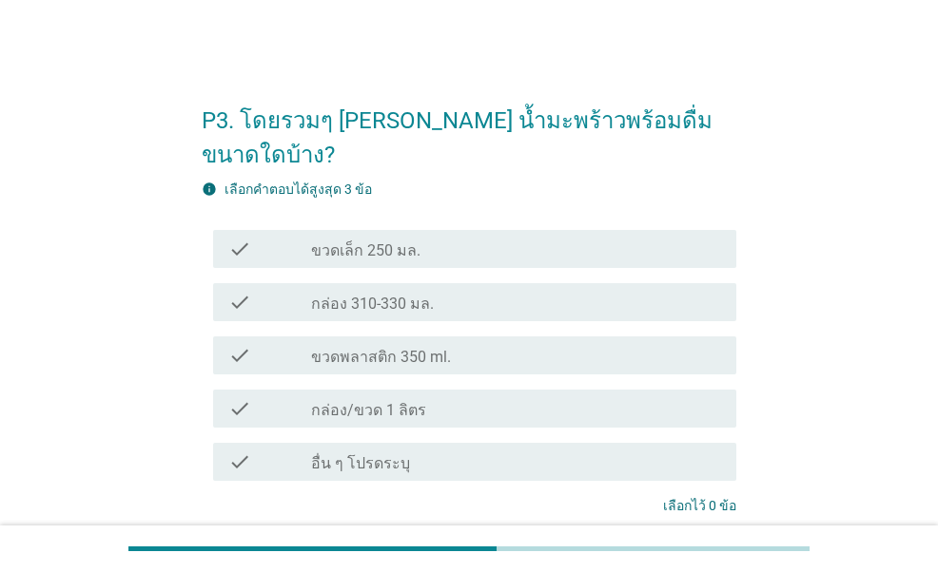
click at [409, 348] on label "ขวดพลาสติก 350 ml." at bounding box center [381, 357] width 140 height 19
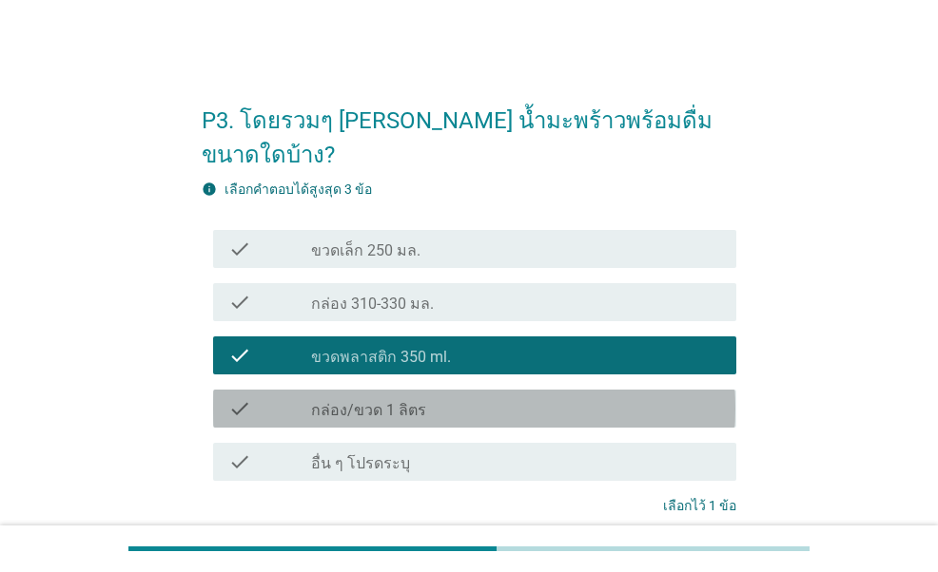
click at [371, 401] on label "กล่อง/ขวด 1 ลิตร" at bounding box center [368, 410] width 115 height 19
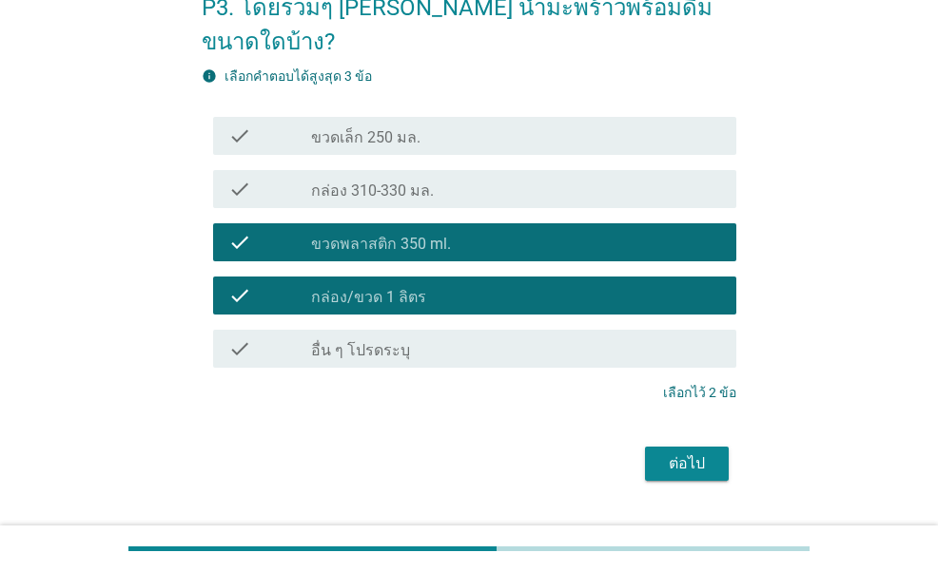
scroll to position [124, 0]
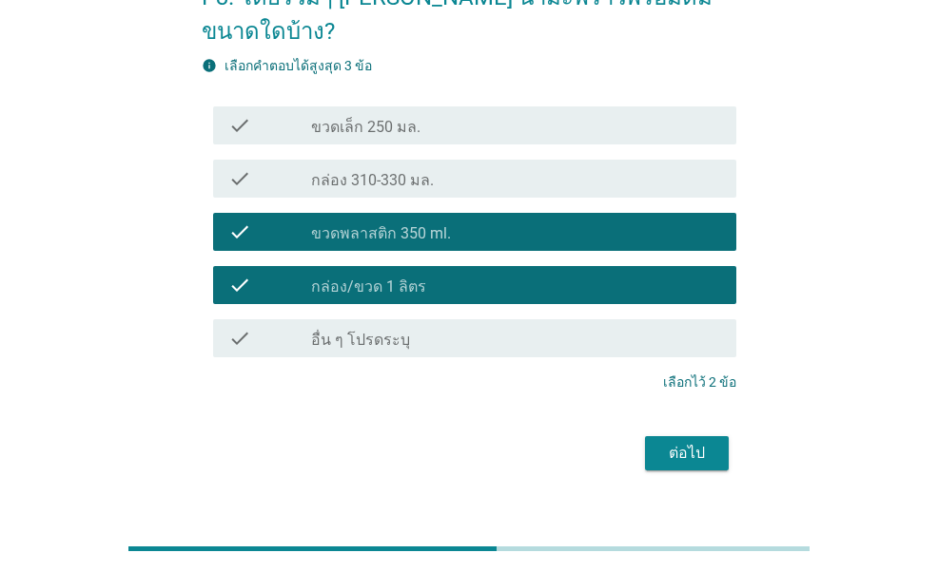
click at [689, 442] on div "ต่อไป" at bounding box center [686, 453] width 53 height 23
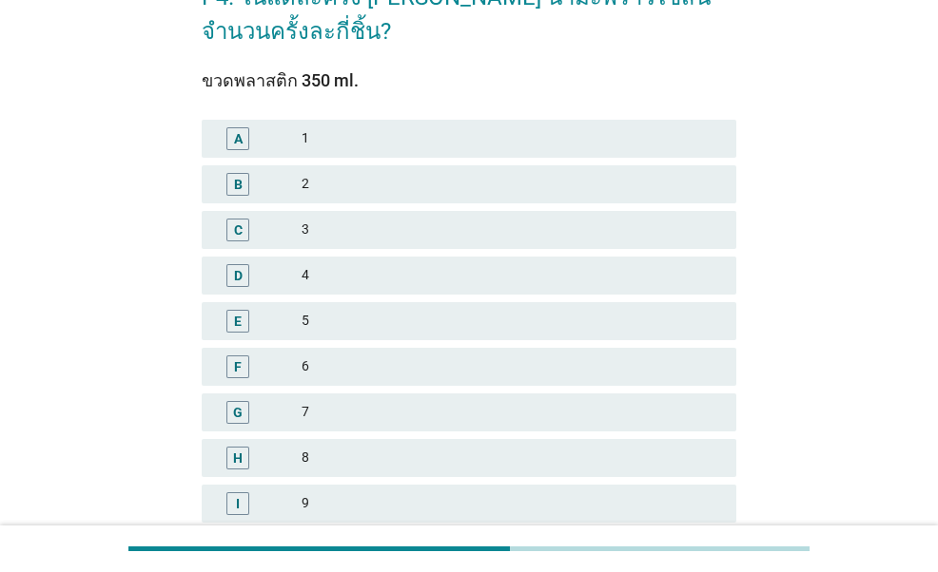
scroll to position [0, 0]
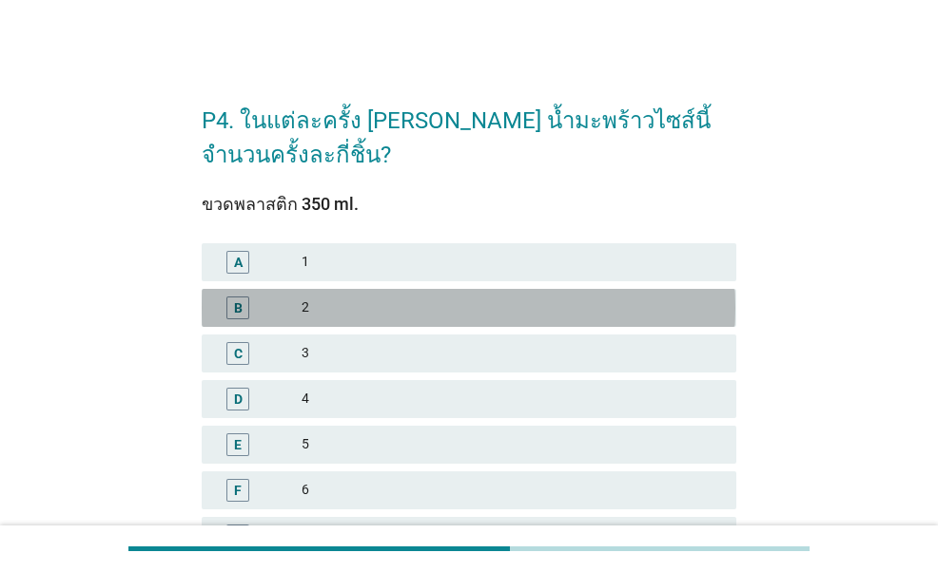
click at [276, 313] on div "B" at bounding box center [259, 308] width 84 height 23
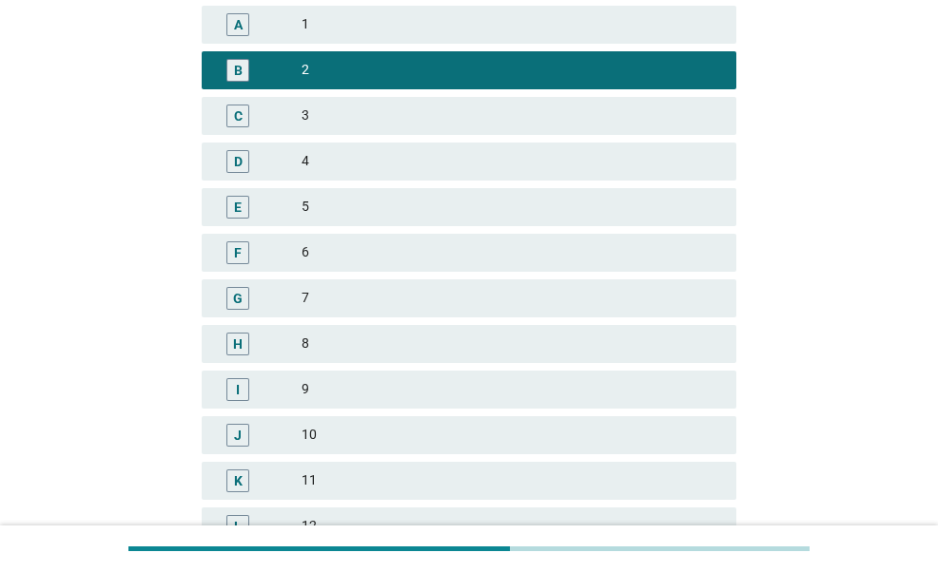
scroll to position [475, 0]
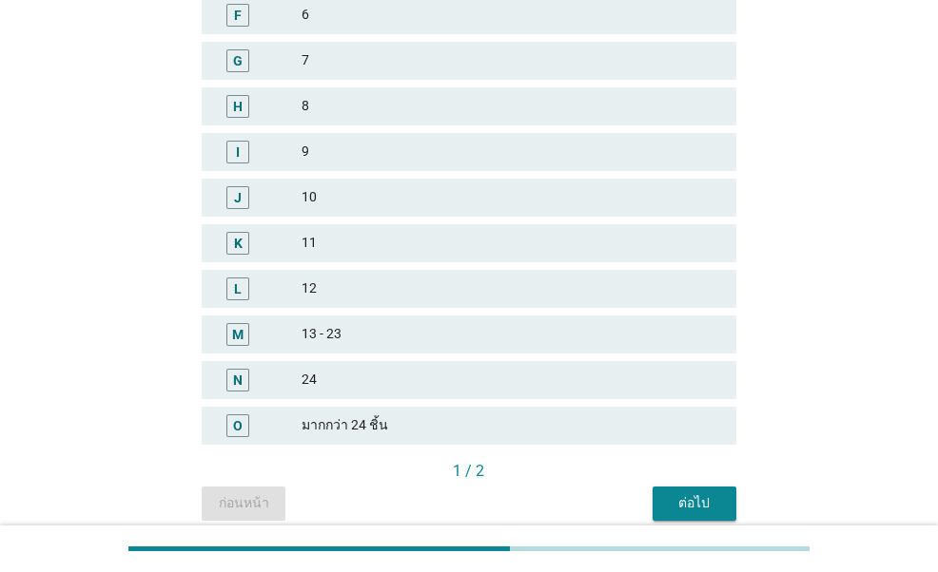
click at [688, 494] on div "ต่อไป" at bounding box center [694, 504] width 53 height 20
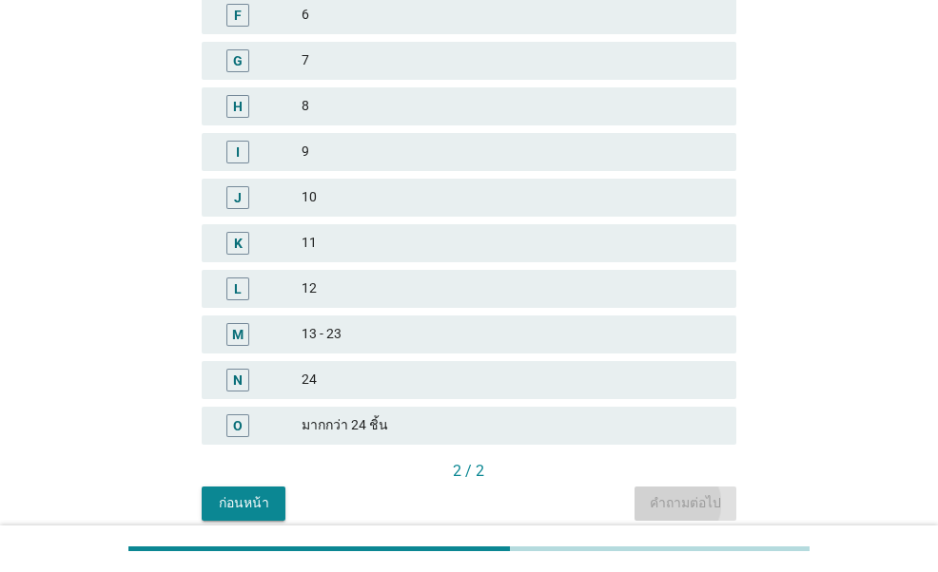
scroll to position [0, 0]
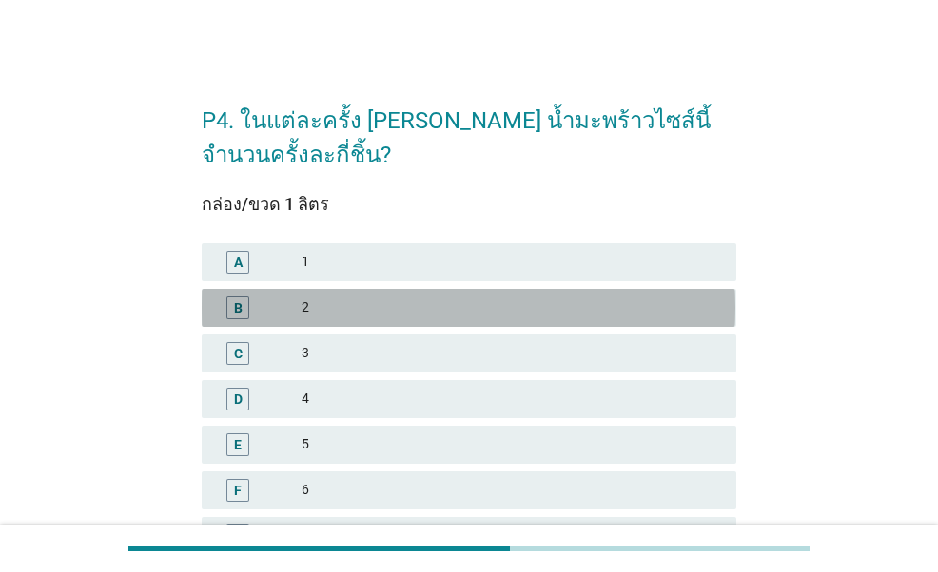
click at [366, 315] on div "2" at bounding box center [510, 308] width 419 height 23
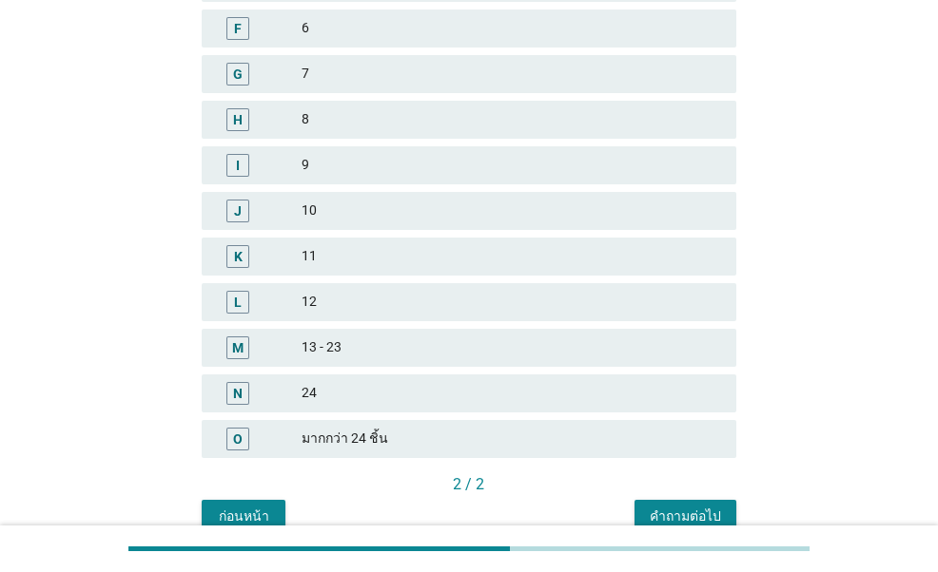
scroll to position [554, 0]
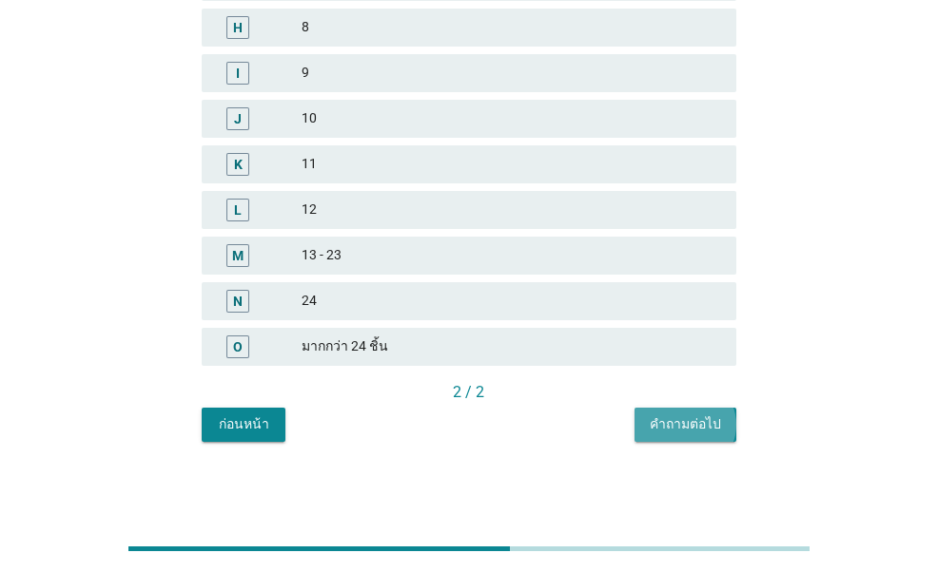
click at [707, 429] on div "คำถามต่อไป" at bounding box center [684, 425] width 71 height 20
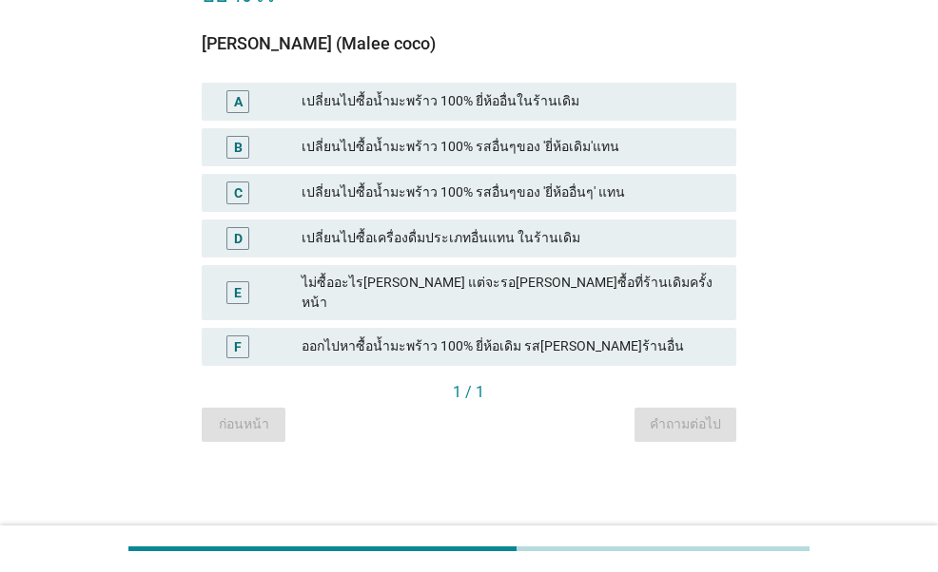
scroll to position [0, 0]
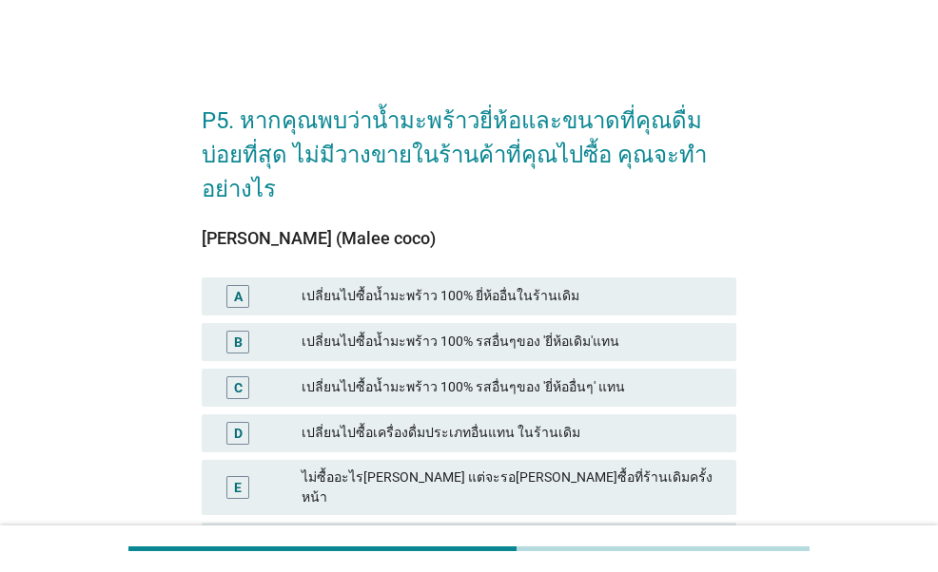
click at [235, 286] on div "A" at bounding box center [238, 296] width 9 height 20
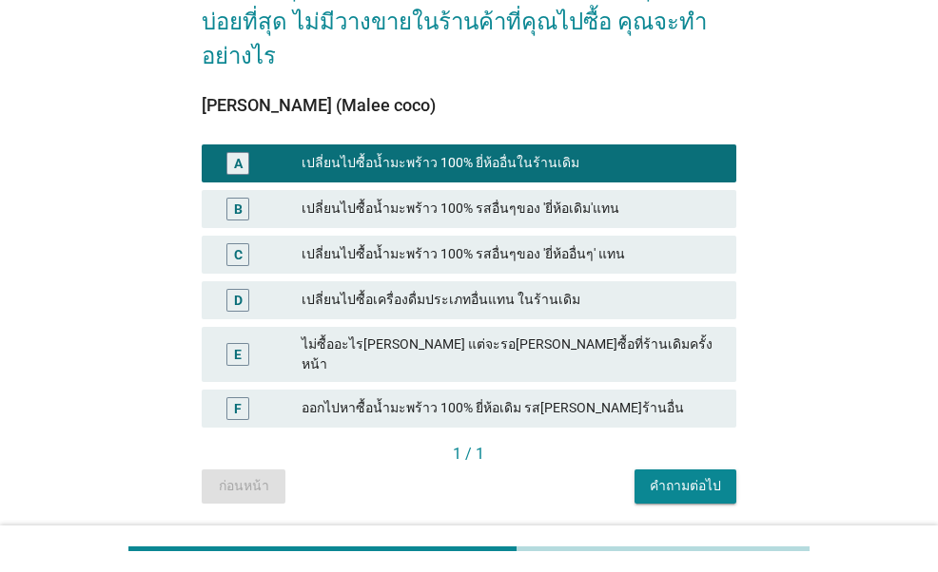
scroll to position [144, 0]
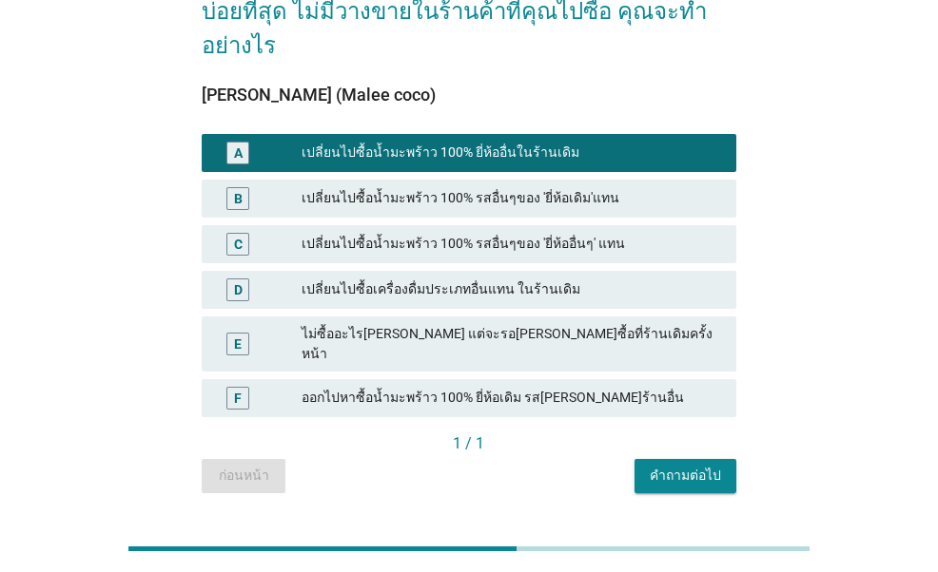
click at [674, 466] on div "คำถามต่อไป" at bounding box center [684, 476] width 71 height 20
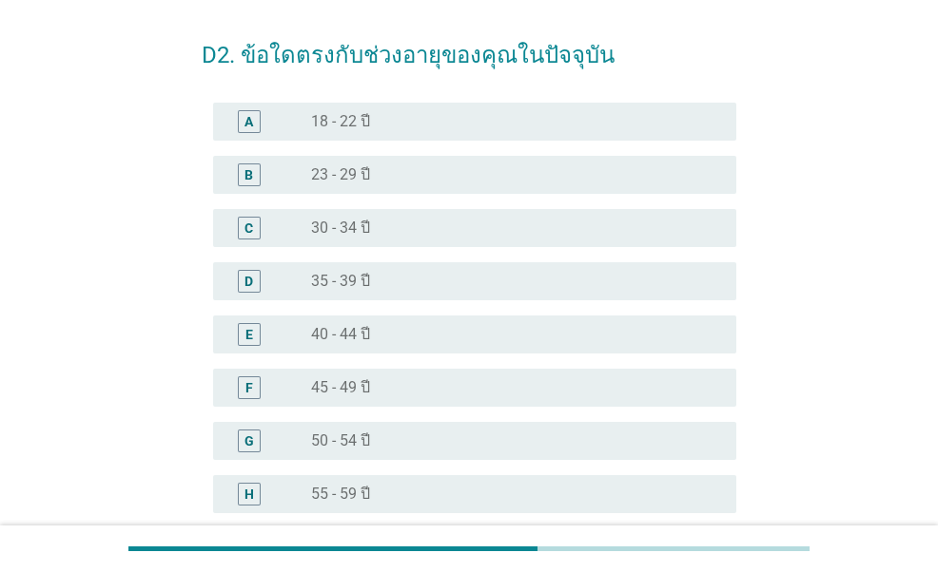
scroll to position [95, 0]
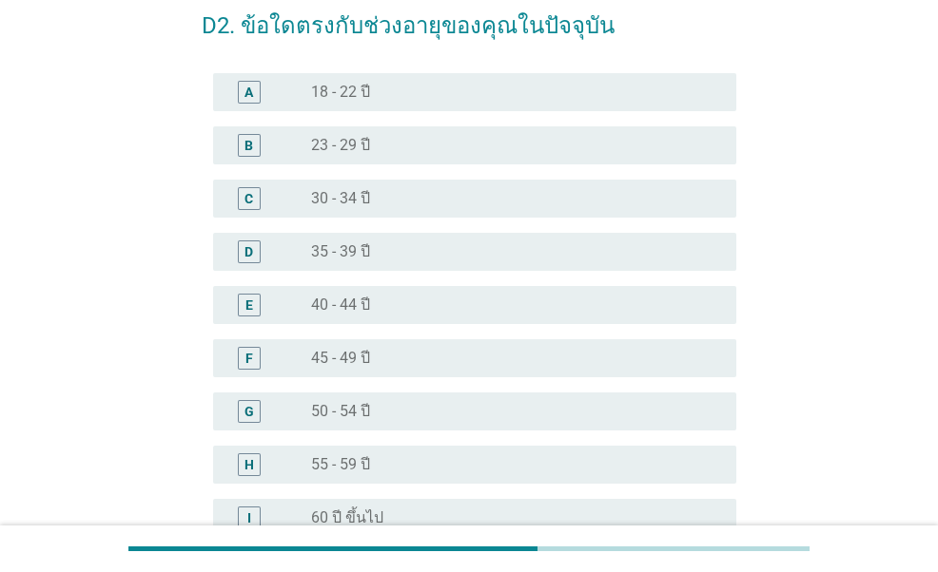
click at [382, 471] on div "radio_button_unchecked 55 - 59 ปี" at bounding box center [508, 464] width 395 height 19
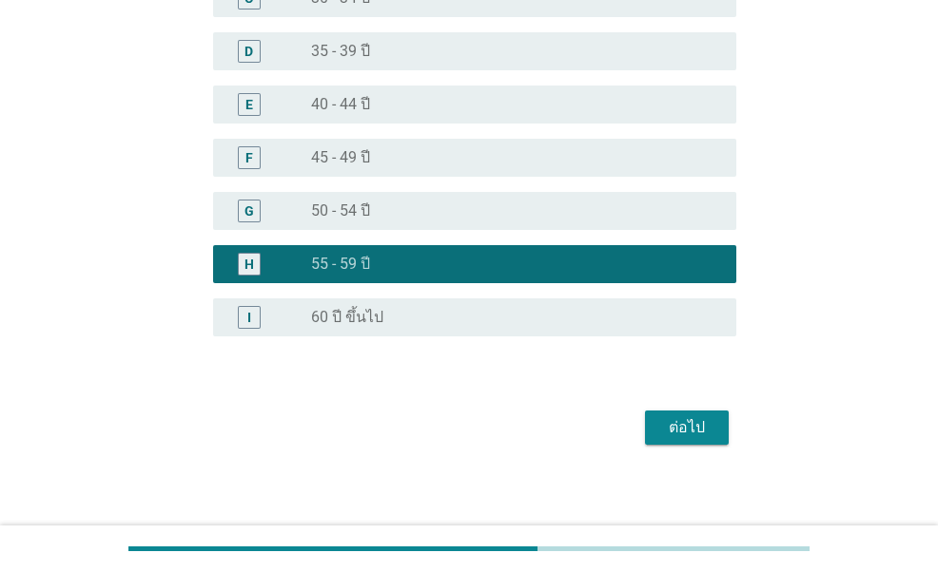
scroll to position [304, 0]
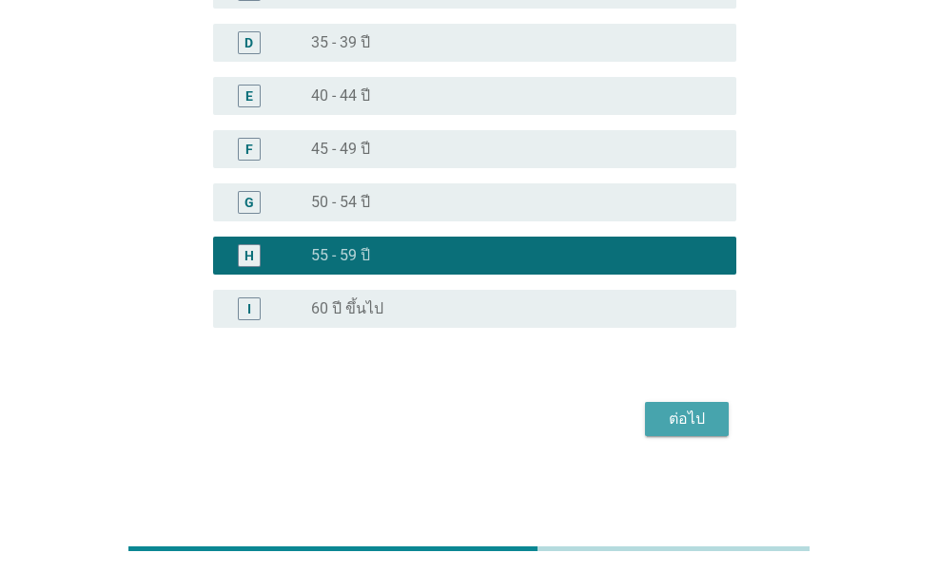
click at [699, 414] on div "ต่อไป" at bounding box center [686, 419] width 53 height 23
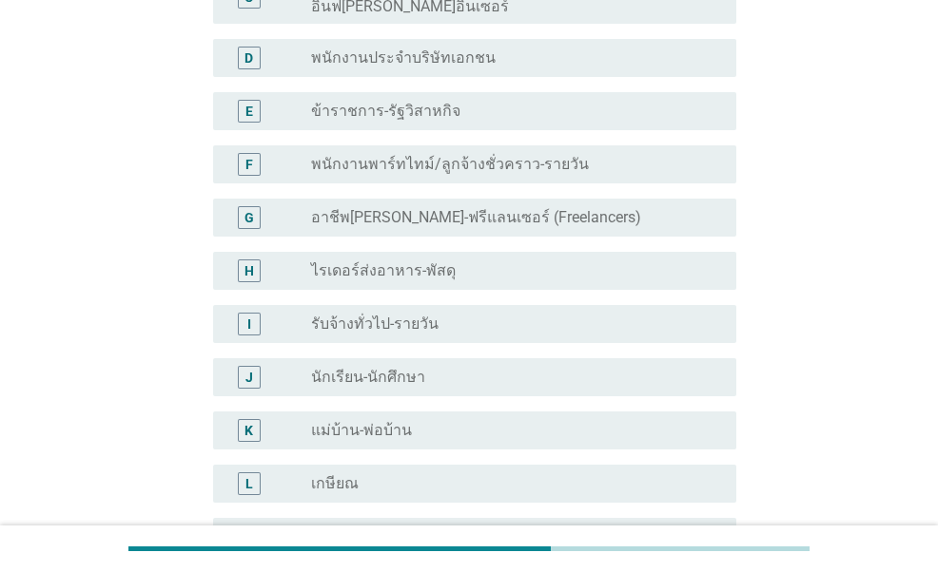
scroll to position [0, 0]
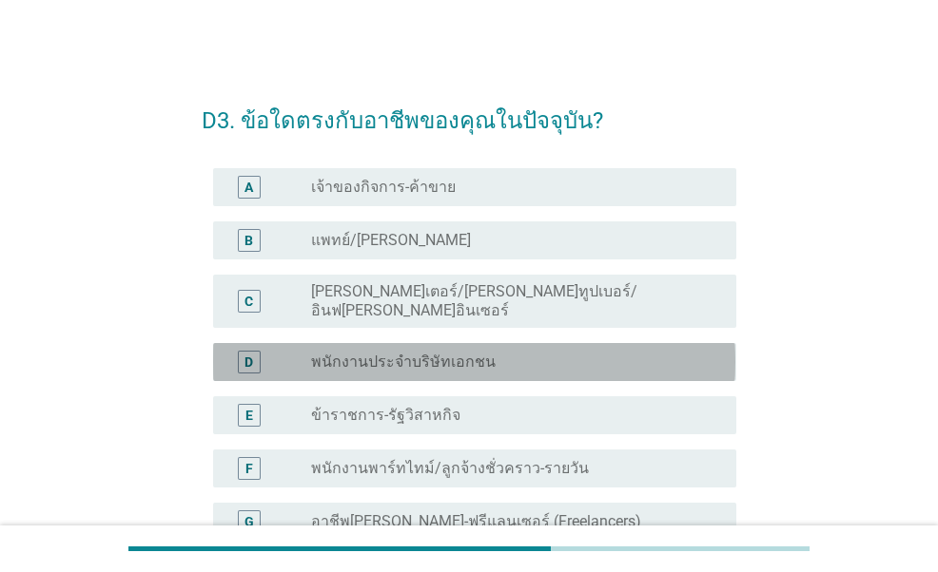
click at [450, 353] on label "พนักงานประจำบริษัทเอกชน" at bounding box center [403, 362] width 184 height 19
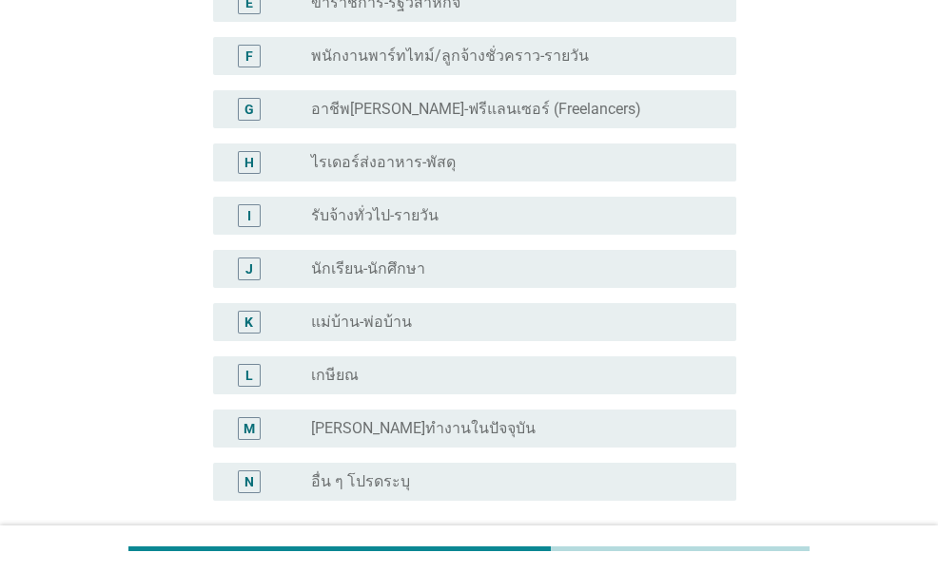
scroll to position [571, 0]
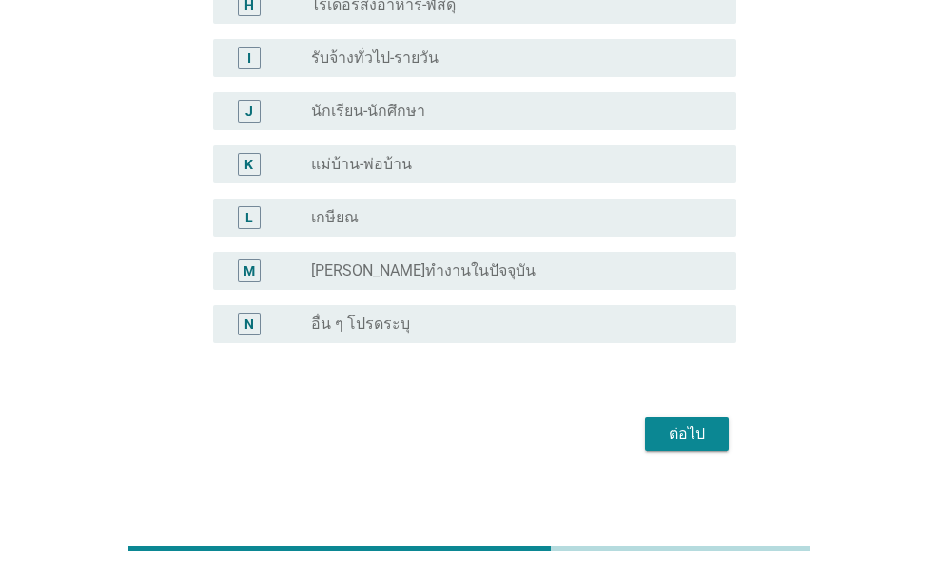
click at [710, 423] on div "ต่อไป" at bounding box center [686, 434] width 53 height 23
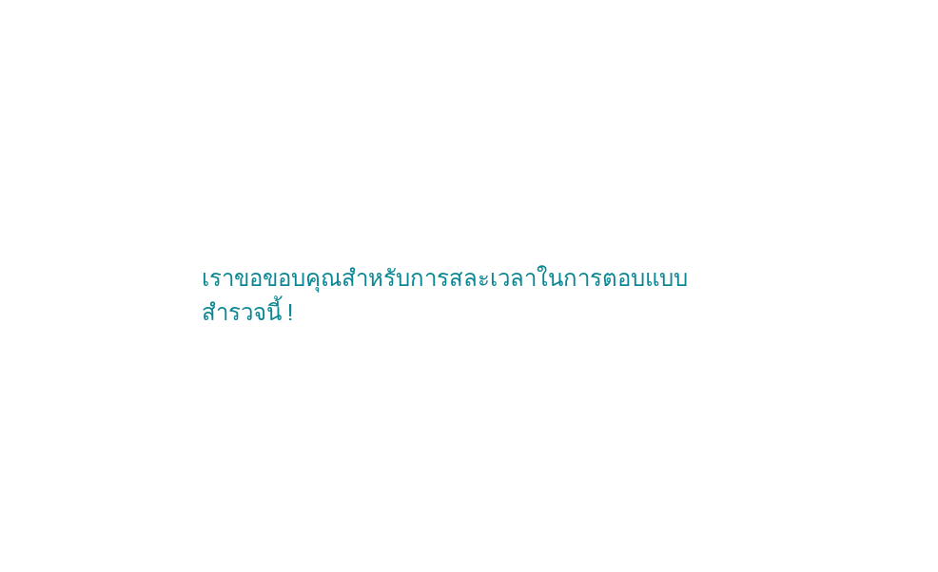
scroll to position [0, 0]
